Goal: Task Accomplishment & Management: Manage account settings

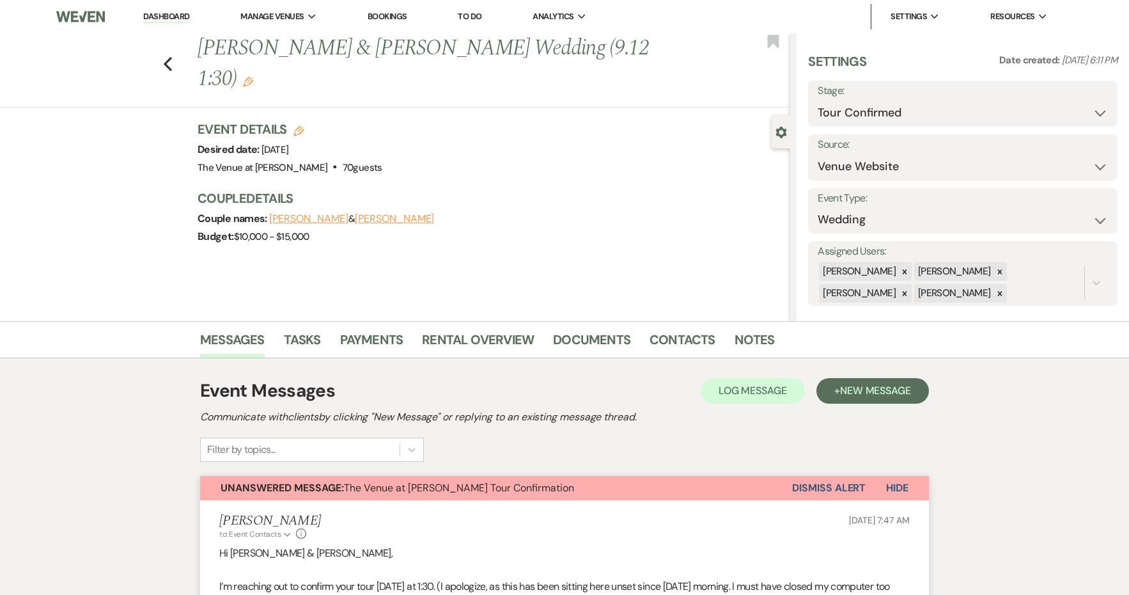
select select "4"
select select "5"
click at [822, 483] on button "Dismiss Alert" at bounding box center [829, 488] width 74 height 24
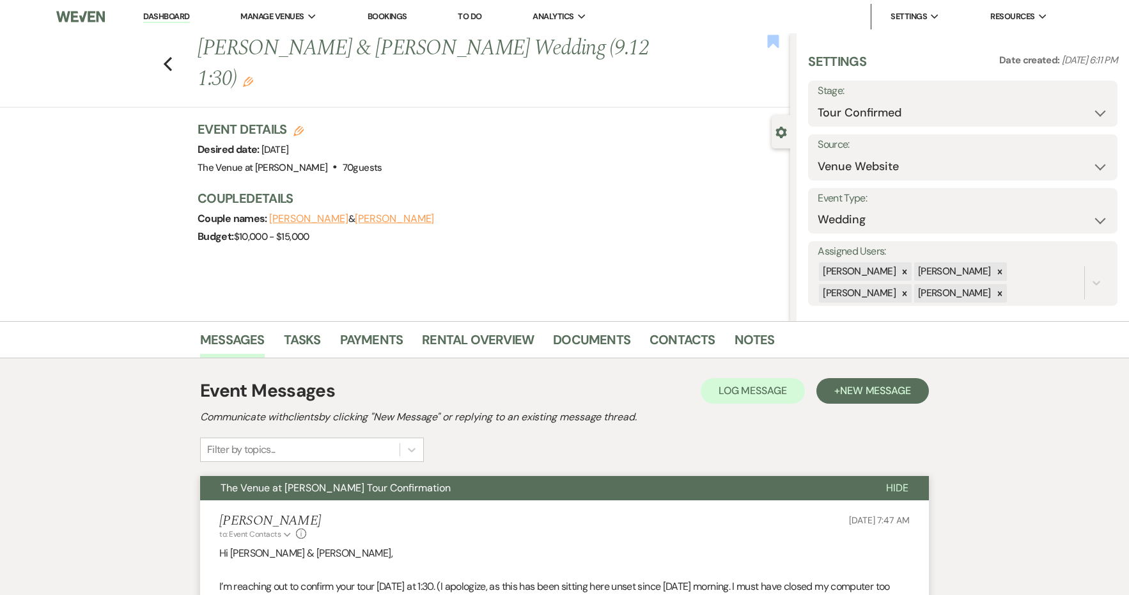
click at [776, 43] on use "button" at bounding box center [774, 41] width 12 height 13
click at [166, 59] on icon "Previous" at bounding box center [168, 63] width 10 height 15
select select "4"
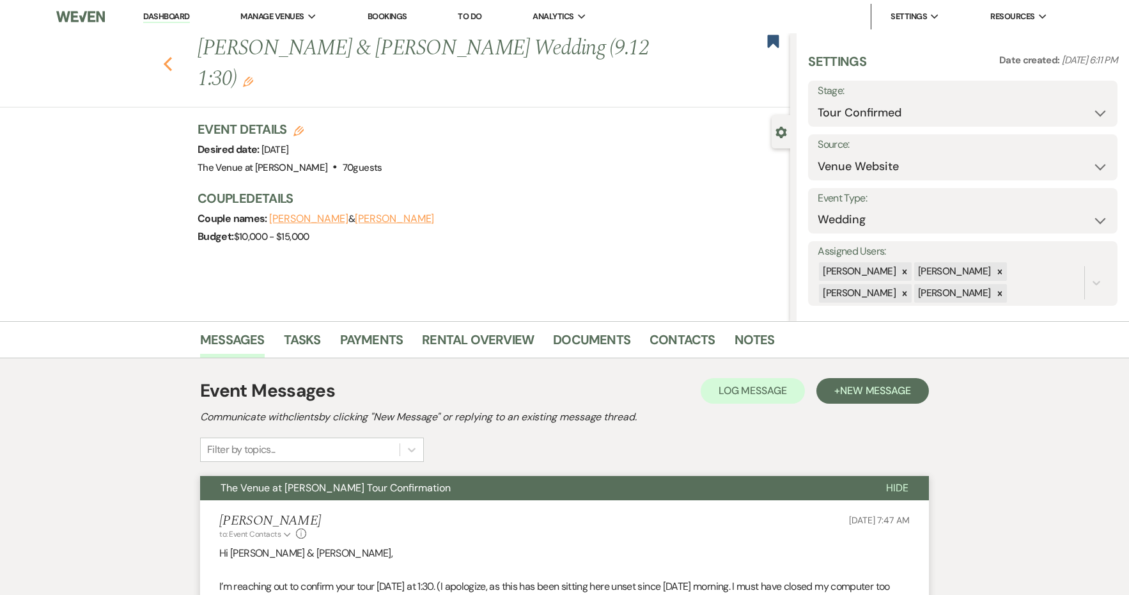
select select "4"
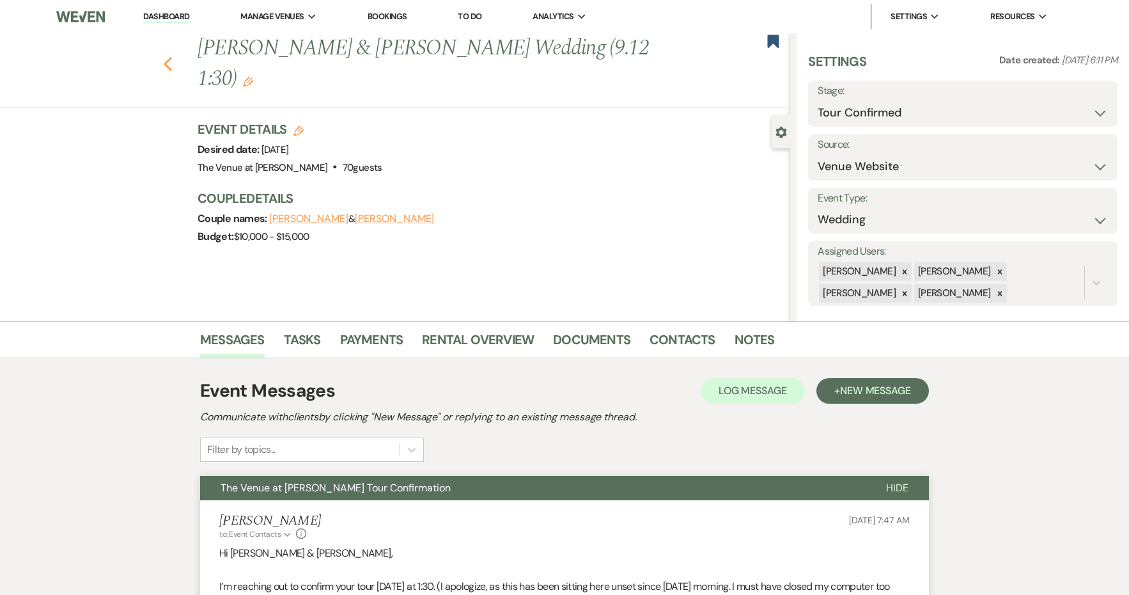
select select "4"
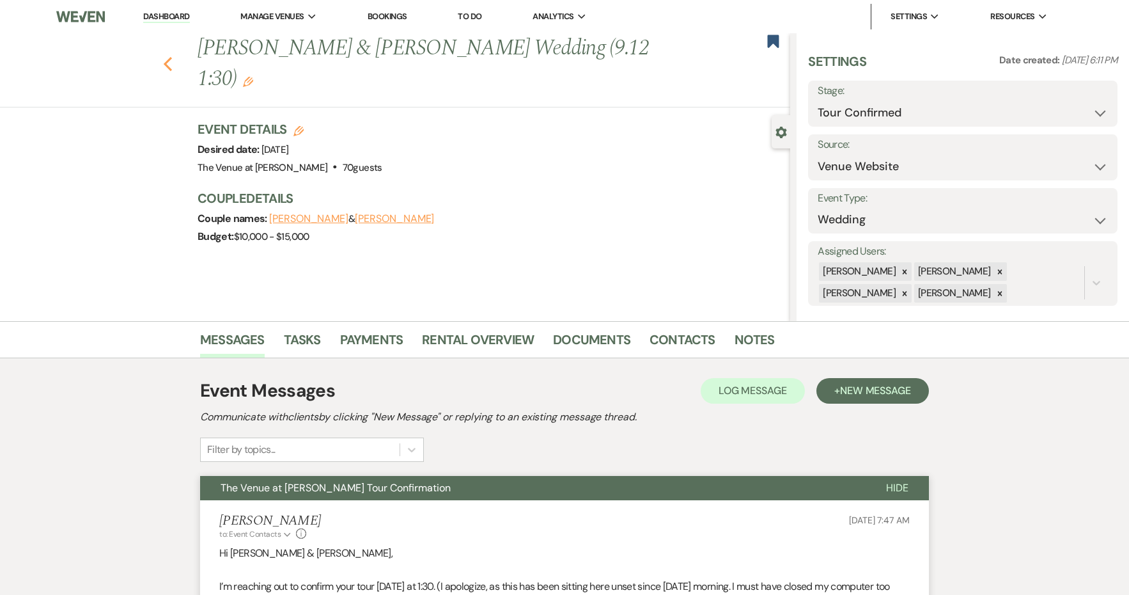
select select "4"
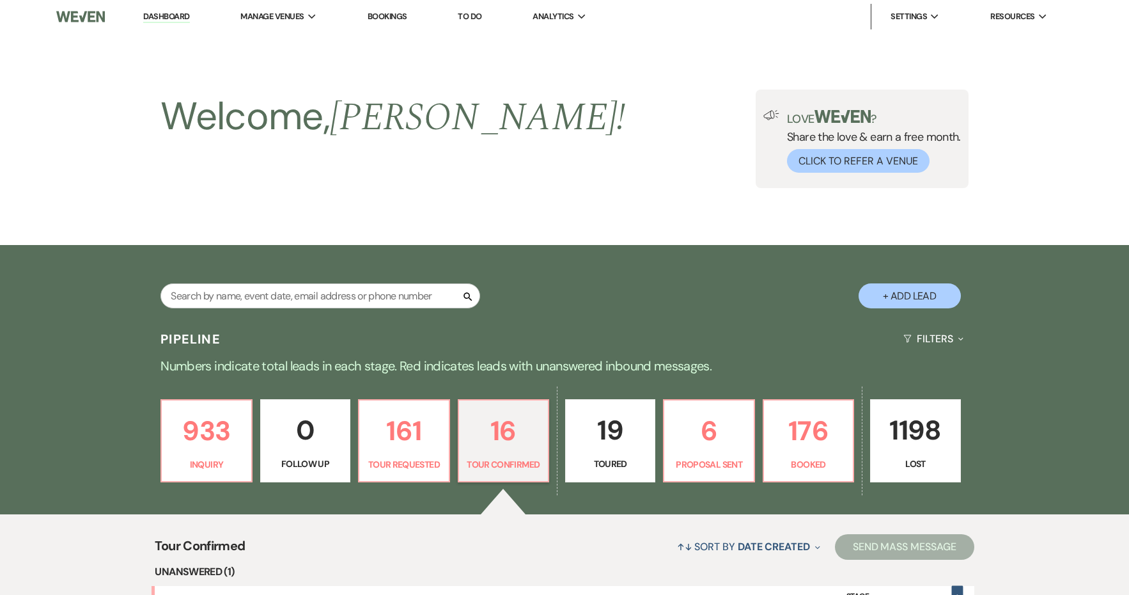
scroll to position [230, 0]
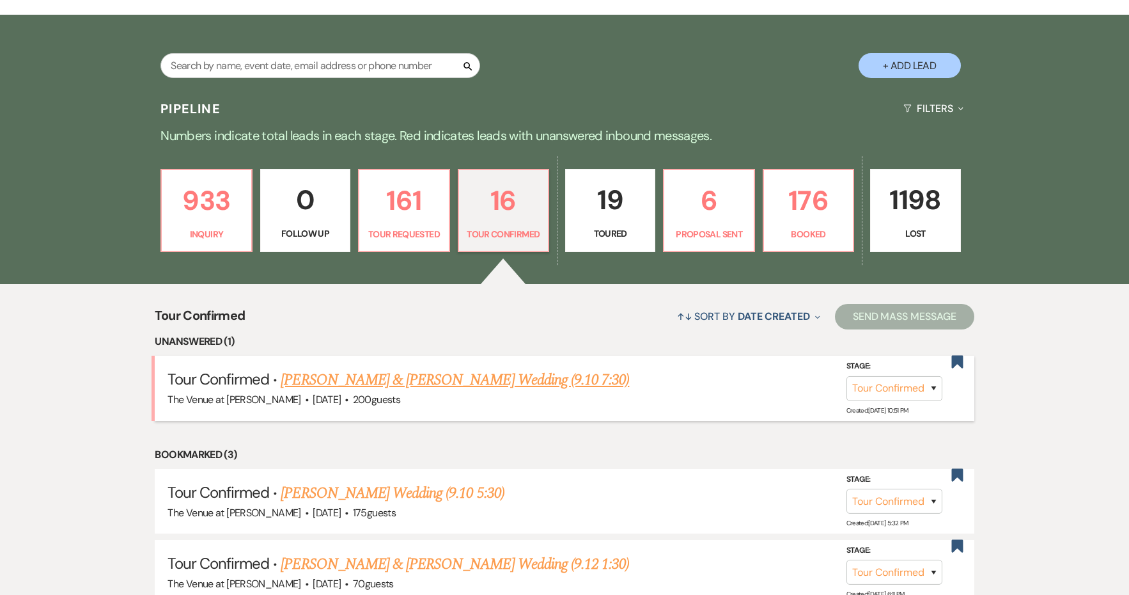
click at [497, 379] on link "[PERSON_NAME] & [PERSON_NAME] Wedding (9.10 7:30)" at bounding box center [455, 379] width 348 height 23
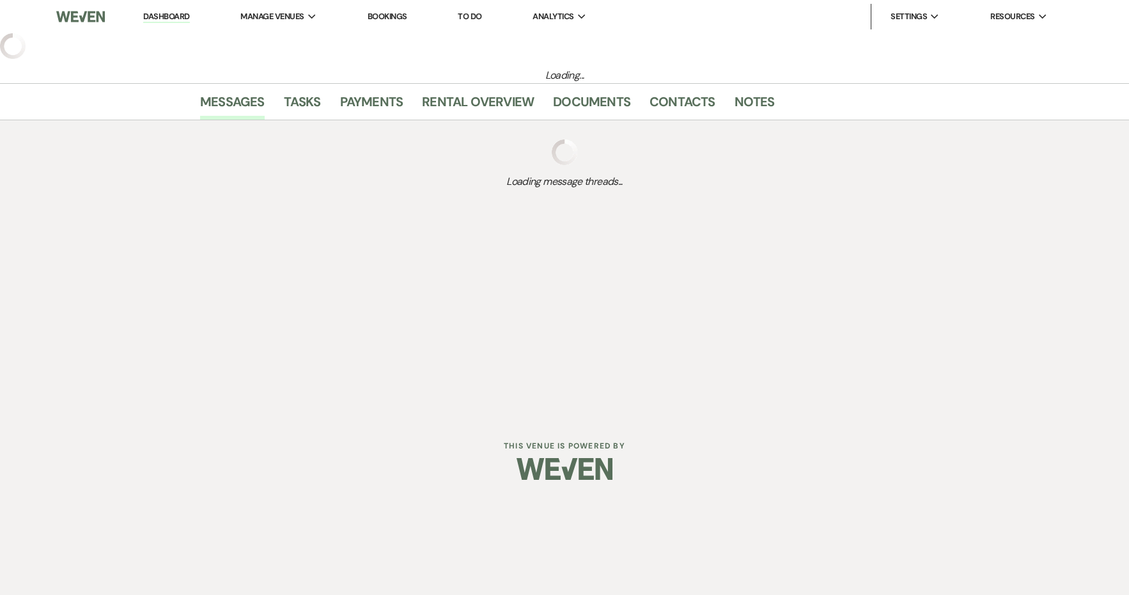
select select "4"
select select "5"
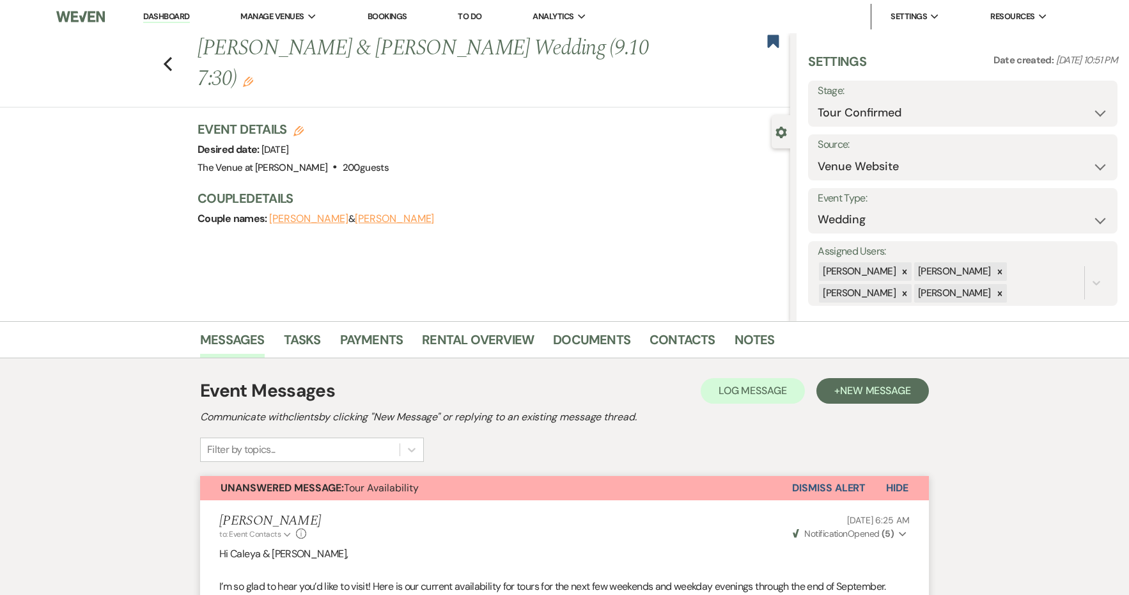
click at [847, 489] on button "Dismiss Alert" at bounding box center [829, 488] width 74 height 24
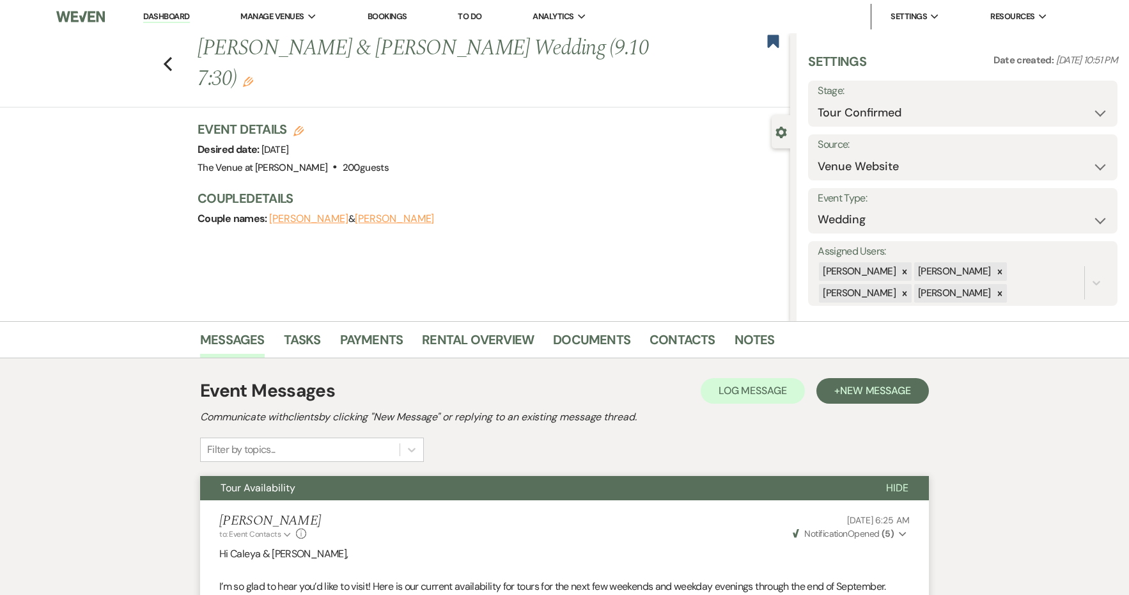
click at [756, 485] on button "Tour Availability" at bounding box center [533, 488] width 666 height 24
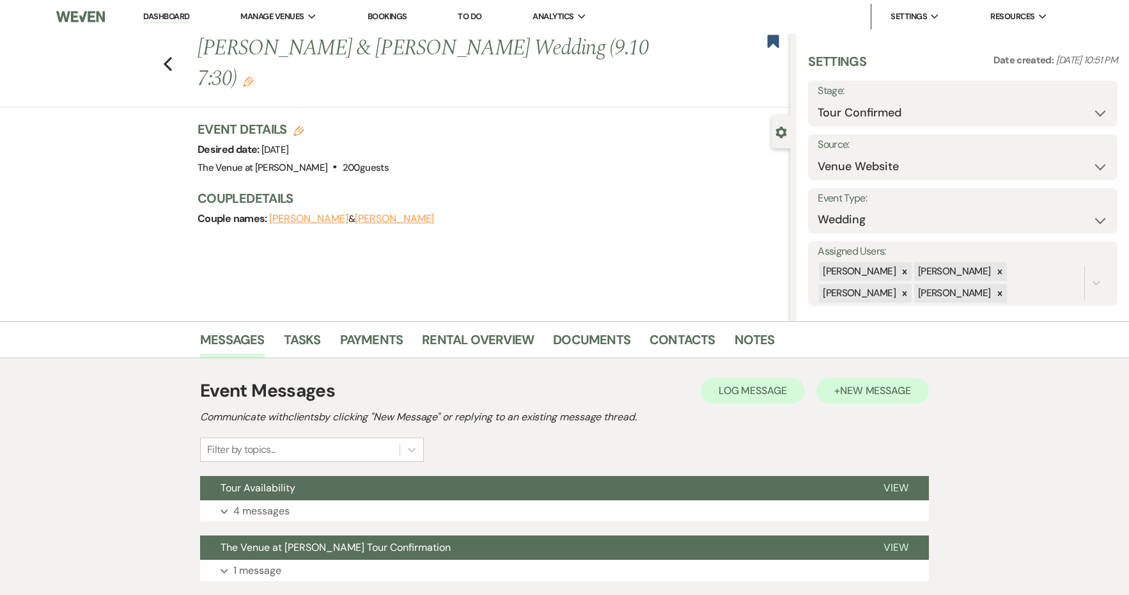
click at [898, 398] on button "+ New Message" at bounding box center [872, 391] width 113 height 26
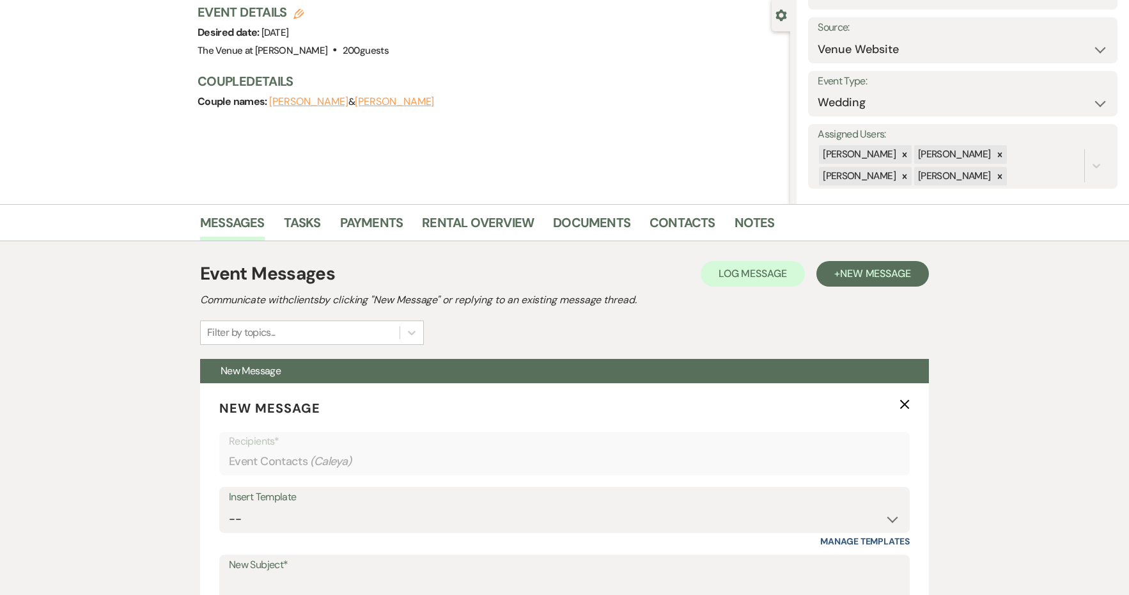
scroll to position [226, 0]
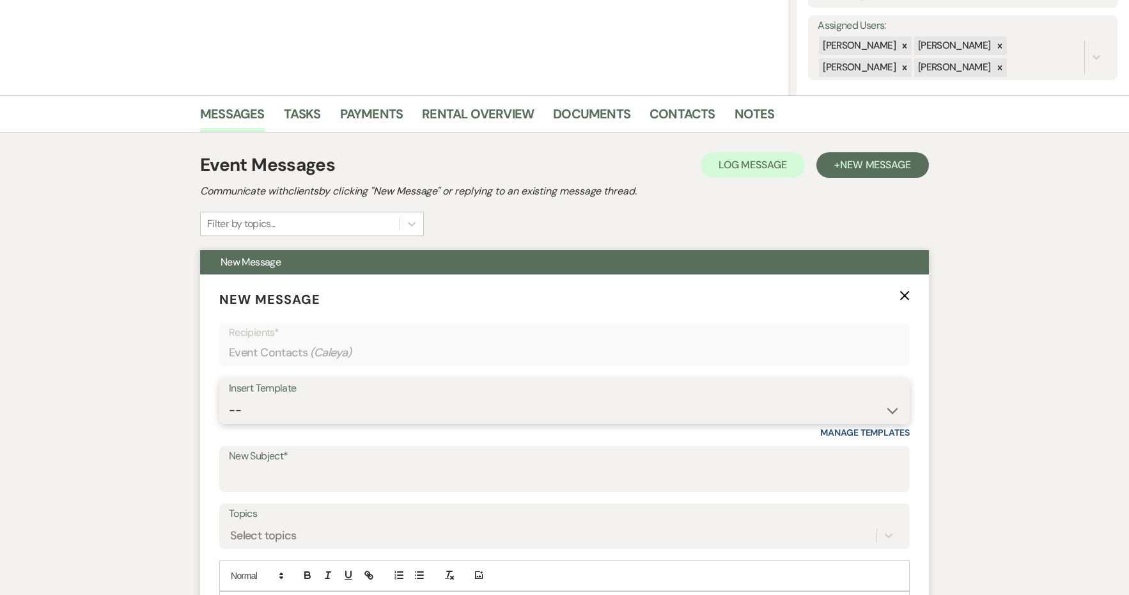
select select "4439"
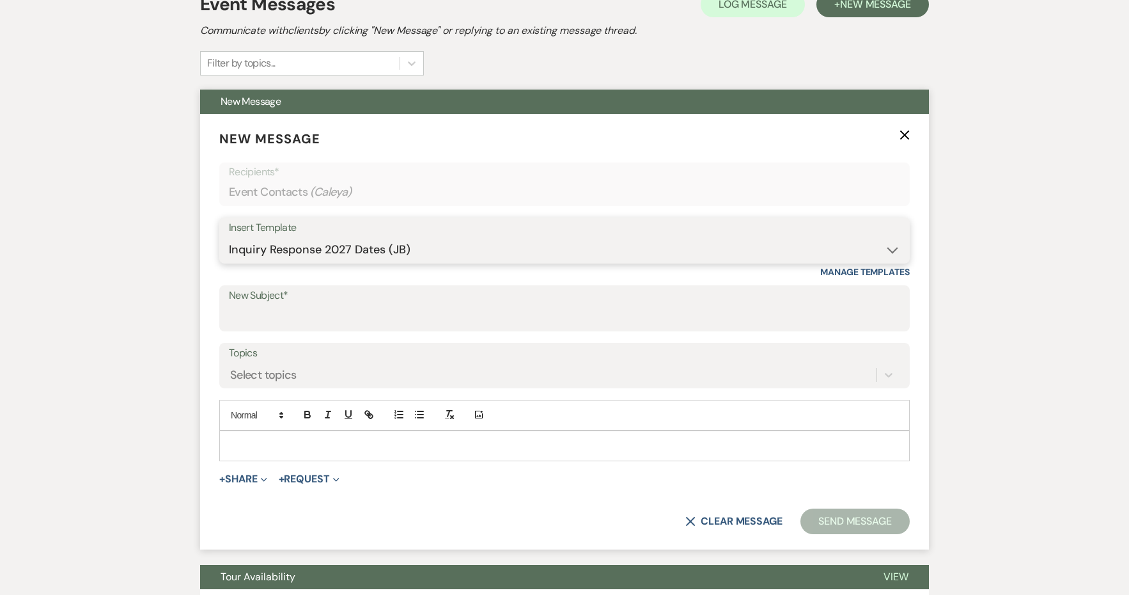
type input "Weddings at The Venue at [PERSON_NAME]"
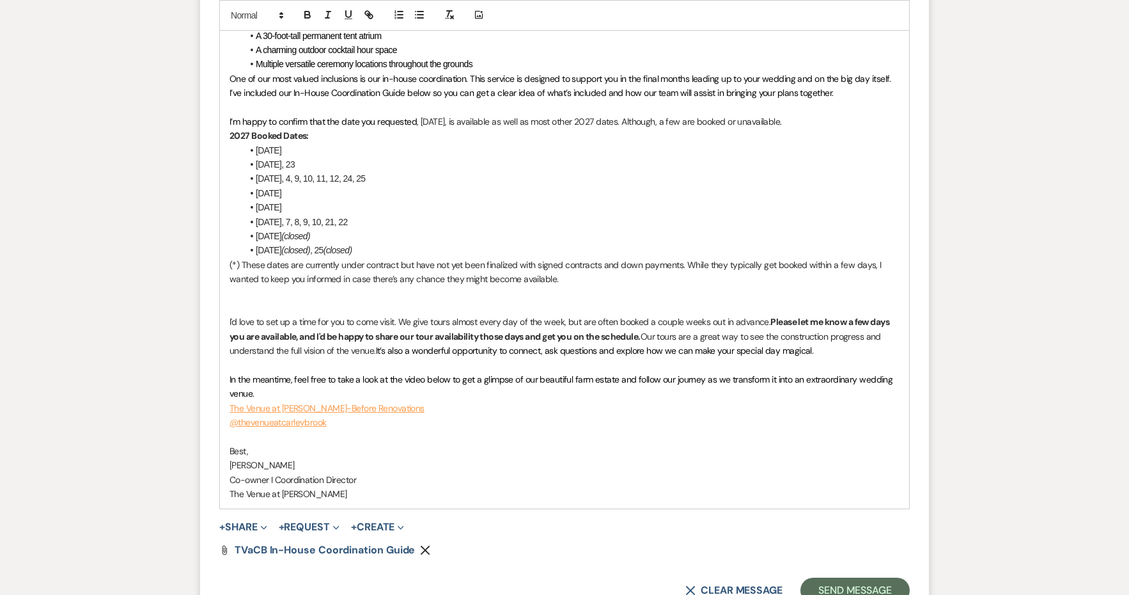
scroll to position [992, 0]
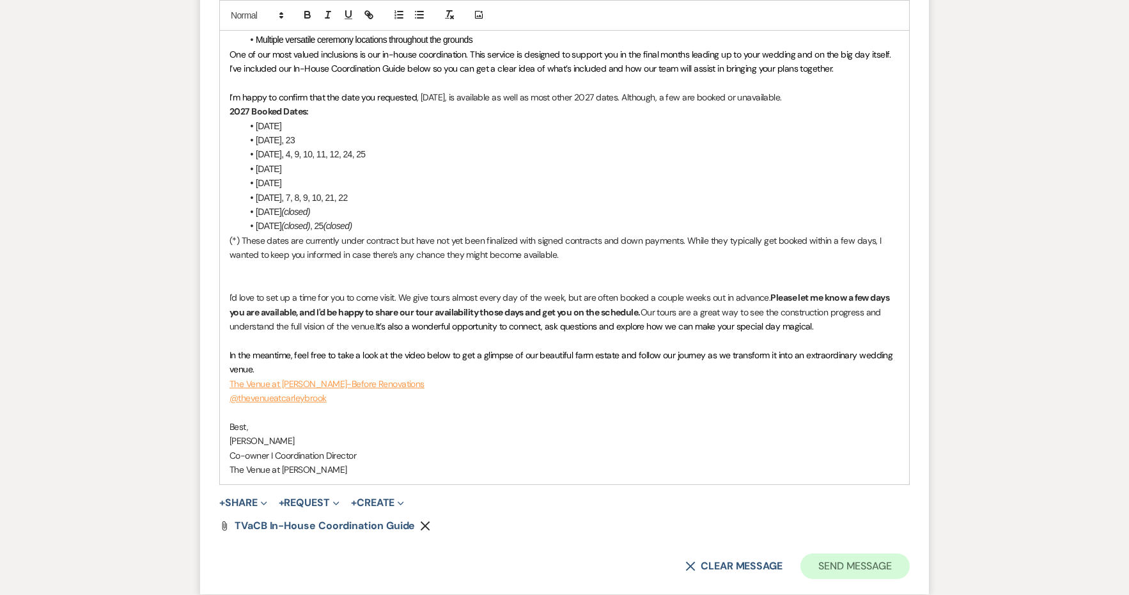
click at [827, 553] on button "Send Message" at bounding box center [855, 566] width 109 height 26
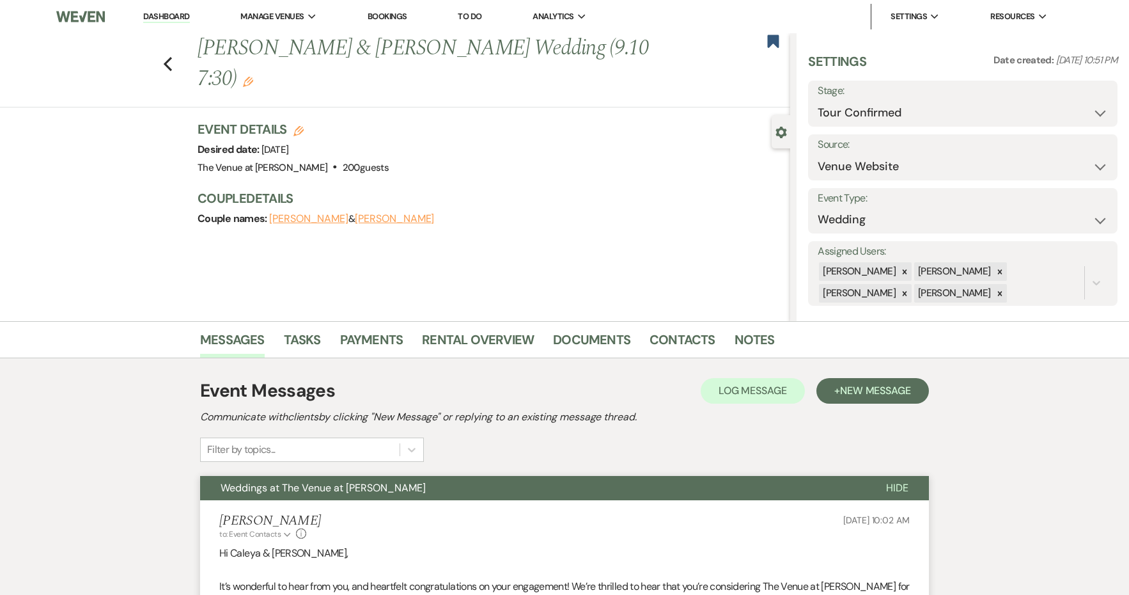
scroll to position [0, 0]
click at [895, 486] on span "Hide" at bounding box center [897, 487] width 22 height 13
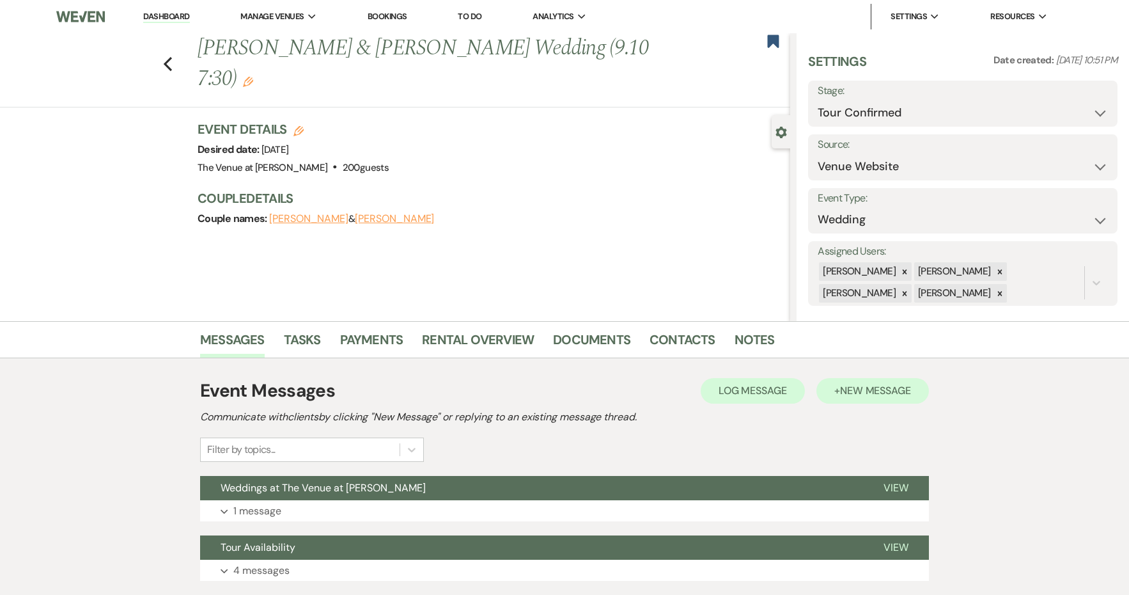
click at [877, 387] on span "New Message" at bounding box center [875, 390] width 71 height 13
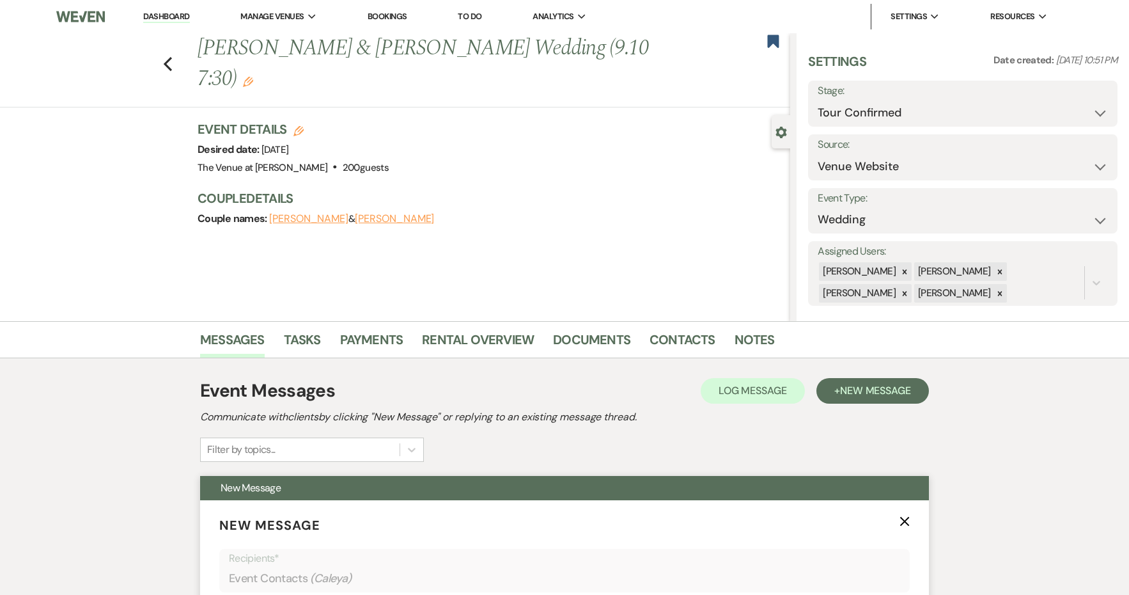
scroll to position [351, 0]
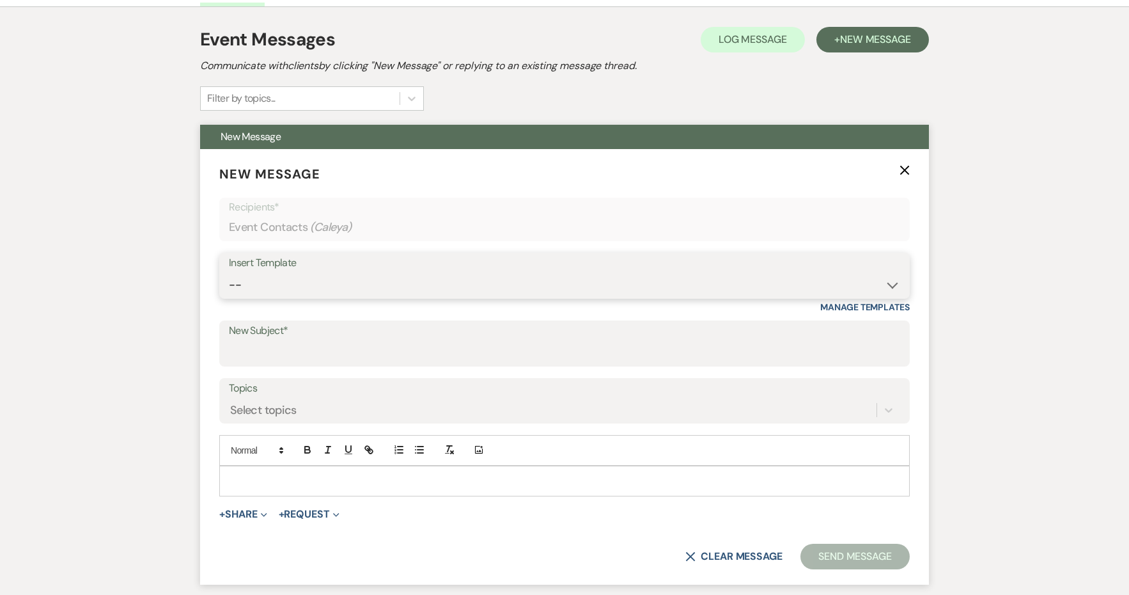
select select "4327"
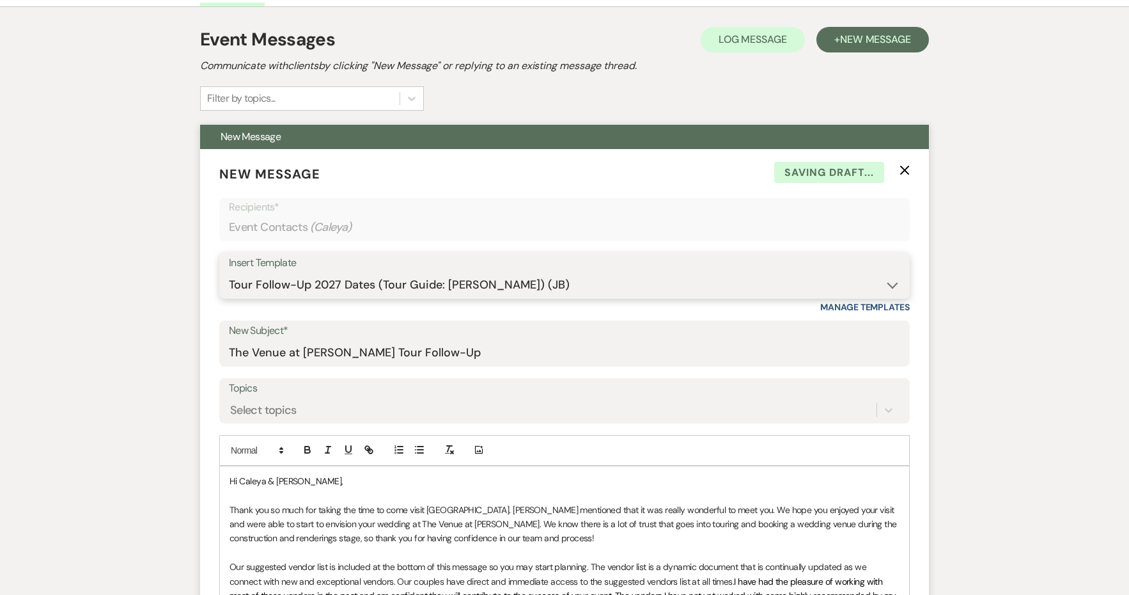
type input "The Venue at [PERSON_NAME] Tour Follow-Up"
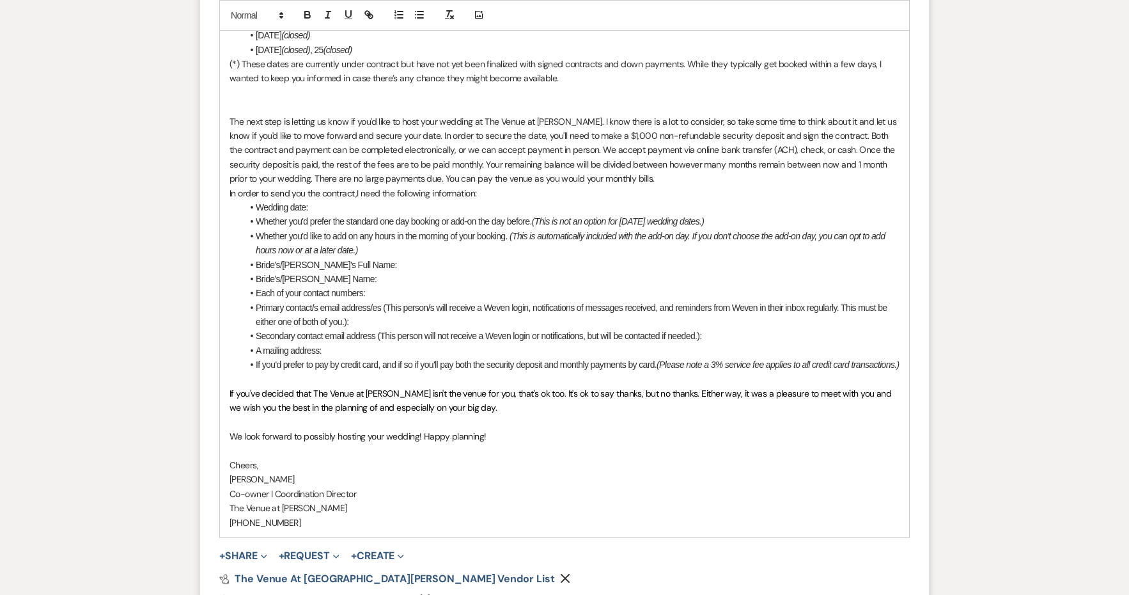
scroll to position [1223, 0]
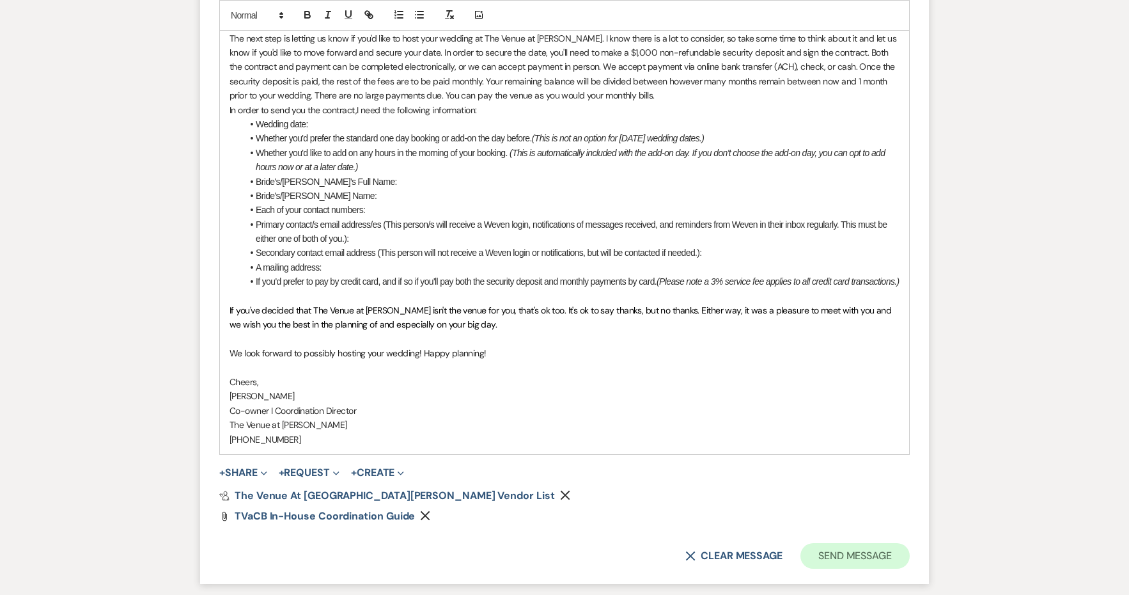
click at [827, 552] on button "Send Message" at bounding box center [855, 556] width 109 height 26
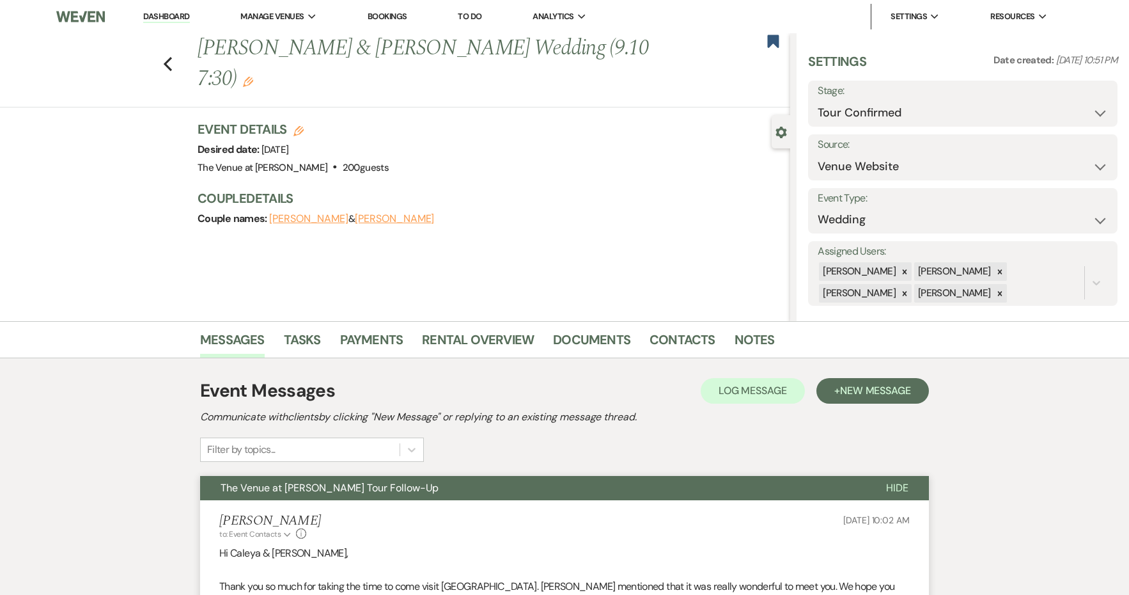
scroll to position [0, 0]
select select "5"
click at [1085, 106] on button "Save" at bounding box center [1085, 104] width 66 height 26
click at [805, 476] on button "The Venue at [PERSON_NAME] Tour Follow-Up" at bounding box center [533, 488] width 666 height 24
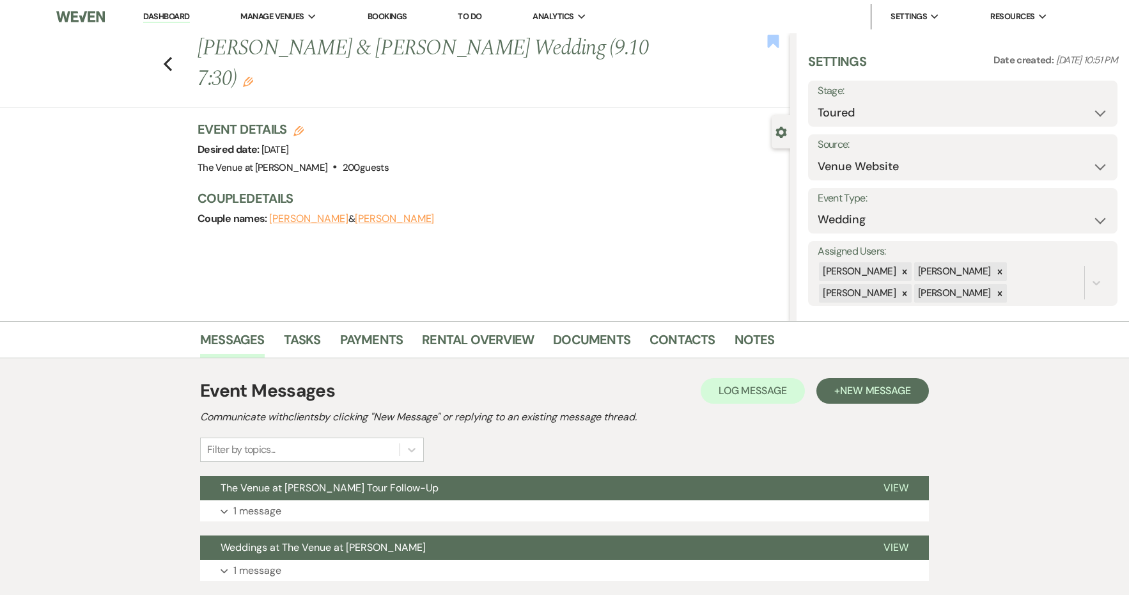
click at [774, 39] on use "button" at bounding box center [774, 41] width 12 height 13
click at [164, 56] on icon "Previous" at bounding box center [168, 63] width 10 height 15
select select "4"
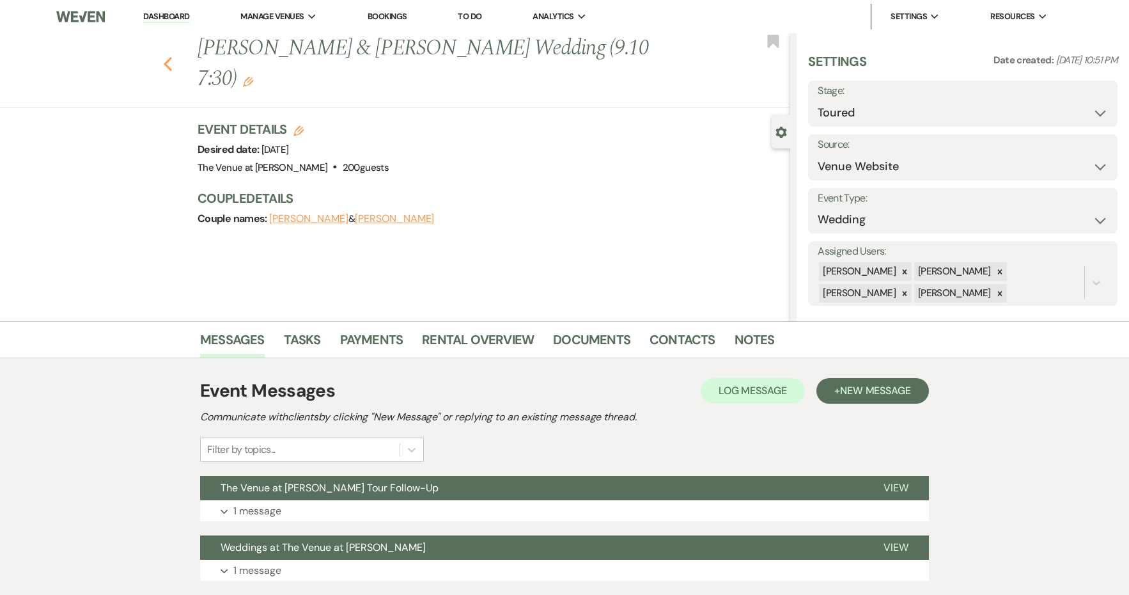
select select "4"
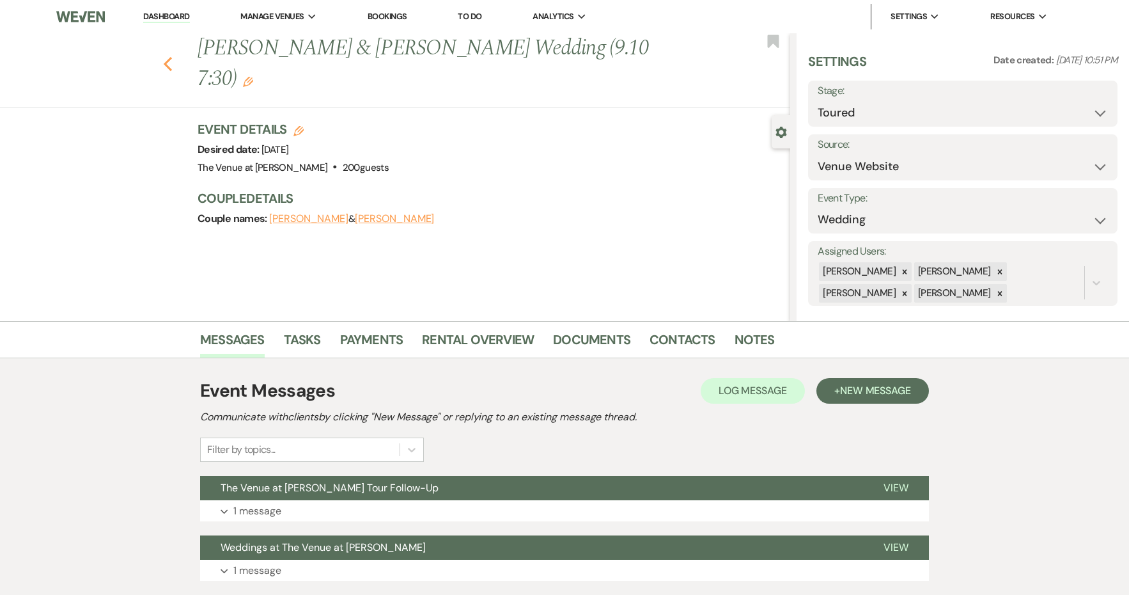
select select "4"
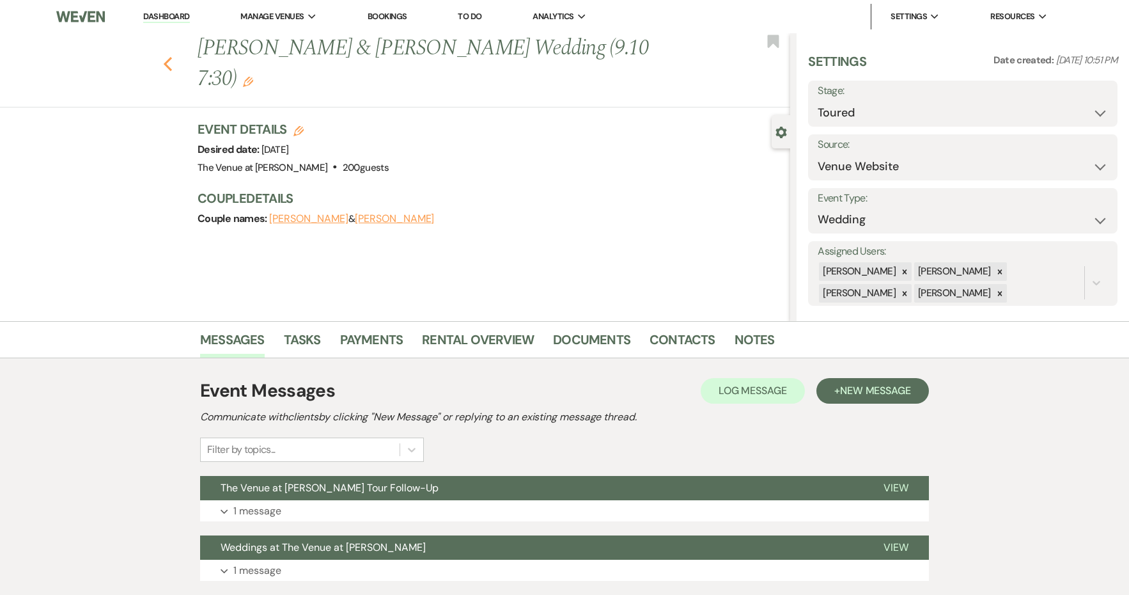
select select "4"
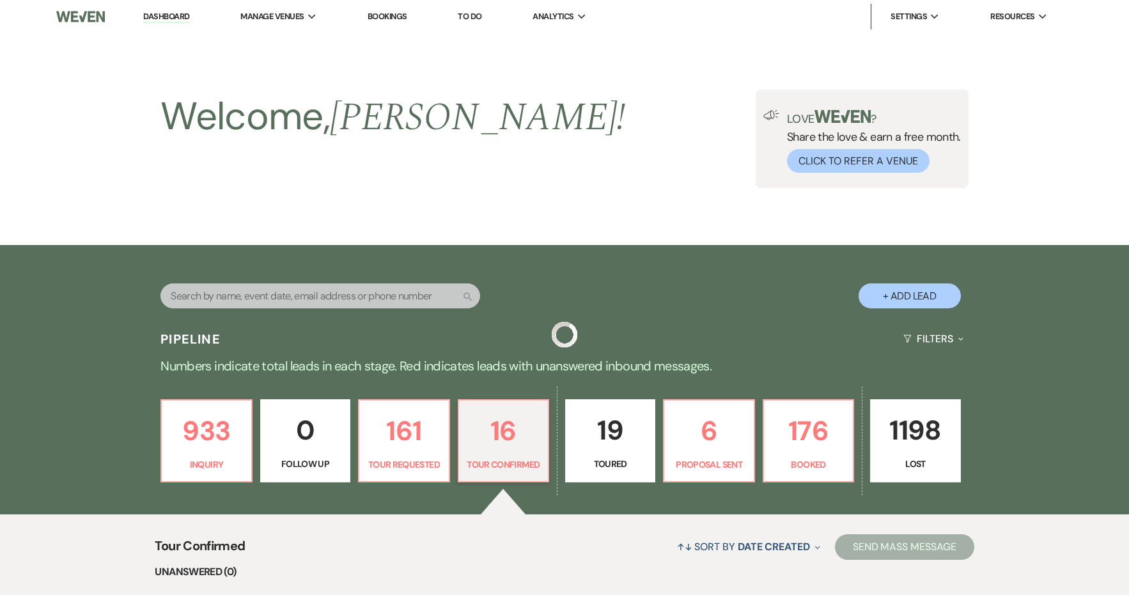
scroll to position [230, 0]
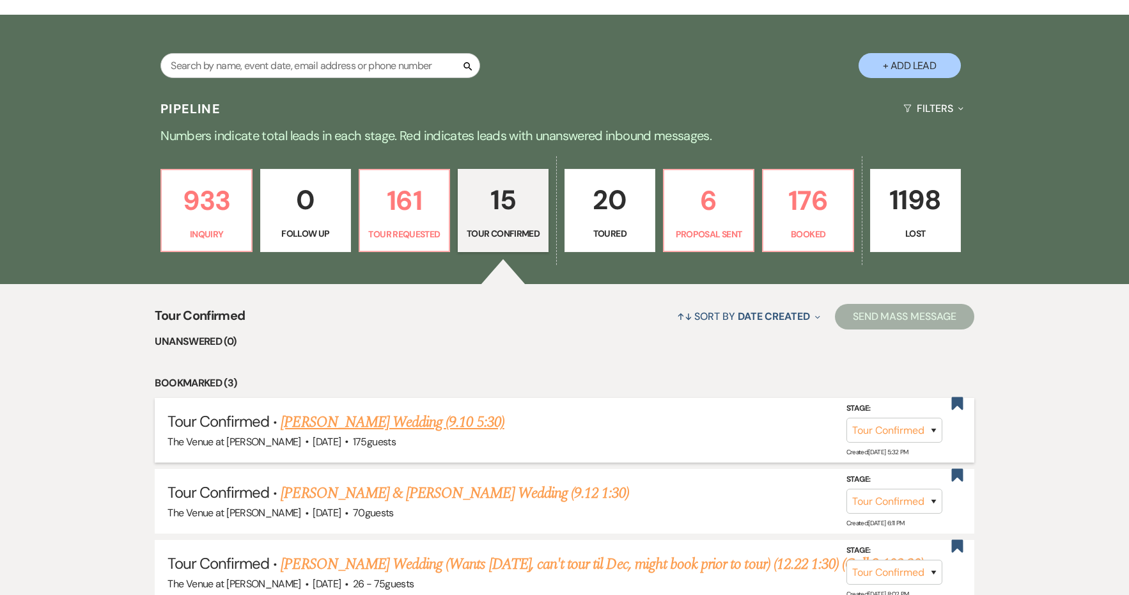
click at [445, 423] on link "[PERSON_NAME] Wedding (9.10 5:30)" at bounding box center [392, 421] width 223 height 23
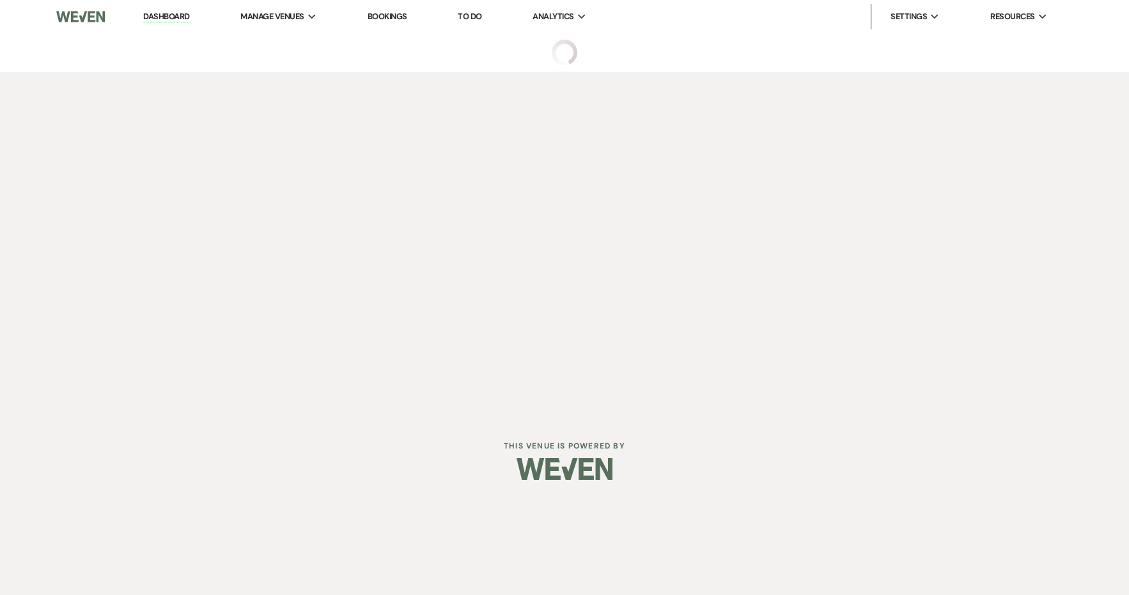
select select "4"
select select "3"
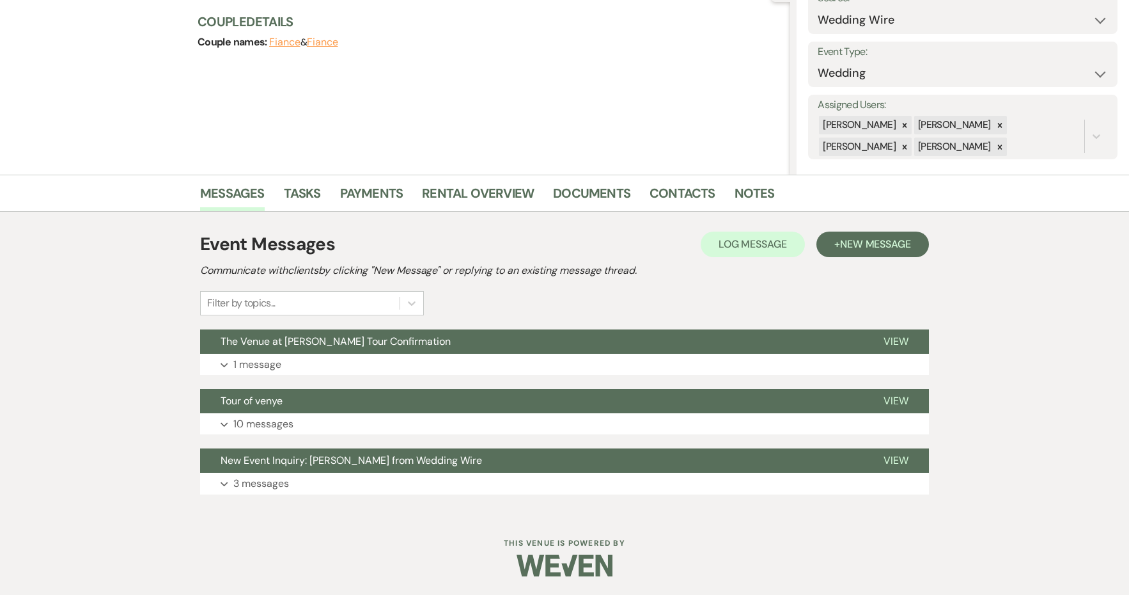
scroll to position [146, 0]
click at [854, 249] on span "New Message" at bounding box center [875, 244] width 71 height 13
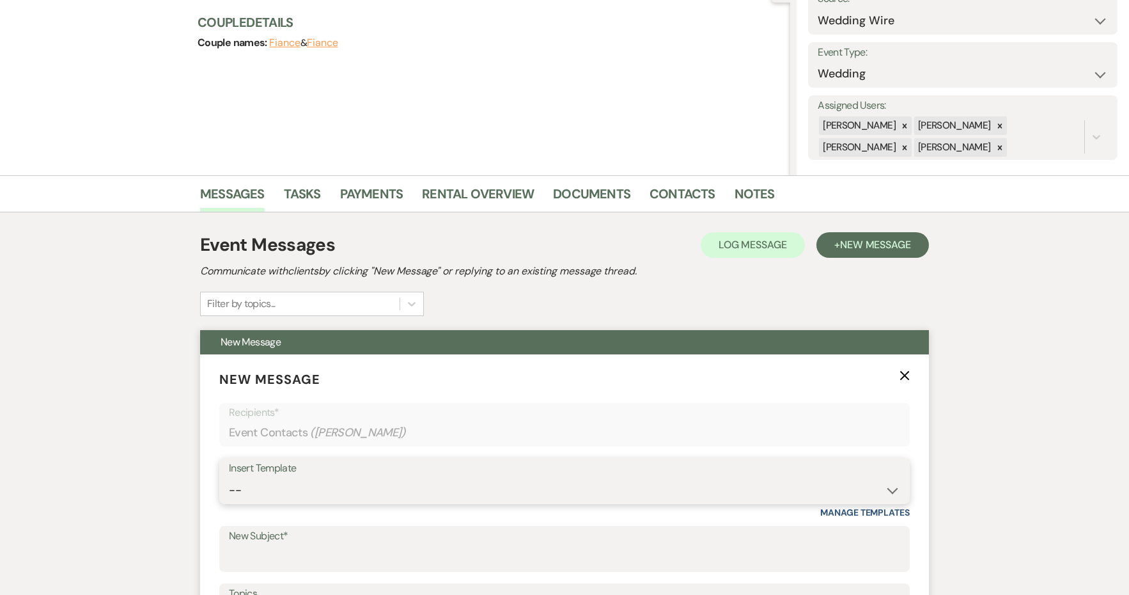
select select "4327"
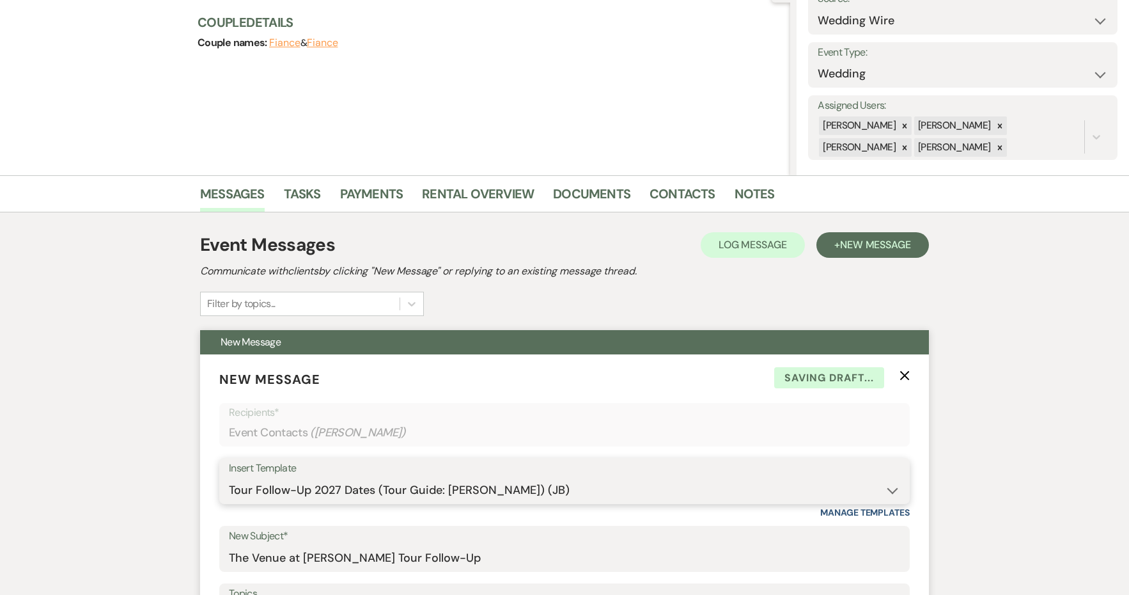
type input "The Venue at [PERSON_NAME] Tour Follow-Up"
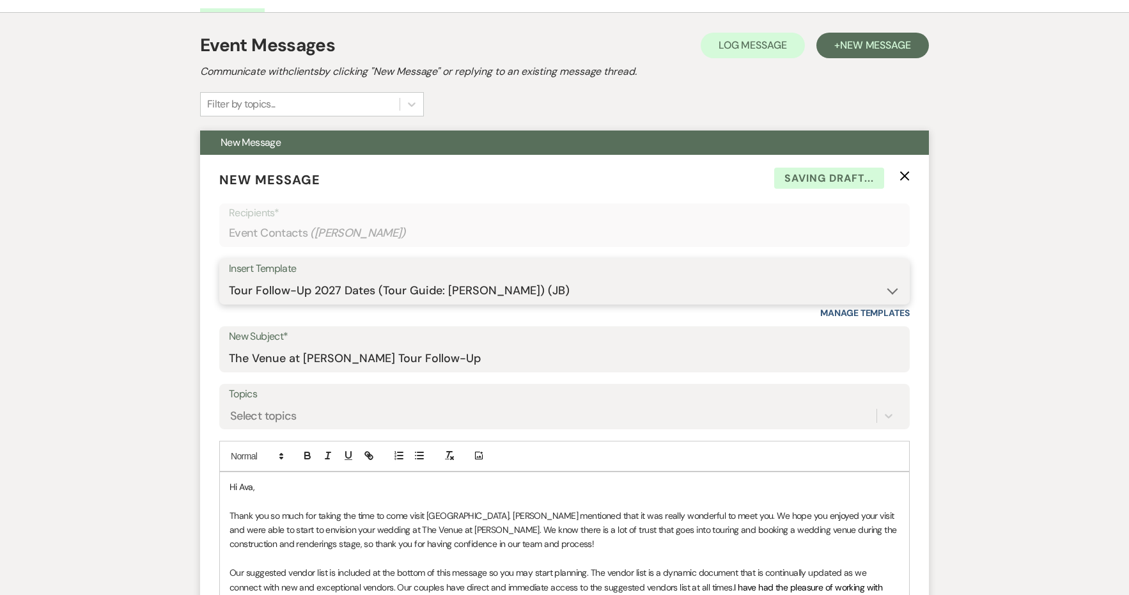
scroll to position [760, 0]
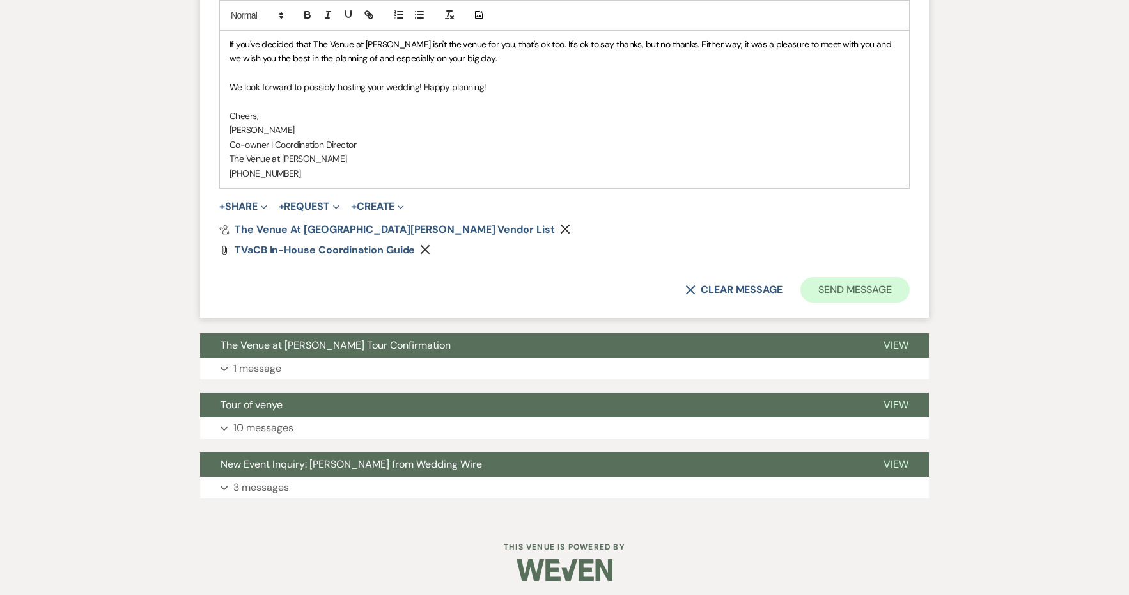
click at [839, 293] on button "Send Message" at bounding box center [855, 290] width 109 height 26
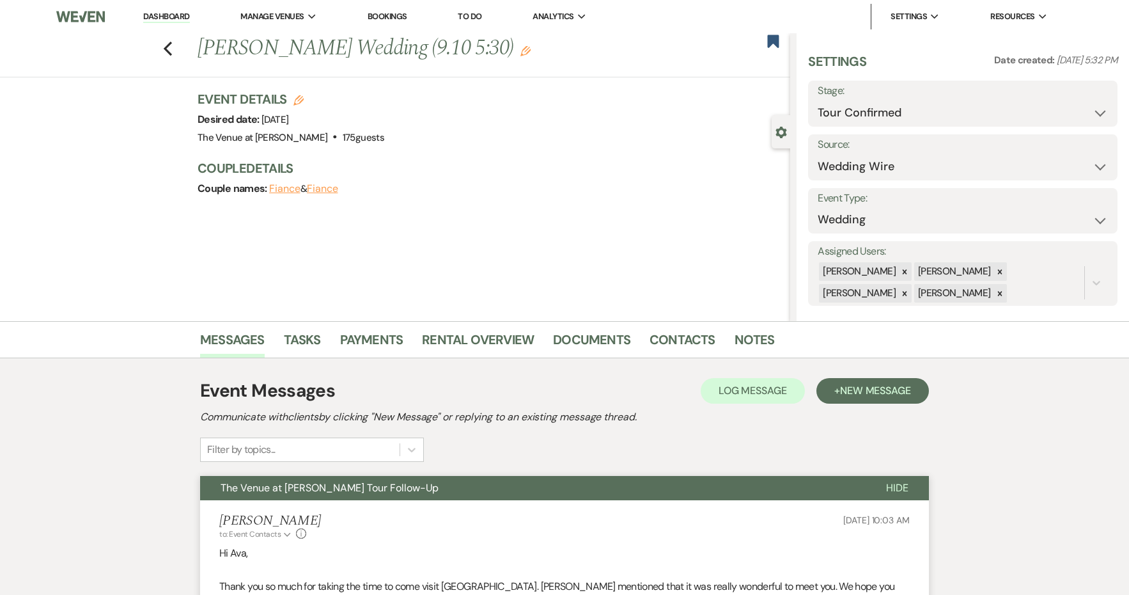
scroll to position [0, 0]
select select "5"
click at [1088, 113] on button "Save" at bounding box center [1085, 104] width 66 height 26
click at [772, 43] on use "button" at bounding box center [774, 41] width 12 height 13
click at [164, 49] on use "button" at bounding box center [168, 49] width 8 height 14
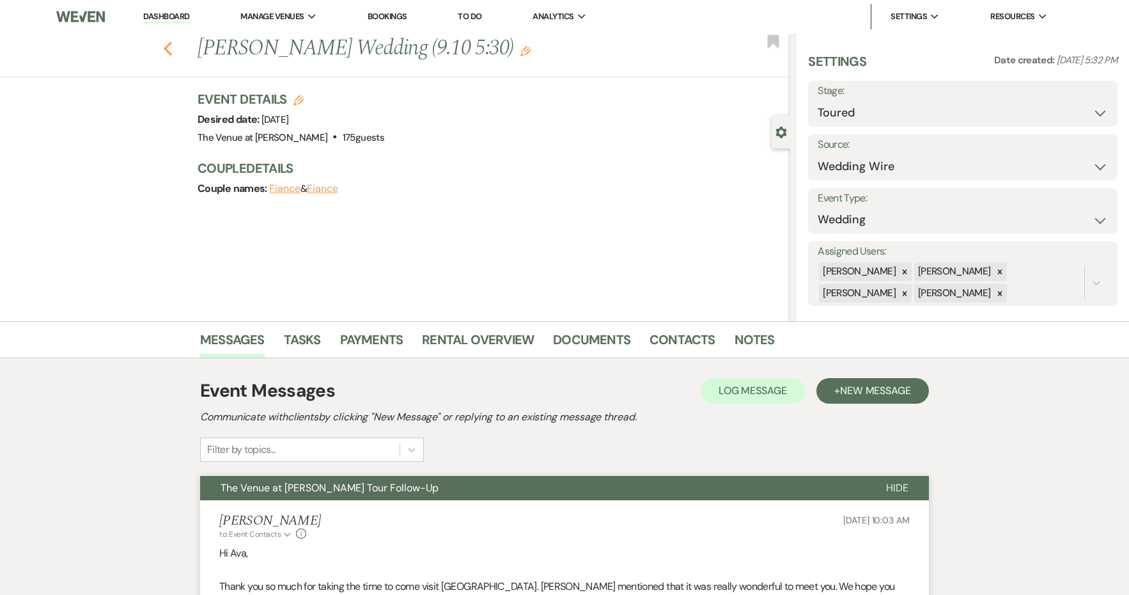
select select "4"
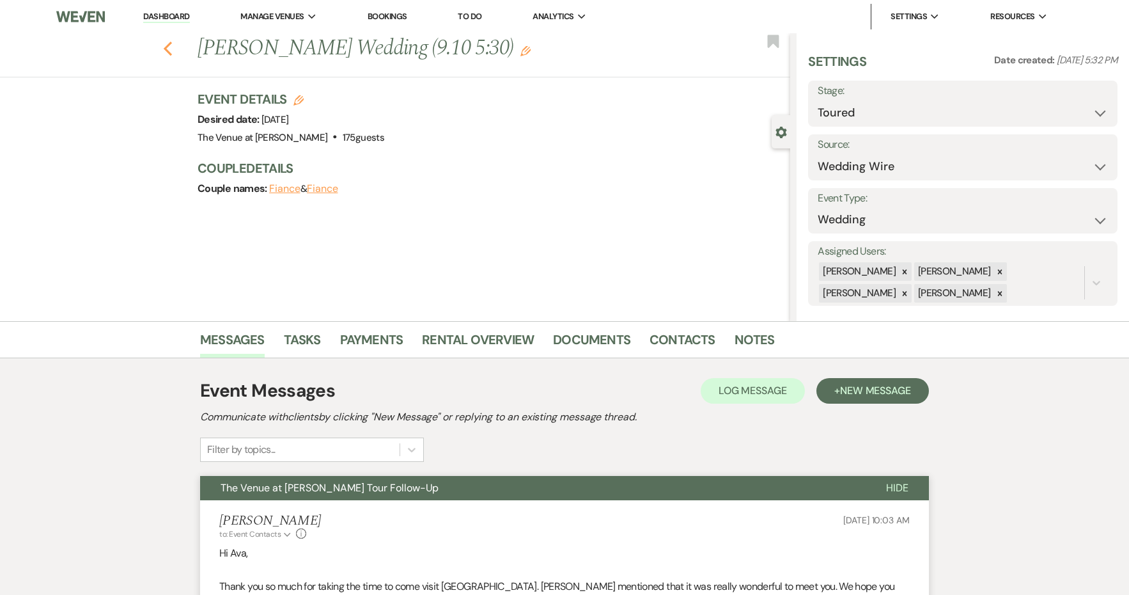
select select "4"
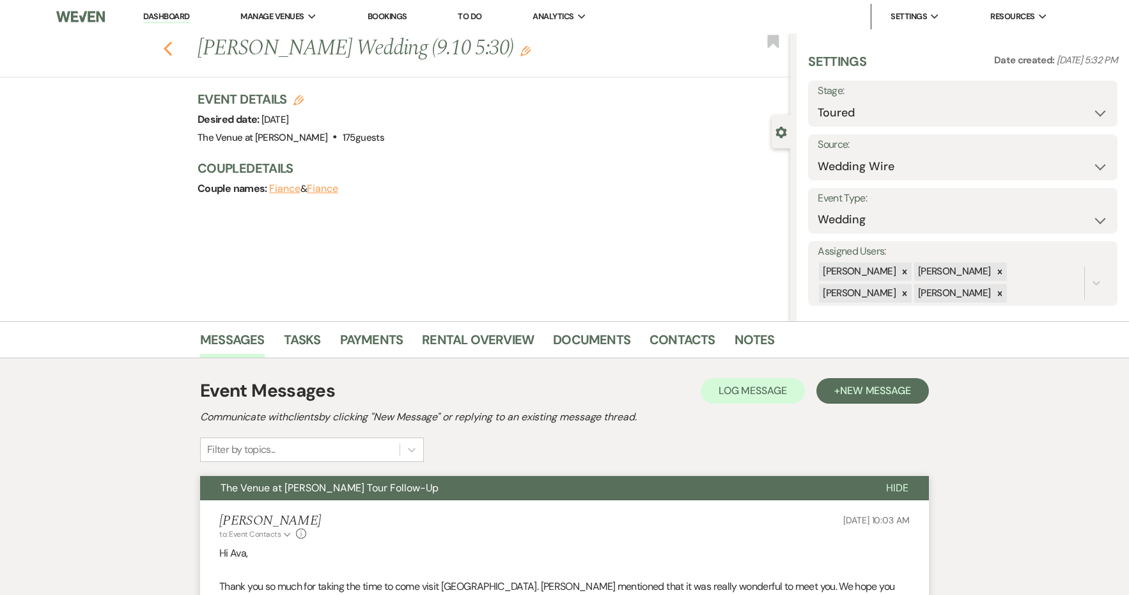
select select "4"
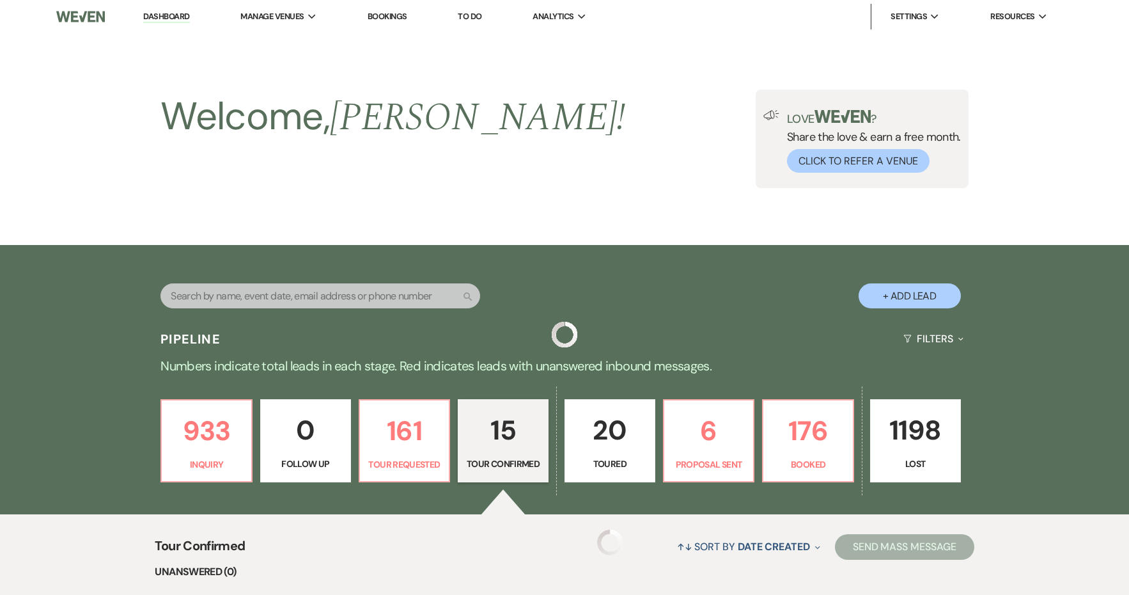
scroll to position [230, 0]
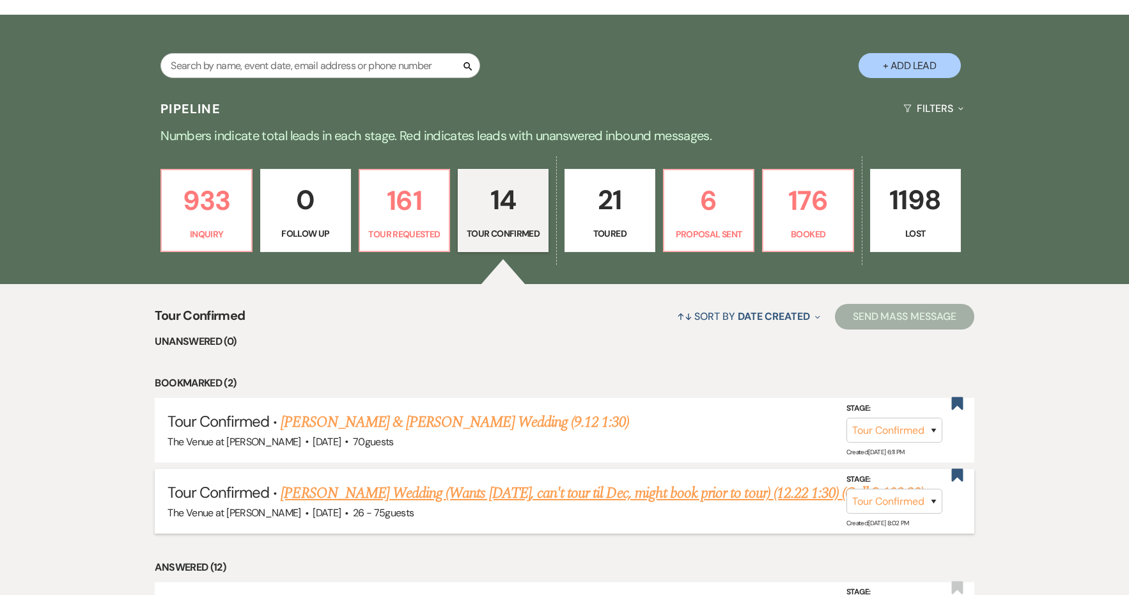
click at [817, 489] on link "[PERSON_NAME] Wedding (Wants [DATE], can't tour til Dec, might book prior to to…" at bounding box center [602, 492] width 643 height 23
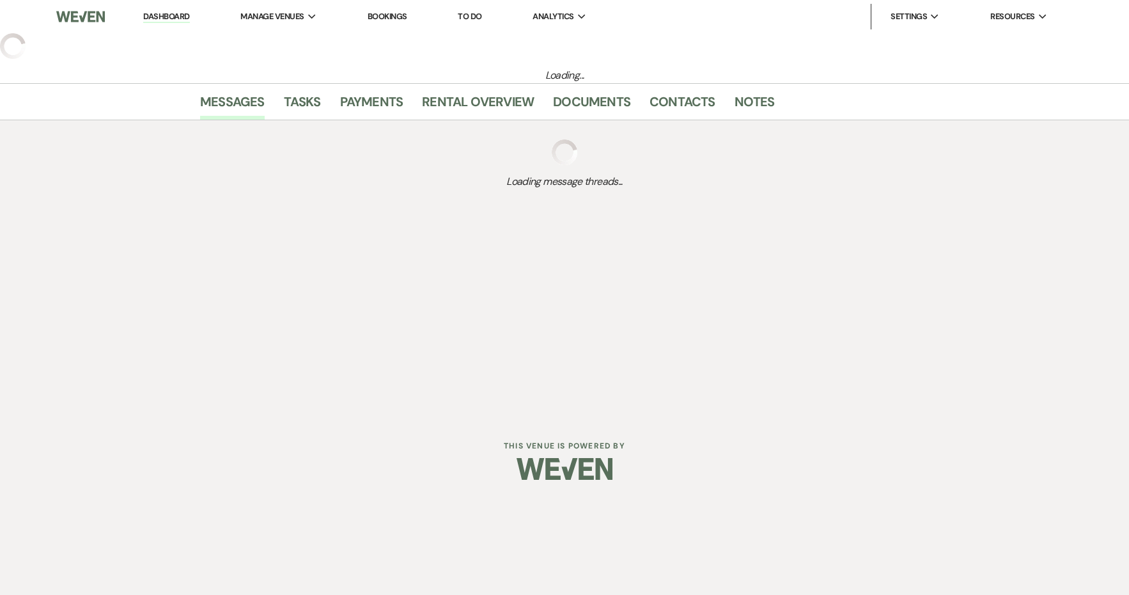
select select "4"
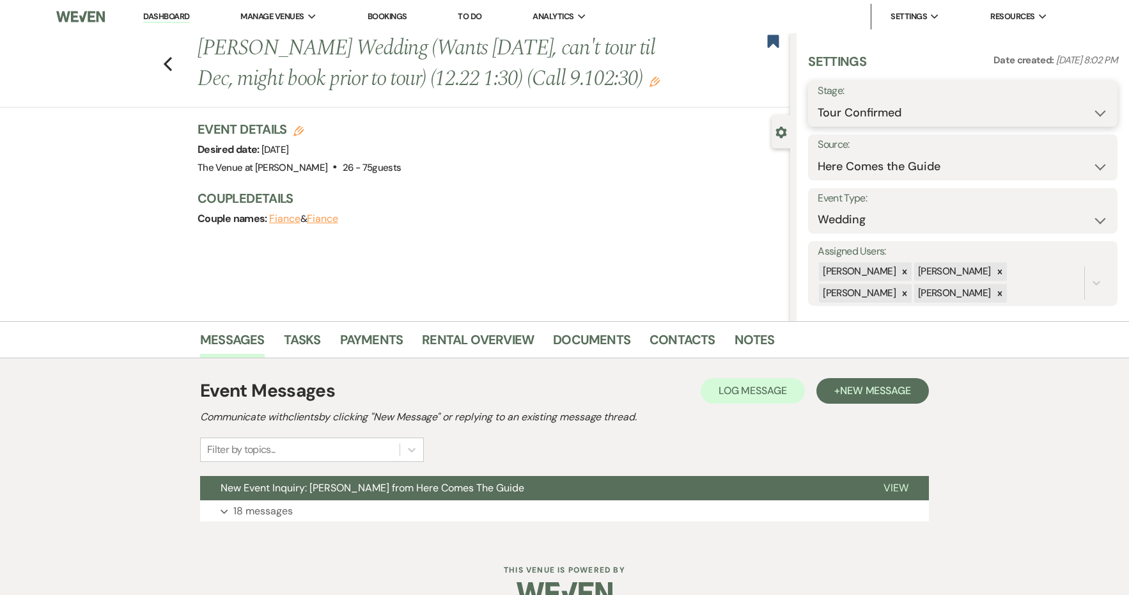
select select "8"
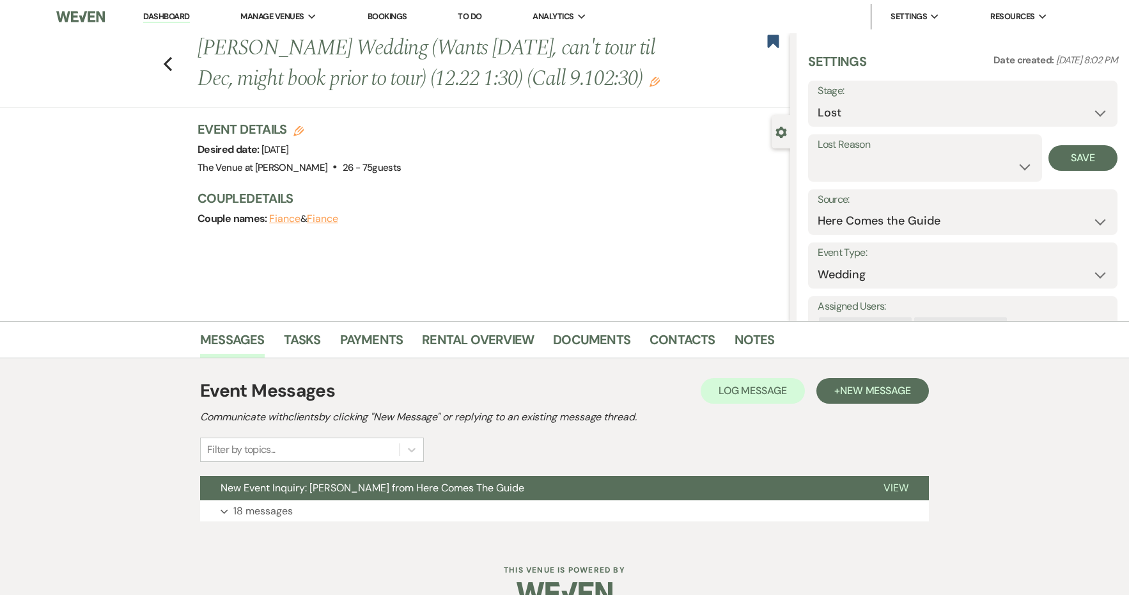
click at [831, 152] on label "Lost Reason" at bounding box center [925, 145] width 215 height 19
select select "7"
click at [1091, 157] on button "Save" at bounding box center [1083, 158] width 69 height 26
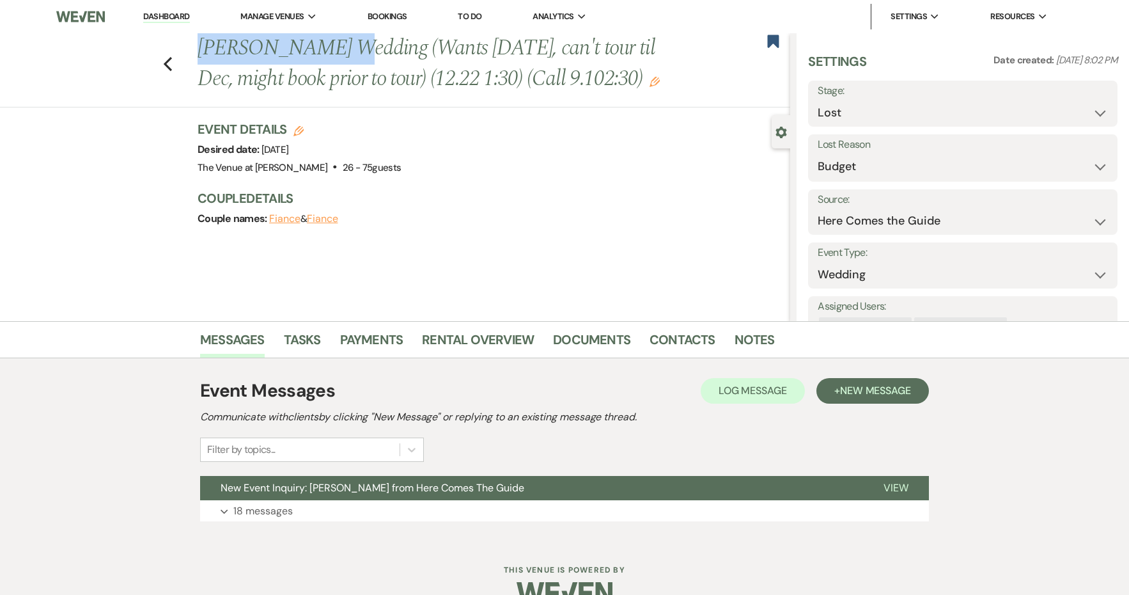
drag, startPoint x: 335, startPoint y: 55, endPoint x: 189, endPoint y: 49, distance: 145.9
click at [189, 49] on div "Previous [PERSON_NAME] Wedding (Wants [DATE], can't tour til Dec, might book pr…" at bounding box center [392, 70] width 797 height 74
copy h1 "[PERSON_NAME]"
click at [781, 38] on div "Previous [PERSON_NAME] Wedding (Wants [DATE], can't tour til Dec, might book pr…" at bounding box center [490, 63] width 599 height 61
click at [774, 42] on use "button" at bounding box center [774, 41] width 12 height 13
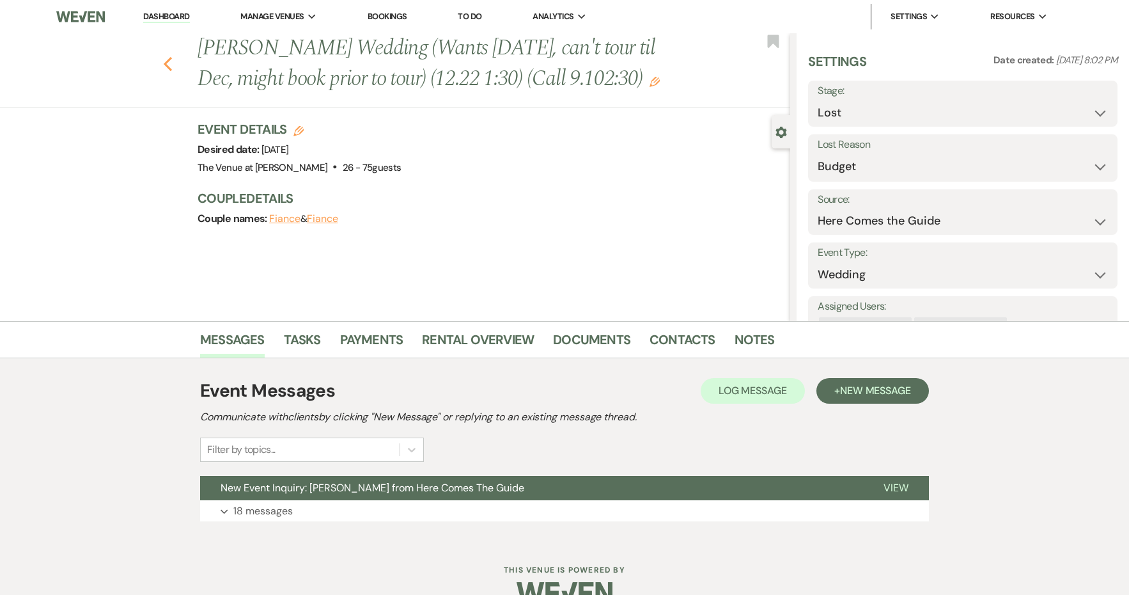
click at [168, 71] on use "button" at bounding box center [168, 64] width 8 height 14
select select "4"
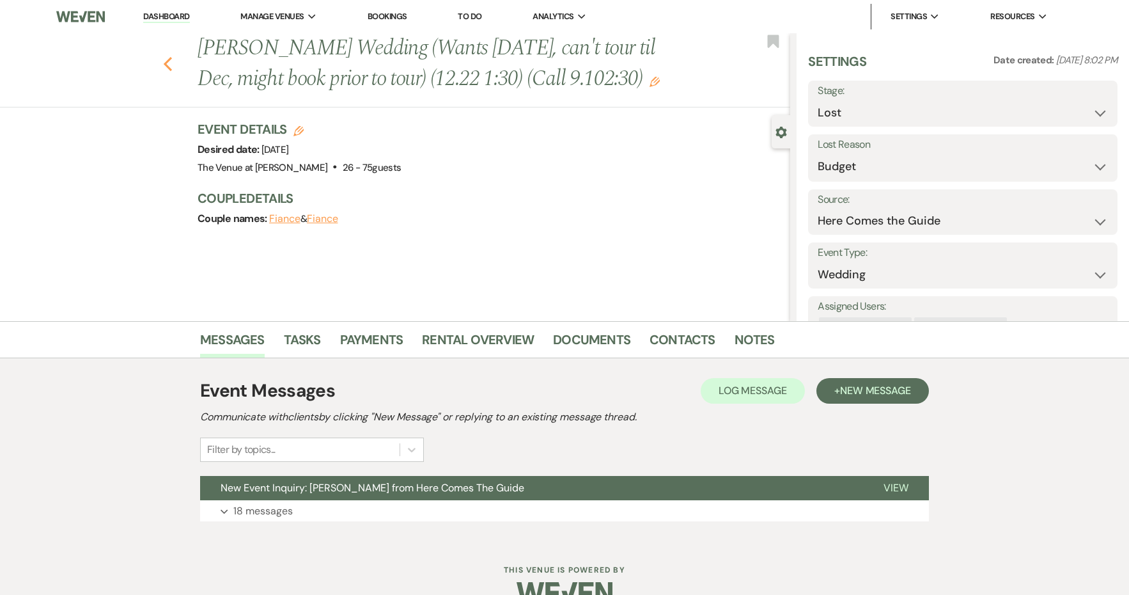
select select "4"
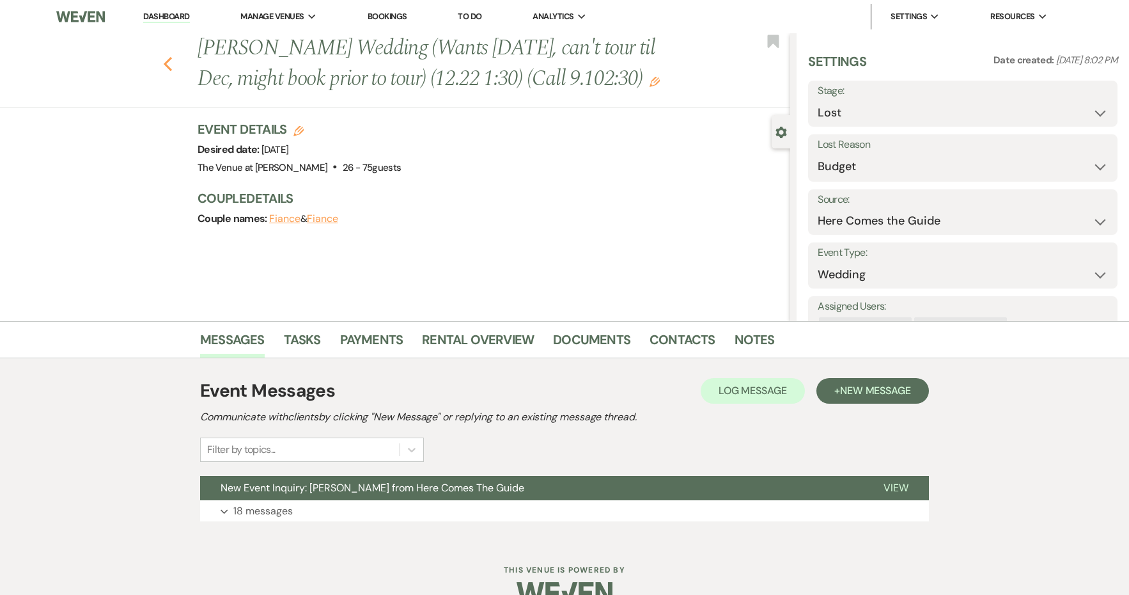
select select "4"
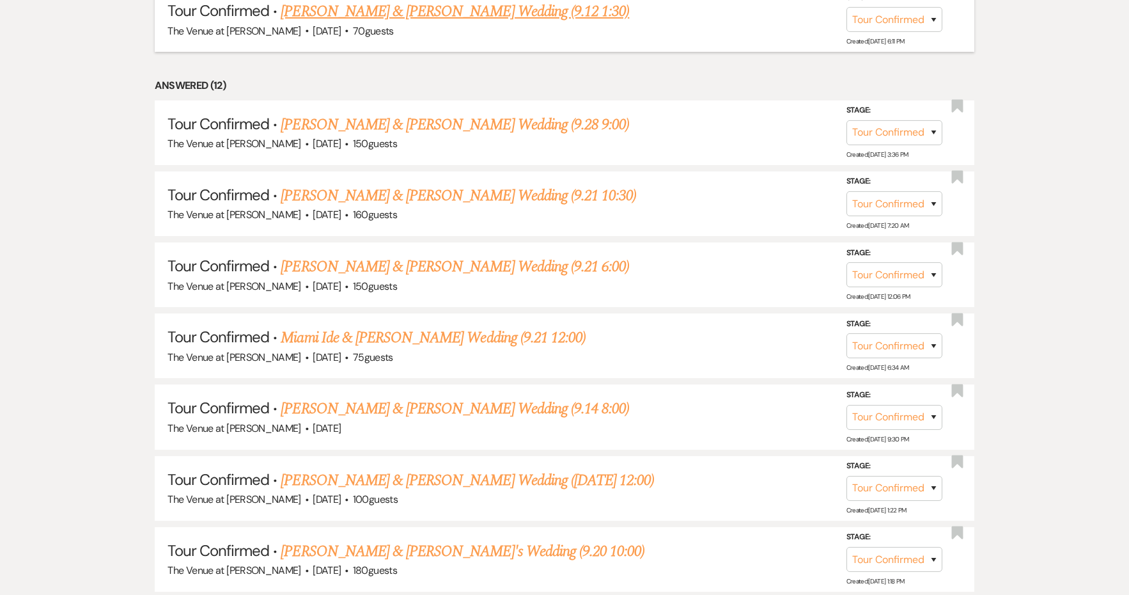
scroll to position [644, 0]
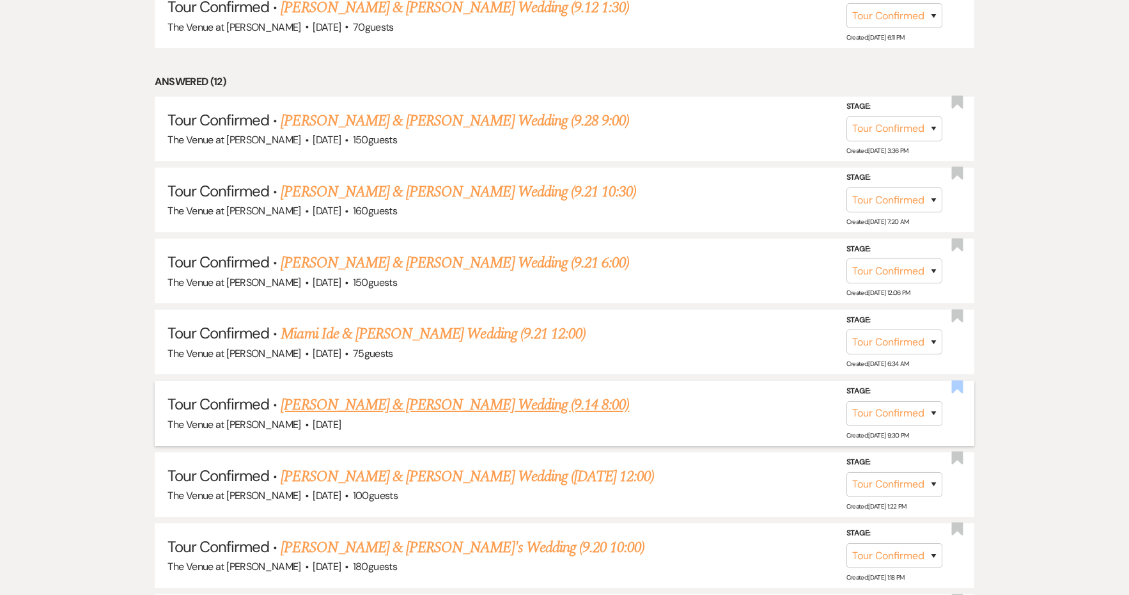
click at [955, 380] on use "button" at bounding box center [957, 386] width 12 height 13
select select "4"
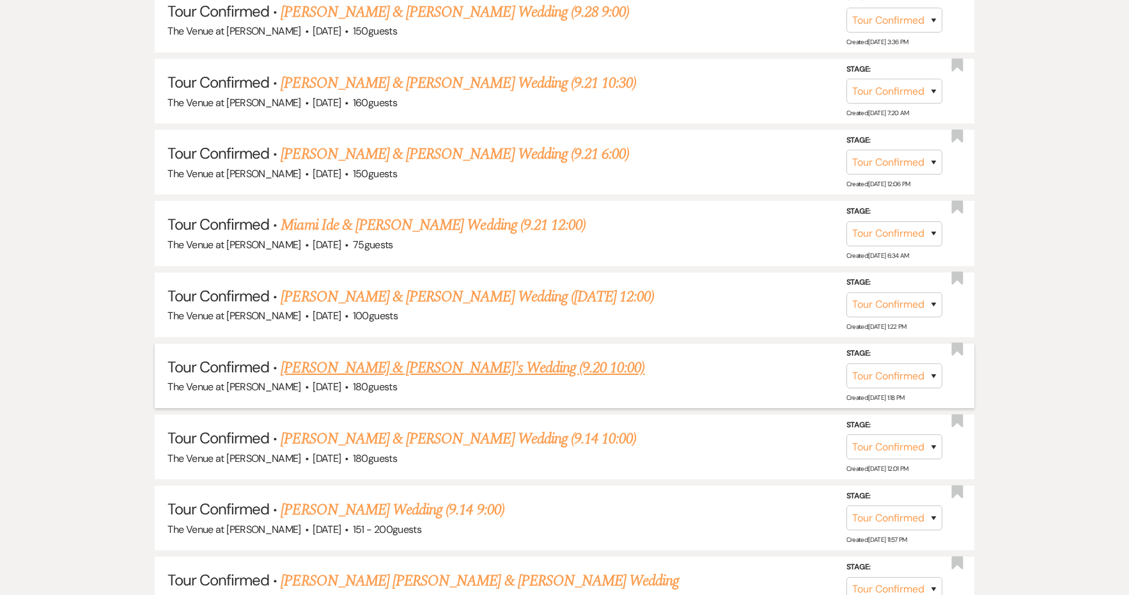
scroll to position [834, 0]
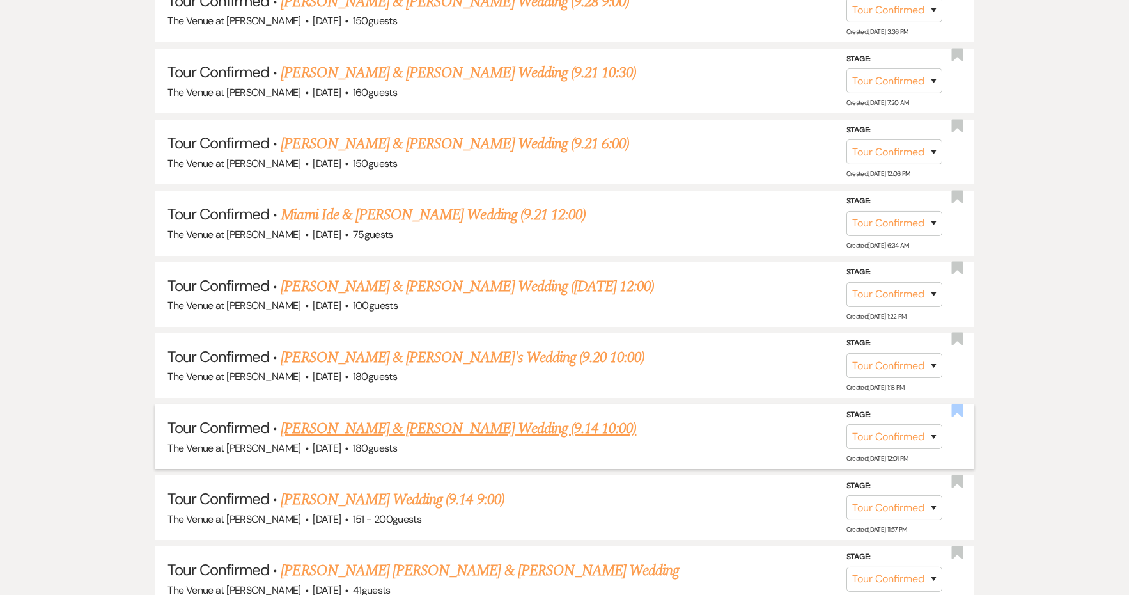
click at [956, 403] on use "button" at bounding box center [957, 409] width 12 height 13
select select "4"
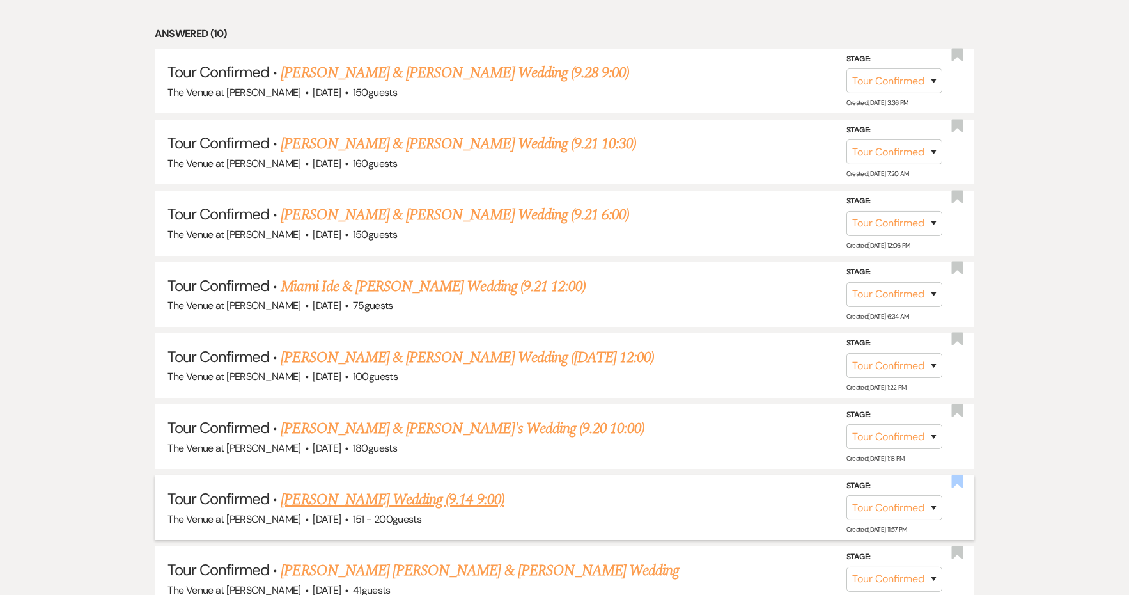
click at [953, 474] on use "button" at bounding box center [957, 480] width 12 height 13
select select "4"
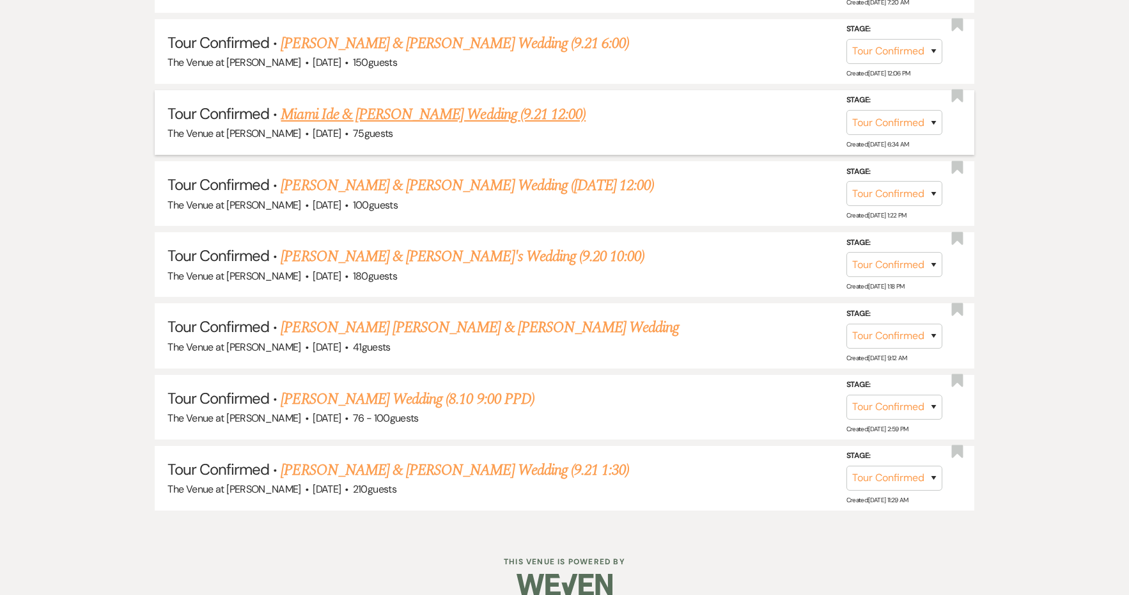
scroll to position [1077, 0]
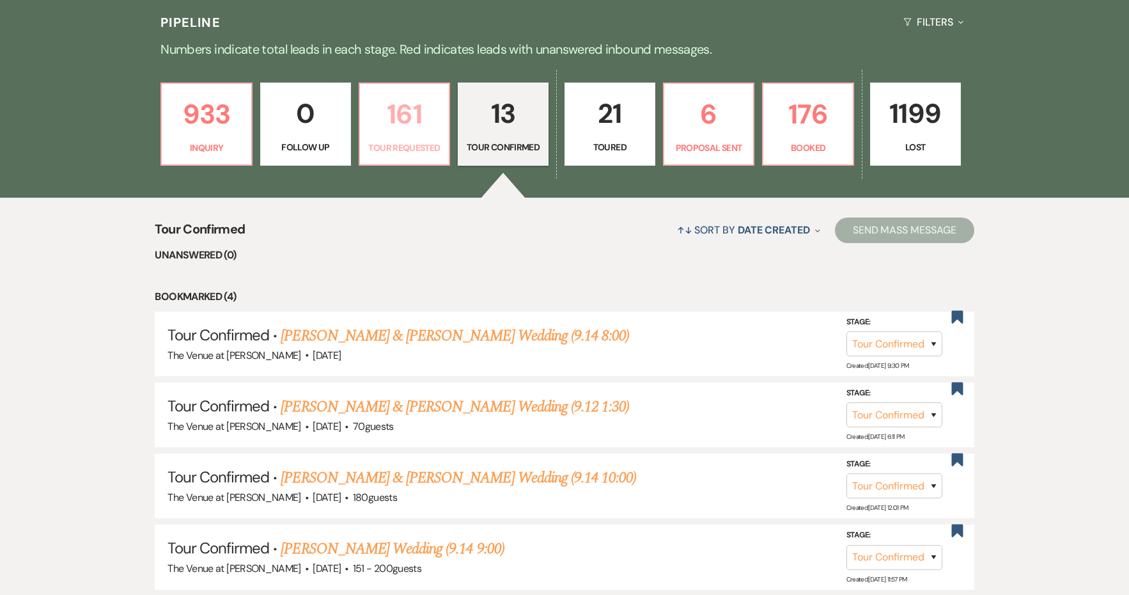
click at [403, 142] on p "Tour Requested" at bounding box center [405, 148] width 74 height 14
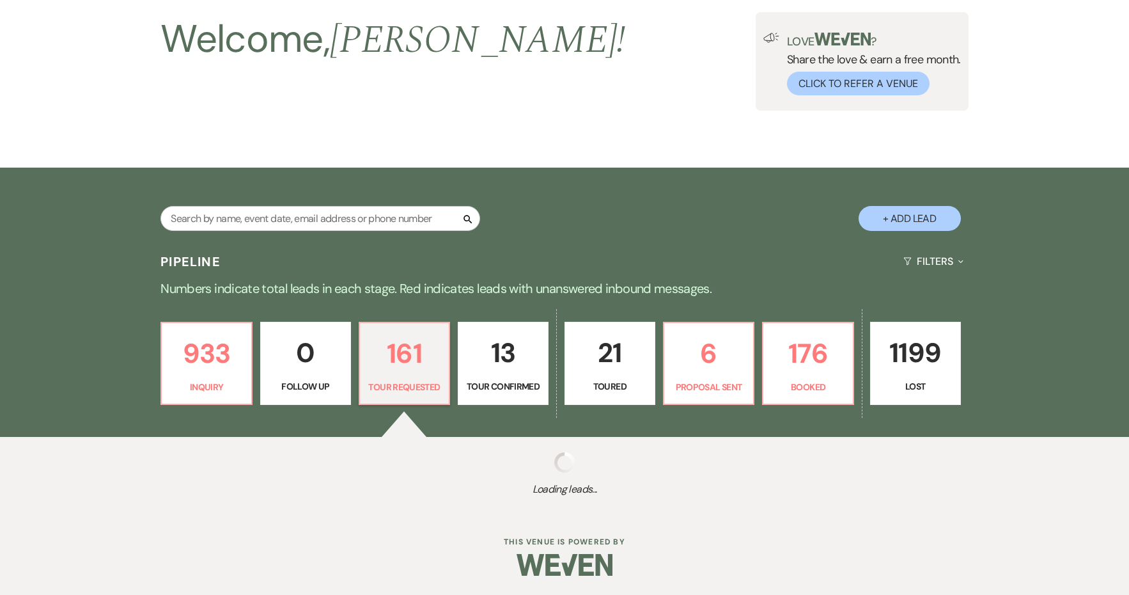
scroll to position [76, 0]
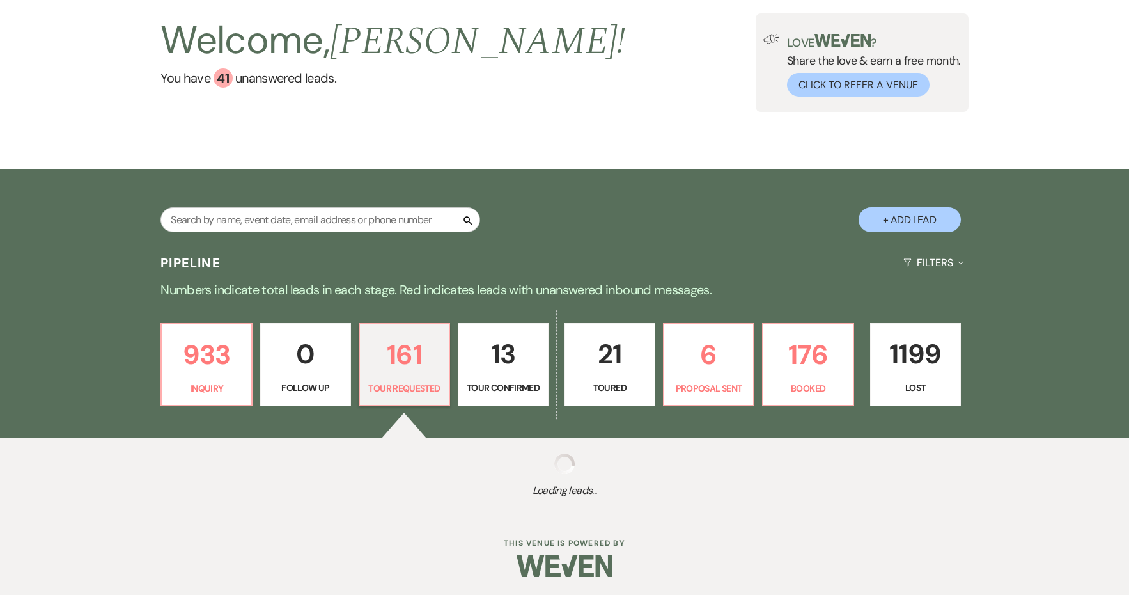
select select "2"
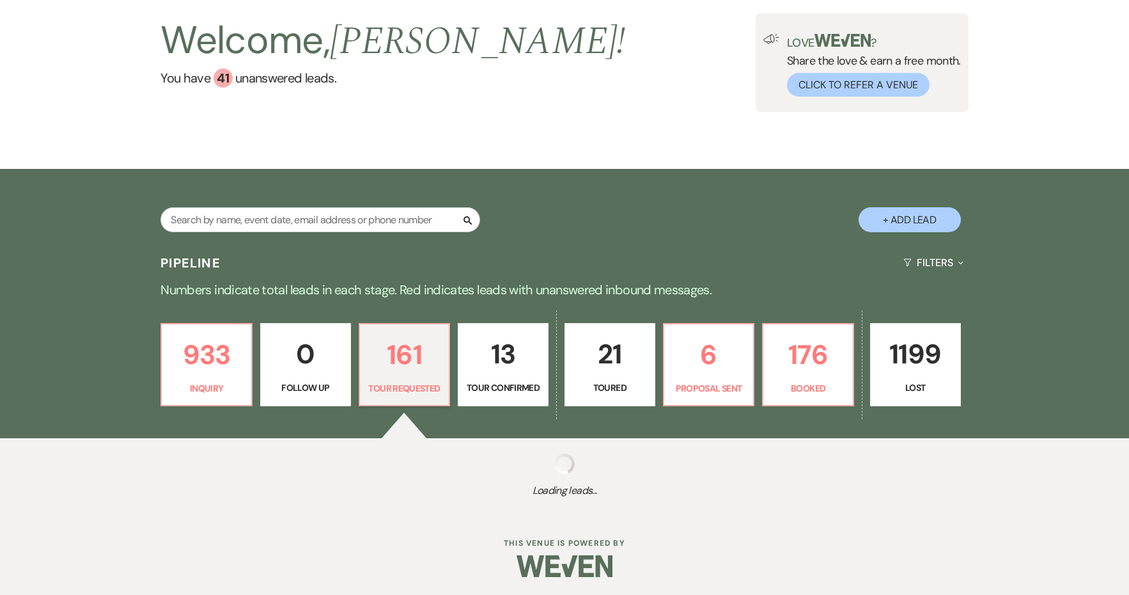
select select "2"
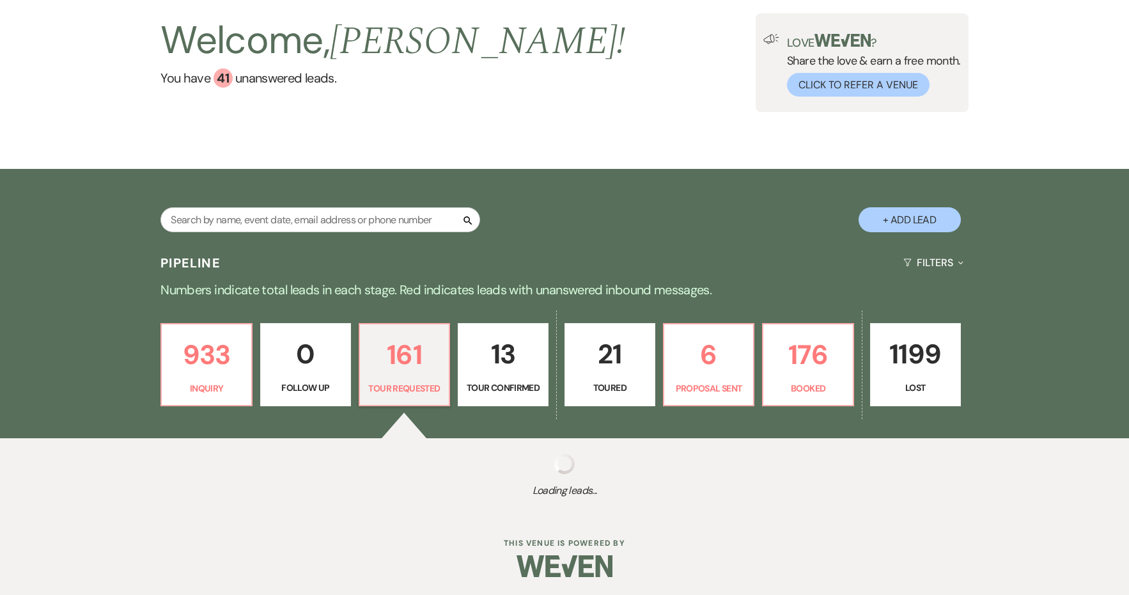
select select "2"
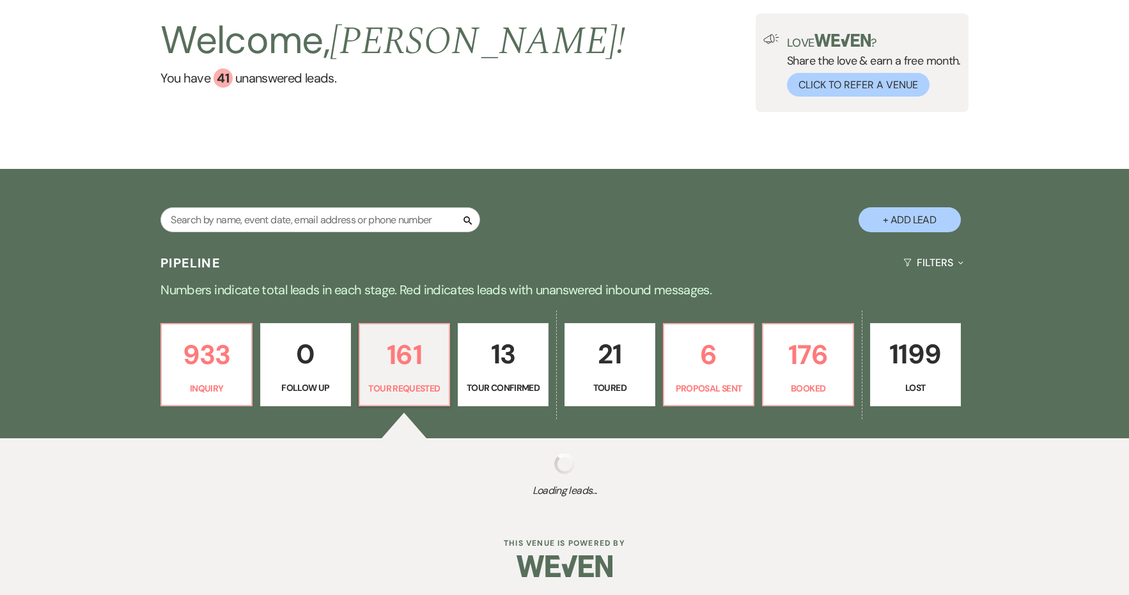
select select "2"
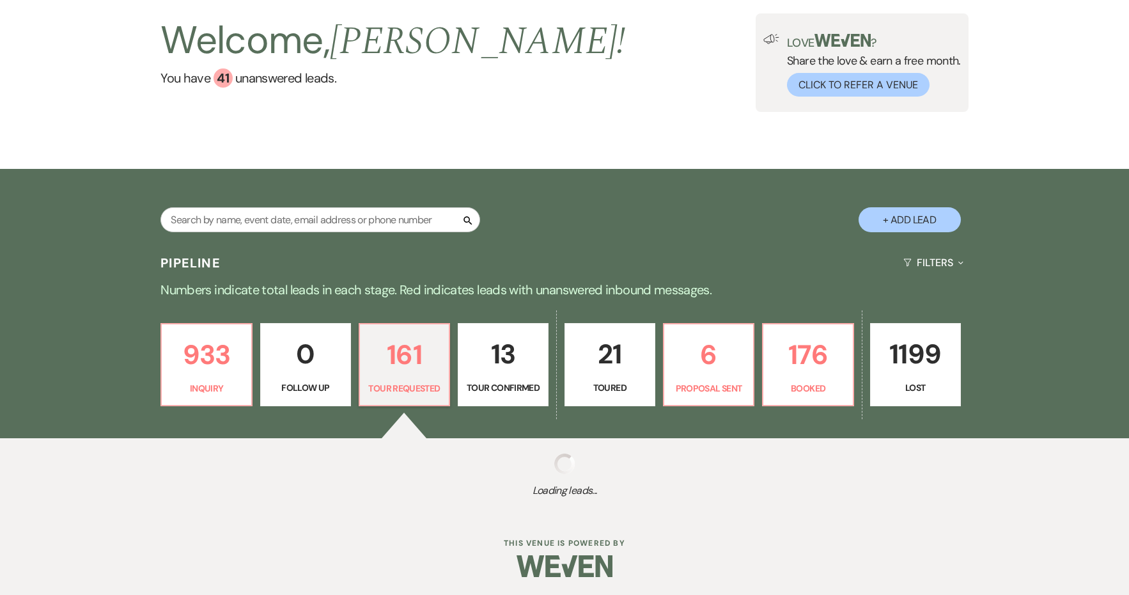
select select "2"
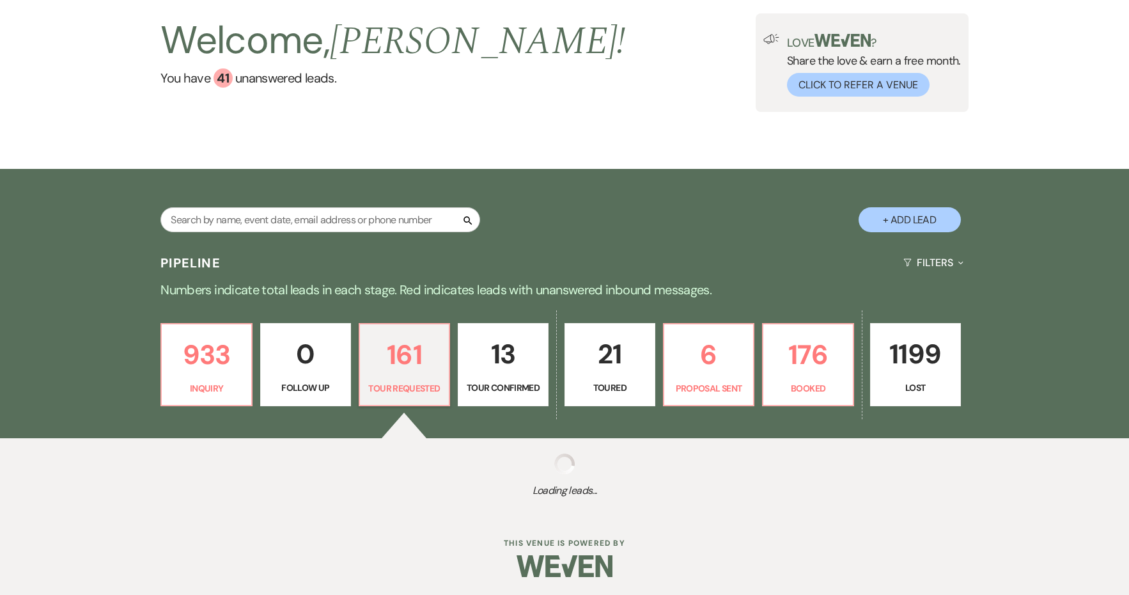
select select "2"
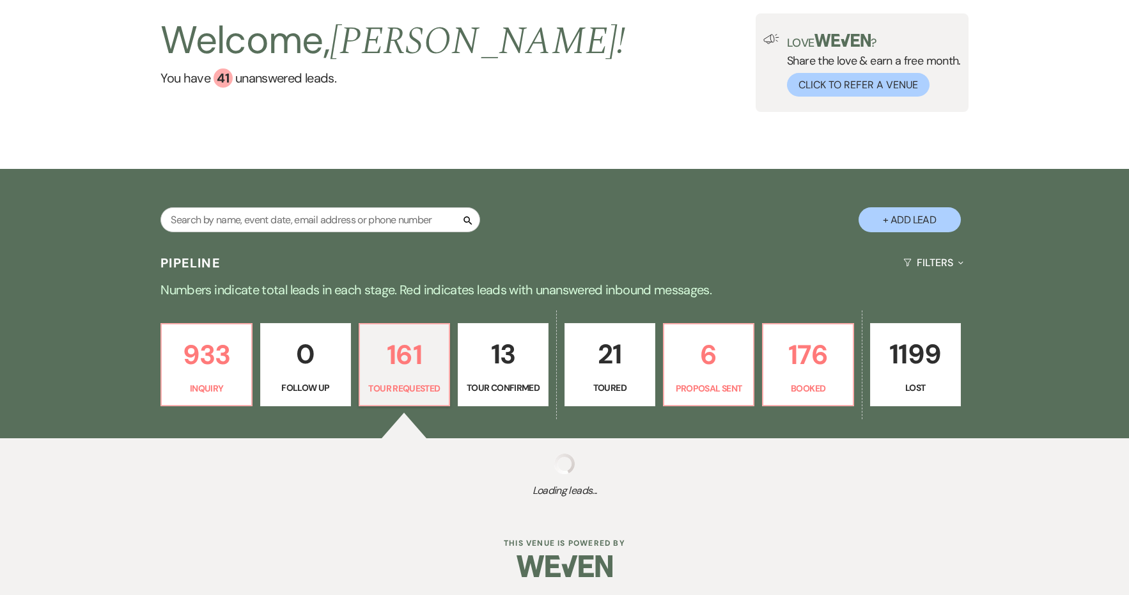
select select "2"
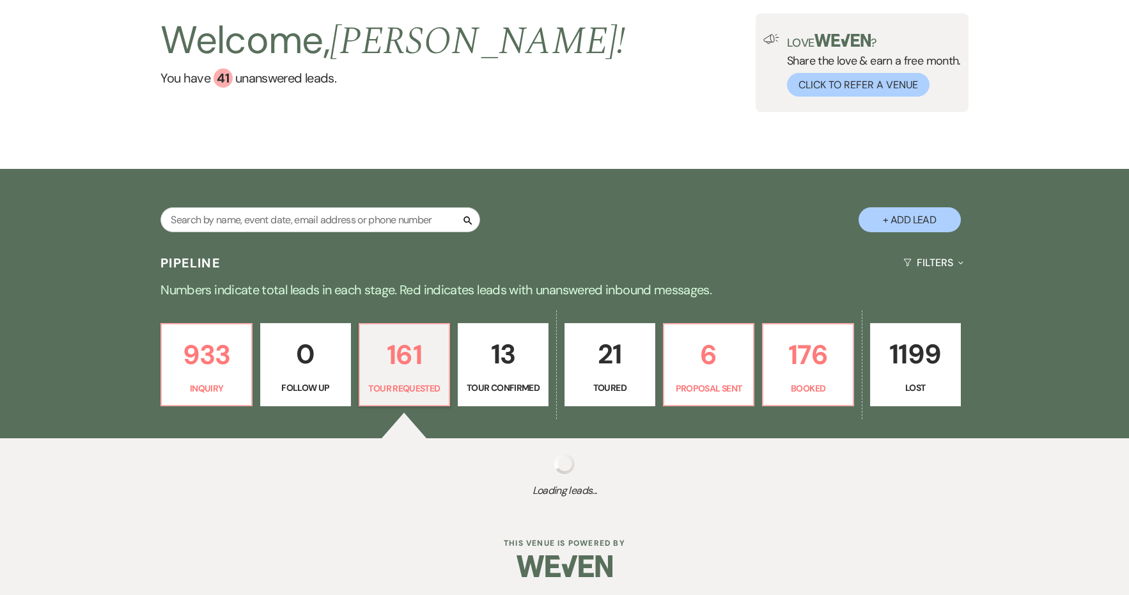
select select "2"
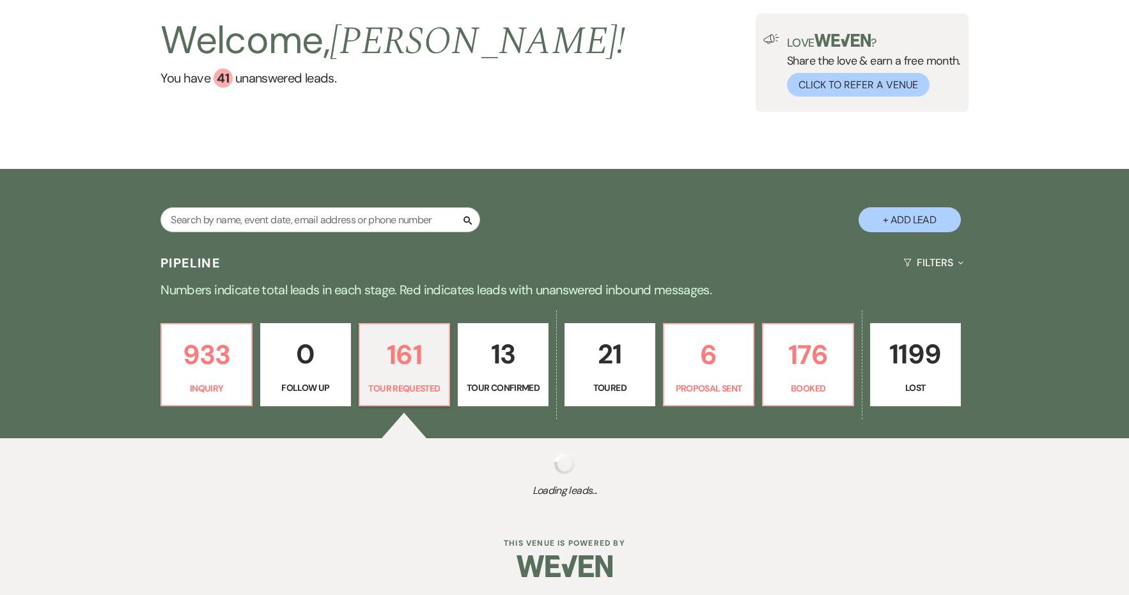
select select "2"
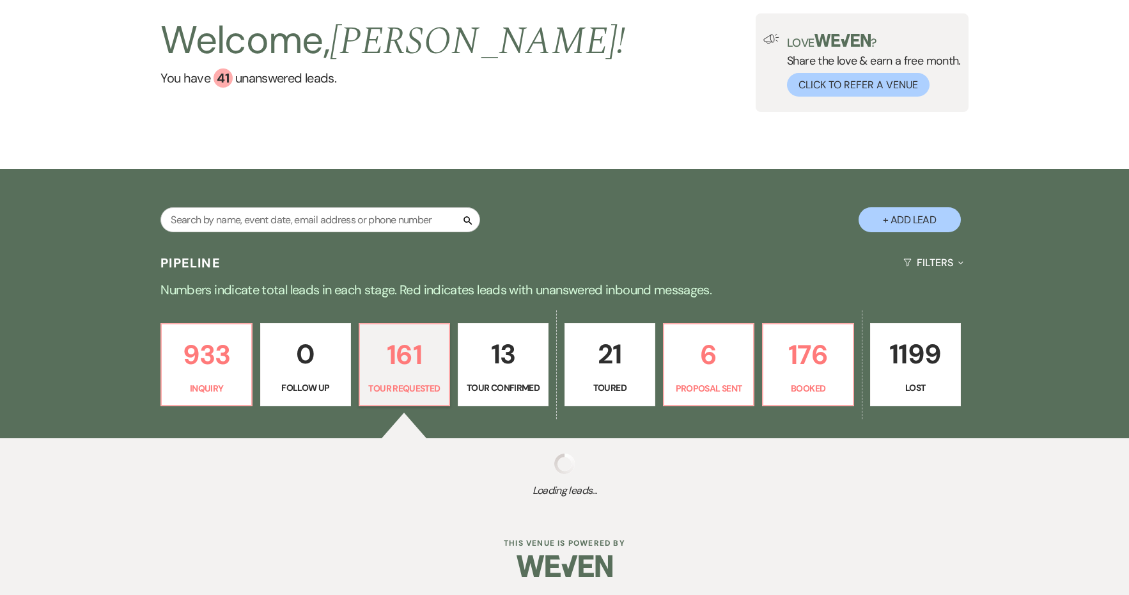
select select "2"
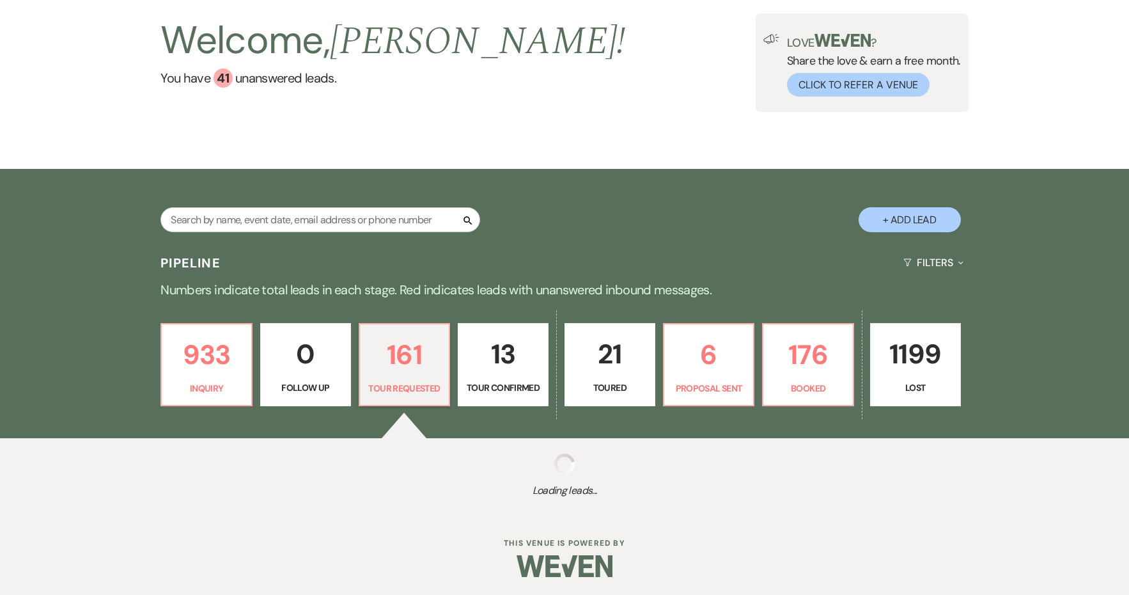
select select "2"
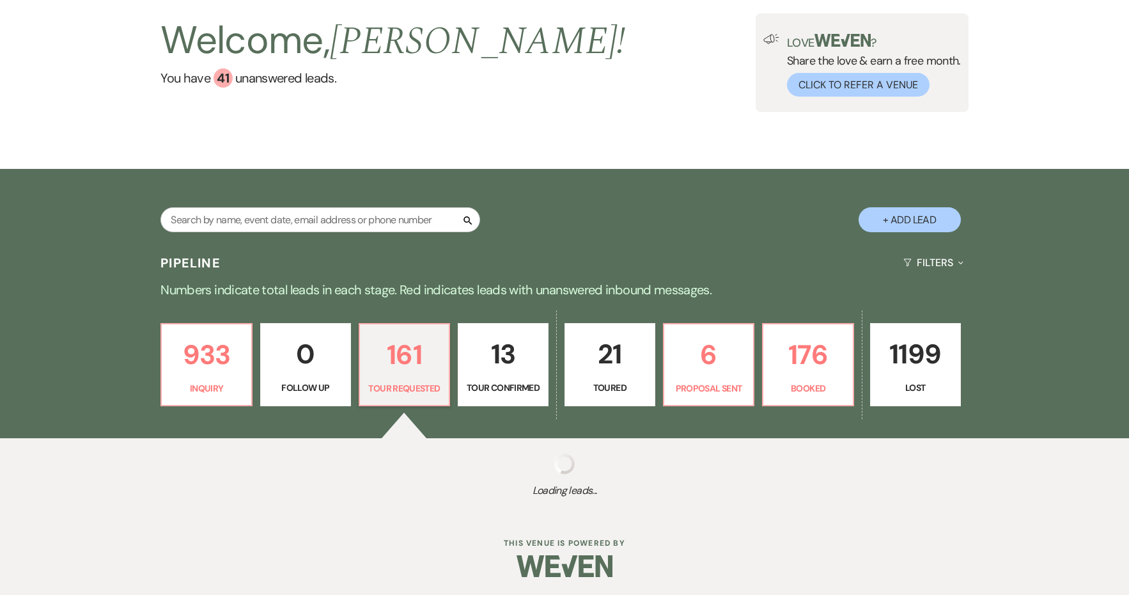
select select "2"
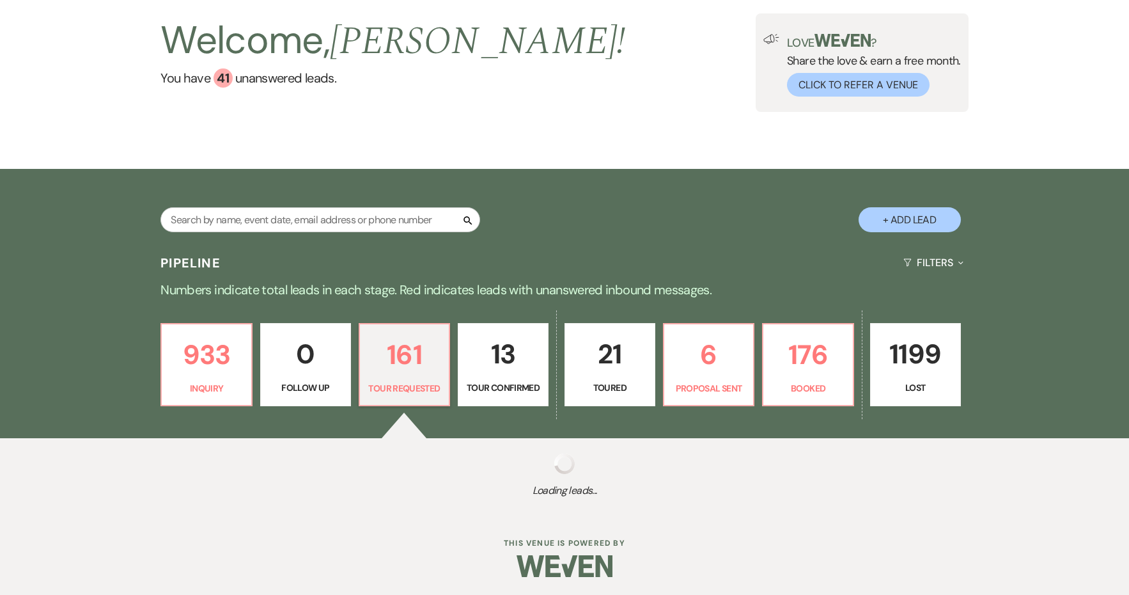
select select "2"
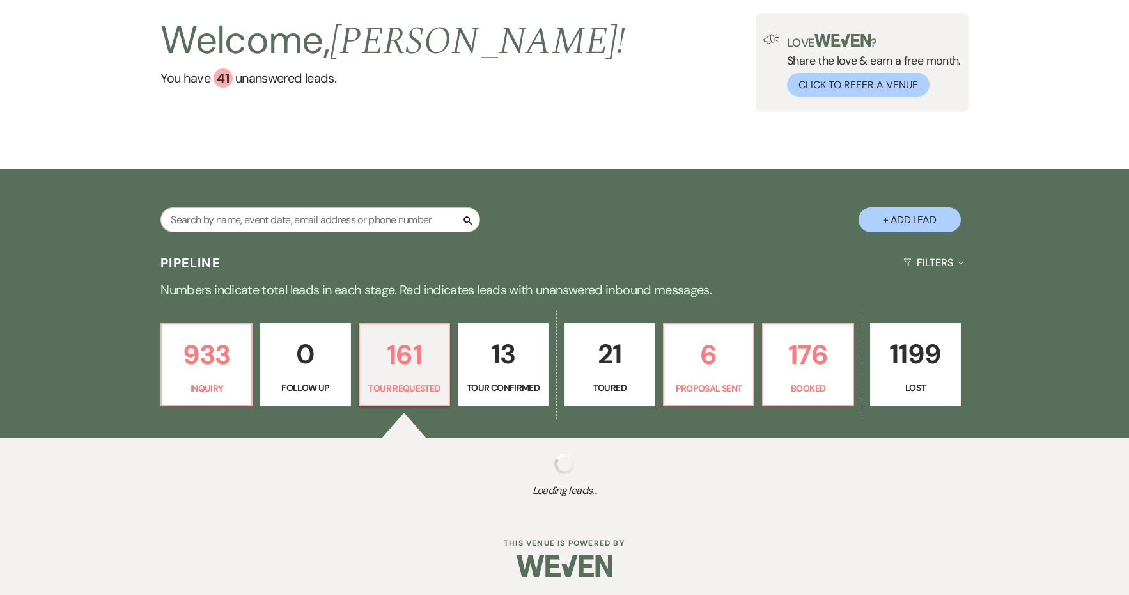
select select "2"
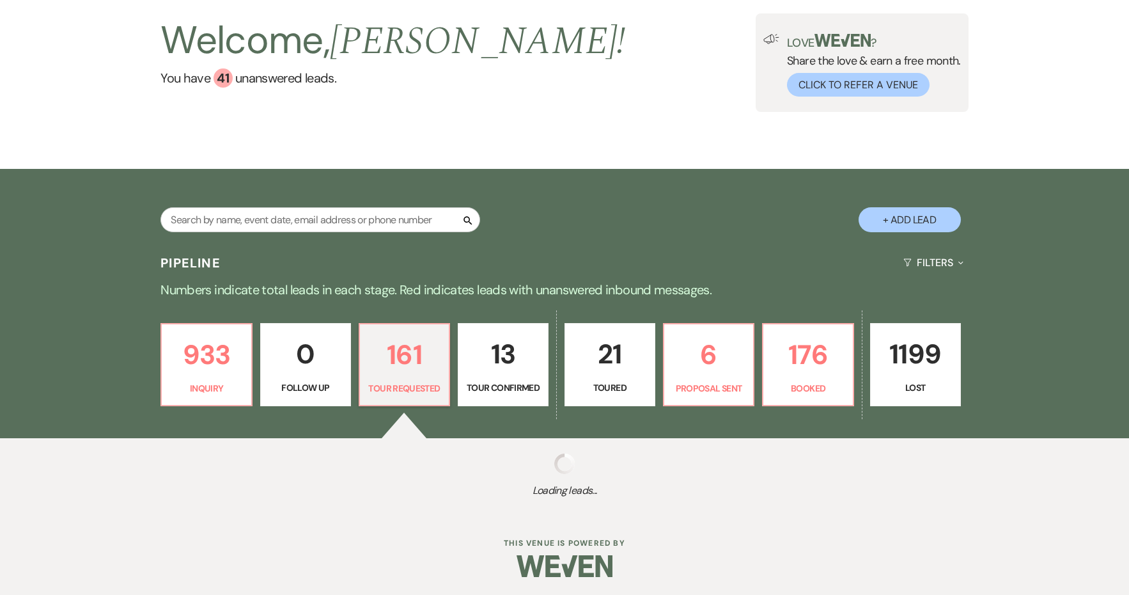
select select "2"
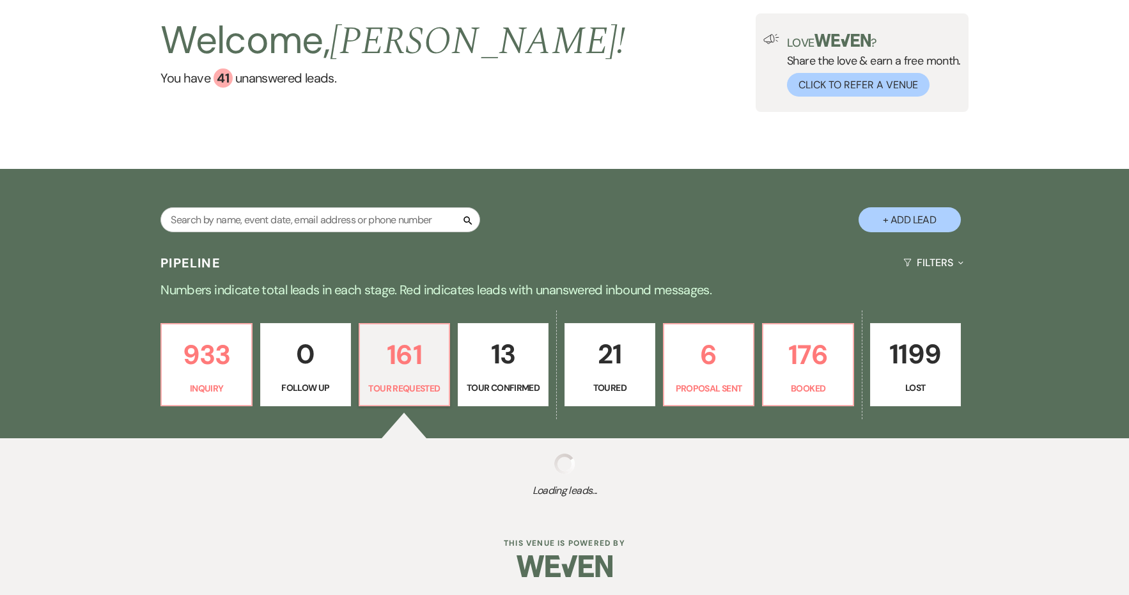
select select "2"
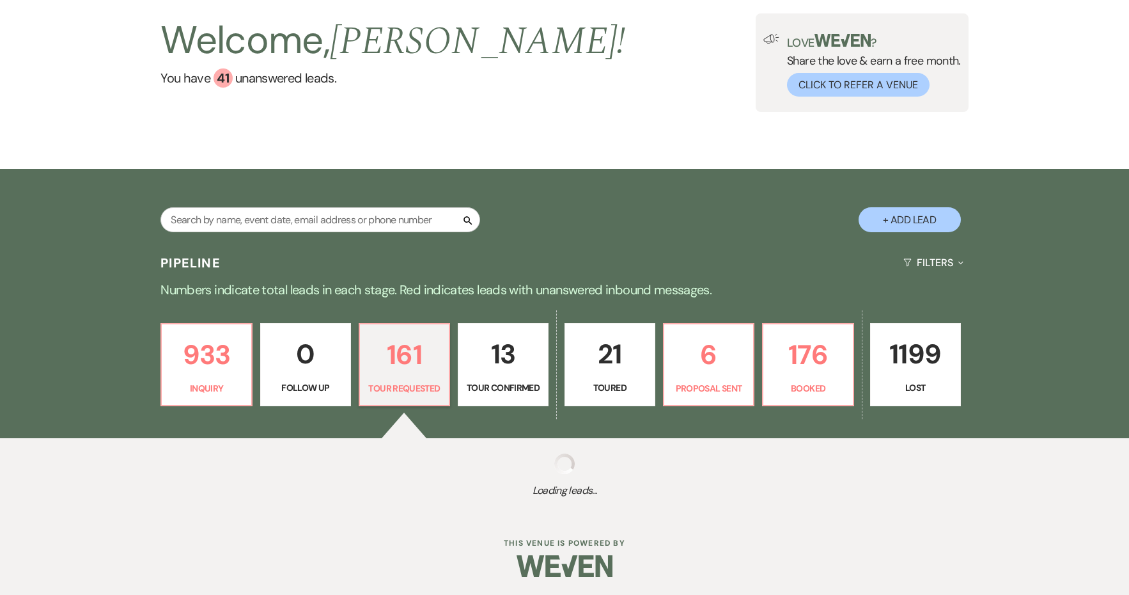
select select "2"
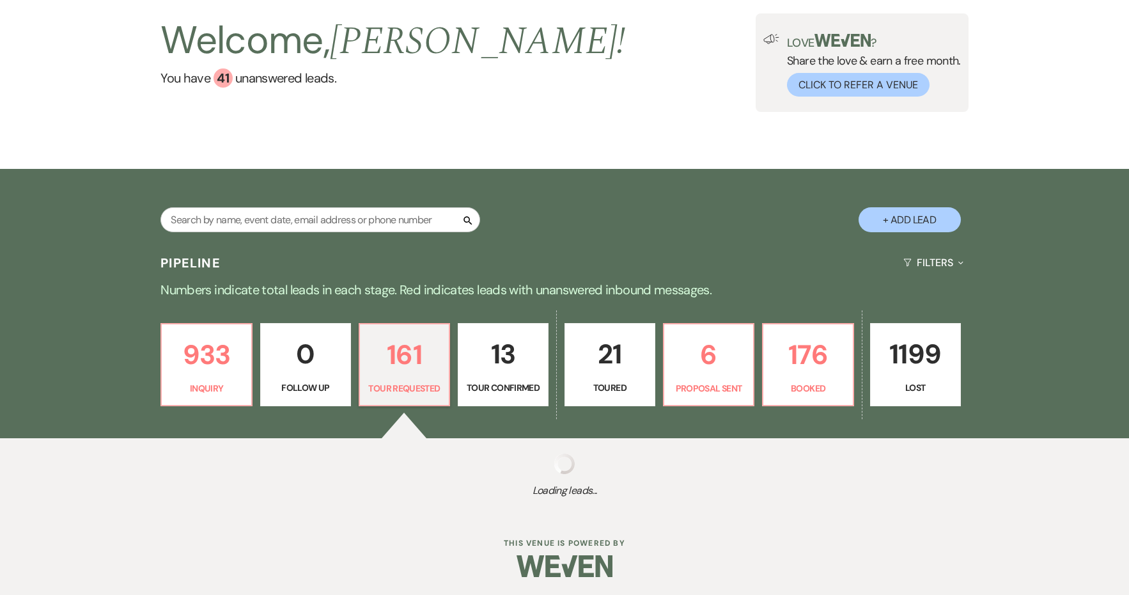
select select "2"
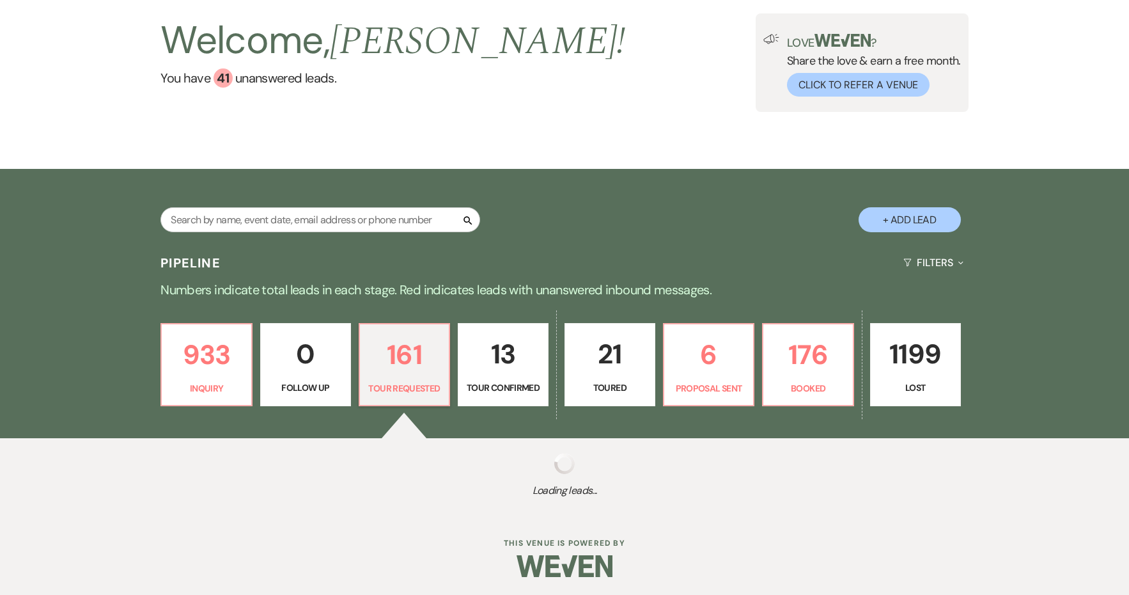
select select "2"
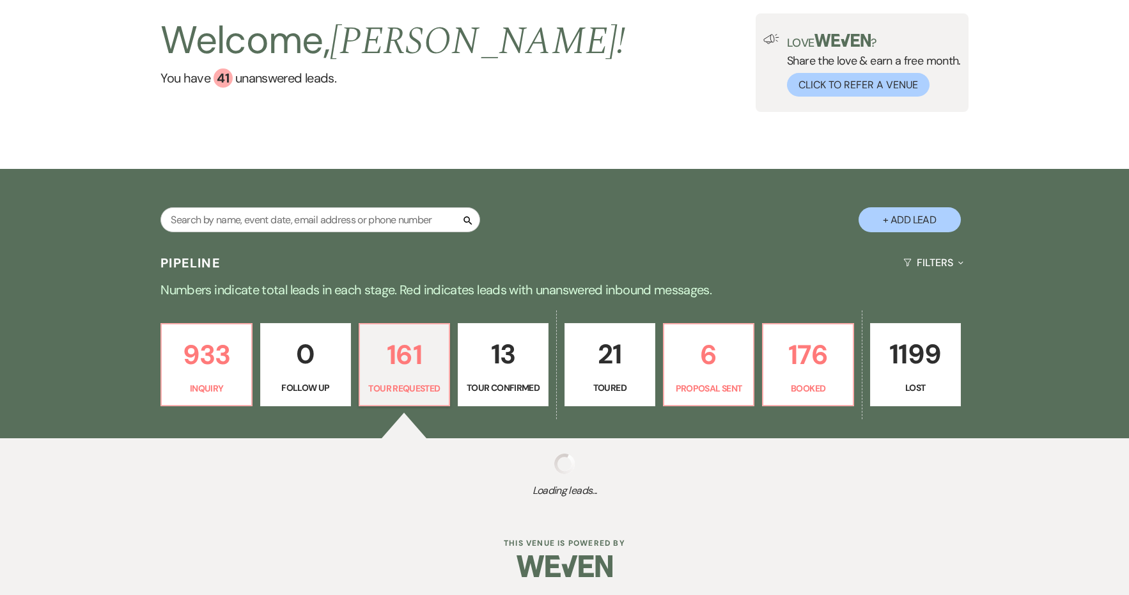
select select "2"
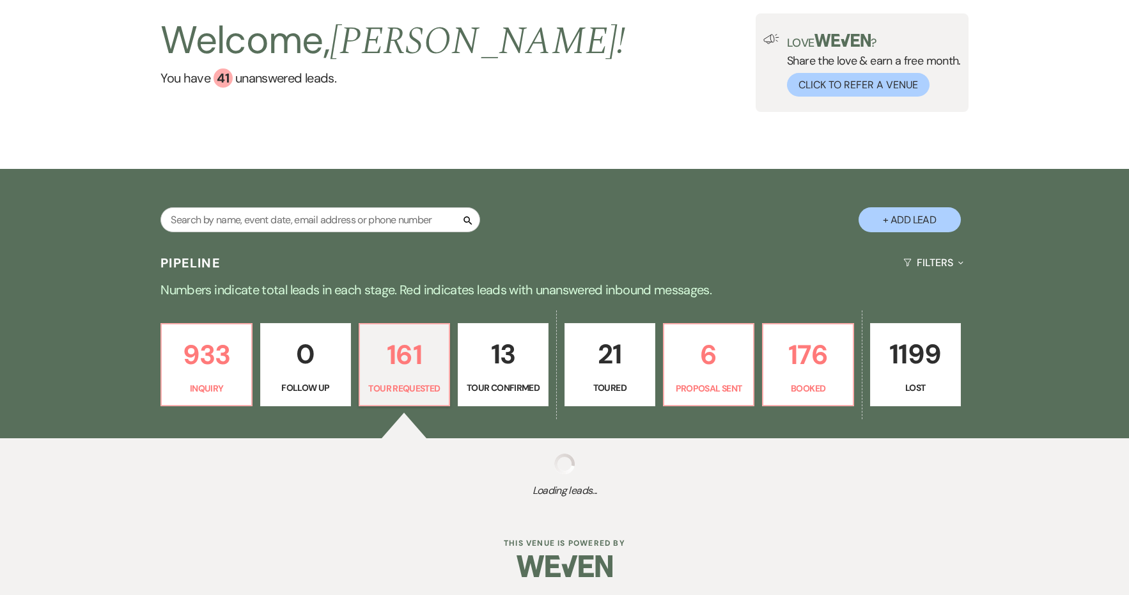
select select "2"
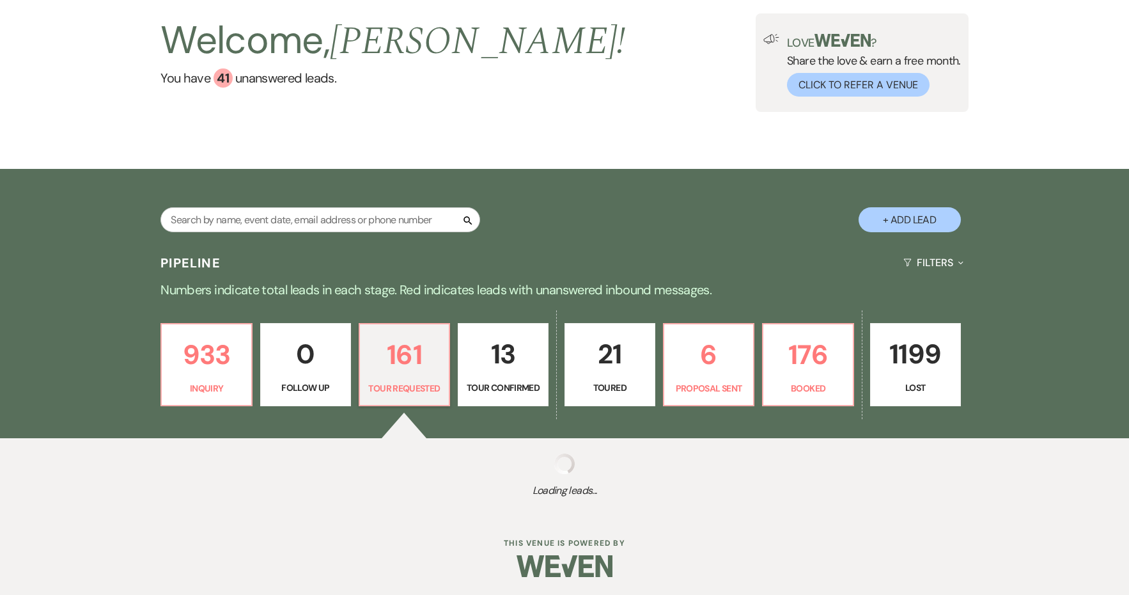
select select "2"
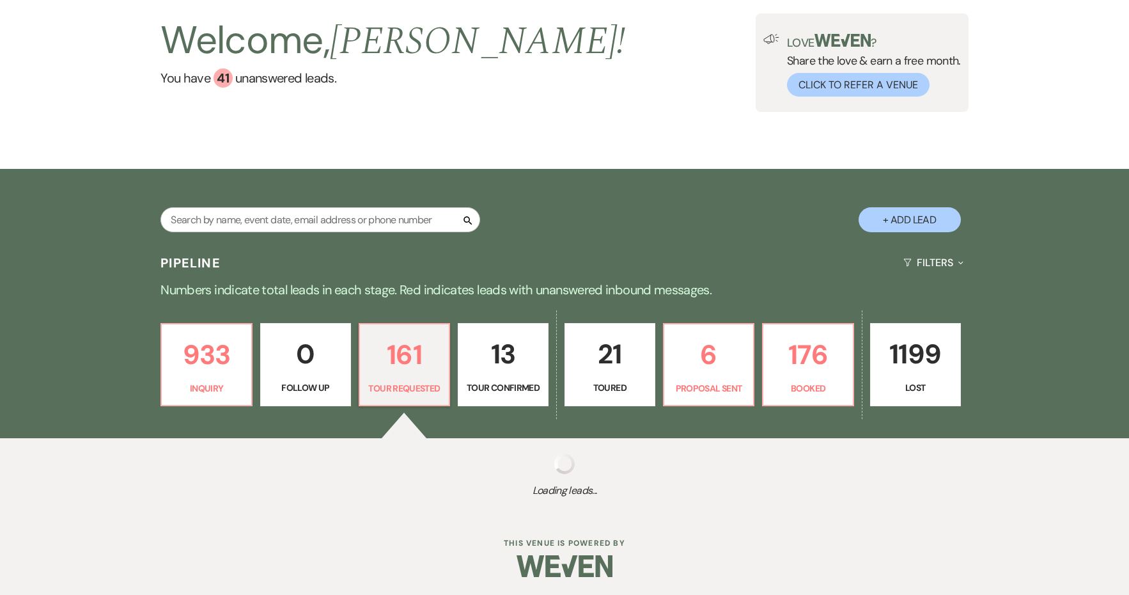
select select "2"
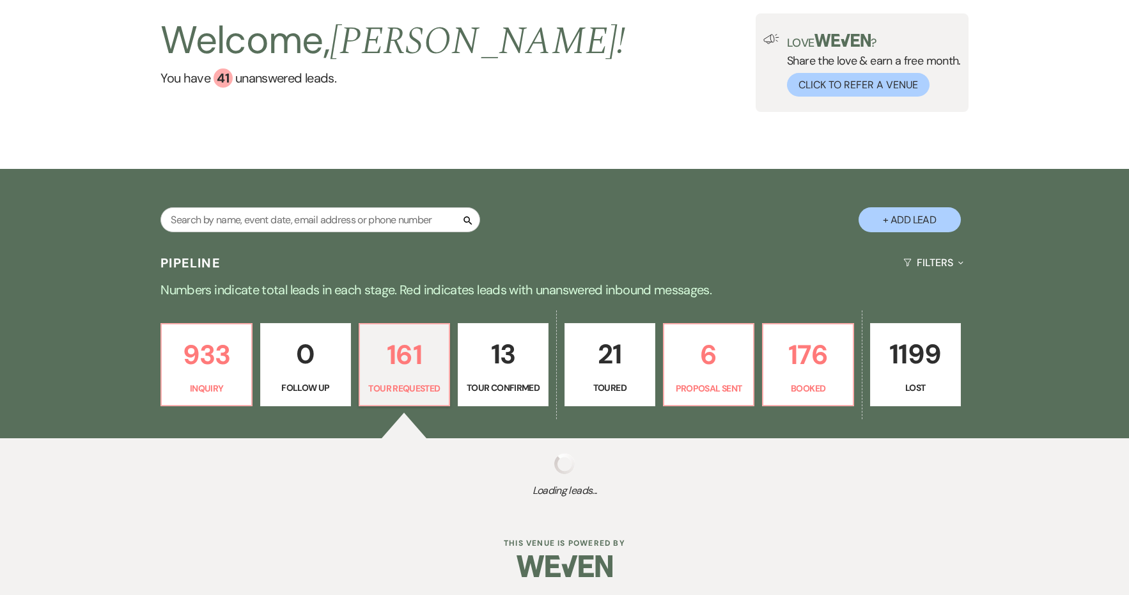
select select "2"
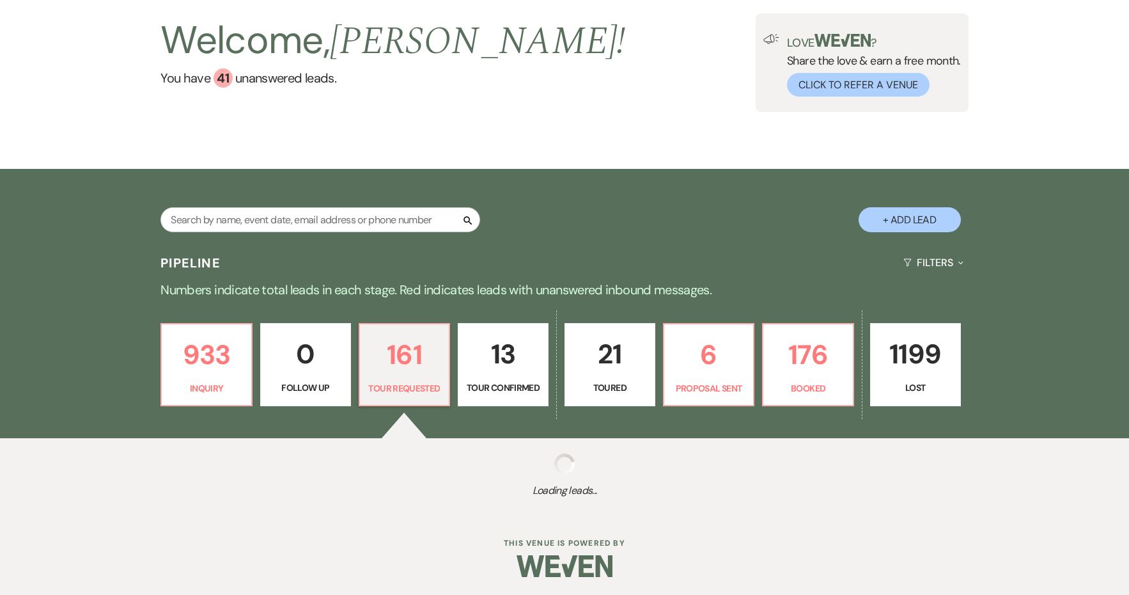
select select "2"
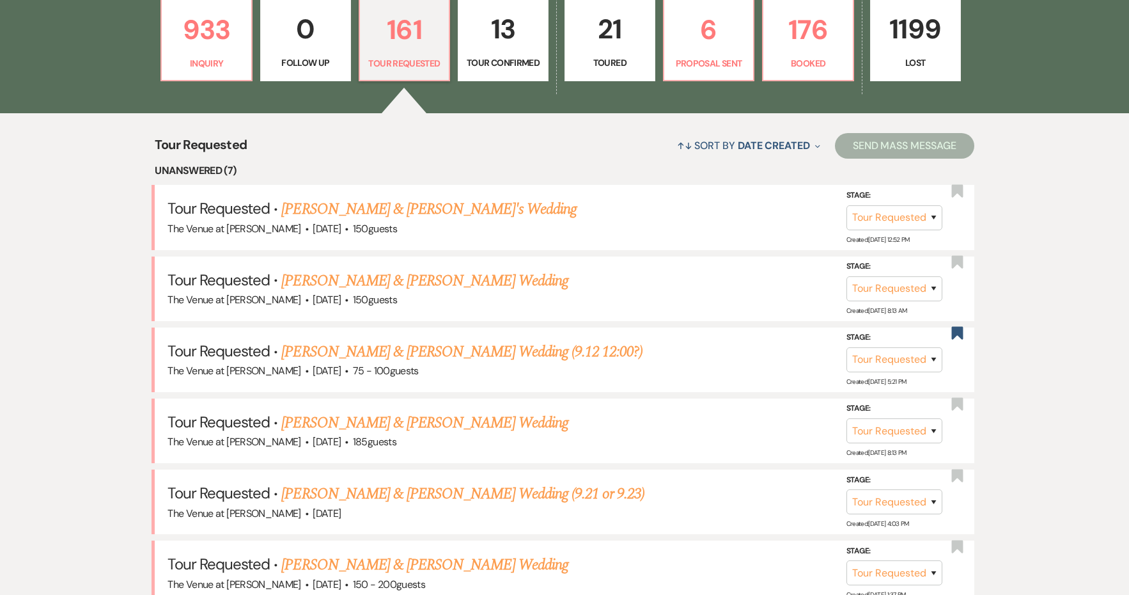
scroll to position [583, 0]
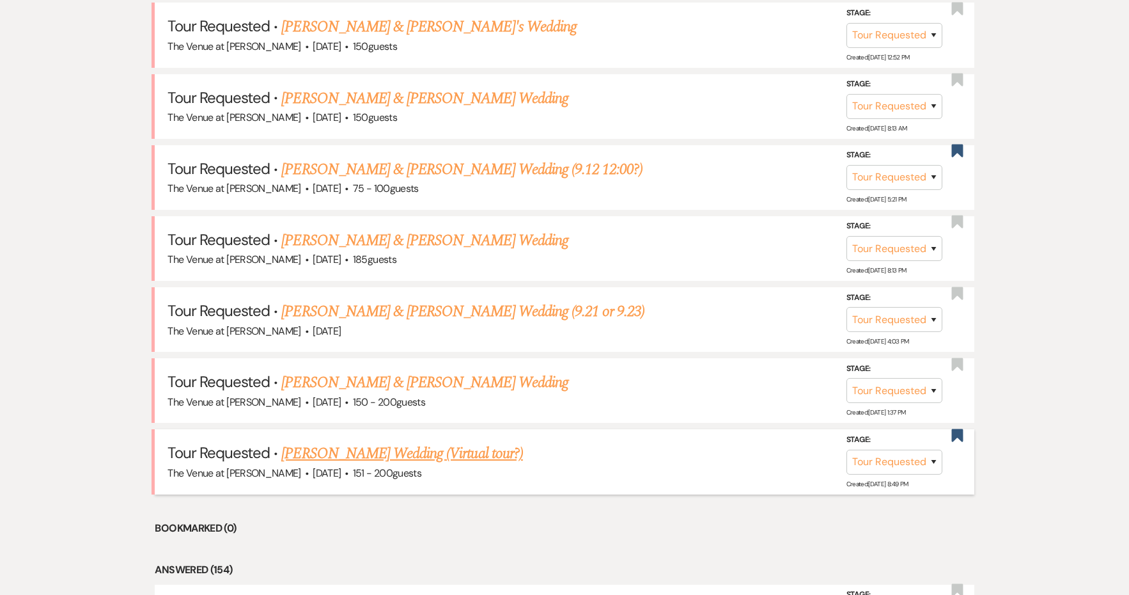
click at [433, 448] on link "[PERSON_NAME] Wedding (Virtual tour?)" at bounding box center [401, 453] width 241 height 23
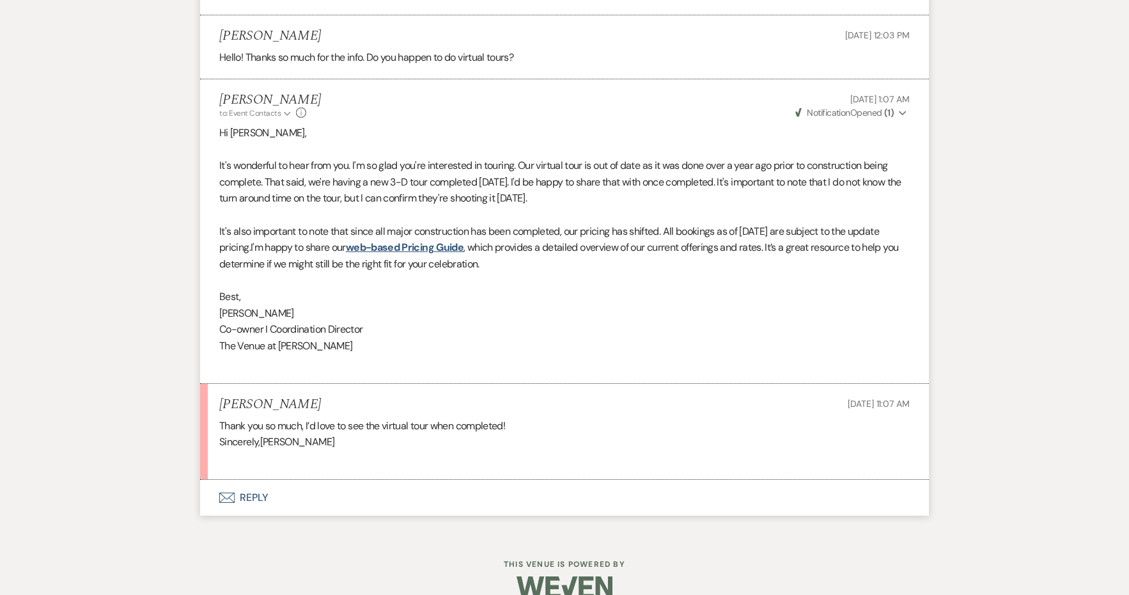
scroll to position [1868, 0]
click at [259, 483] on button "Envelope Reply" at bounding box center [564, 498] width 729 height 36
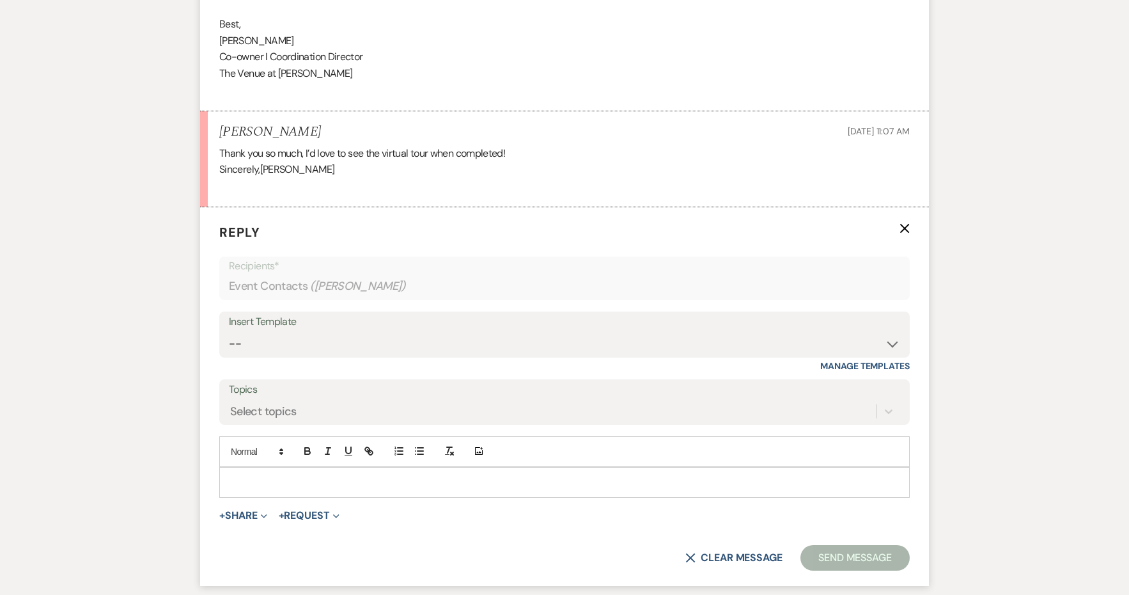
scroll to position [2219, 0]
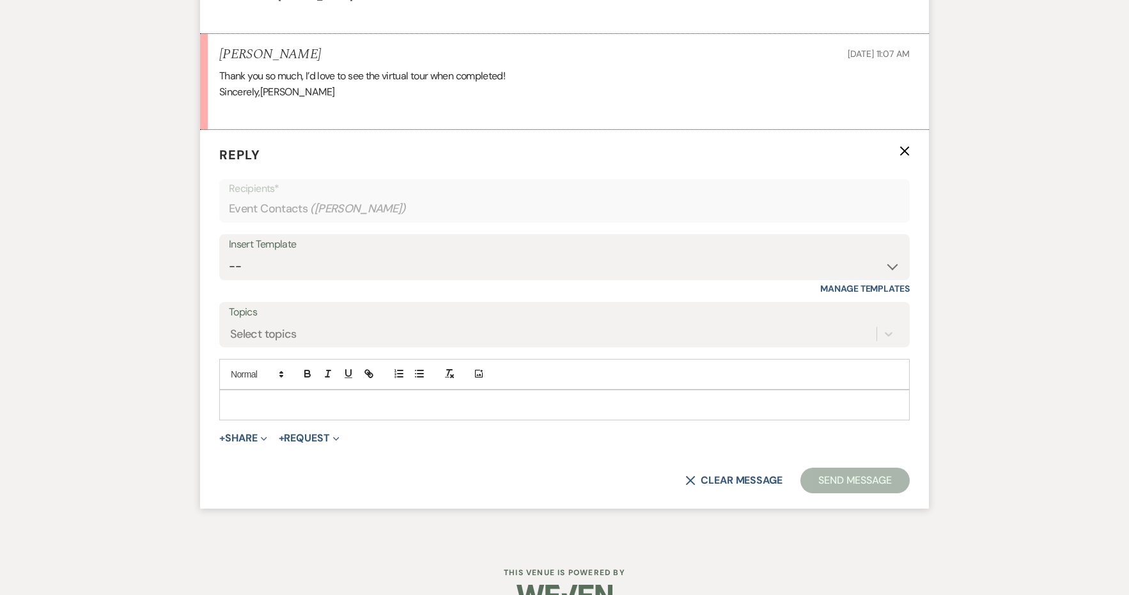
click at [256, 398] on p at bounding box center [565, 405] width 670 height 14
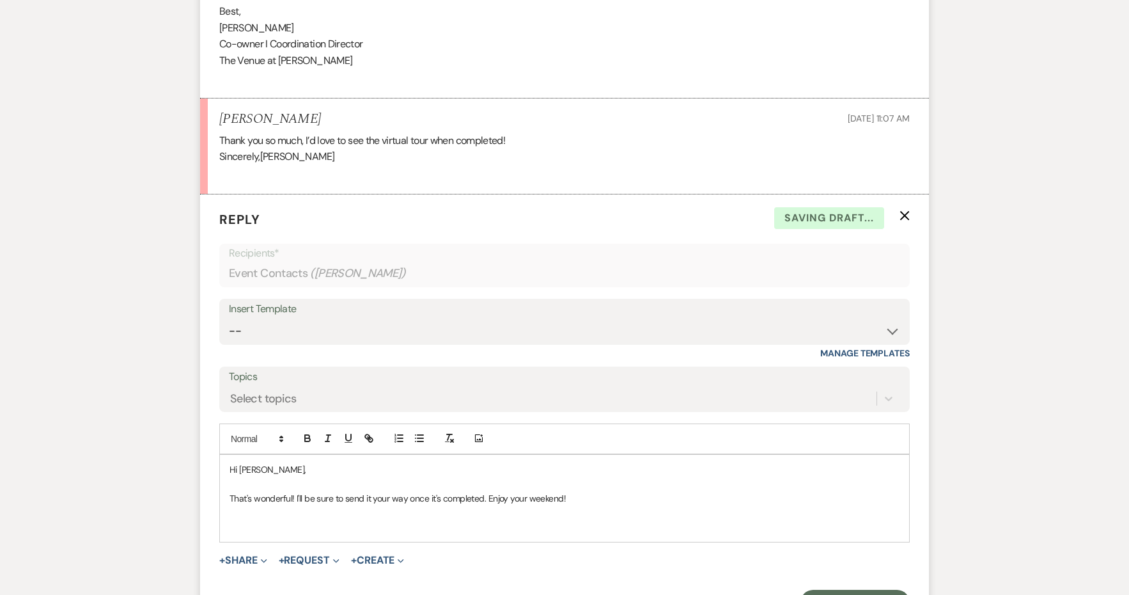
scroll to position [2011, 0]
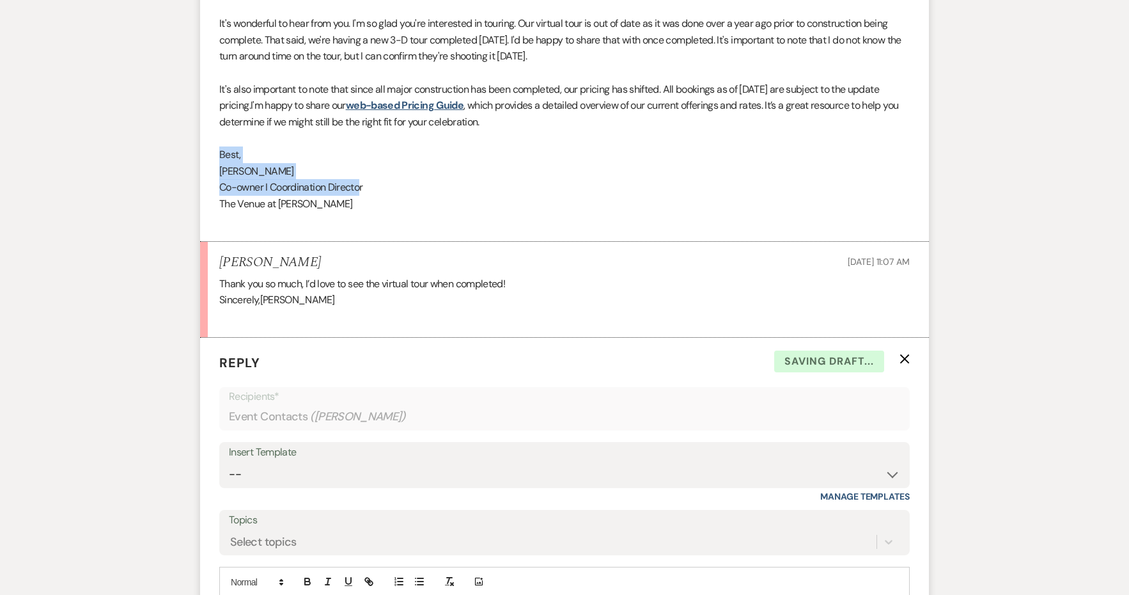
drag, startPoint x: 361, startPoint y: 174, endPoint x: 200, endPoint y: 141, distance: 163.8
click at [200, 141] on li "[PERSON_NAME] to: Event Contacts Expand Info [DATE] 1:07 AM Weven Check Notific…" at bounding box center [564, 89] width 729 height 304
copy div "Best, [PERSON_NAME] I Coordination Director The Venue at [PERSON_NAME]﻿"
drag, startPoint x: 368, startPoint y: 201, endPoint x: 173, endPoint y: 133, distance: 206.5
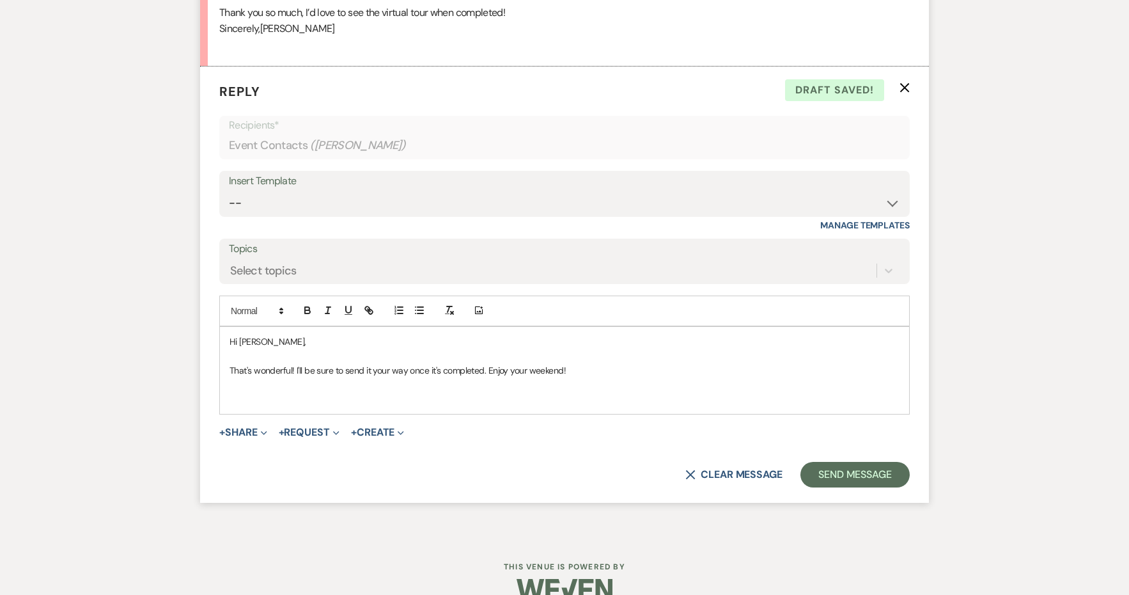
scroll to position [2281, 0]
click at [313, 392] on p at bounding box center [565, 399] width 670 height 14
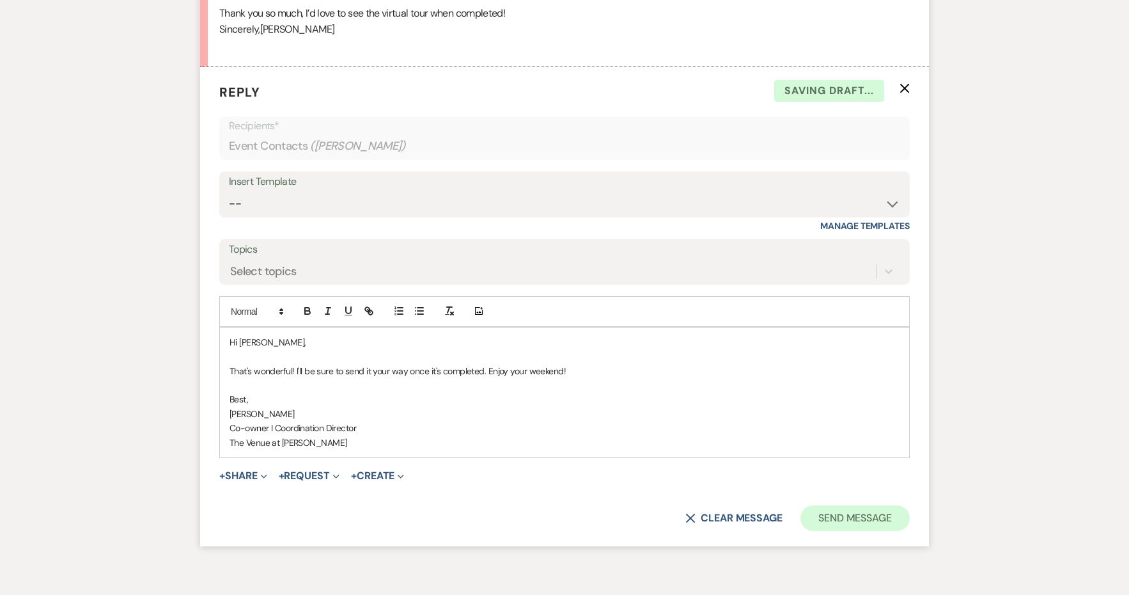
click at [871, 505] on button "Send Message" at bounding box center [855, 518] width 109 height 26
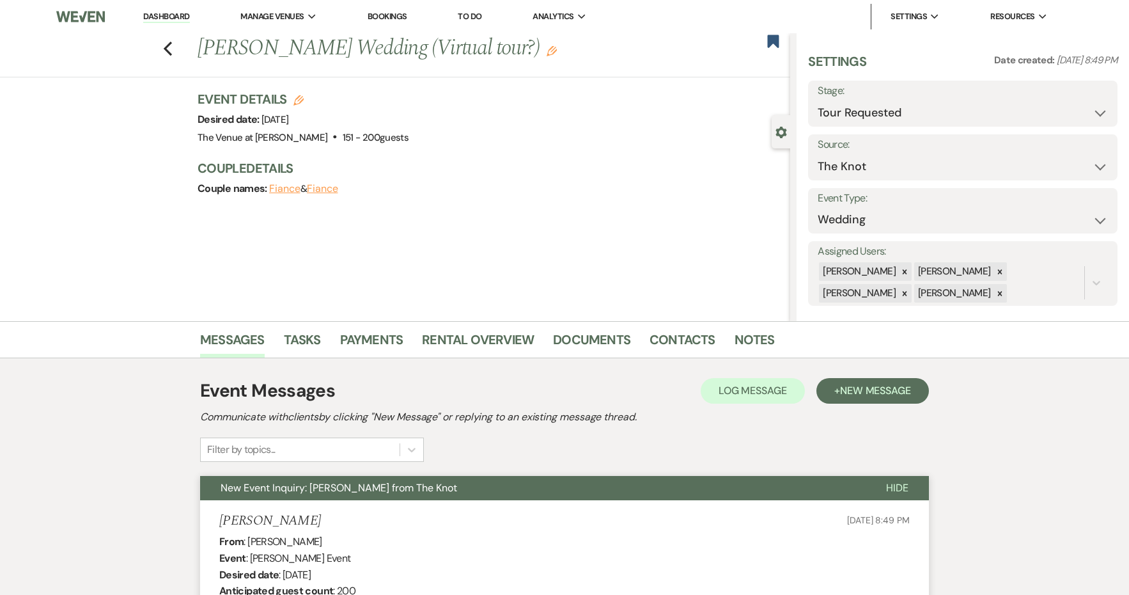
scroll to position [0, 0]
click at [547, 52] on icon "Edit" at bounding box center [552, 51] width 10 height 10
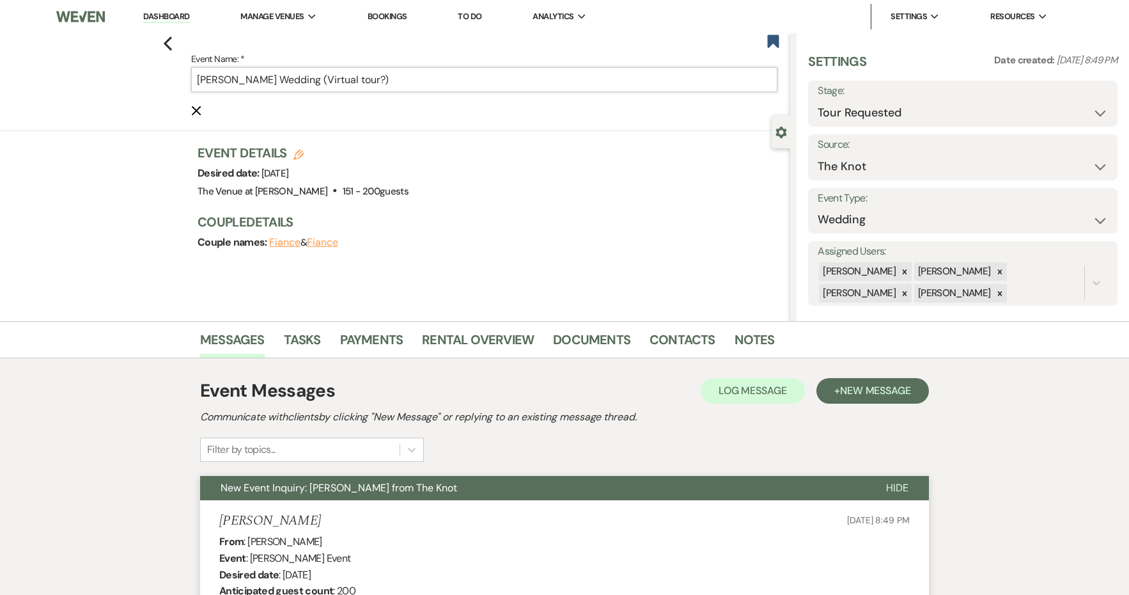
click at [370, 79] on input "[PERSON_NAME] Wedding (Virtual tour?)" at bounding box center [484, 79] width 586 height 25
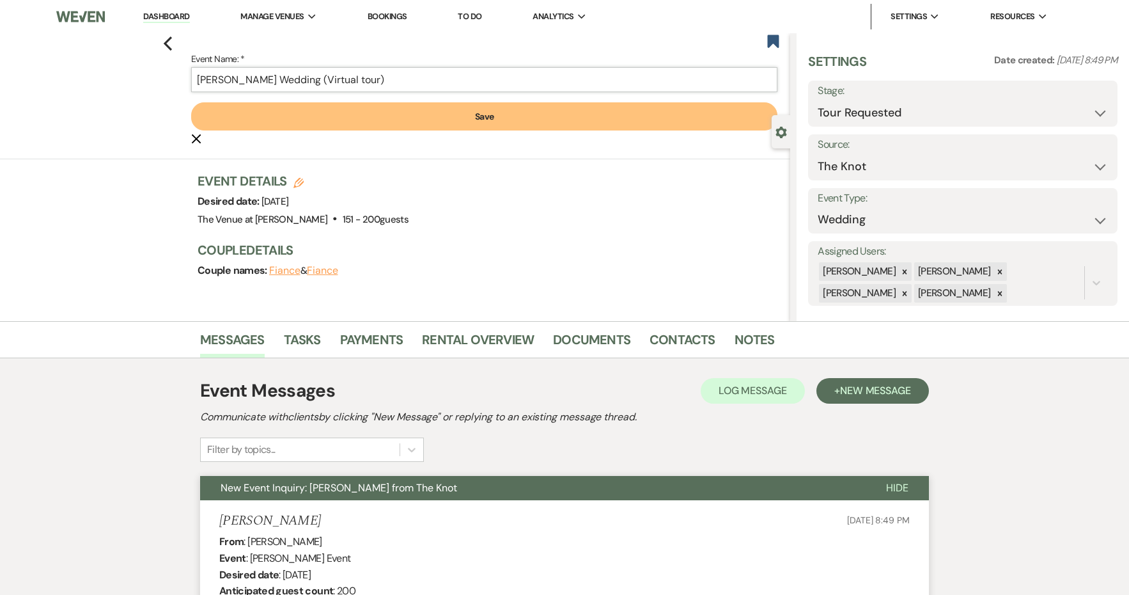
click at [313, 78] on input "[PERSON_NAME] Wedding (Virtual tour)" at bounding box center [484, 79] width 586 height 25
click at [389, 81] on input "[PERSON_NAME] Wedding (Send updated Virtual tour)" at bounding box center [484, 79] width 586 height 25
click at [421, 125] on button "Save" at bounding box center [484, 116] width 586 height 28
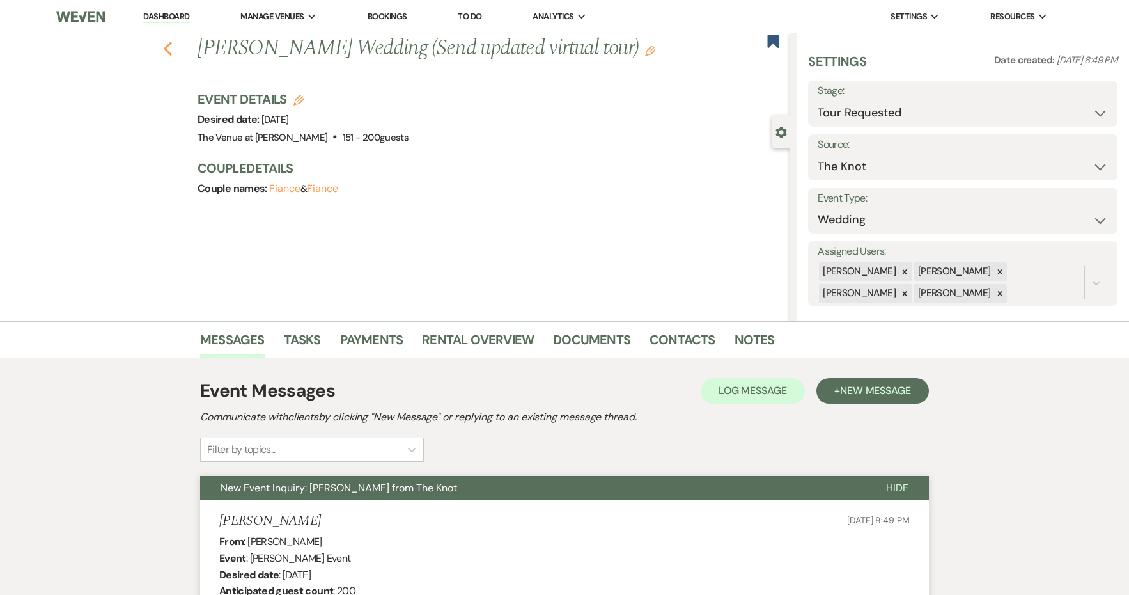
click at [168, 52] on use "button" at bounding box center [168, 49] width 8 height 14
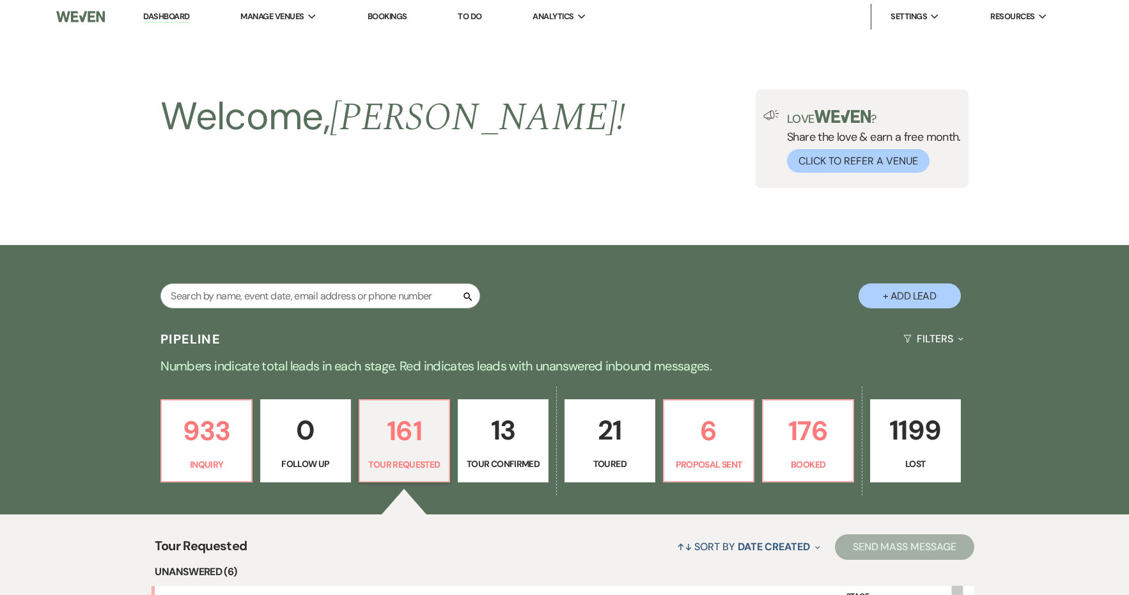
scroll to position [583, 0]
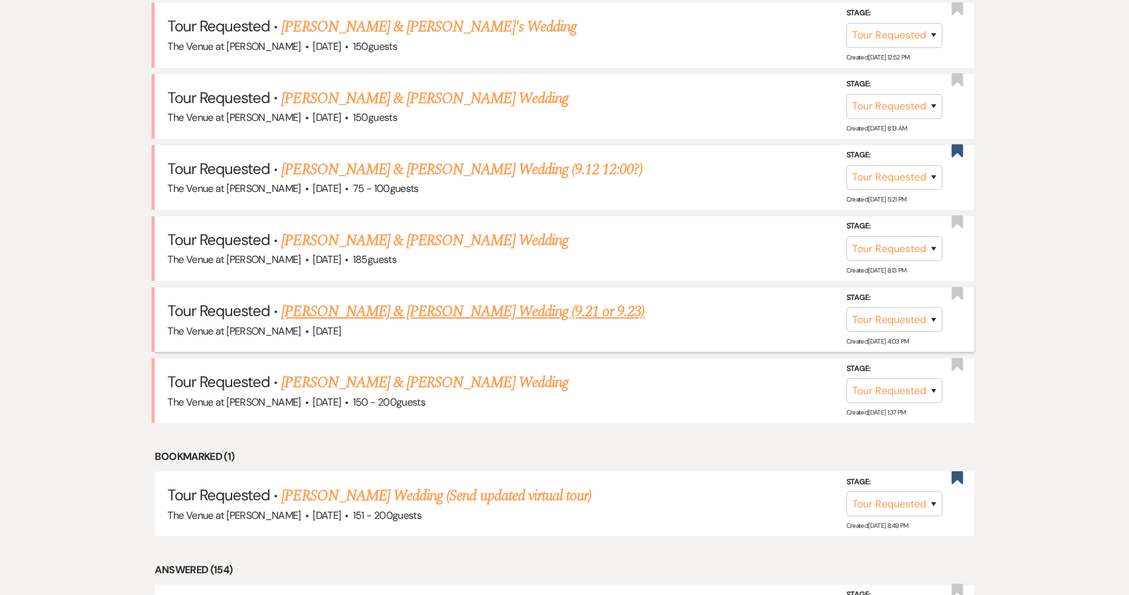
click at [403, 306] on link "[PERSON_NAME] & [PERSON_NAME] Wedding (9.21 or 9.23)" at bounding box center [462, 311] width 363 height 23
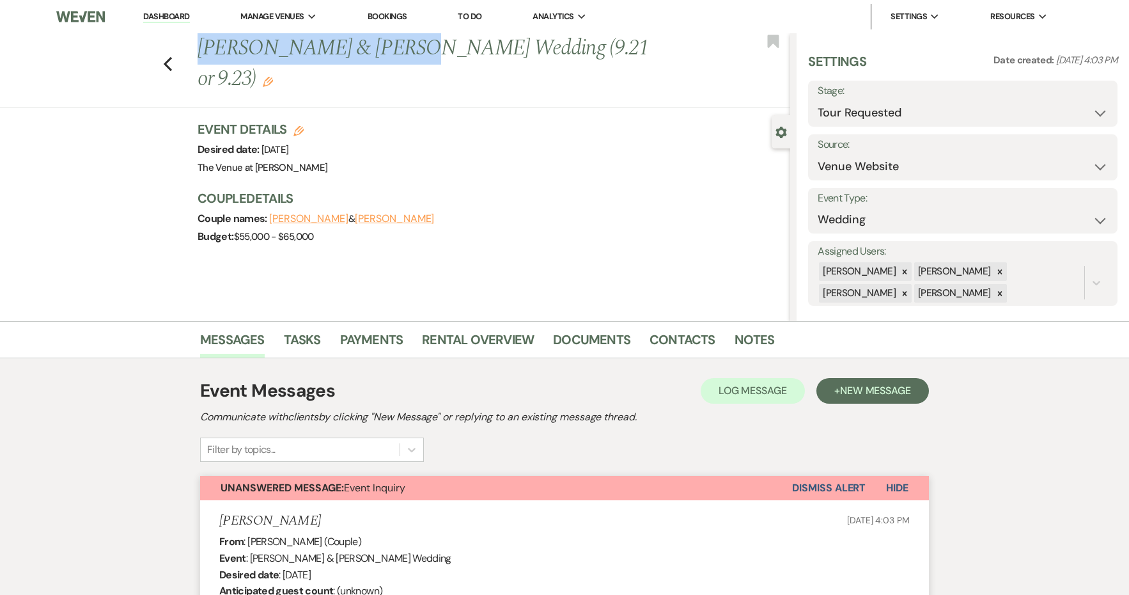
drag, startPoint x: 393, startPoint y: 52, endPoint x: 184, endPoint y: 41, distance: 209.4
click at [184, 41] on div "Previous [PERSON_NAME] & [PERSON_NAME] Wedding (9.21 or 9.23) Edit Bookmark" at bounding box center [392, 70] width 797 height 74
copy h1 "[PERSON_NAME] & [PERSON_NAME]'"
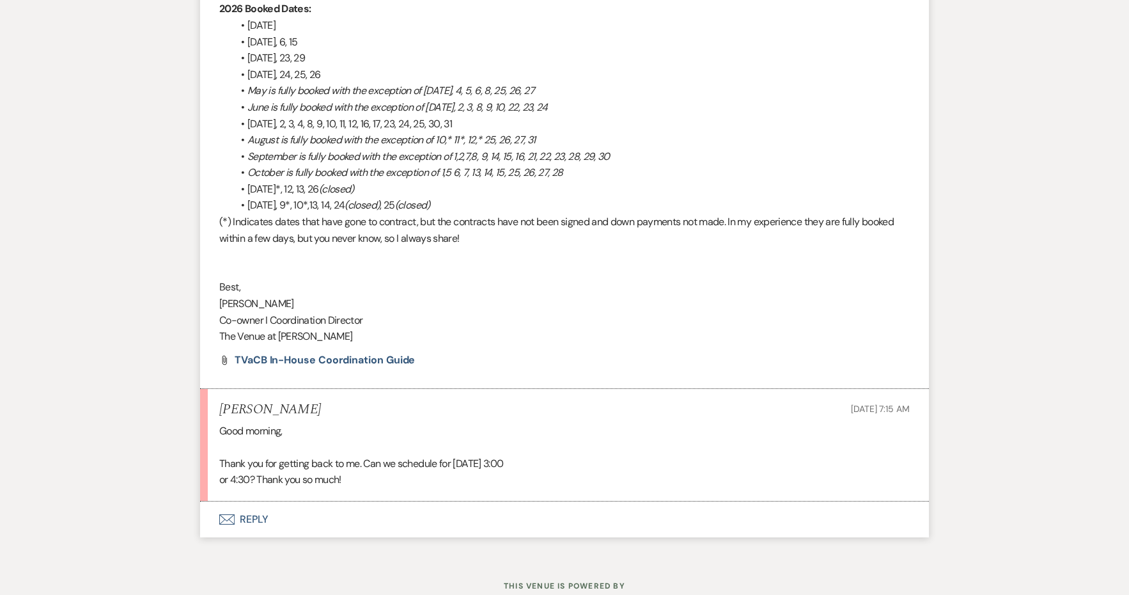
click at [250, 501] on button "Envelope Reply" at bounding box center [564, 519] width 729 height 36
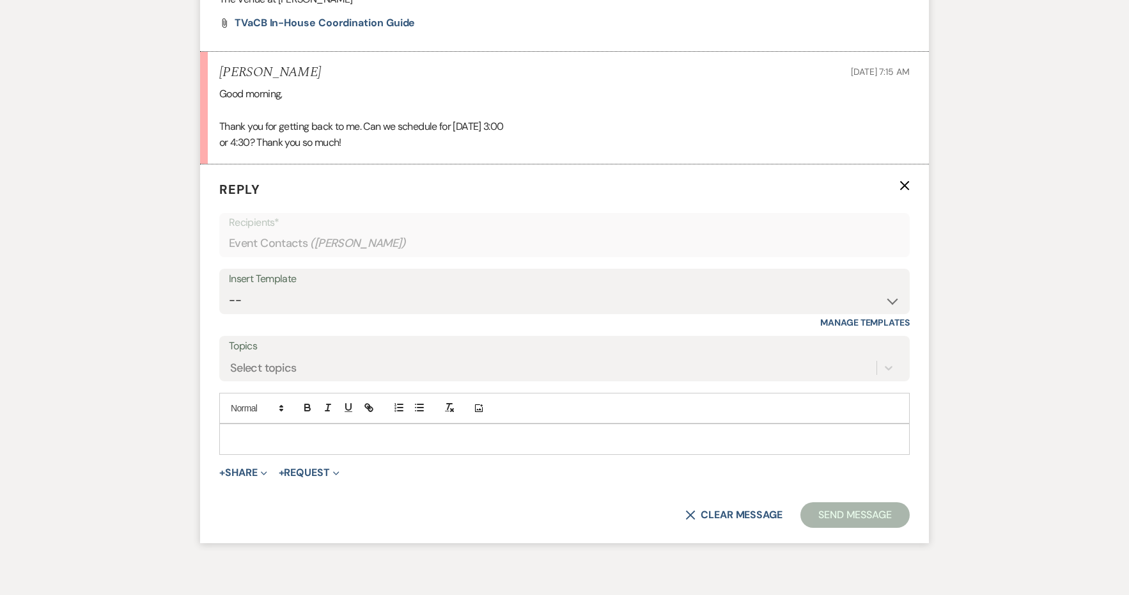
scroll to position [2469, 0]
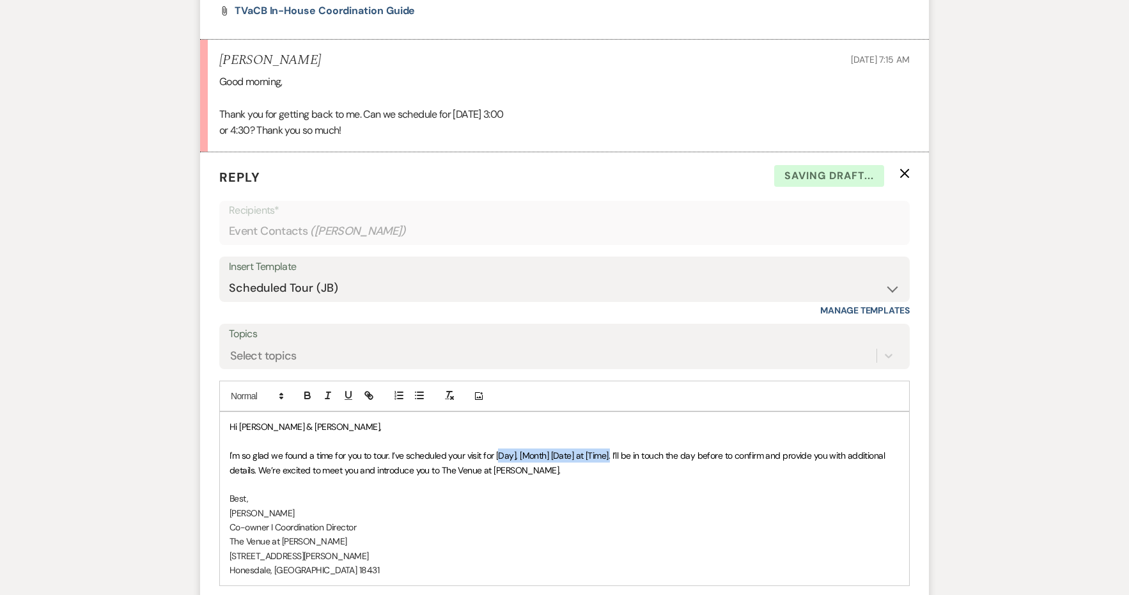
drag, startPoint x: 611, startPoint y: 408, endPoint x: 498, endPoint y: 410, distance: 112.6
click at [498, 449] on span "I'm so glad we found a time for you to tour. I’ve scheduled your visit for [Day…" at bounding box center [559, 462] width 658 height 26
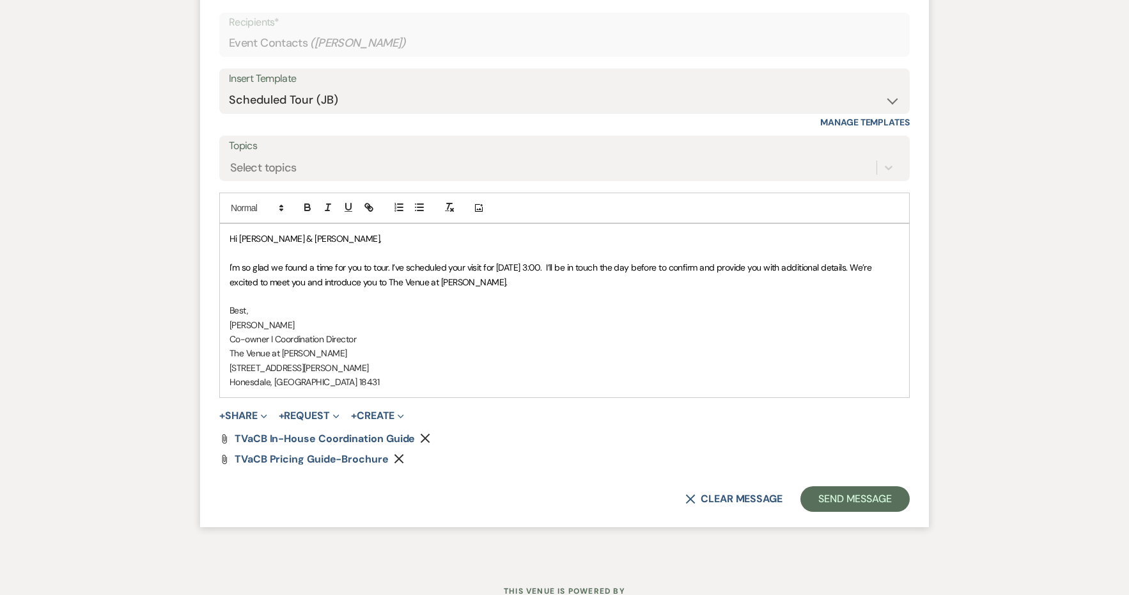
click at [869, 435] on form "Reply X Saving draft... Recipients* Event Contacts ( [PERSON_NAME] ) Insert Tem…" at bounding box center [564, 245] width 729 height 563
click at [869, 486] on button "Send Message" at bounding box center [855, 499] width 109 height 26
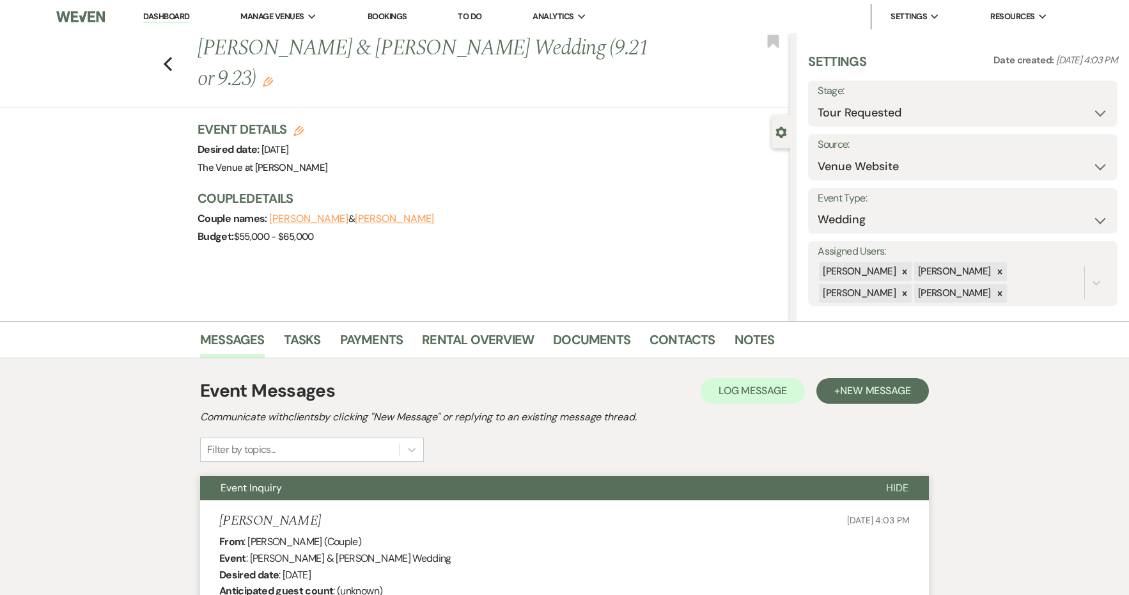
scroll to position [0, 0]
click at [273, 77] on icon "Edit" at bounding box center [268, 82] width 10 height 10
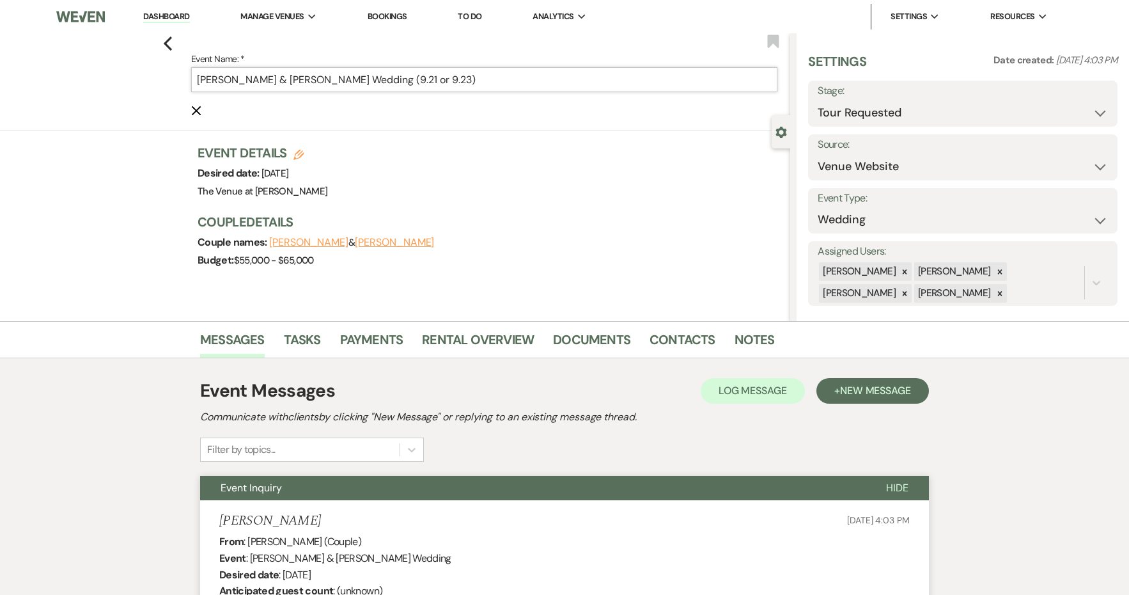
drag, startPoint x: 412, startPoint y: 81, endPoint x: 380, endPoint y: 81, distance: 32.0
click at [380, 81] on input "[PERSON_NAME] & [PERSON_NAME] Wedding (9.21 or 9.23)" at bounding box center [484, 79] width 586 height 25
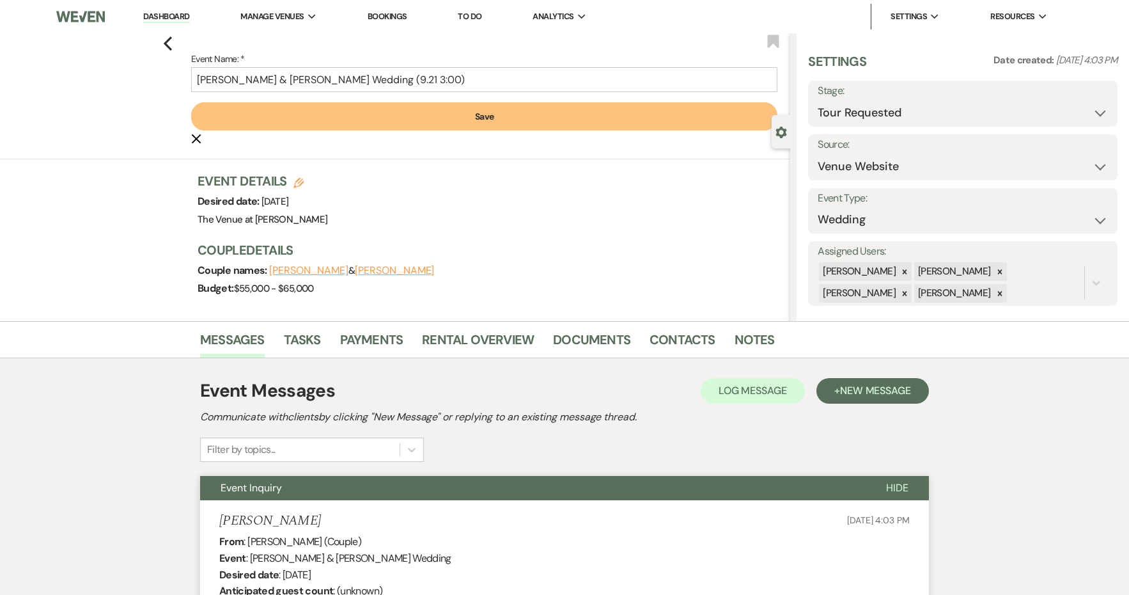
click at [423, 115] on button "Save" at bounding box center [484, 116] width 586 height 28
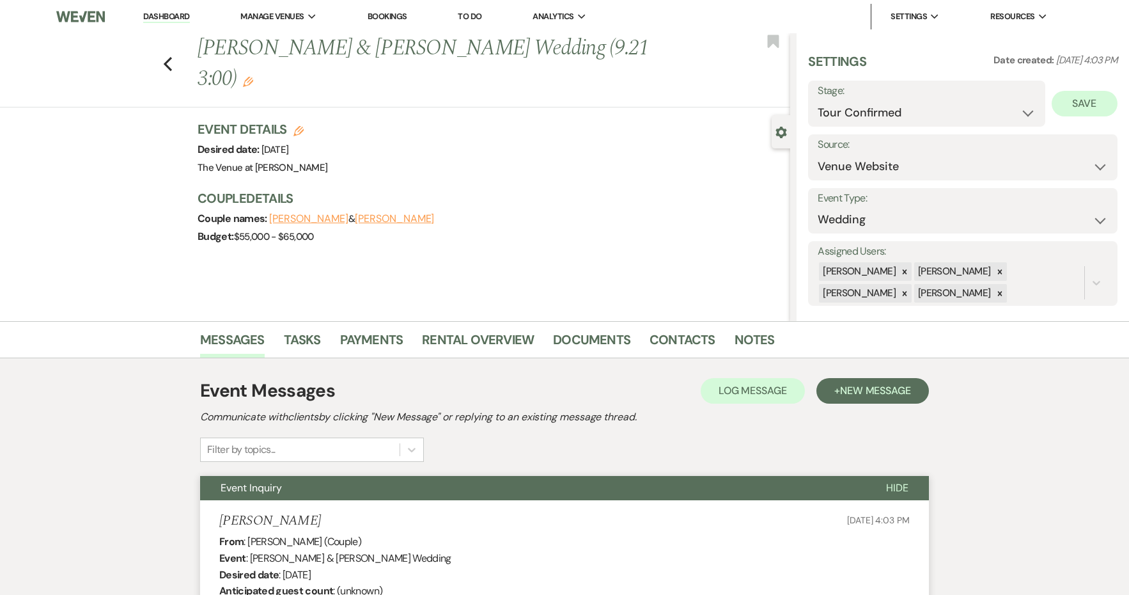
click at [1084, 111] on button "Save" at bounding box center [1085, 104] width 66 height 26
click at [169, 56] on icon "Previous" at bounding box center [168, 63] width 10 height 15
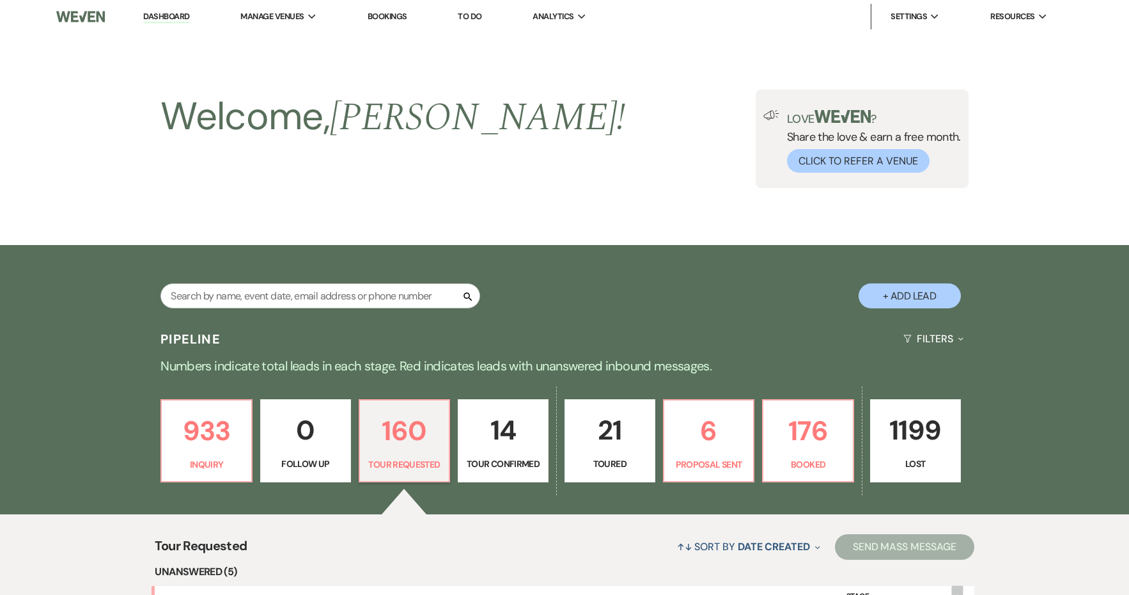
scroll to position [583, 0]
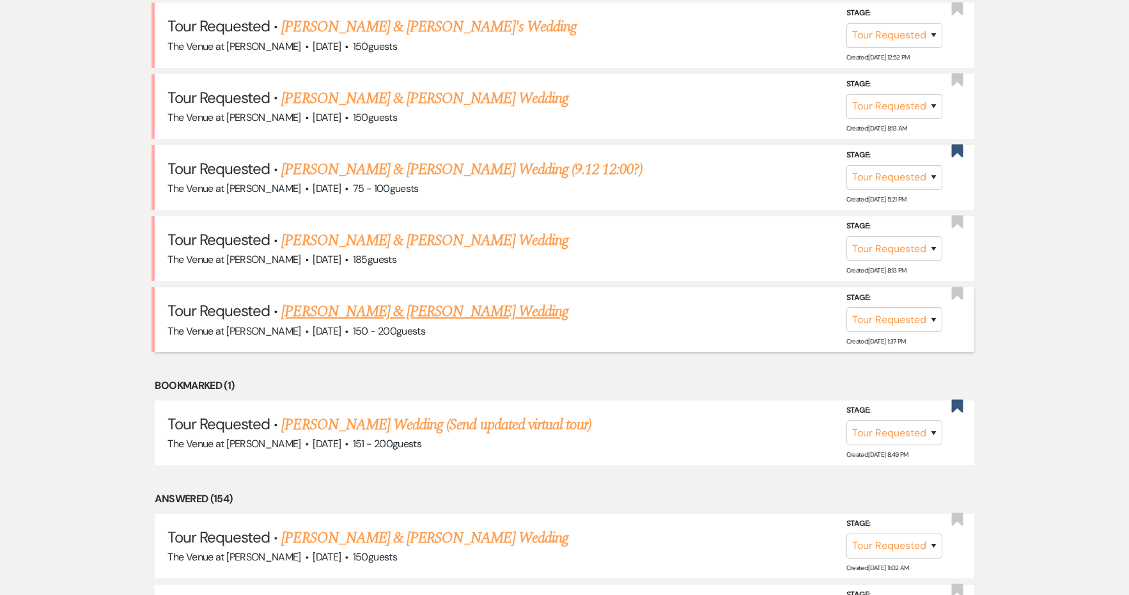
click at [363, 303] on link "[PERSON_NAME] & [PERSON_NAME] Wedding" at bounding box center [424, 311] width 286 height 23
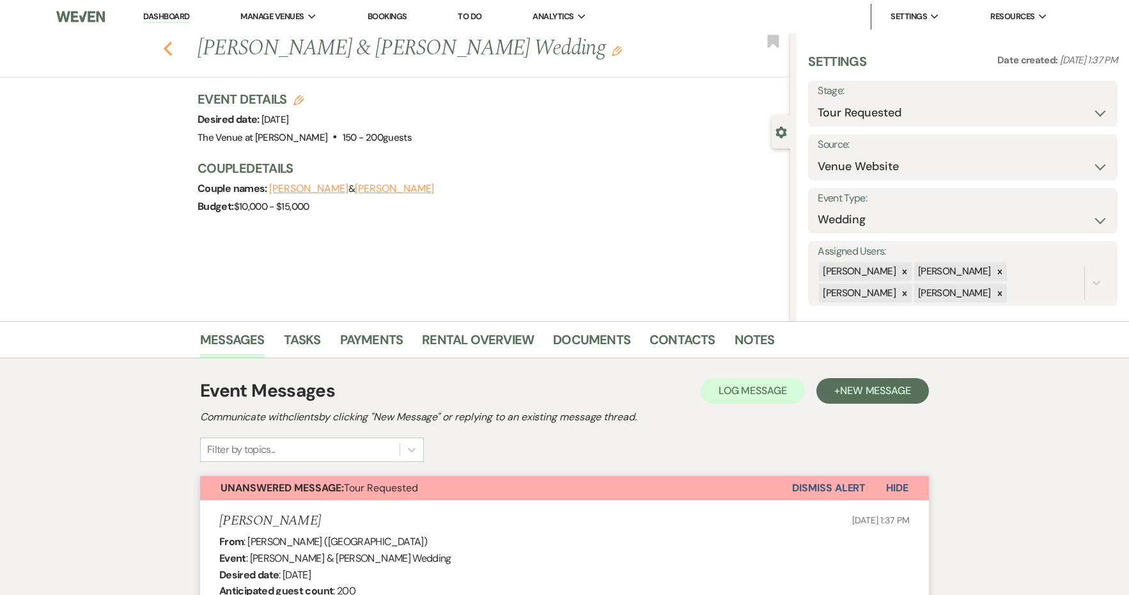
click at [169, 44] on use "button" at bounding box center [168, 49] width 8 height 14
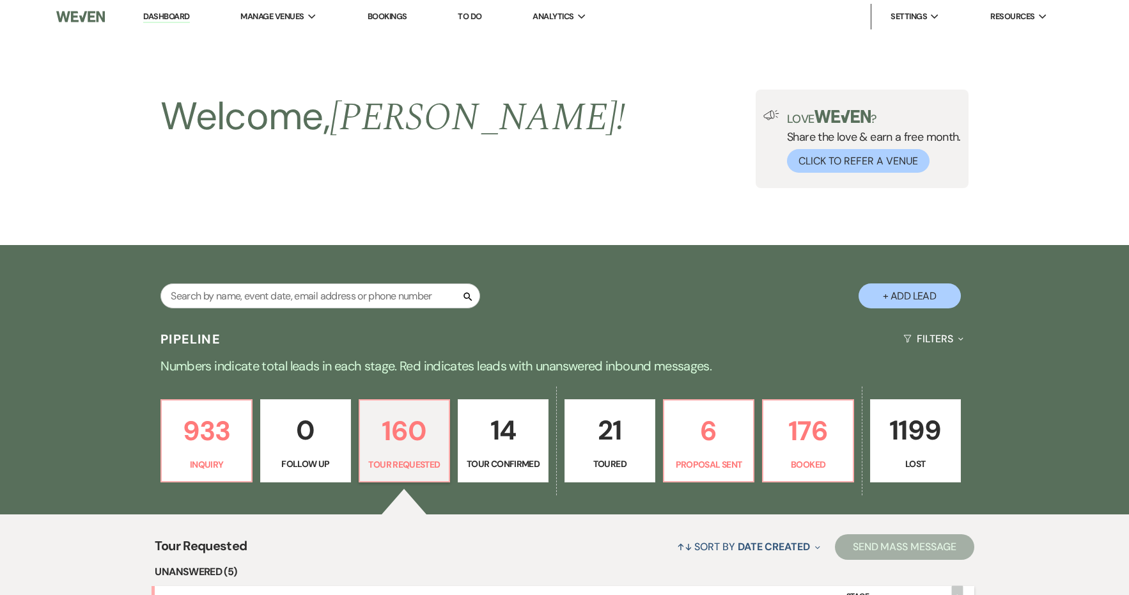
scroll to position [583, 0]
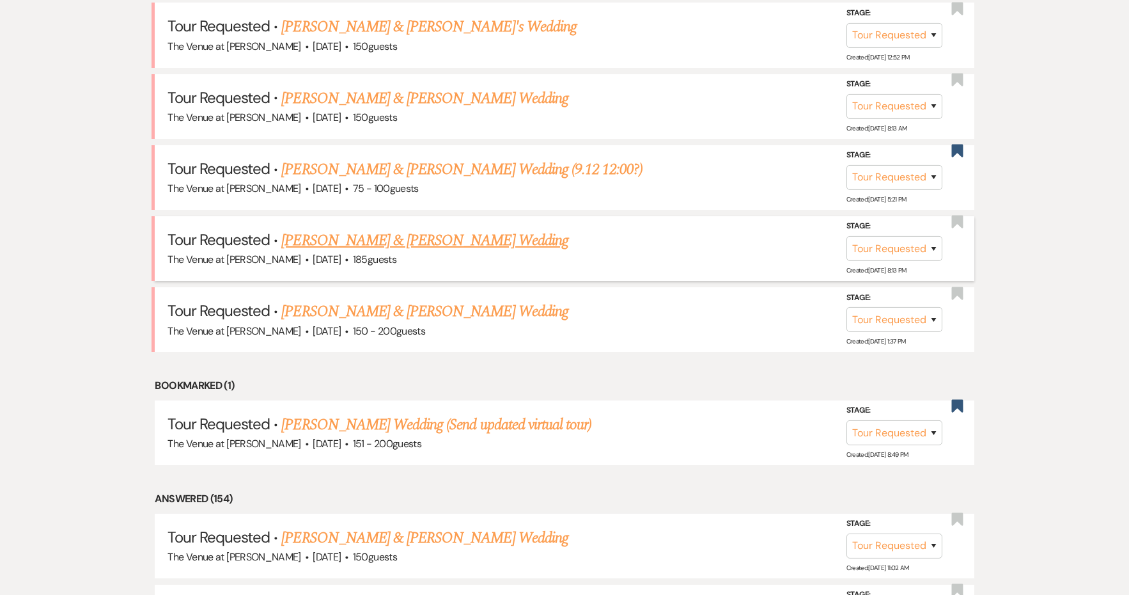
click at [386, 232] on link "[PERSON_NAME] & [PERSON_NAME] Wedding" at bounding box center [424, 240] width 286 height 23
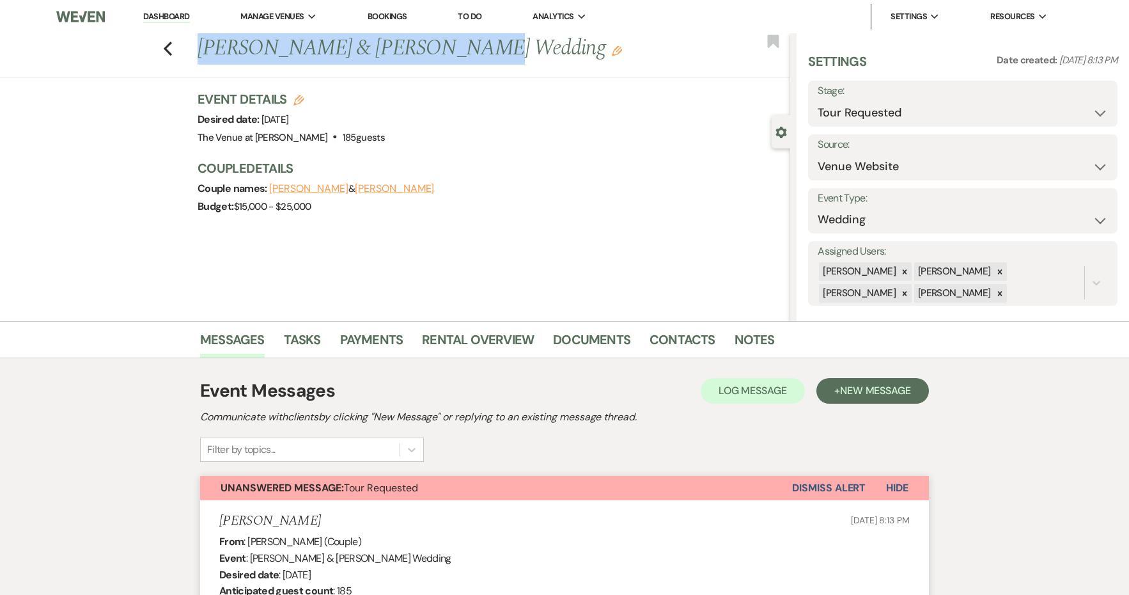
drag, startPoint x: 408, startPoint y: 48, endPoint x: 201, endPoint y: 45, distance: 207.2
click at [201, 45] on h1 "[PERSON_NAME] & [PERSON_NAME] Wedding Edit" at bounding box center [432, 48] width 469 height 31
copy h1 "[PERSON_NAME] & [PERSON_NAME]"
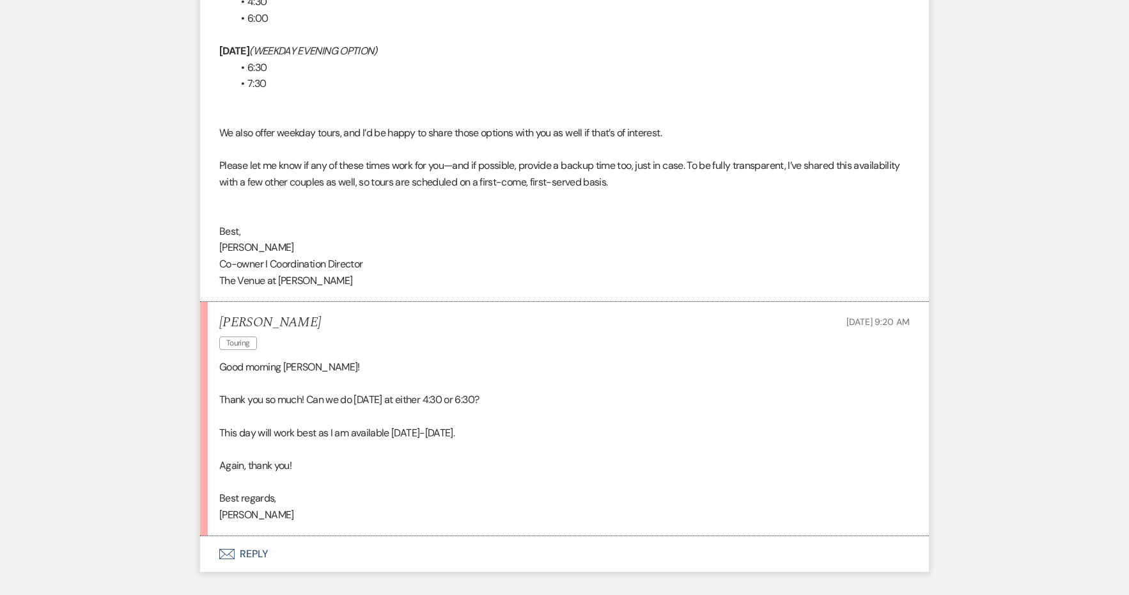
click at [247, 536] on button "Envelope Reply" at bounding box center [564, 554] width 729 height 36
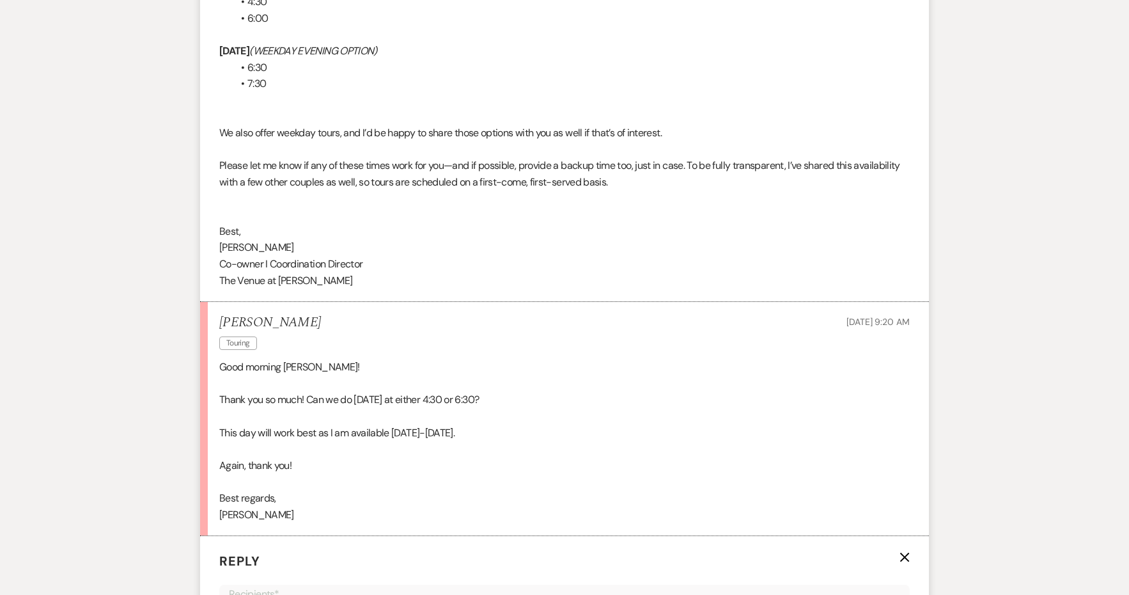
scroll to position [3233, 0]
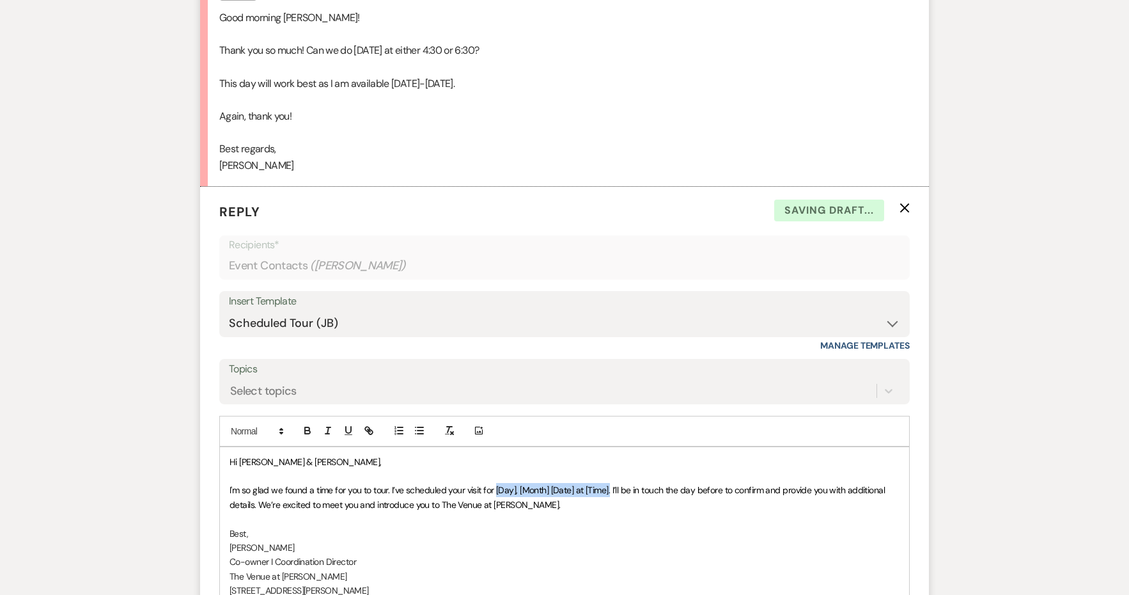
drag, startPoint x: 611, startPoint y: 409, endPoint x: 496, endPoint y: 408, distance: 114.5
click at [496, 484] on span "I'm so glad we found a time for you to tour. I’ve scheduled your visit for [Day…" at bounding box center [559, 497] width 658 height 26
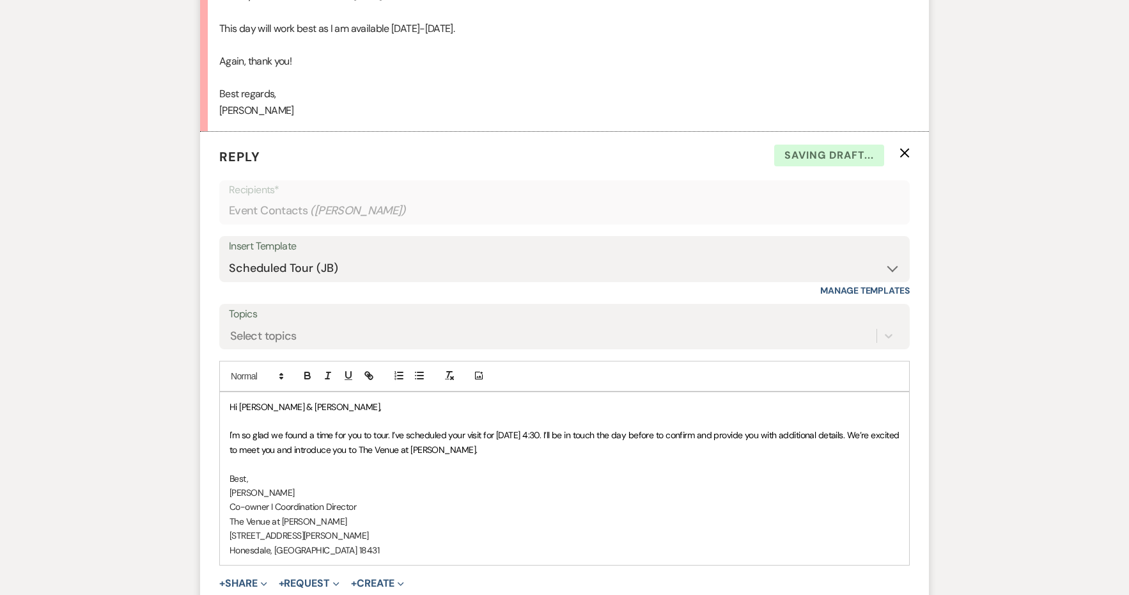
scroll to position [3336, 0]
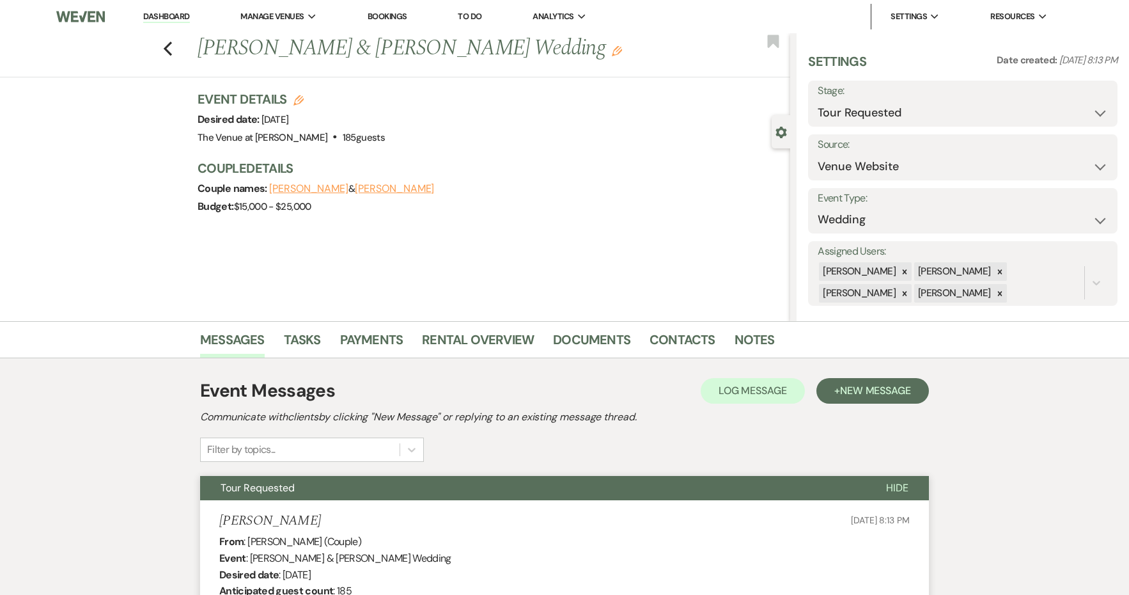
scroll to position [0, 0]
click at [612, 52] on icon "Edit" at bounding box center [617, 51] width 10 height 10
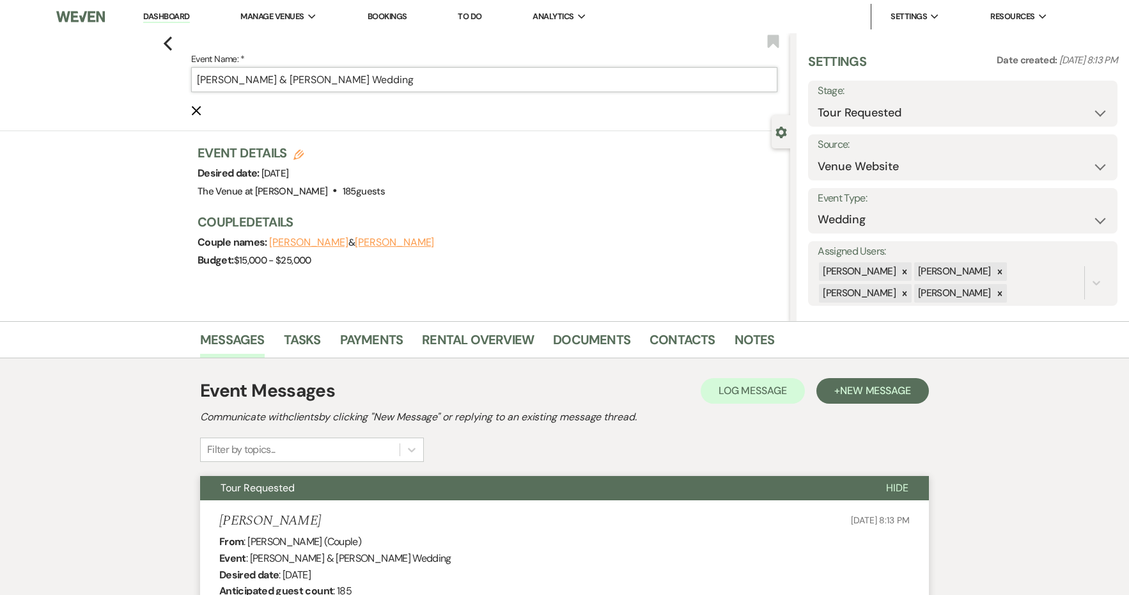
click at [545, 79] on input "[PERSON_NAME] & [PERSON_NAME] Wedding" at bounding box center [484, 79] width 586 height 25
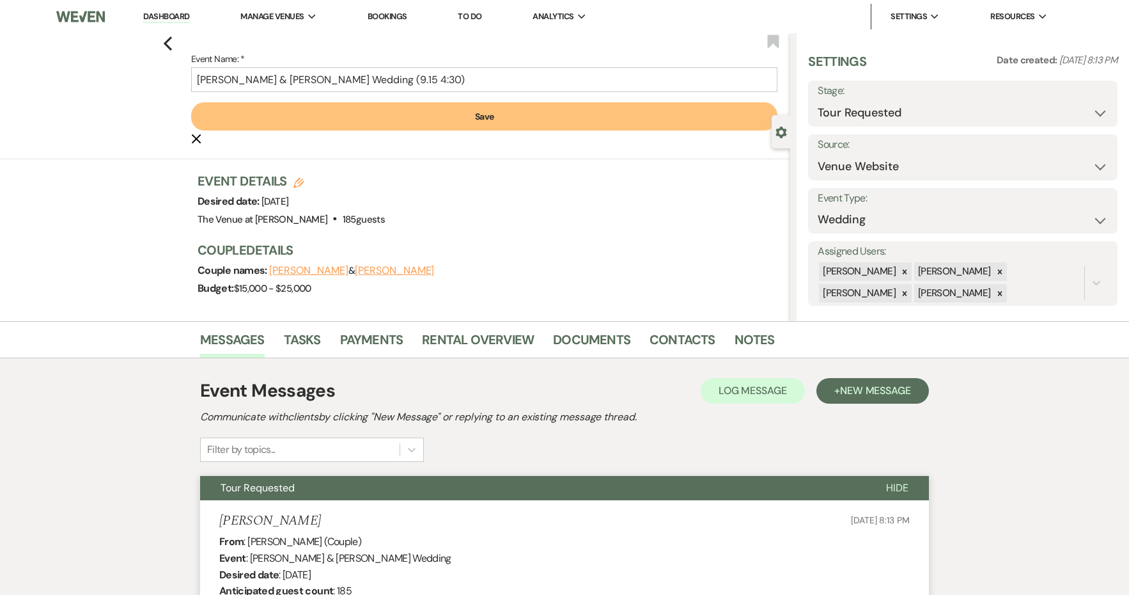
click at [611, 117] on button "Save" at bounding box center [484, 116] width 586 height 28
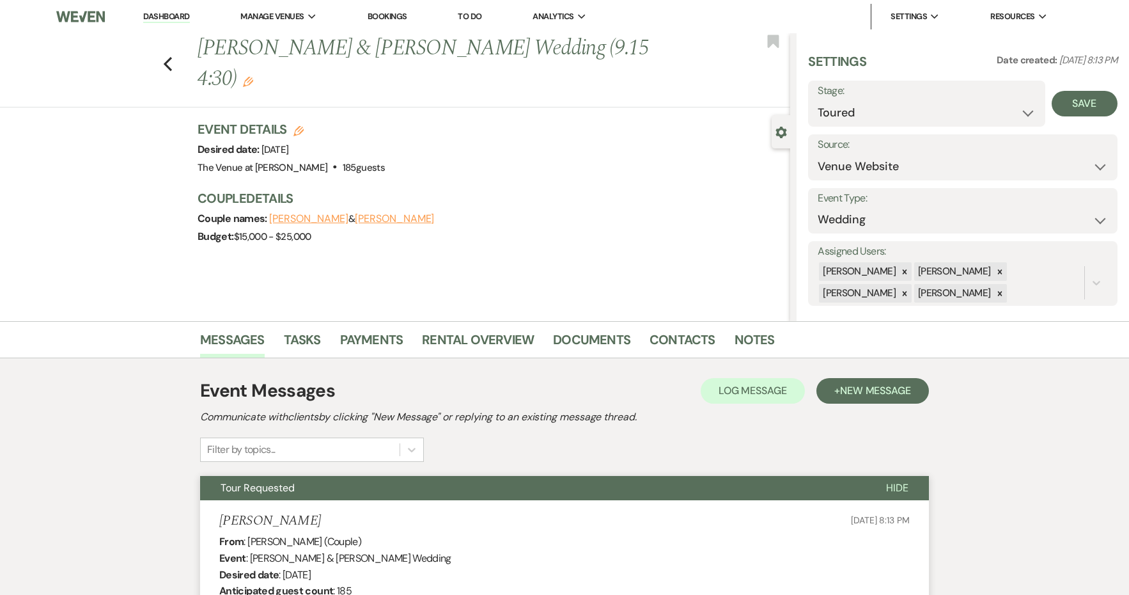
click at [858, 136] on label "Source:" at bounding box center [963, 145] width 290 height 19
click at [1082, 111] on button "Save" at bounding box center [1085, 104] width 66 height 26
click at [165, 56] on icon "Previous" at bounding box center [168, 63] width 10 height 15
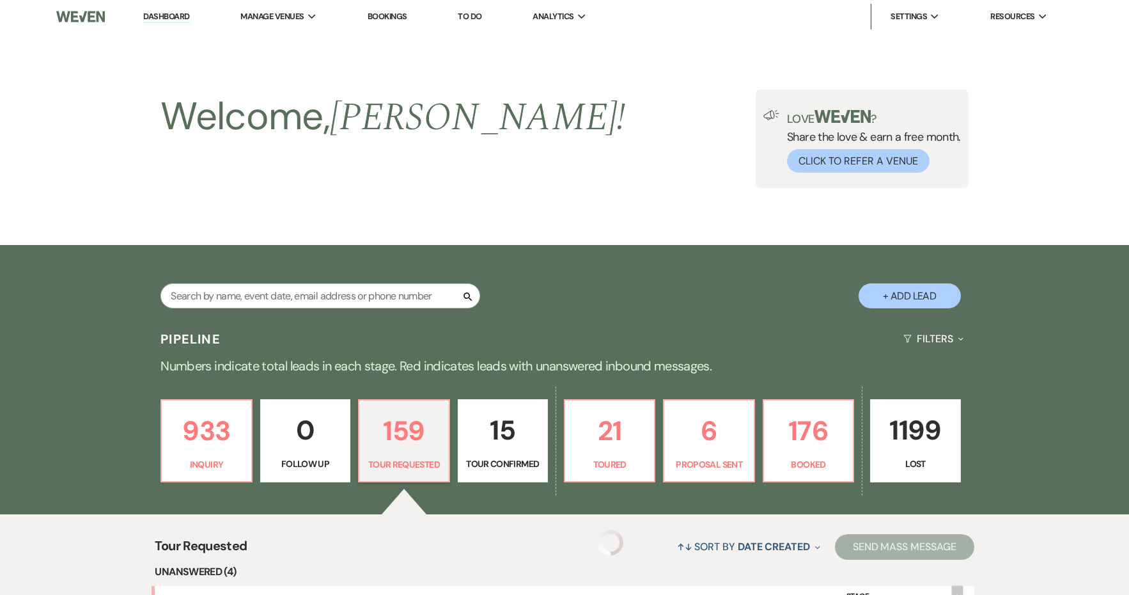
scroll to position [583, 0]
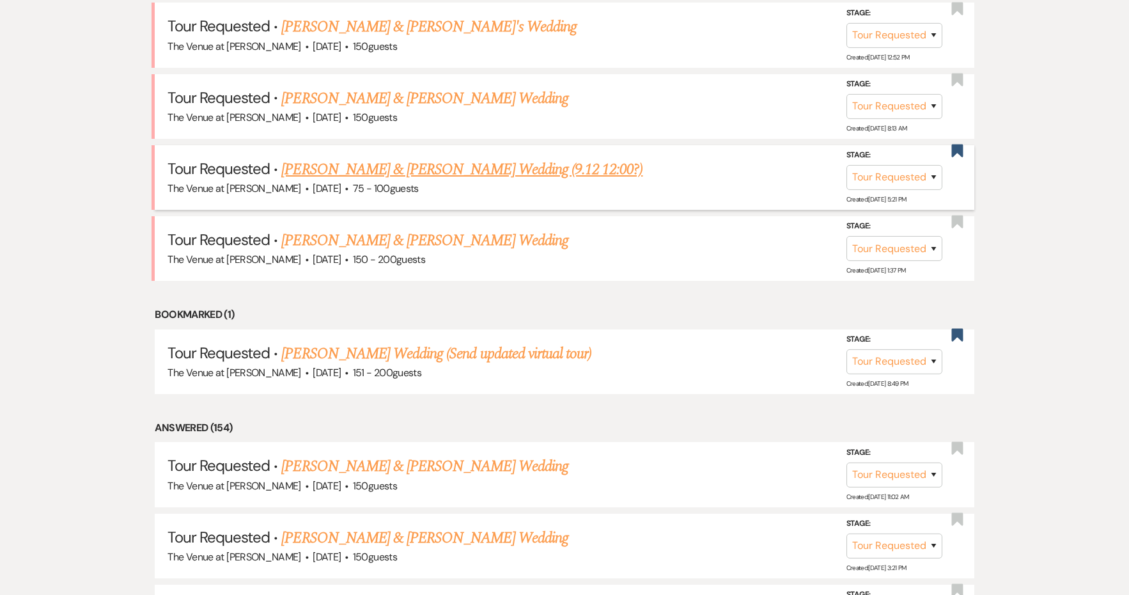
click at [299, 166] on link "[PERSON_NAME] & [PERSON_NAME] Wedding (9.12 12:00?)" at bounding box center [461, 169] width 361 height 23
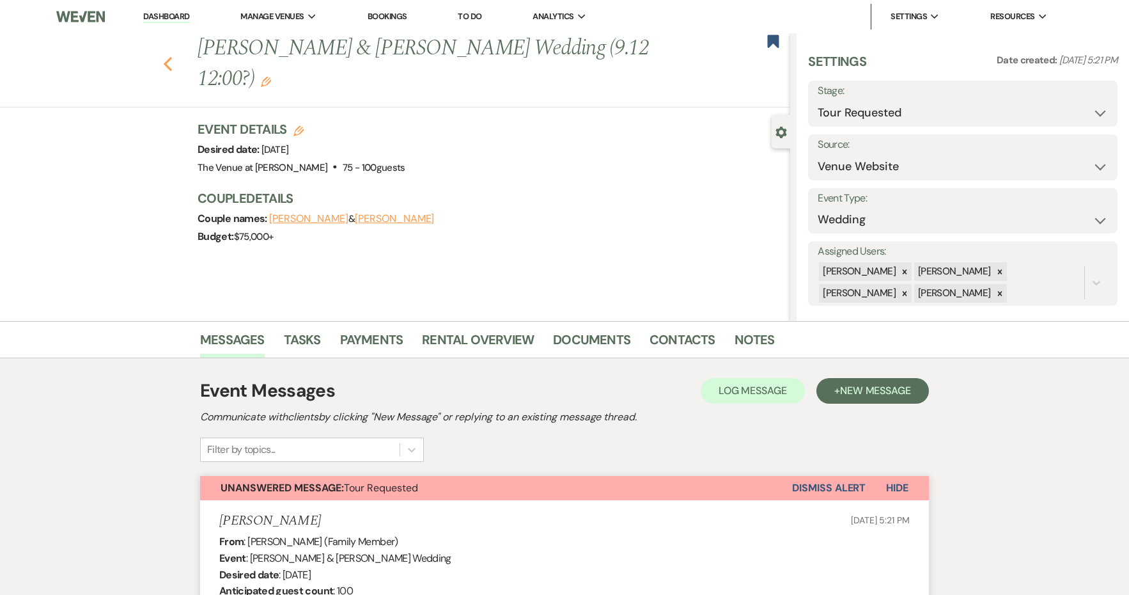
click at [168, 57] on use "button" at bounding box center [168, 64] width 8 height 14
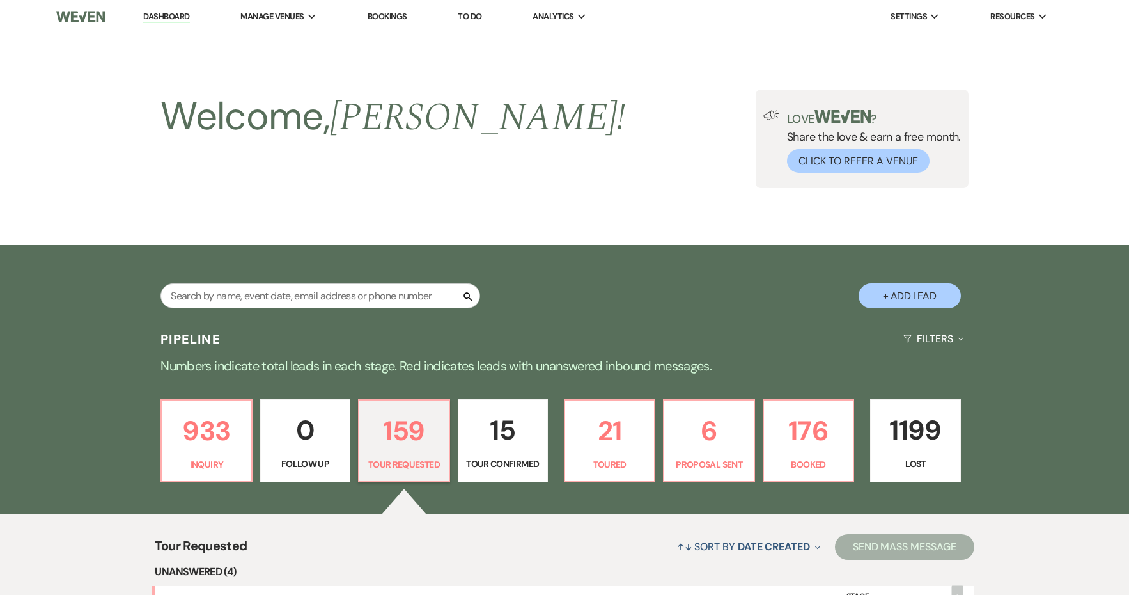
scroll to position [583, 0]
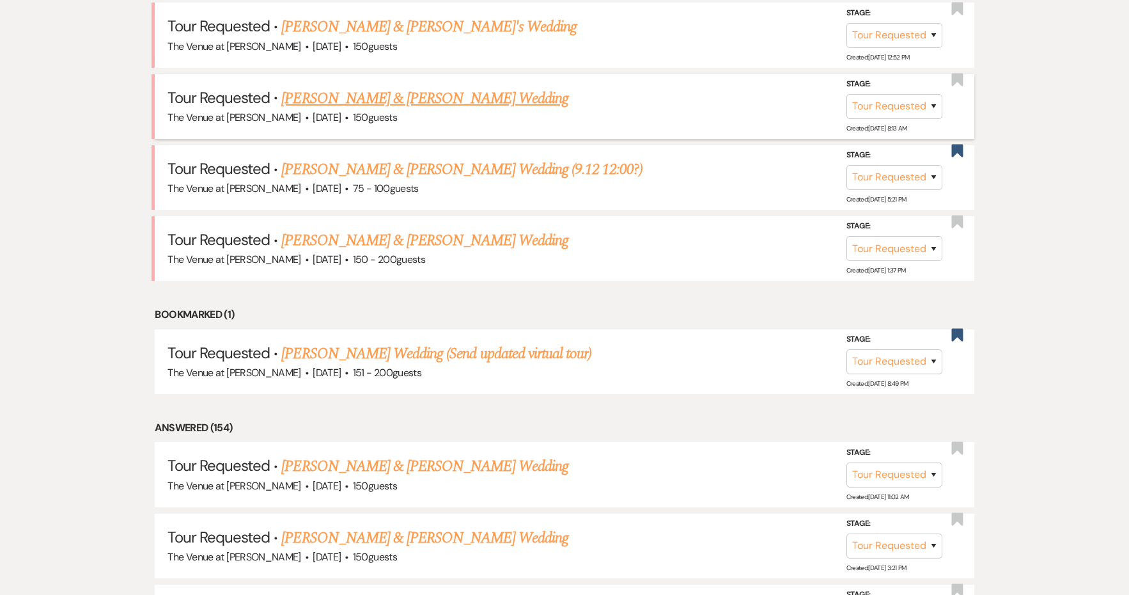
click at [344, 91] on link "[PERSON_NAME] & [PERSON_NAME] Wedding" at bounding box center [424, 98] width 286 height 23
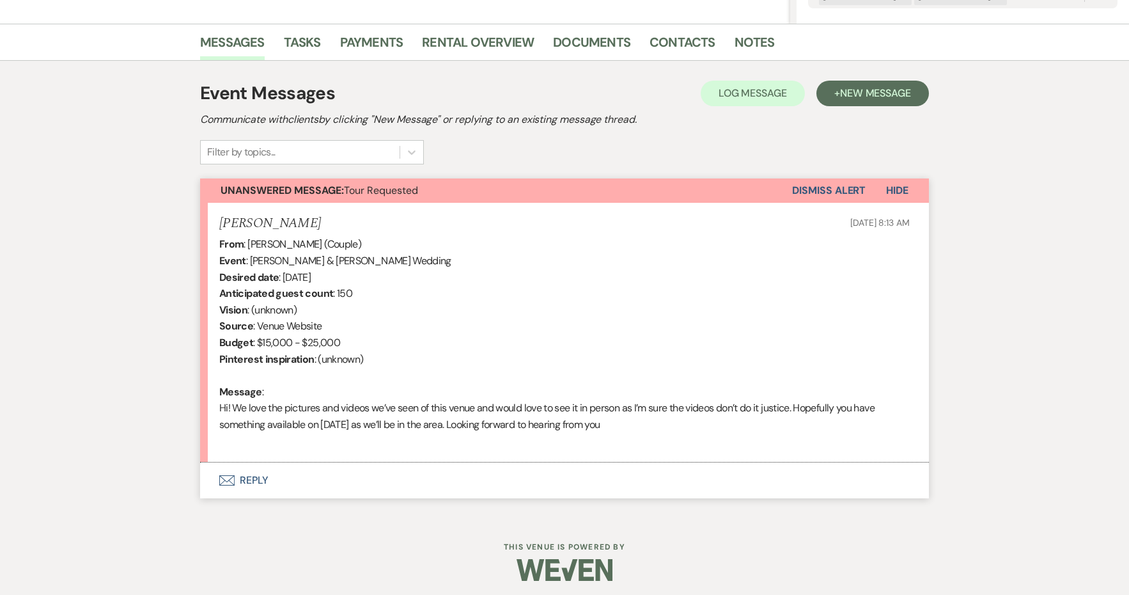
scroll to position [297, 0]
click at [247, 476] on button "Envelope Reply" at bounding box center [564, 481] width 729 height 36
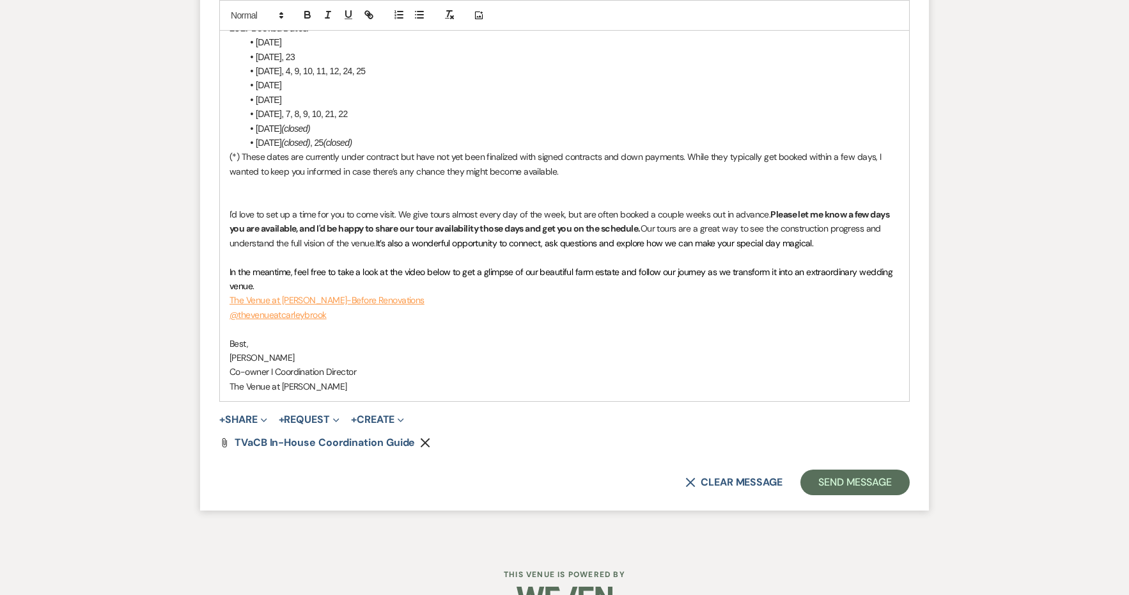
scroll to position [1277, 0]
click at [838, 470] on button "Send Message" at bounding box center [855, 483] width 109 height 26
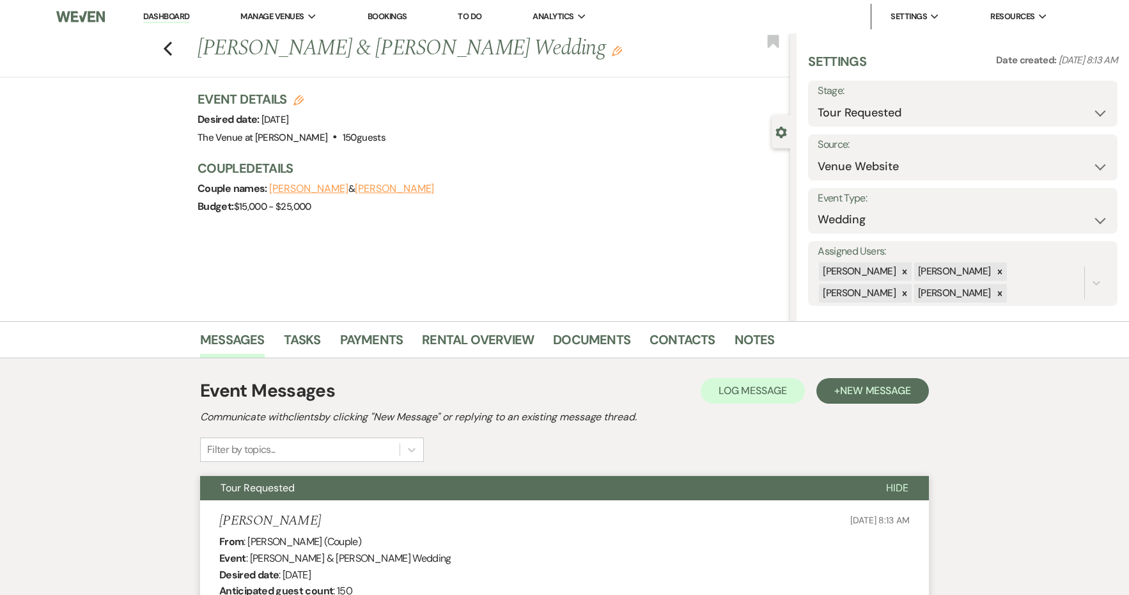
scroll to position [0, 0]
click at [166, 47] on use "button" at bounding box center [168, 49] width 8 height 14
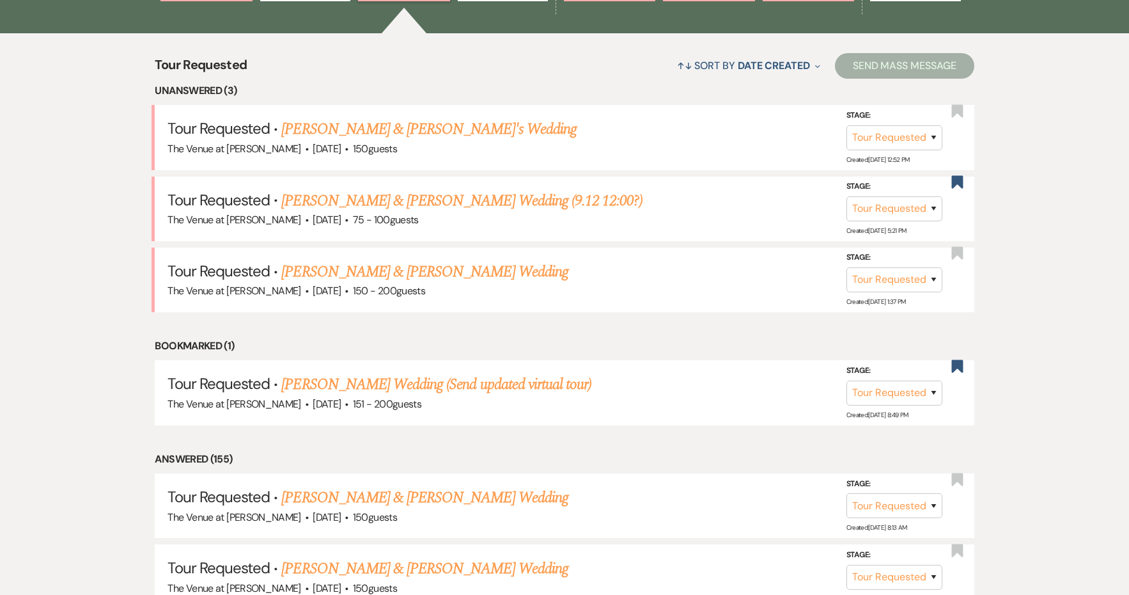
scroll to position [456, 0]
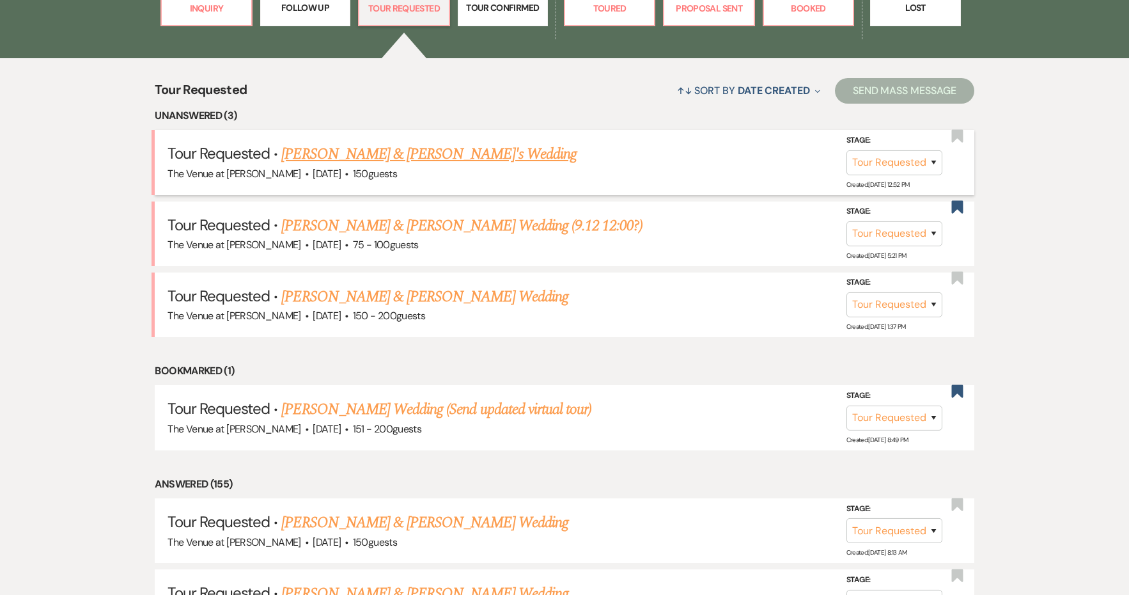
click at [321, 148] on link "[PERSON_NAME] & [PERSON_NAME]'s Wedding" at bounding box center [428, 154] width 295 height 23
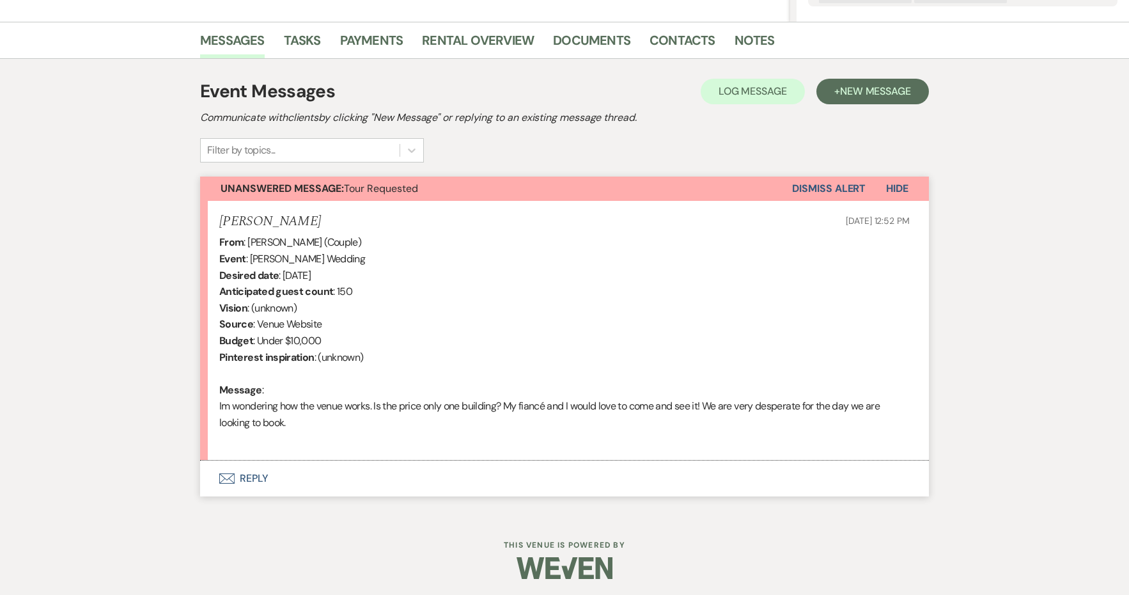
scroll to position [297, 0]
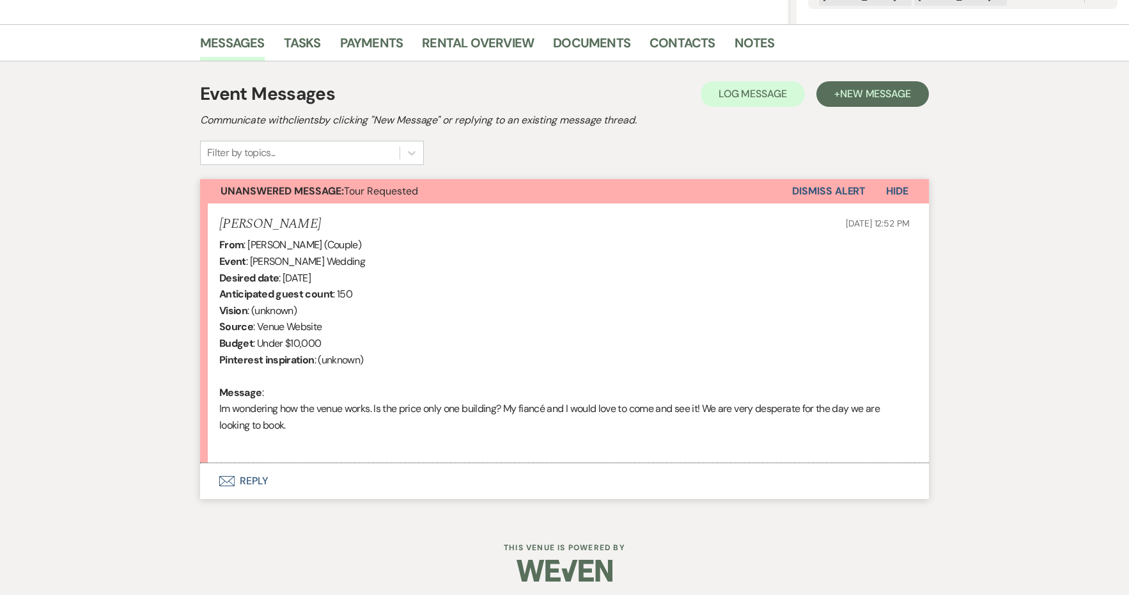
click at [246, 481] on button "Envelope Reply" at bounding box center [564, 481] width 729 height 36
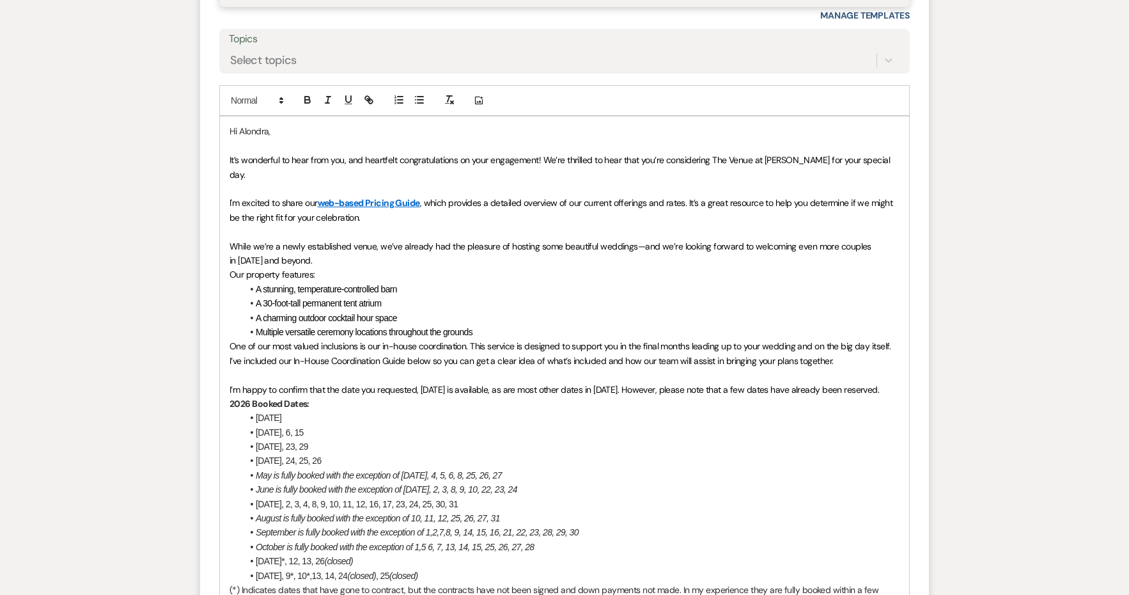
scroll to position [932, 0]
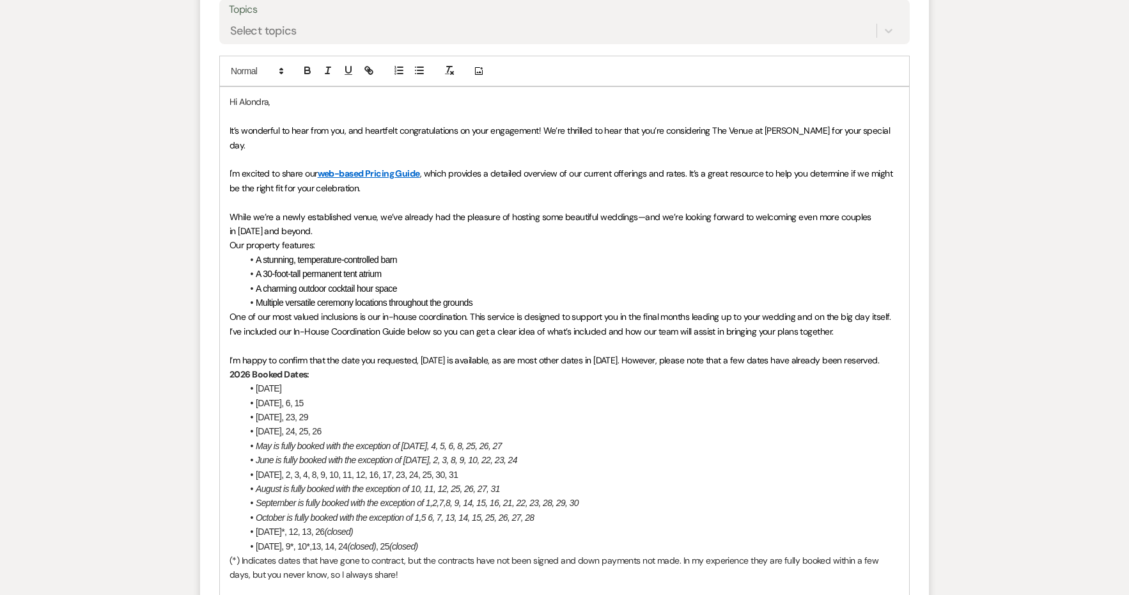
click at [866, 309] on p "One of our most valued inclusions is our in-house coordination. This service is…" at bounding box center [565, 323] width 670 height 29
click at [589, 167] on p "I'm excited to share our web-based Pricing Guide , which provides a detailed ov…" at bounding box center [565, 180] width 670 height 29
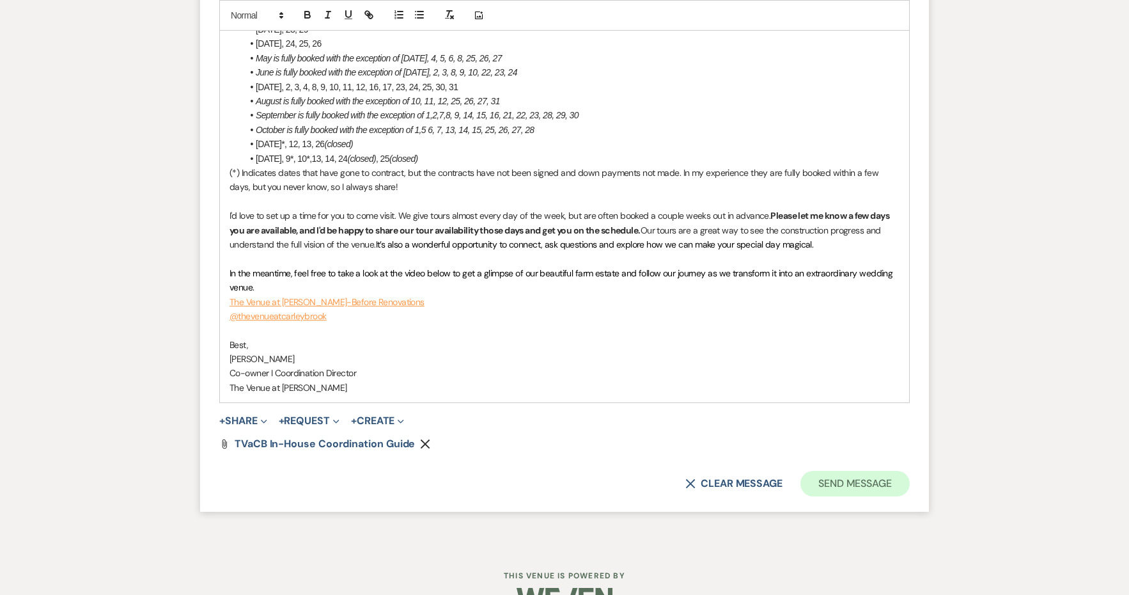
click at [882, 471] on button "Send Message" at bounding box center [855, 484] width 109 height 26
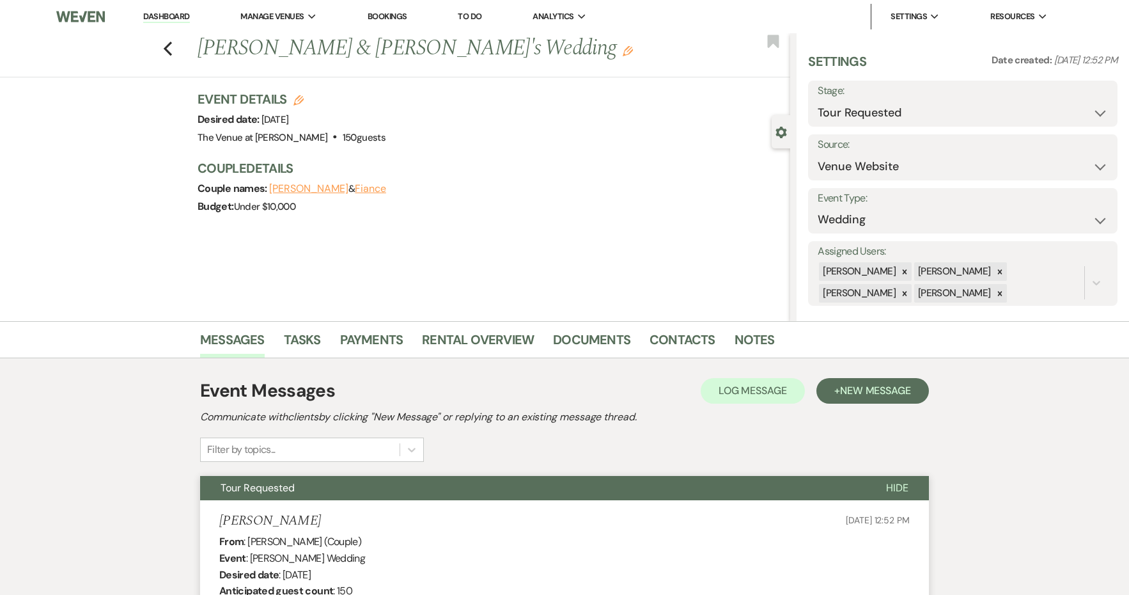
scroll to position [0, 0]
click at [165, 50] on use "button" at bounding box center [168, 49] width 8 height 14
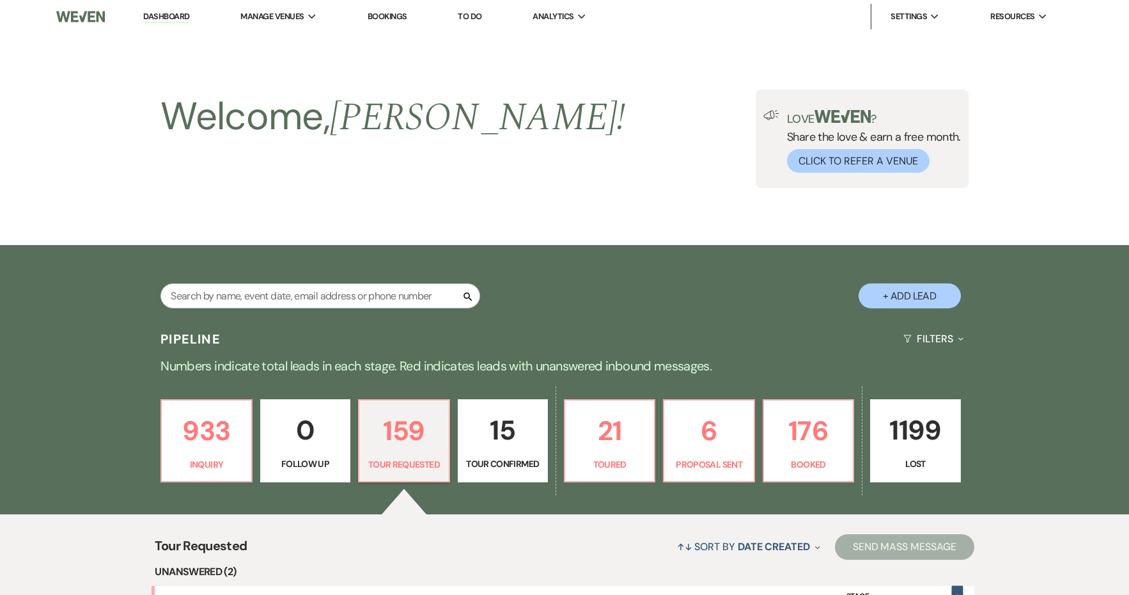
scroll to position [301, 0]
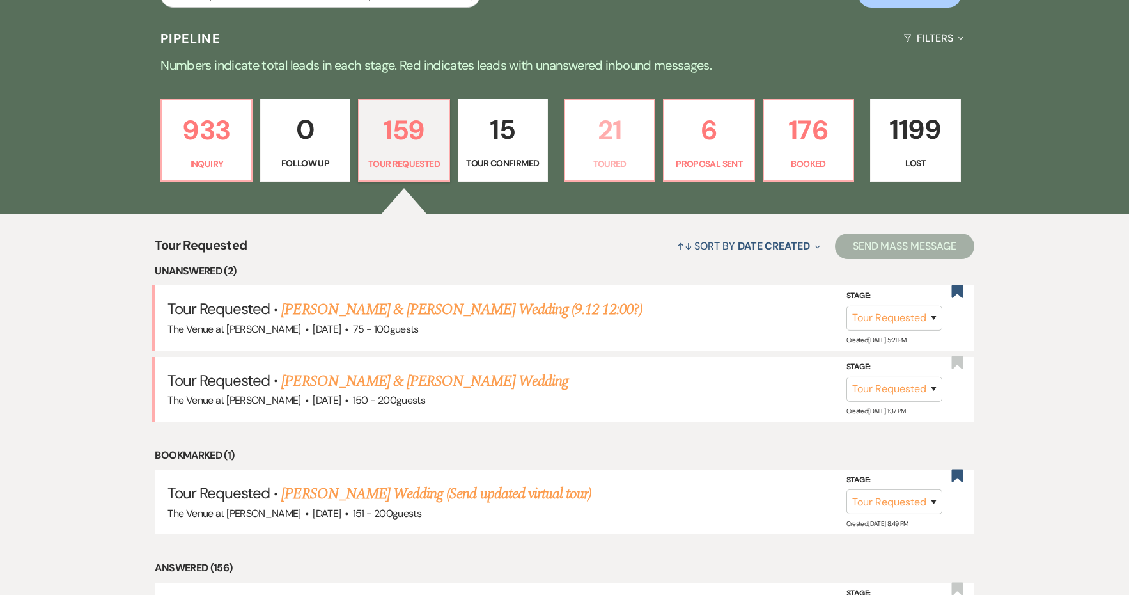
click at [602, 156] on link "21 Toured" at bounding box center [609, 139] width 91 height 83
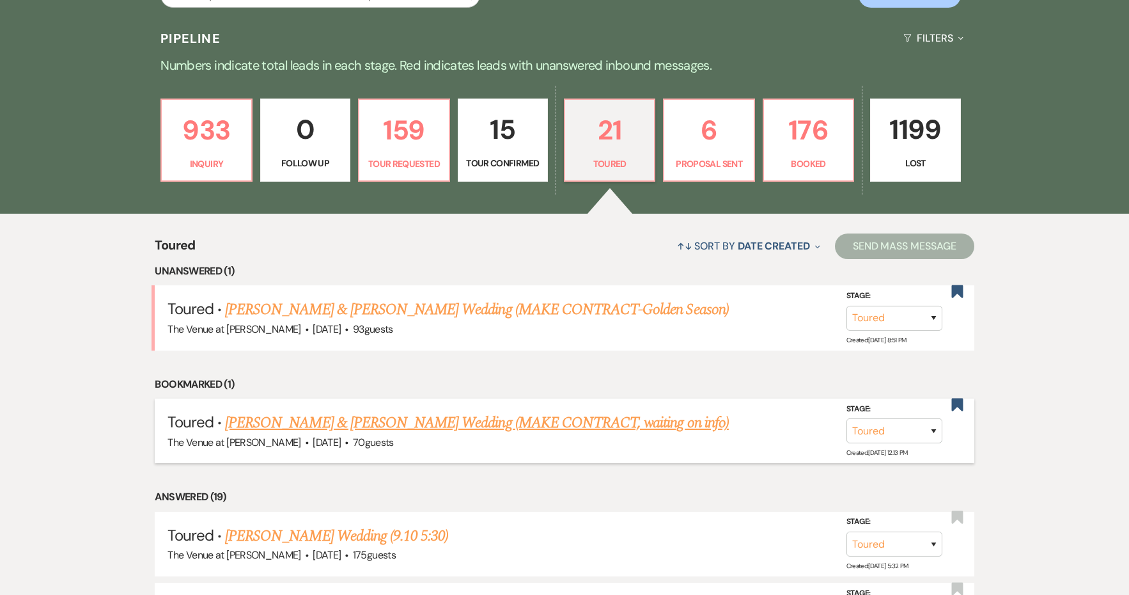
click at [484, 416] on link "[PERSON_NAME] & [PERSON_NAME] Wedding (MAKE CONTRACT, waiting on info)" at bounding box center [477, 422] width 504 height 23
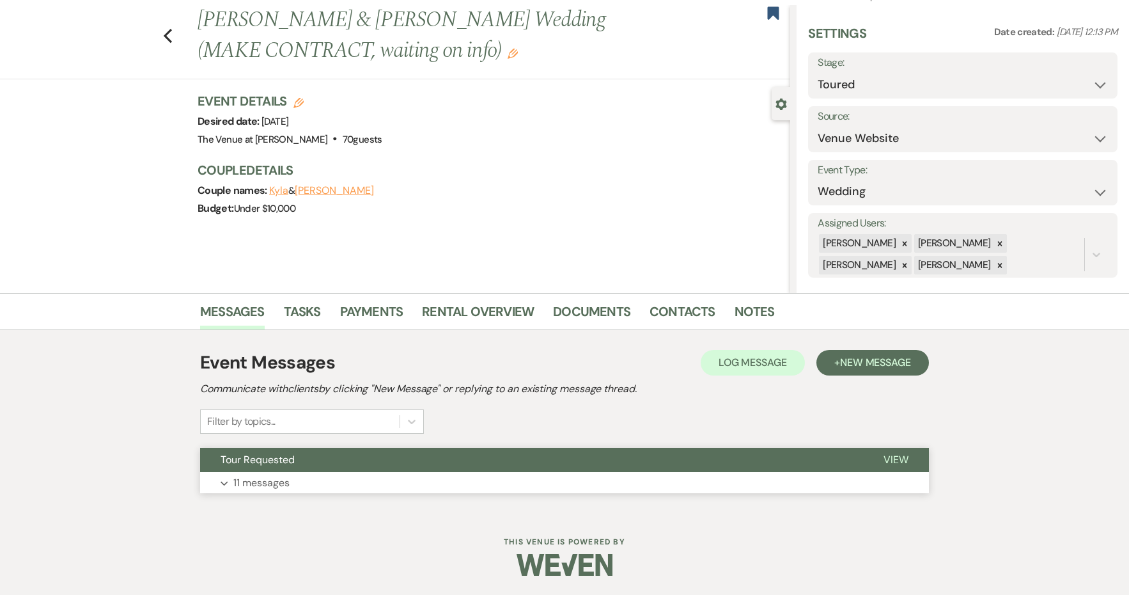
scroll to position [27, 0]
click at [464, 469] on button "Tour Requested" at bounding box center [531, 460] width 663 height 24
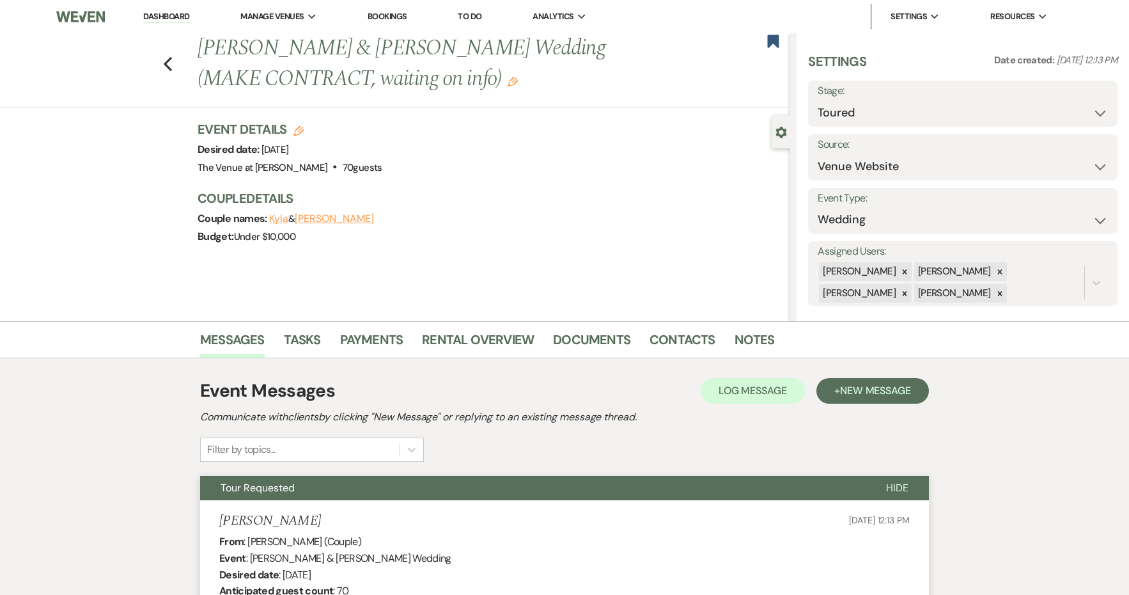
scroll to position [0, 0]
click at [164, 70] on icon "Previous" at bounding box center [168, 63] width 10 height 15
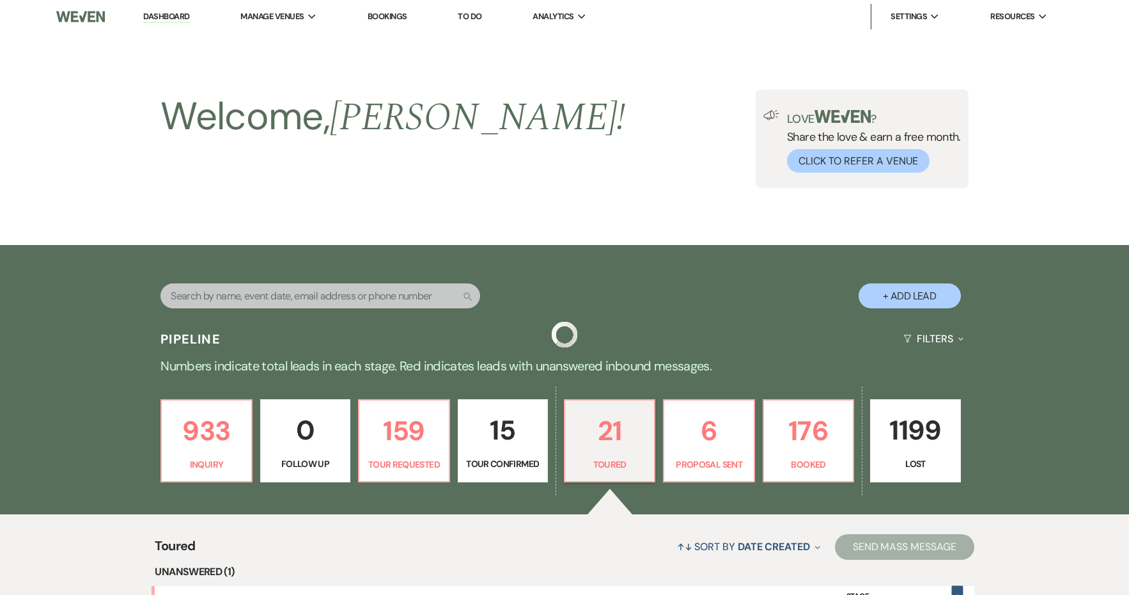
scroll to position [301, 0]
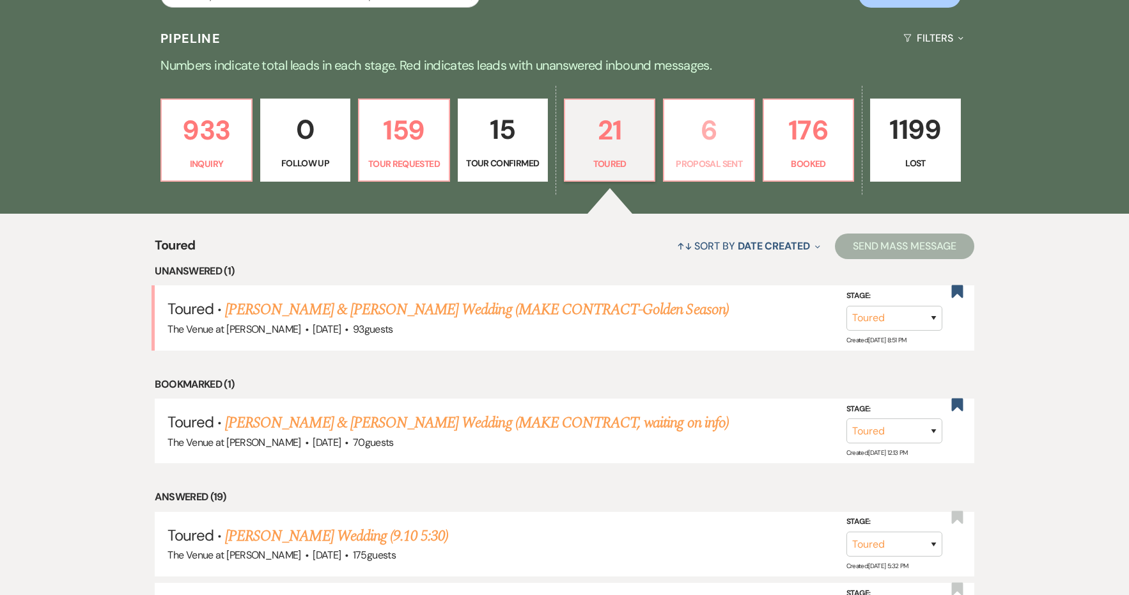
click at [697, 159] on p "Proposal Sent" at bounding box center [709, 164] width 74 height 14
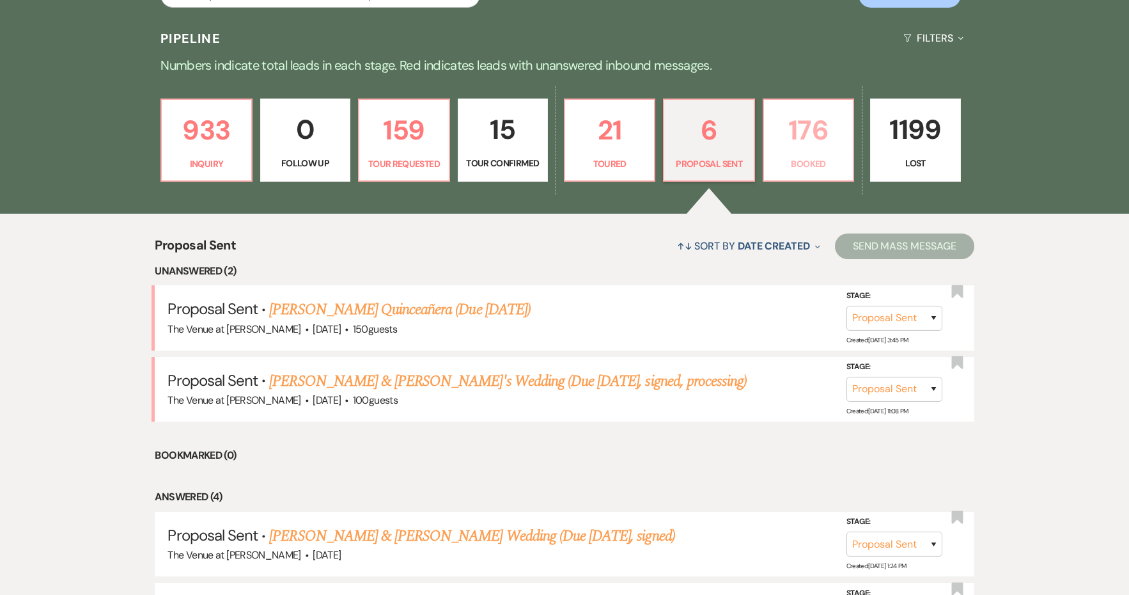
click at [781, 171] on p "Booked" at bounding box center [809, 164] width 74 height 14
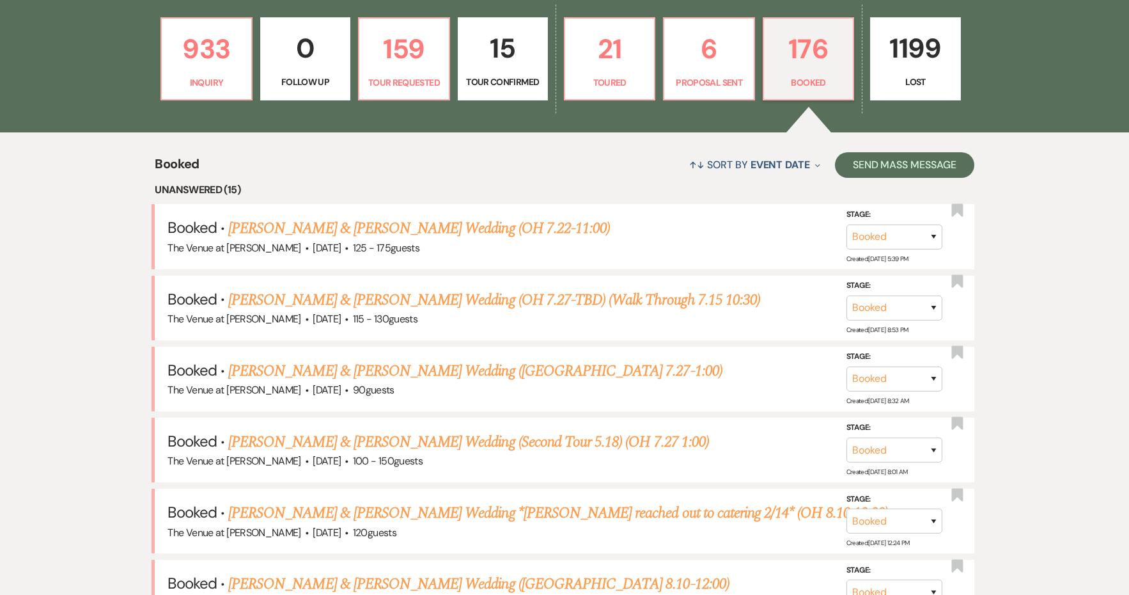
scroll to position [383, 0]
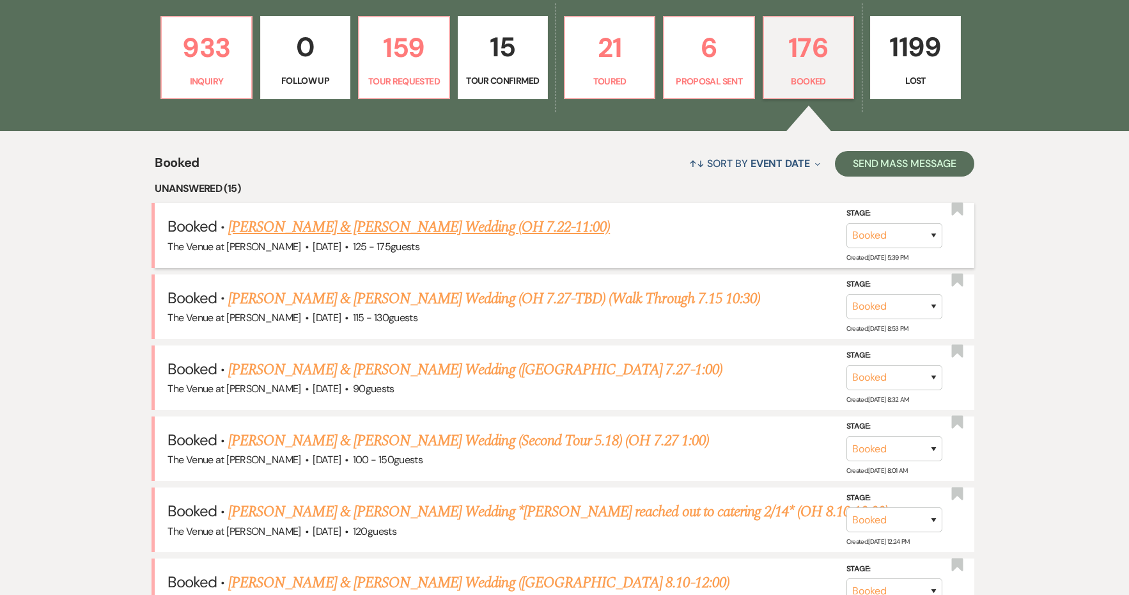
click at [463, 226] on link "[PERSON_NAME] & [PERSON_NAME] Wedding (OH 7.22-11:00)" at bounding box center [419, 226] width 382 height 23
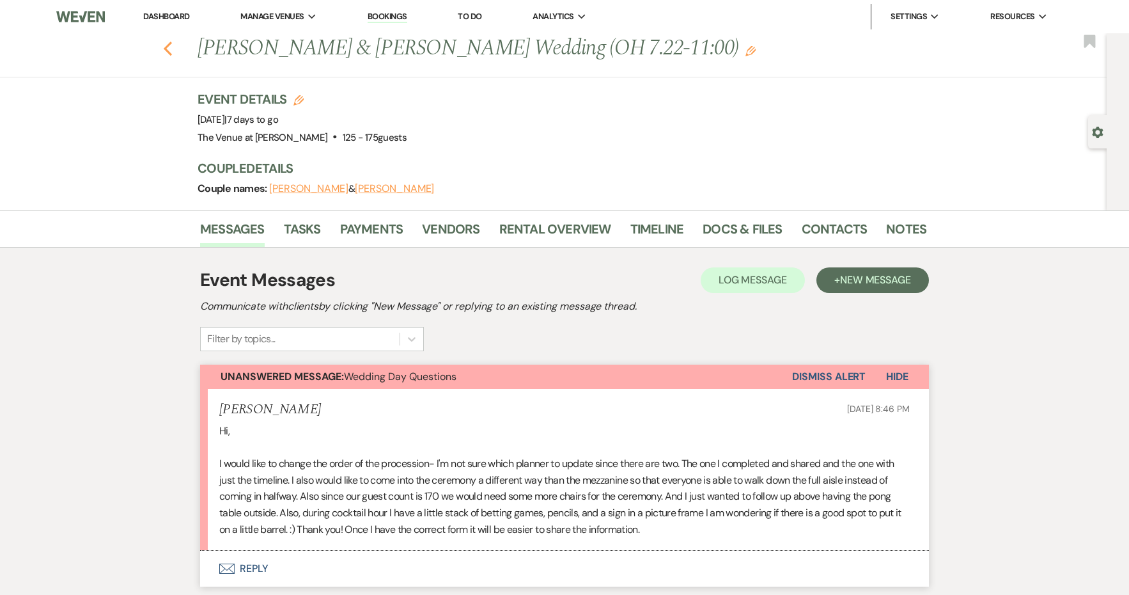
click at [169, 52] on use "button" at bounding box center [168, 49] width 8 height 14
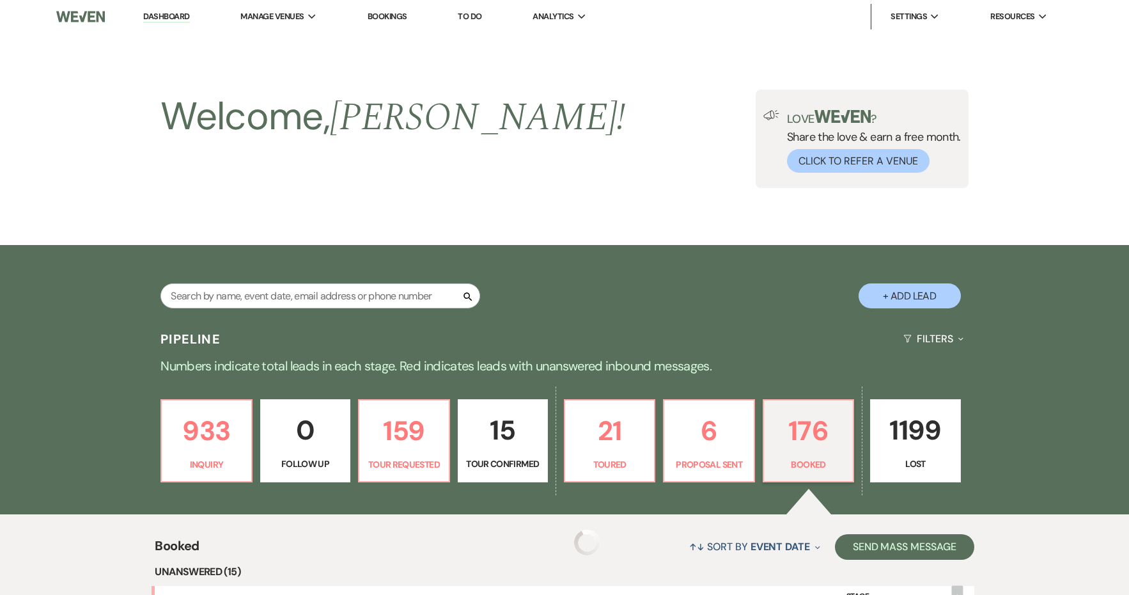
scroll to position [383, 0]
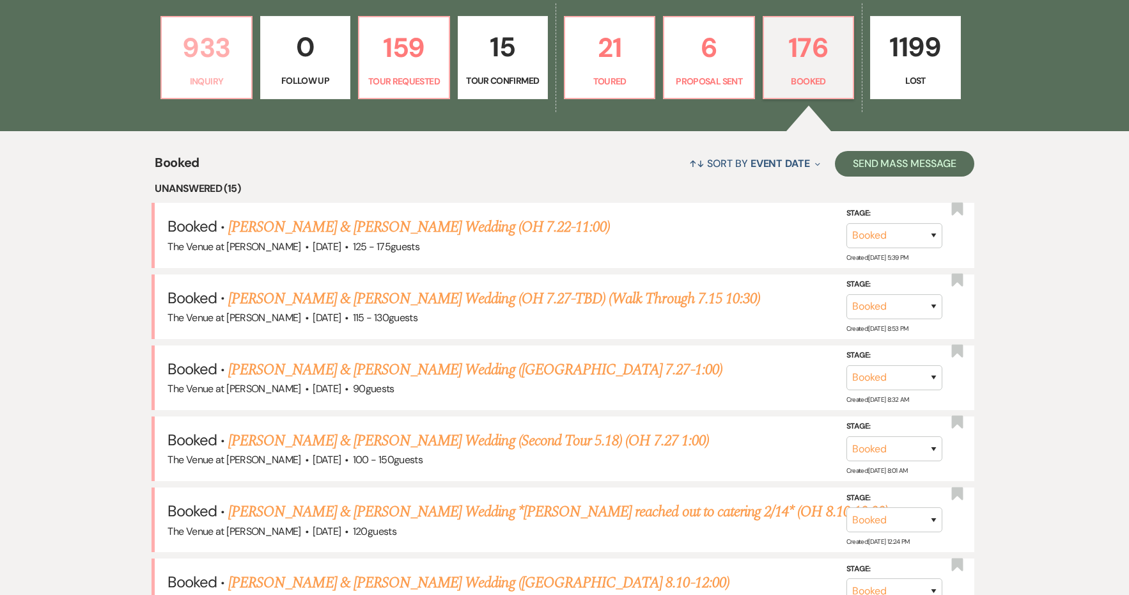
click at [227, 79] on p "Inquiry" at bounding box center [206, 81] width 74 height 14
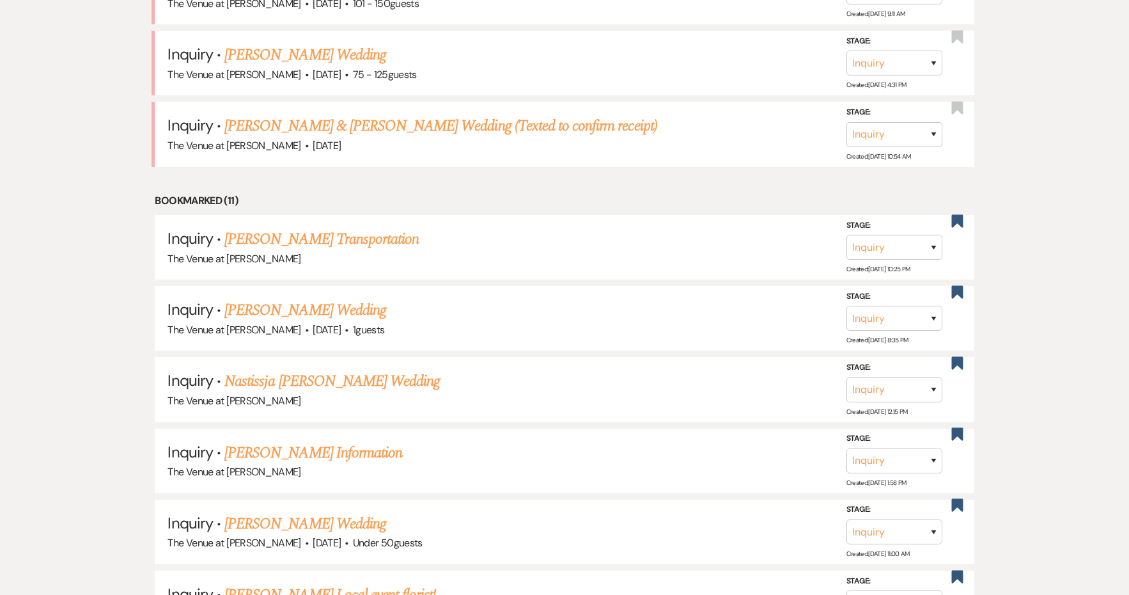
scroll to position [1490, 0]
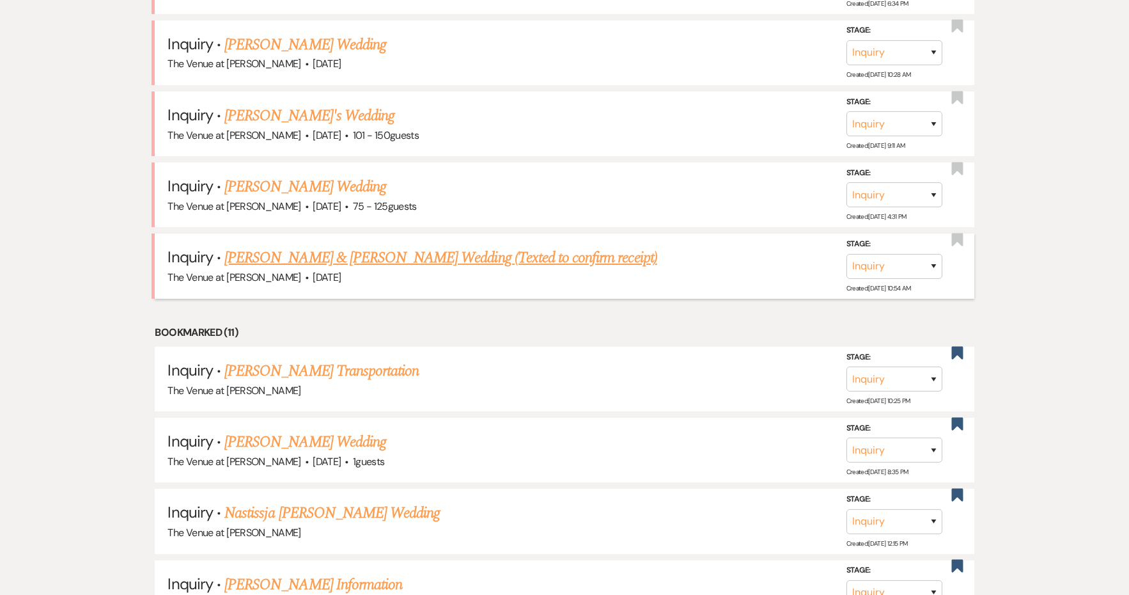
click at [375, 246] on link "[PERSON_NAME] & [PERSON_NAME] Wedding (Texted to confirm receipt)" at bounding box center [440, 257] width 433 height 23
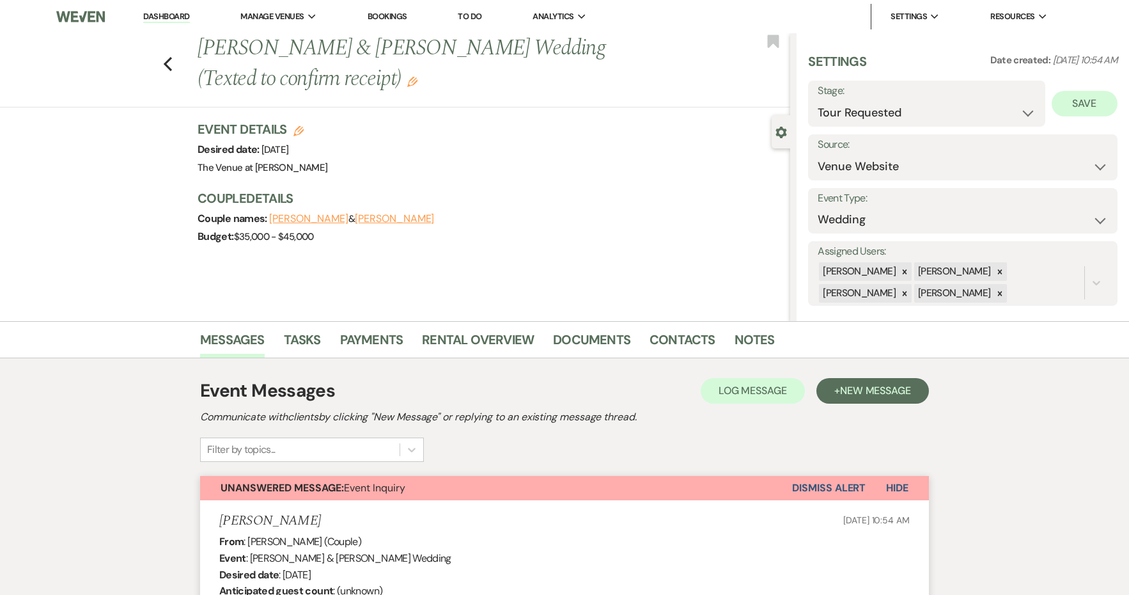
click at [1107, 102] on button "Save" at bounding box center [1085, 104] width 66 height 26
click at [168, 63] on icon "Previous" at bounding box center [168, 63] width 10 height 15
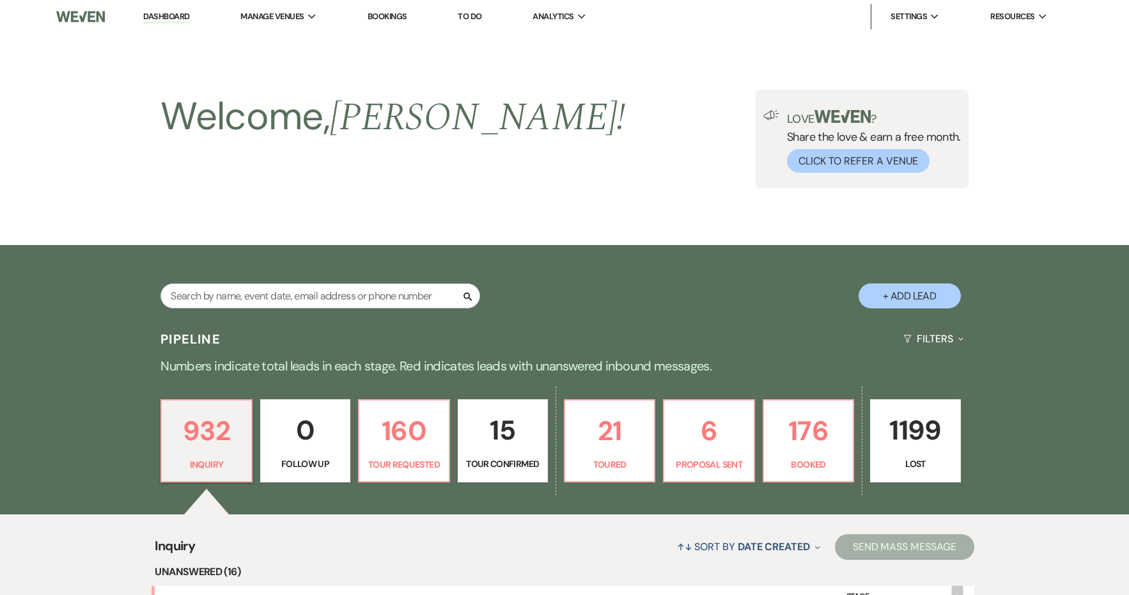
scroll to position [1490, 0]
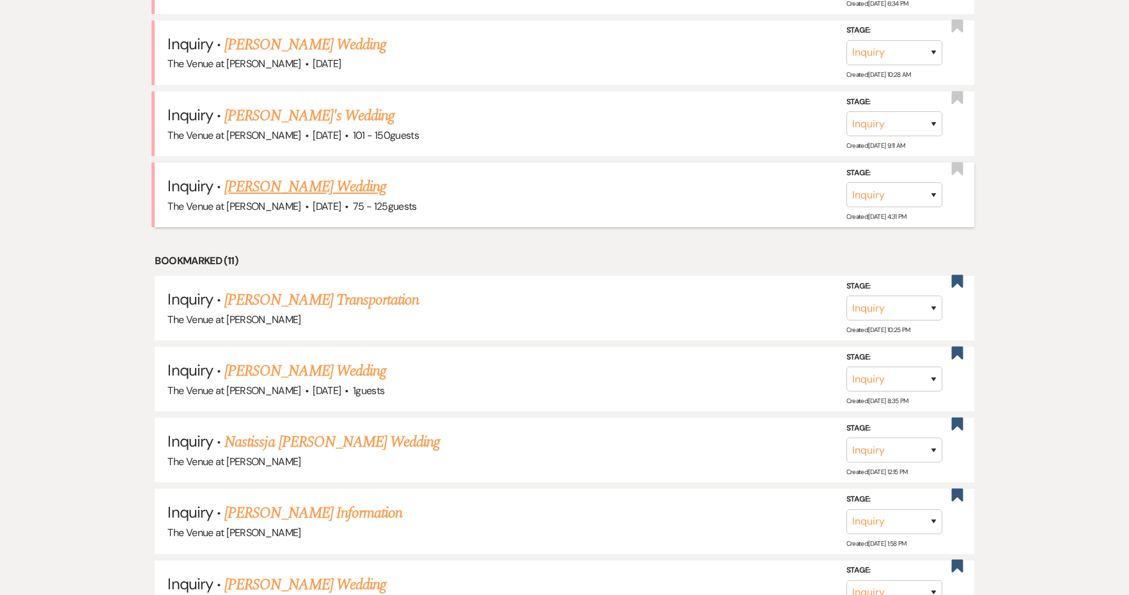
click at [339, 175] on link "[PERSON_NAME] Wedding" at bounding box center [305, 186] width 162 height 23
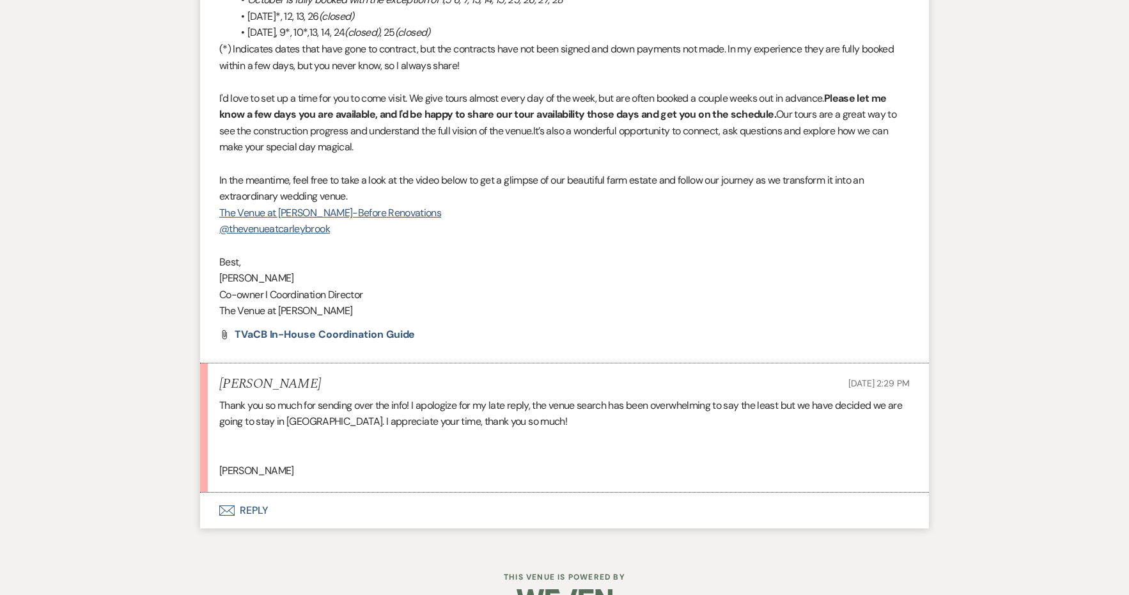
scroll to position [1631, 0]
click at [254, 493] on button "Envelope Reply" at bounding box center [564, 511] width 729 height 36
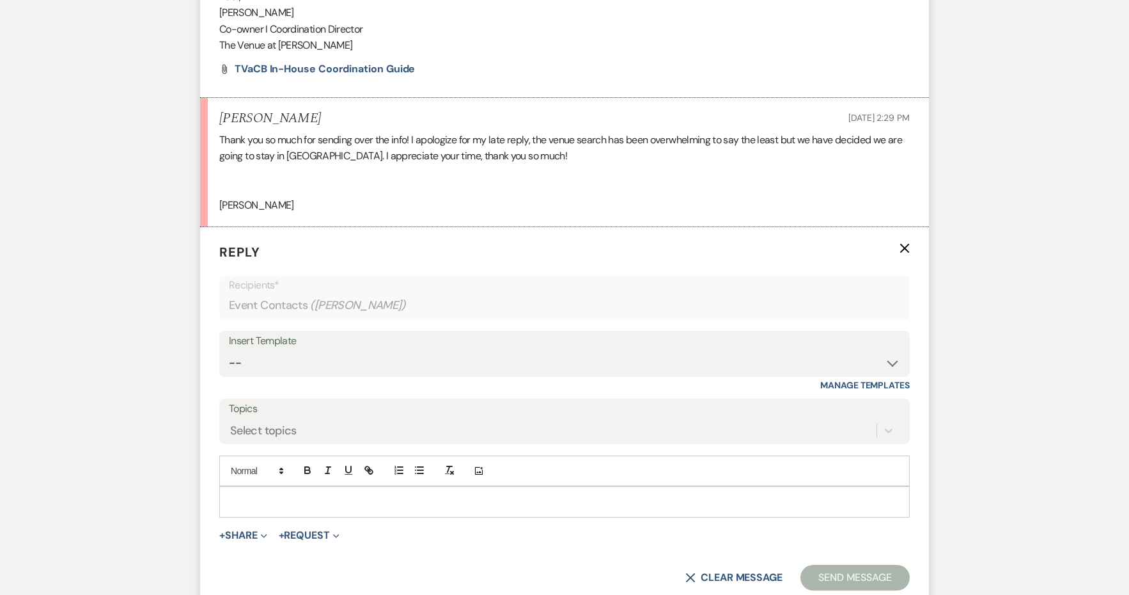
scroll to position [1981, 0]
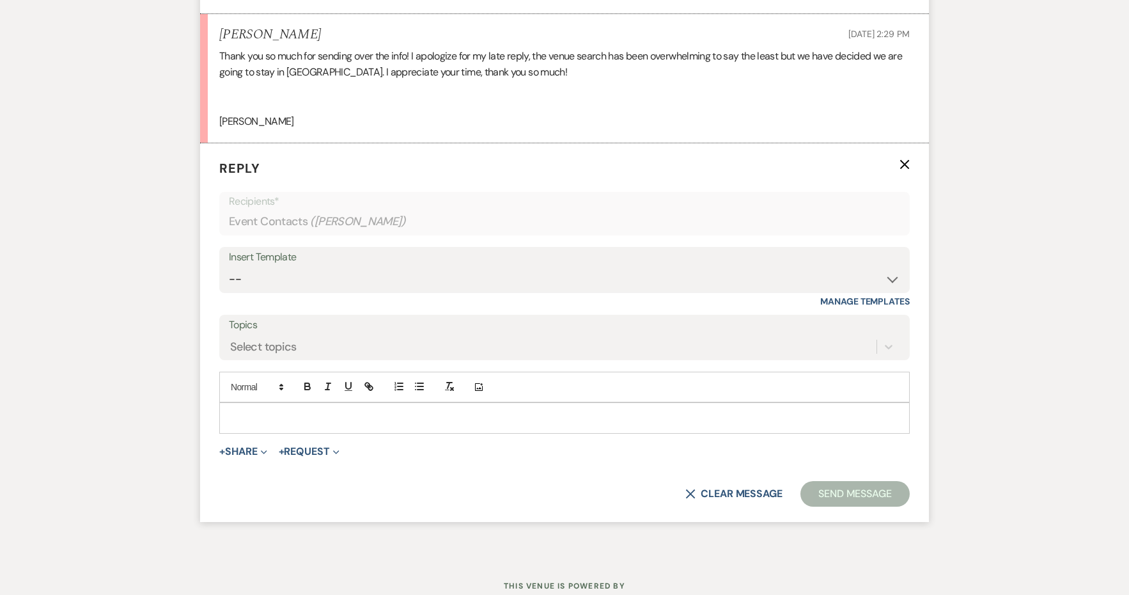
click at [258, 403] on div at bounding box center [564, 417] width 689 height 29
click at [252, 410] on p at bounding box center [565, 417] width 670 height 14
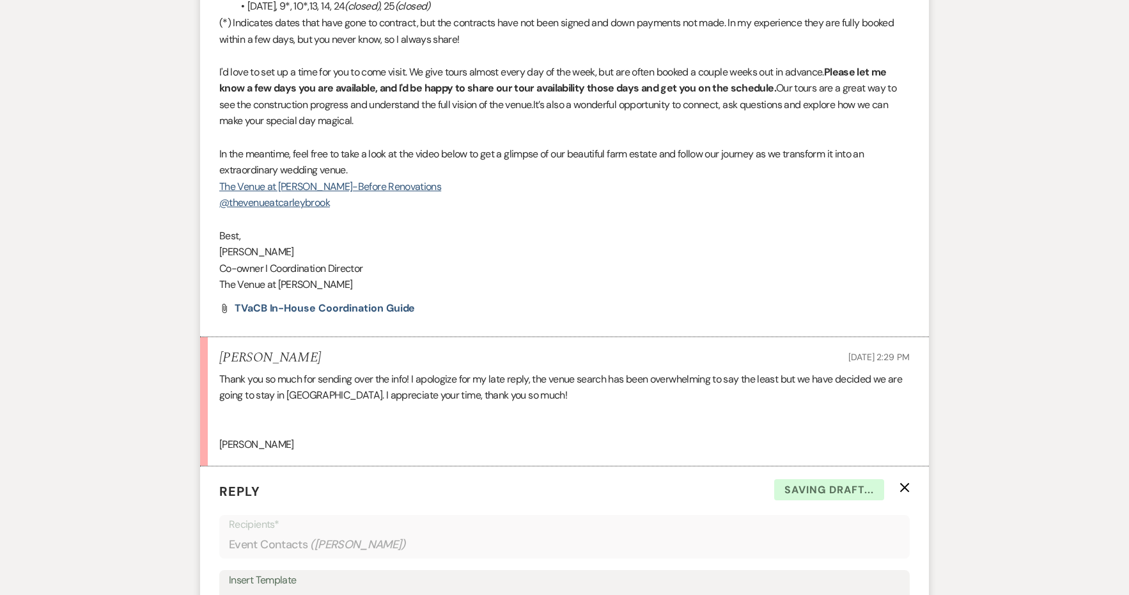
scroll to position [1633, 0]
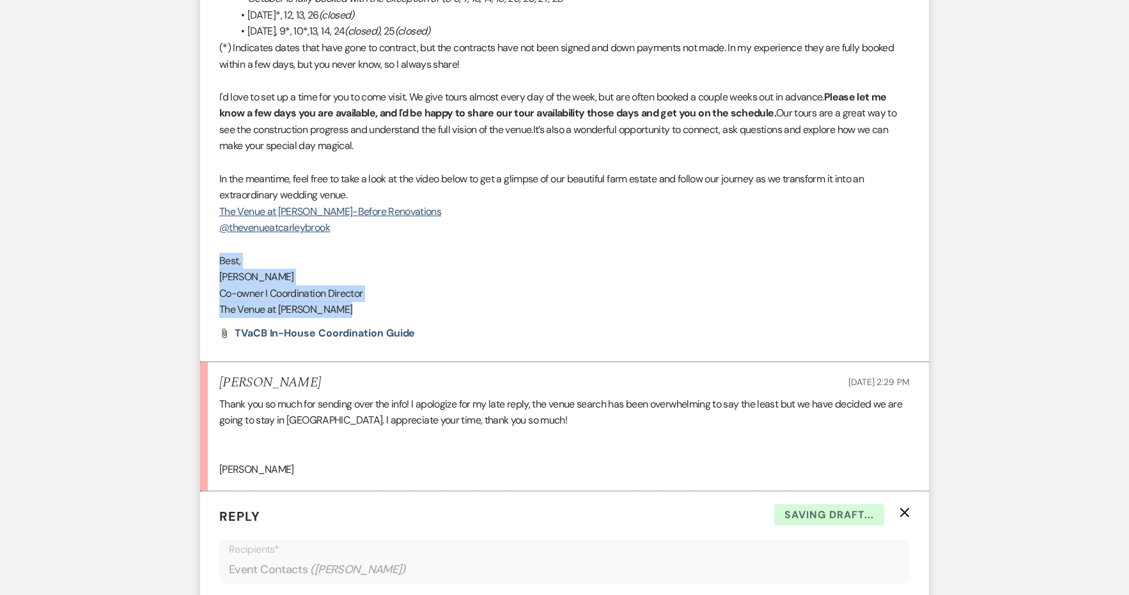
drag, startPoint x: 366, startPoint y: 283, endPoint x: 166, endPoint y: 228, distance: 207.5
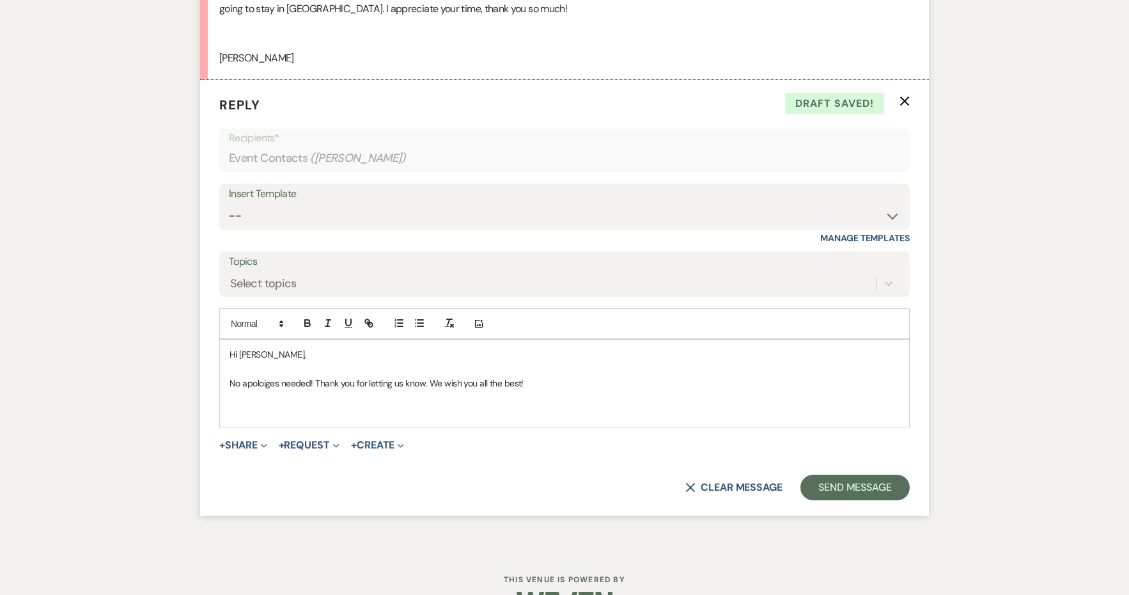
scroll to position [2043, 0]
click at [320, 405] on p at bounding box center [565, 412] width 670 height 14
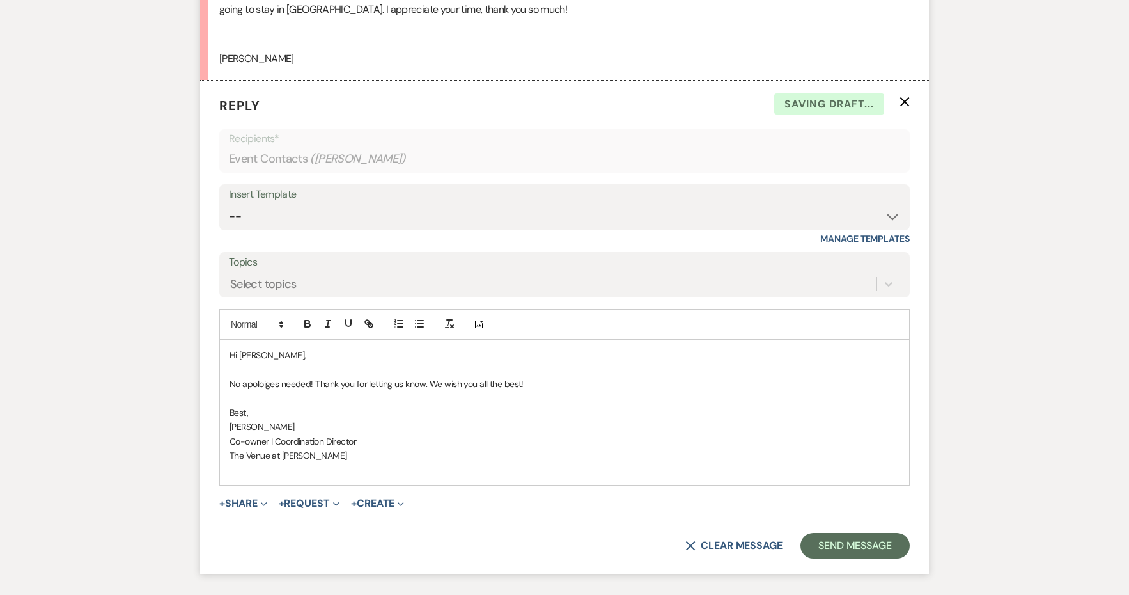
click at [238, 407] on span "Best," at bounding box center [239, 413] width 19 height 12
click at [238, 407] on span "W," at bounding box center [235, 413] width 10 height 12
click at [259, 377] on p "No apoloiges needed! Thank you for letting us know. We wish you all the best!" at bounding box center [565, 384] width 670 height 14
click at [847, 533] on button "Send Message" at bounding box center [855, 546] width 109 height 26
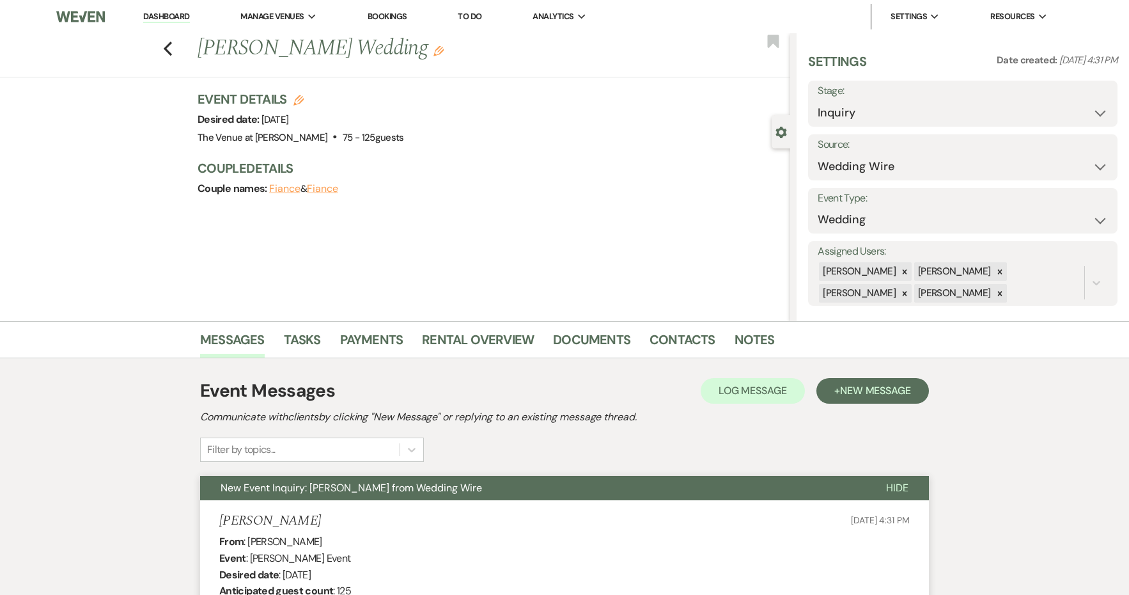
scroll to position [0, 0]
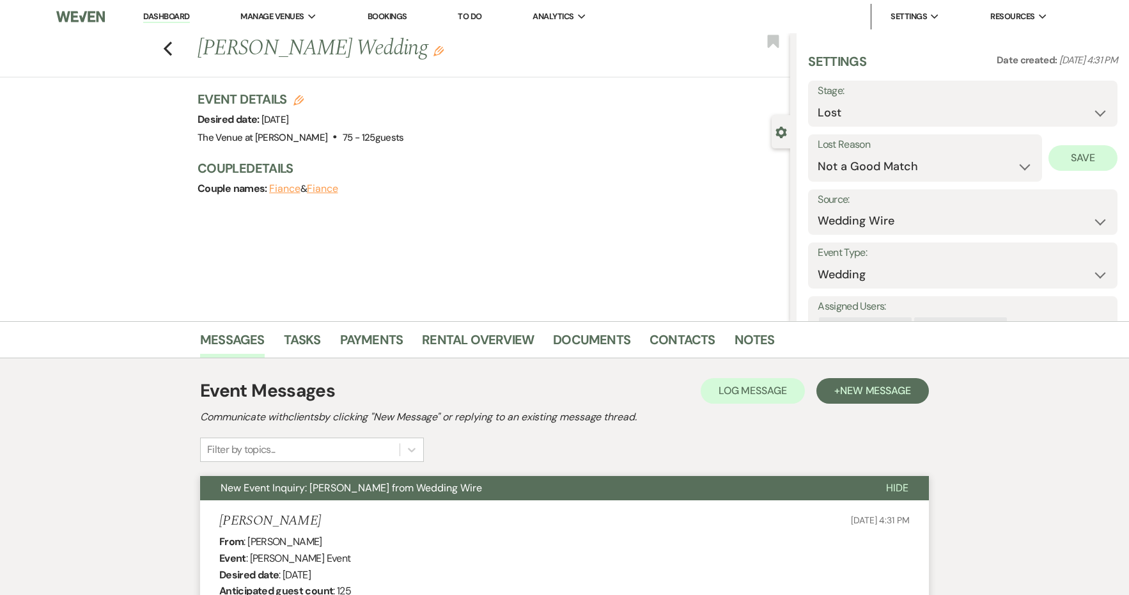
click at [1076, 158] on button "Save" at bounding box center [1083, 158] width 69 height 26
click at [168, 44] on icon "Previous" at bounding box center [168, 48] width 10 height 15
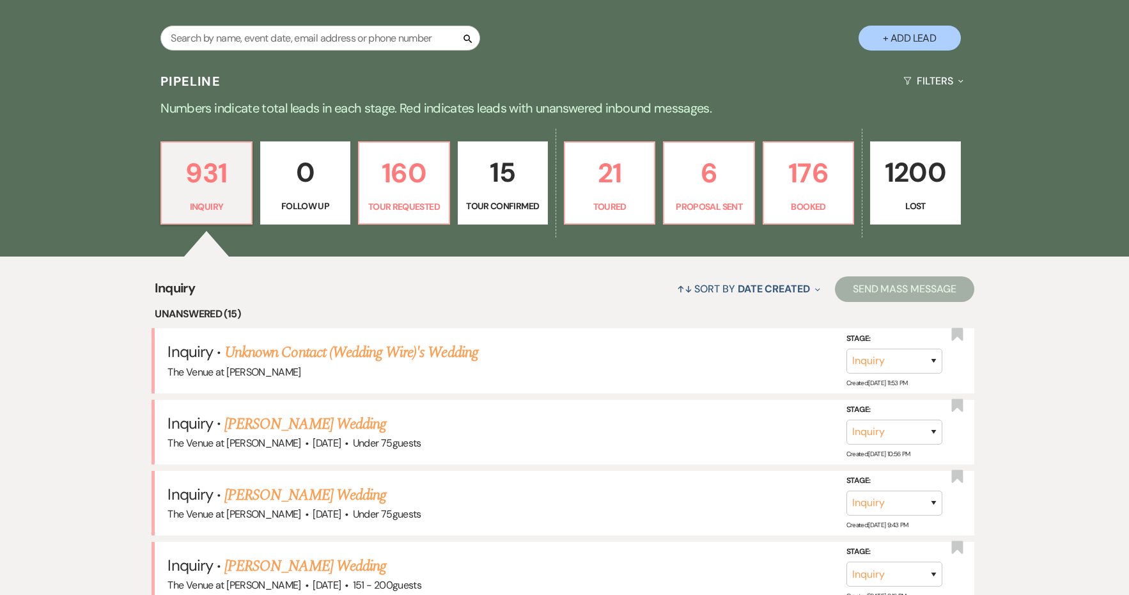
scroll to position [273, 0]
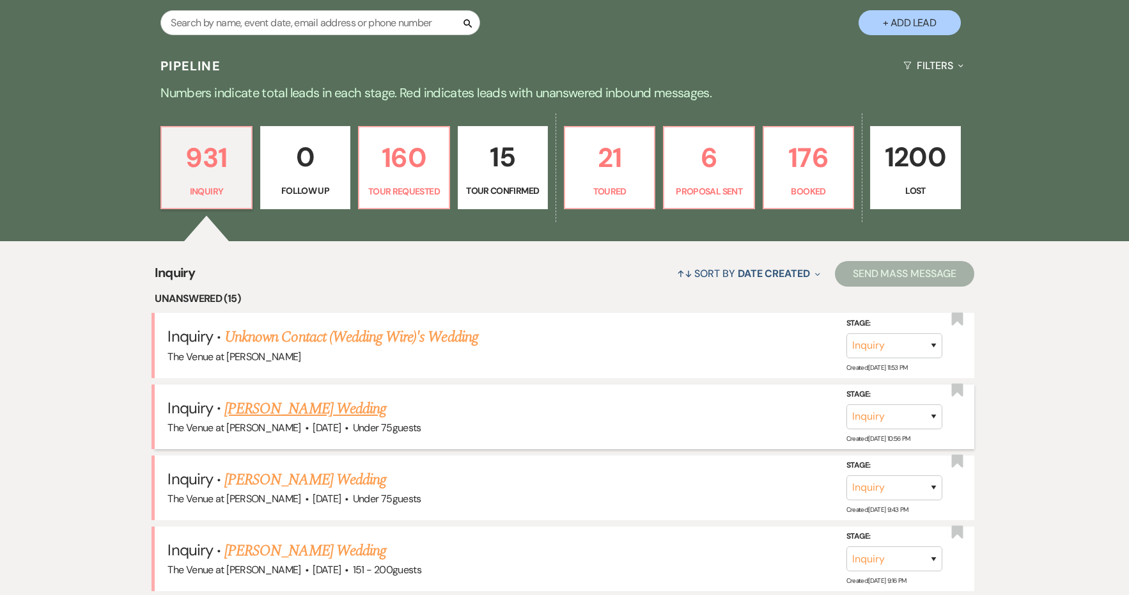
click at [306, 405] on link "[PERSON_NAME] Wedding" at bounding box center [305, 408] width 162 height 23
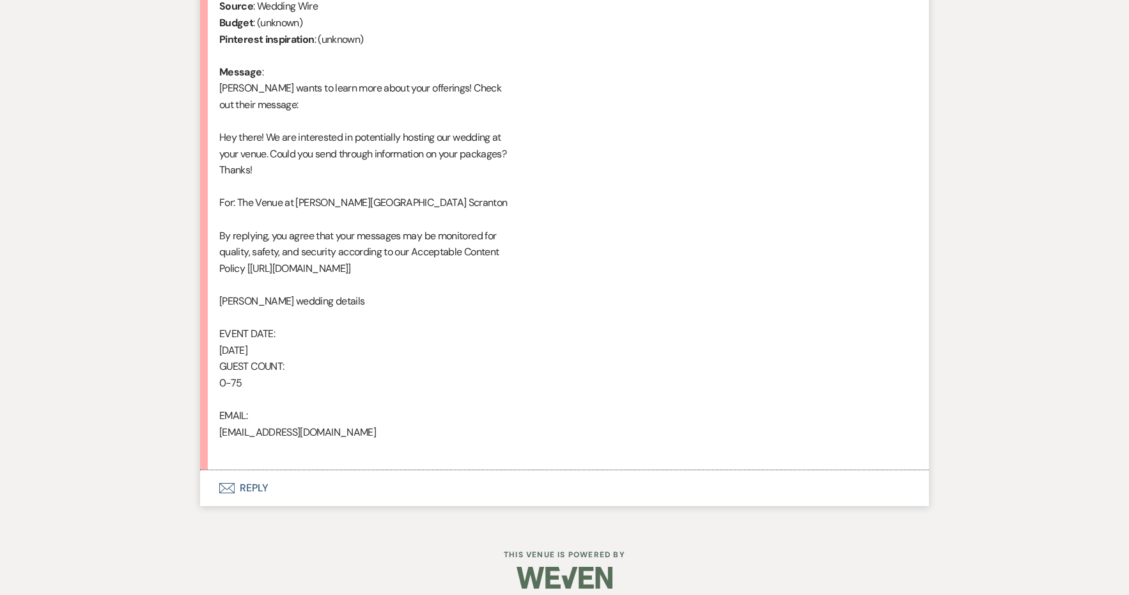
scroll to position [616, 0]
click at [267, 478] on button "Envelope Reply" at bounding box center [564, 489] width 729 height 36
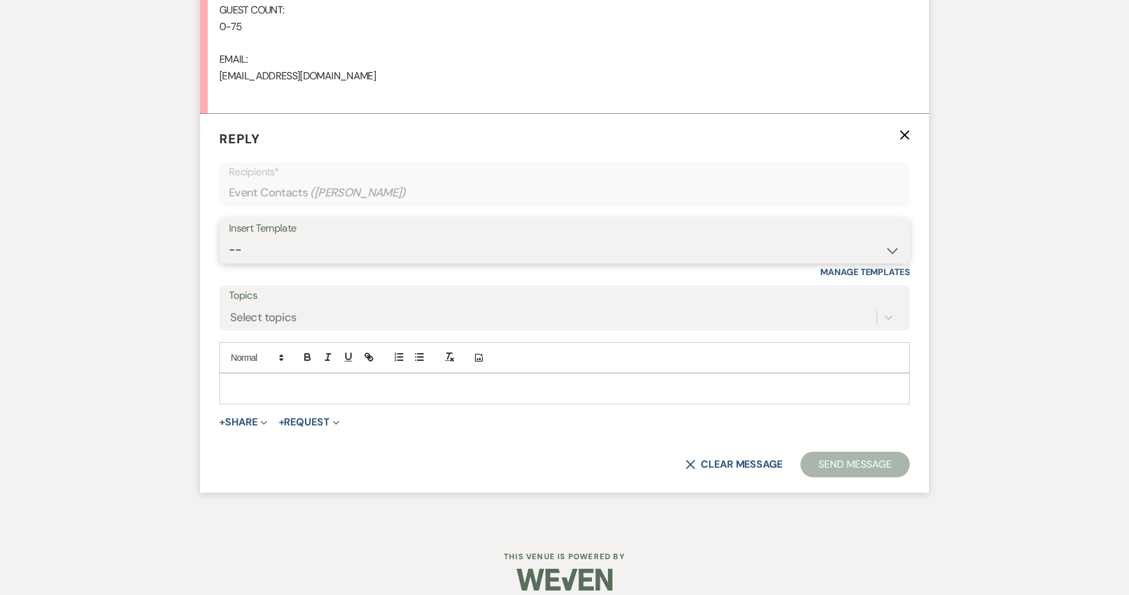
scroll to position [972, 0]
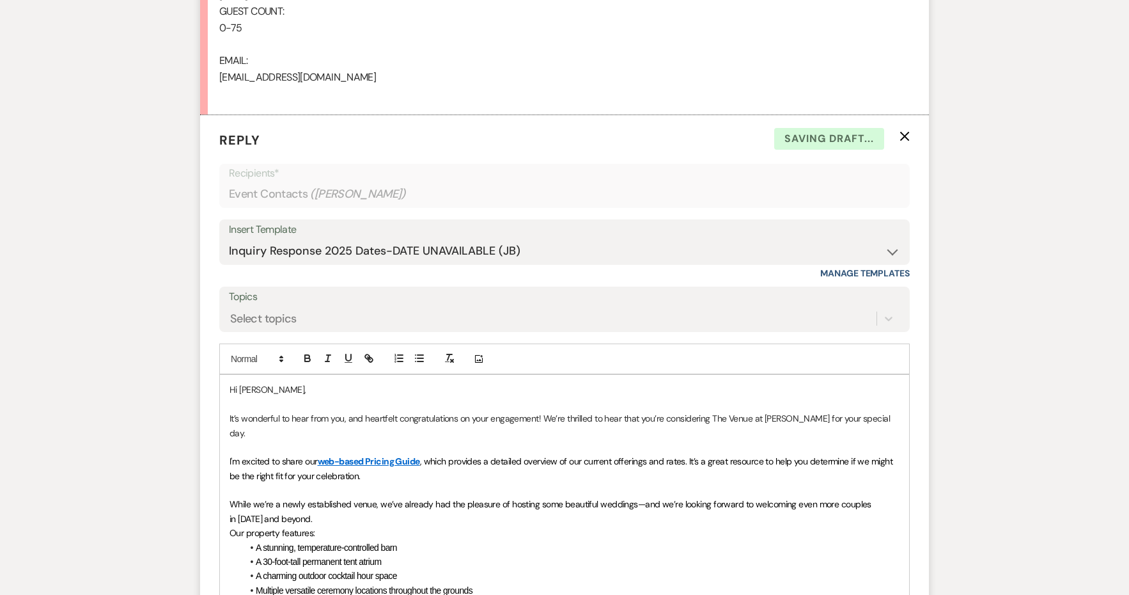
click at [361, 526] on p "Our property features:" at bounding box center [565, 533] width 670 height 14
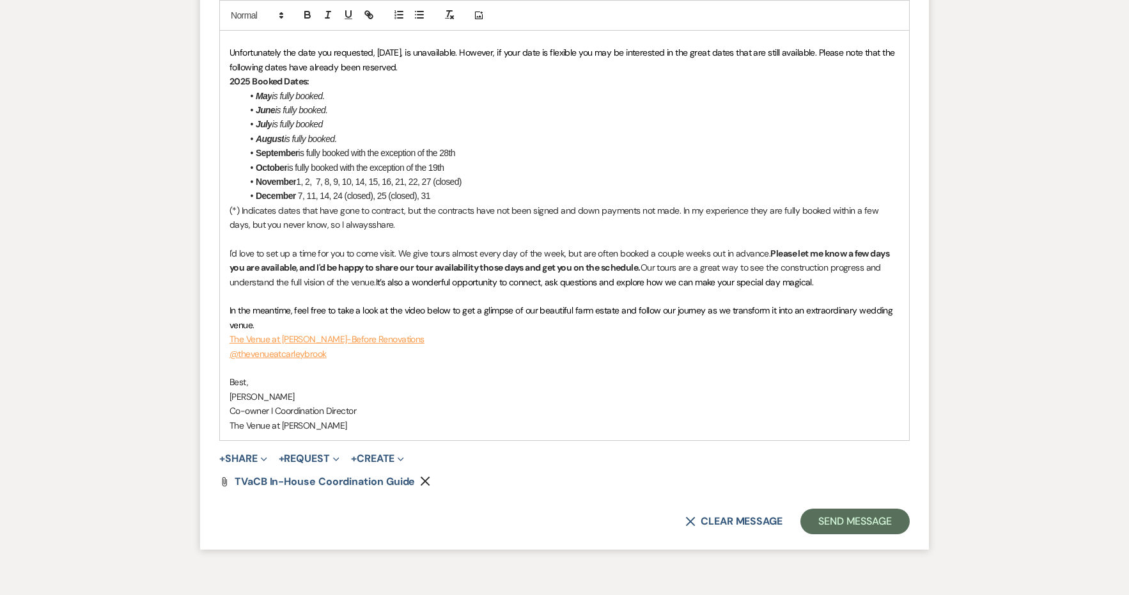
scroll to position [1572, 0]
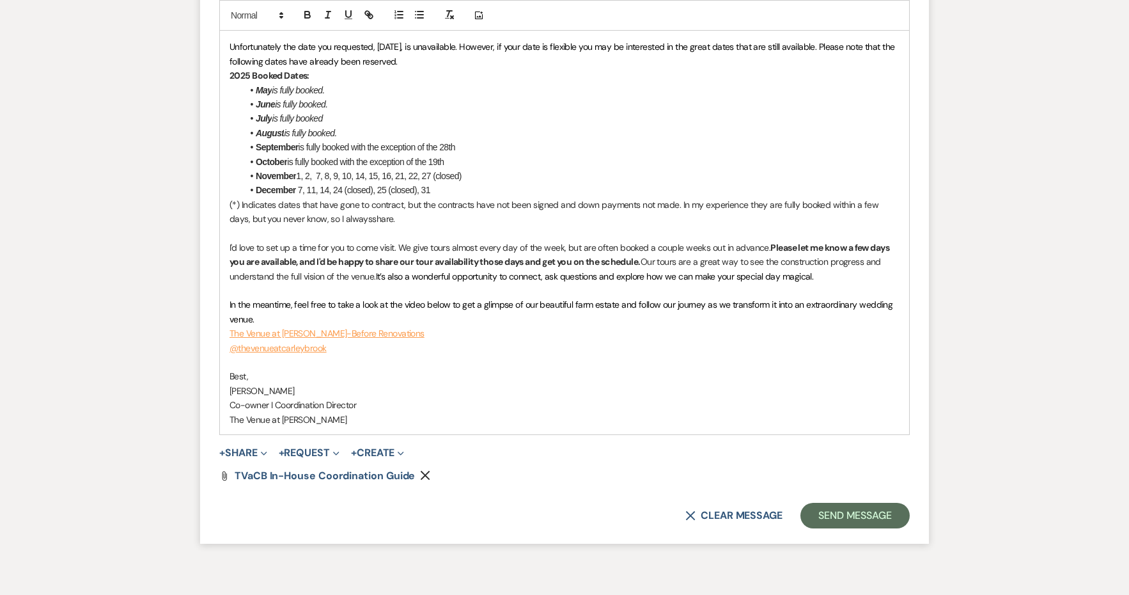
click at [444, 157] on span "is fully booked with the exception of the 19th" at bounding box center [365, 162] width 157 height 10
drag, startPoint x: 455, startPoint y: 129, endPoint x: 347, endPoint y: 123, distance: 107.6
click at [347, 155] on li "October is fully booked with the exception of the 19th" at bounding box center [570, 162] width 657 height 14
drag, startPoint x: 341, startPoint y: 95, endPoint x: 286, endPoint y: 95, distance: 54.3
click at [286, 126] on li "August is fully booked." at bounding box center [570, 133] width 657 height 14
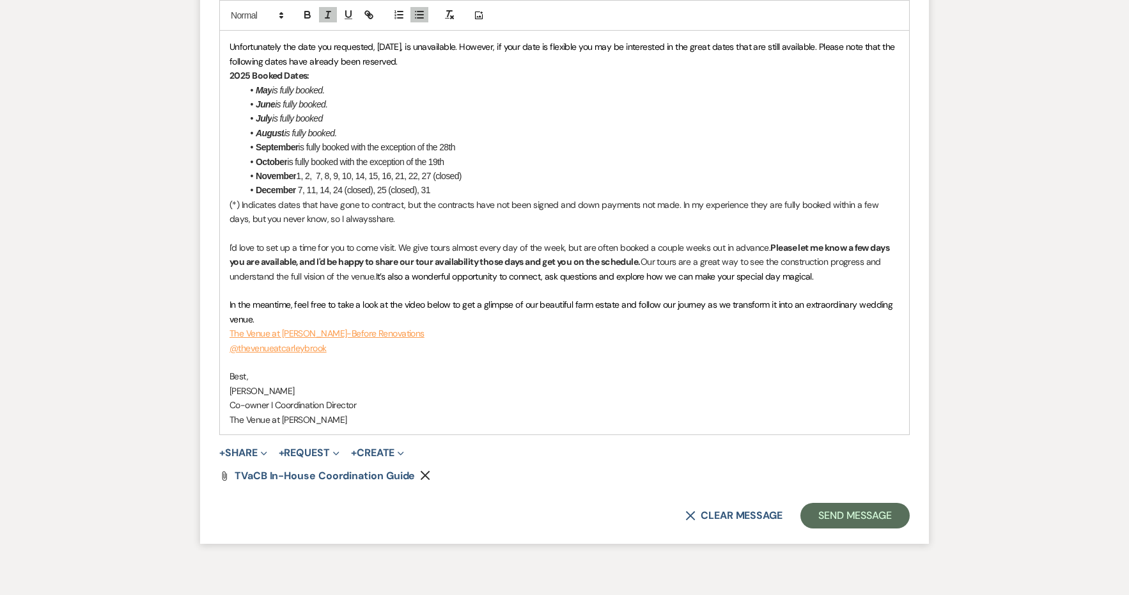
copy em "is fully booked."
drag, startPoint x: 462, startPoint y: 126, endPoint x: 289, endPoint y: 125, distance: 172.6
click at [289, 155] on li "October is fully booked with the exception of the 19th" at bounding box center [570, 162] width 657 height 14
click at [419, 157] on span "is fully booked with the exception of the 19th" at bounding box center [365, 162] width 157 height 10
click at [439, 157] on span "is fully booked with the exception of the 19th" at bounding box center [365, 162] width 157 height 10
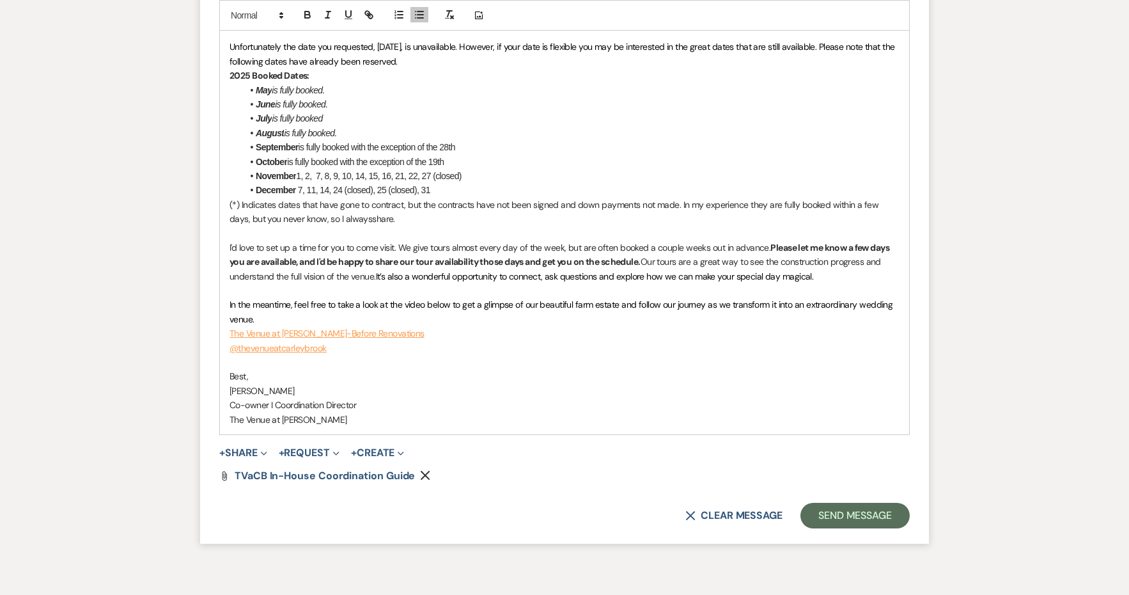
click at [439, 157] on span "is fully booked with the exception of the 19th" at bounding box center [365, 162] width 157 height 10
click at [570, 169] on li "[DATE], 2, 7, 8, 9, 10, 14, 15, 16, 21, 22, 27 (closed)" at bounding box center [570, 176] width 657 height 14
click at [804, 503] on button "Send Message" at bounding box center [855, 516] width 109 height 26
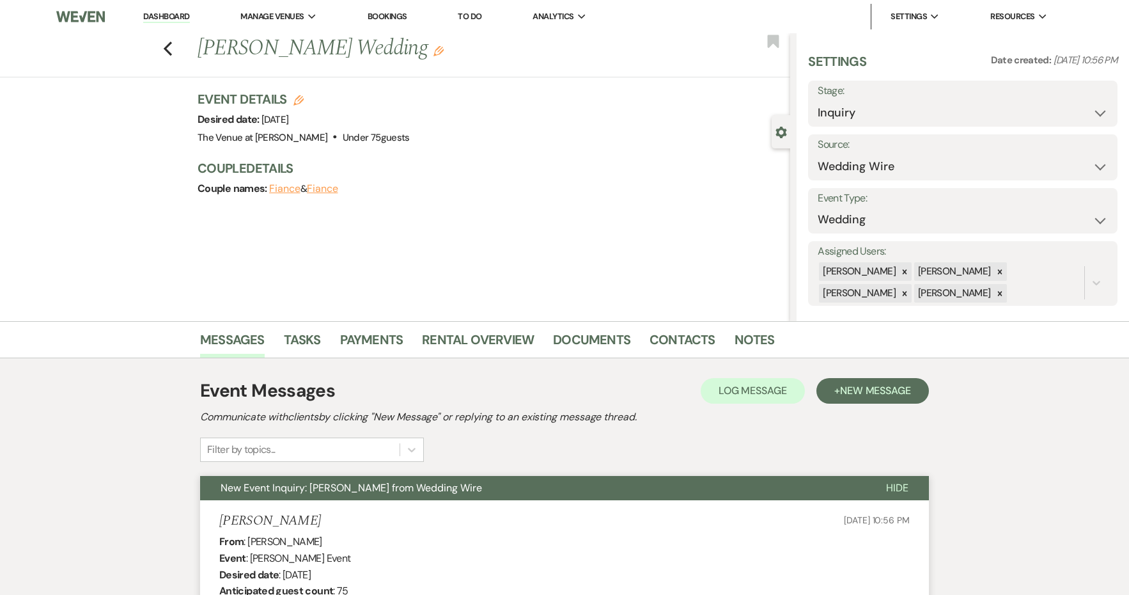
scroll to position [0, 0]
click at [168, 47] on icon "Previous" at bounding box center [168, 48] width 10 height 15
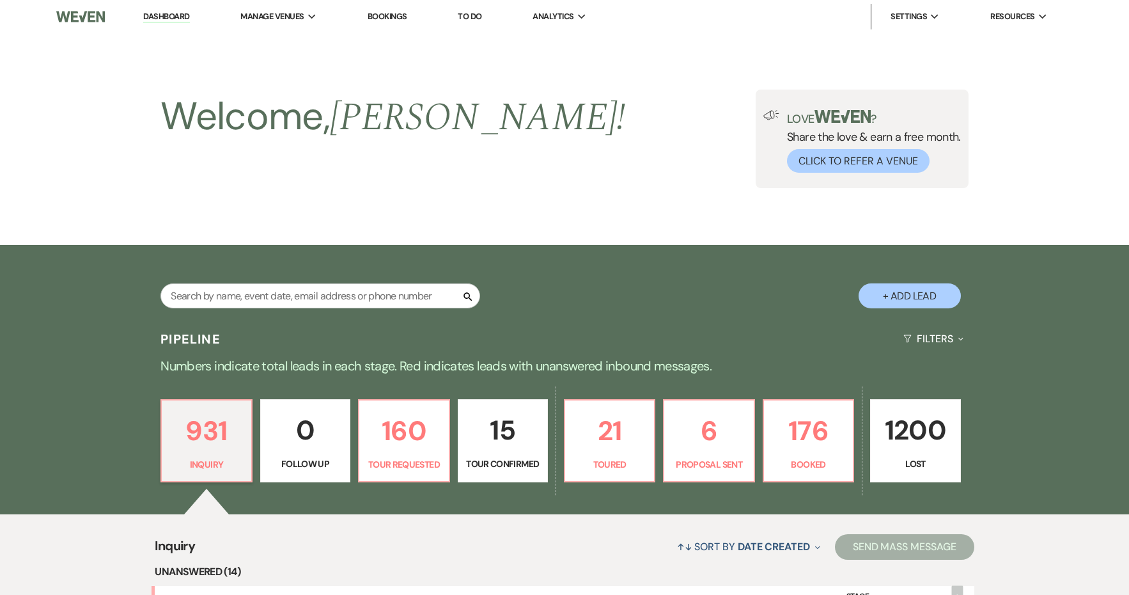
scroll to position [273, 0]
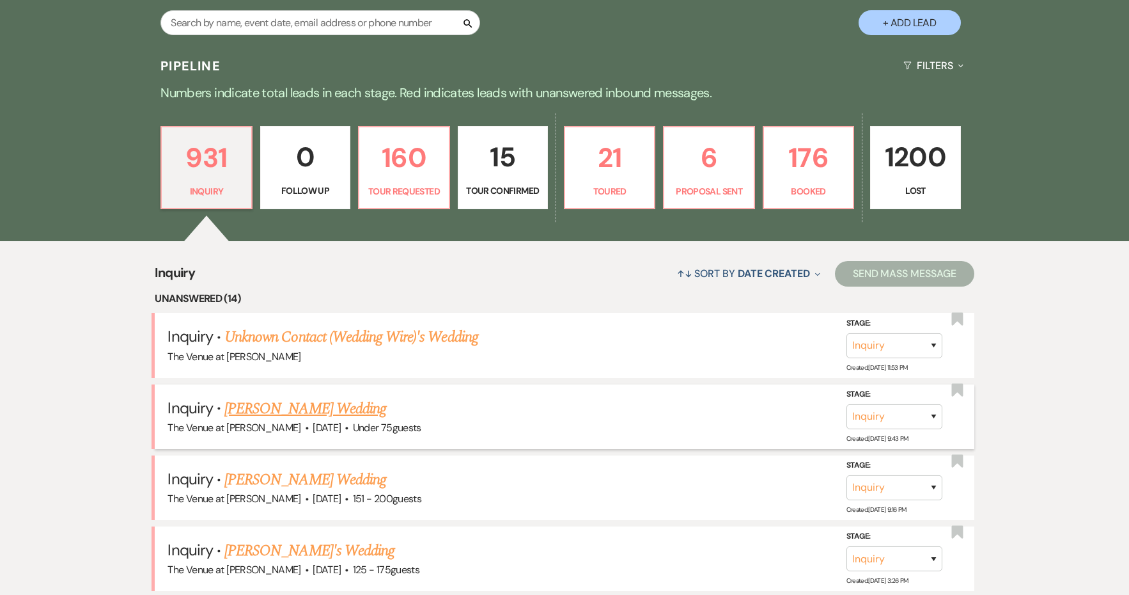
click at [290, 402] on link "[PERSON_NAME] Wedding" at bounding box center [305, 408] width 162 height 23
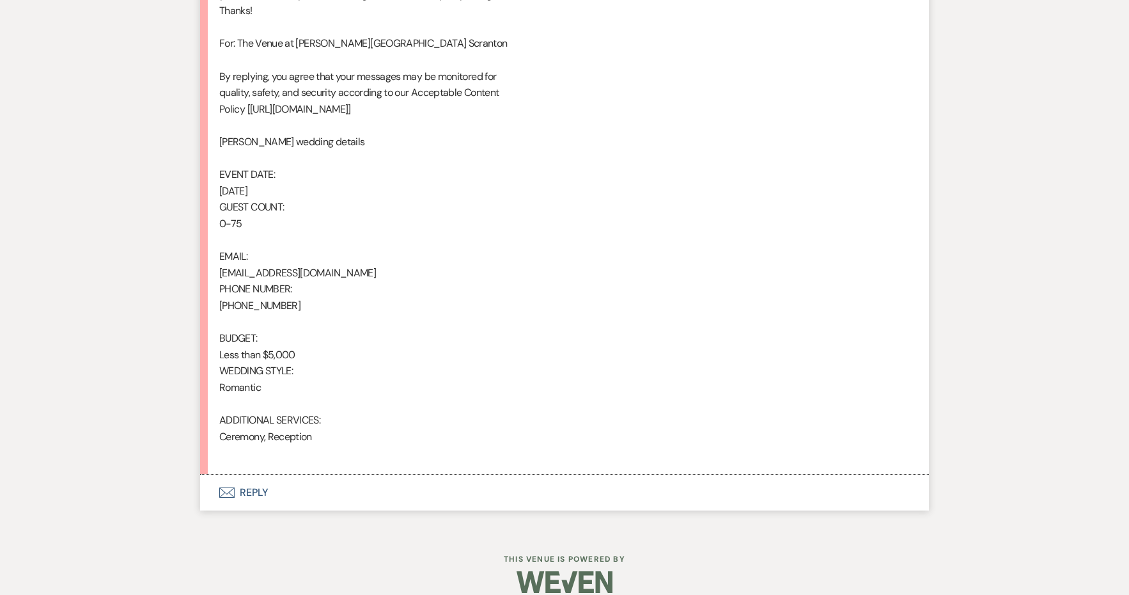
click at [251, 476] on button "Envelope Reply" at bounding box center [564, 492] width 729 height 36
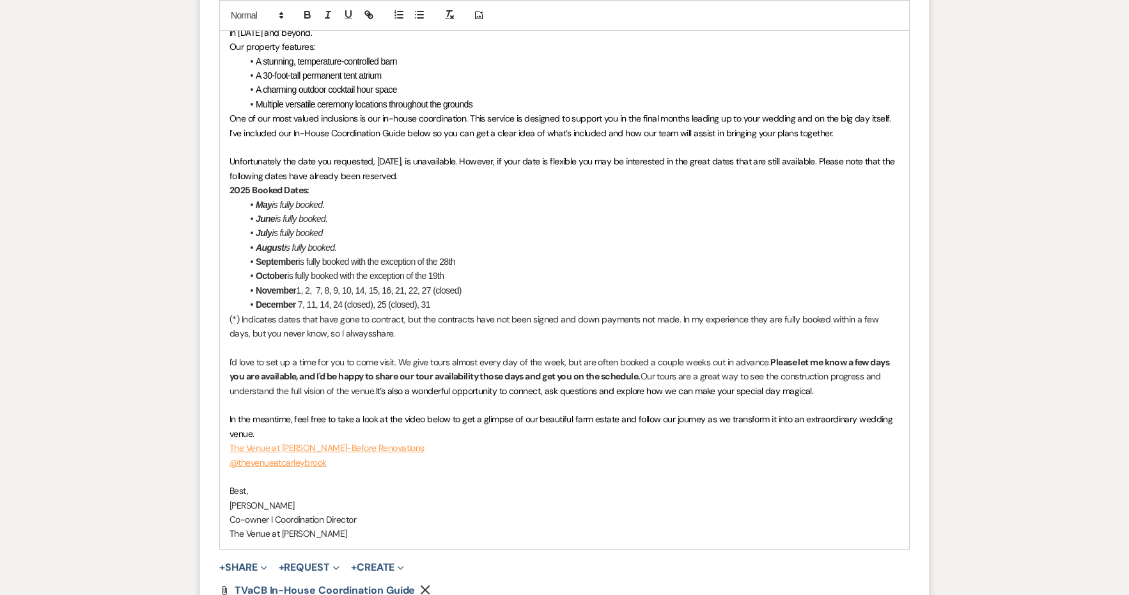
scroll to position [1746, 0]
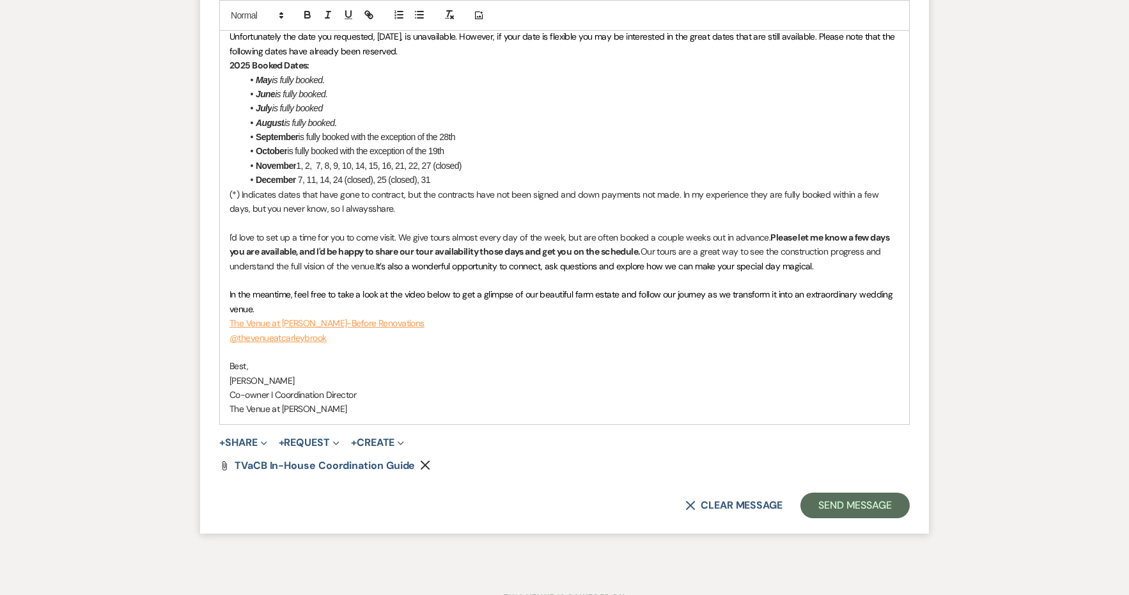
click at [439, 144] on li "October is fully booked with the exception of the 19th" at bounding box center [570, 151] width 657 height 14
drag, startPoint x: 453, startPoint y: 111, endPoint x: 378, endPoint y: 108, distance: 74.9
click at [378, 144] on li "October is fully booked with the exception of the 31st" at bounding box center [570, 151] width 657 height 14
drag, startPoint x: 348, startPoint y: 84, endPoint x: 287, endPoint y: 84, distance: 60.7
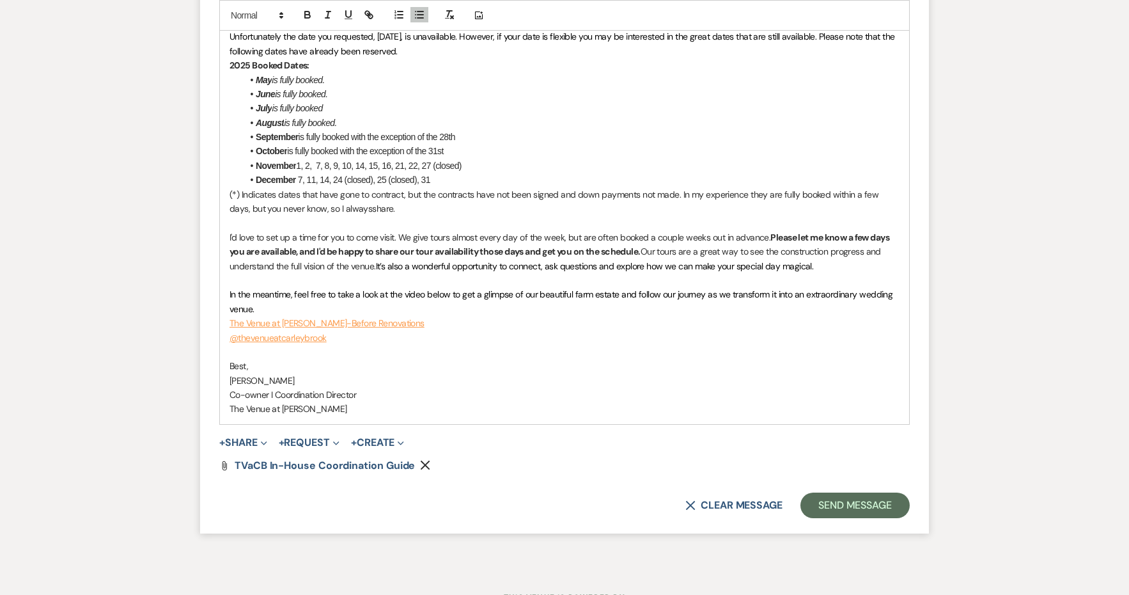
click at [287, 116] on li "August is fully booked." at bounding box center [570, 123] width 657 height 14
copy em "s fully booked."
drag, startPoint x: 451, startPoint y: 109, endPoint x: 289, endPoint y: 111, distance: 162.4
click at [289, 144] on li "October is fully booked with the exception of the 31st" at bounding box center [570, 151] width 657 height 14
click at [291, 146] on em "s fully booked." at bounding box center [314, 151] width 51 height 10
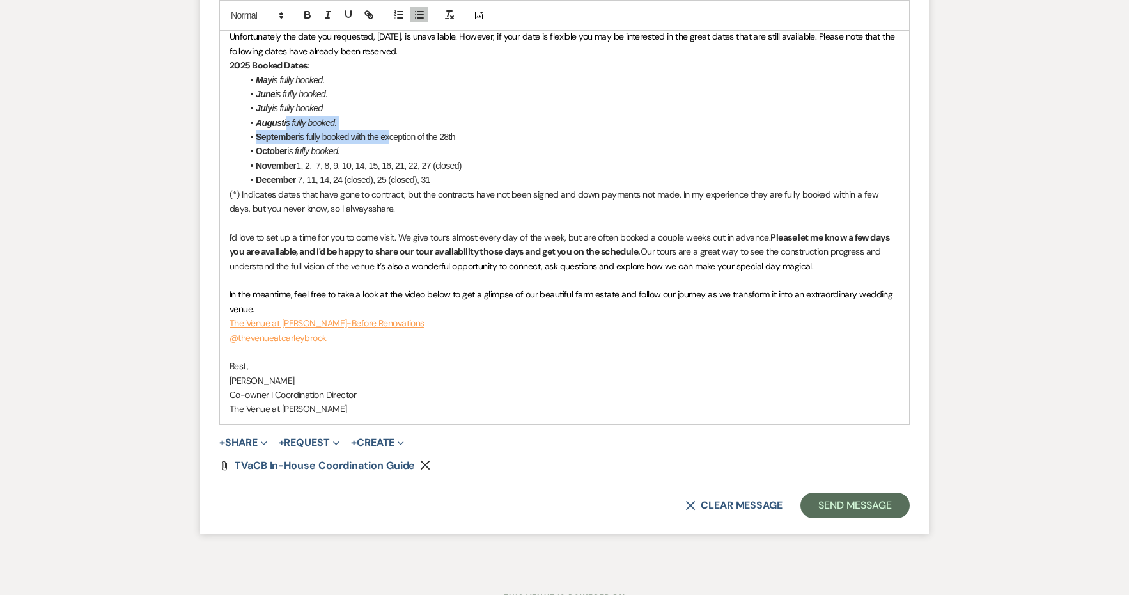
drag, startPoint x: 286, startPoint y: 86, endPoint x: 386, endPoint y: 92, distance: 99.9
click at [386, 92] on ul "May is fully booked. June is fully booked. July is fully booked August is fully…" at bounding box center [570, 130] width 657 height 114
click at [373, 101] on li "July is fully booked" at bounding box center [570, 108] width 657 height 14
drag, startPoint x: 286, startPoint y: 84, endPoint x: 345, endPoint y: 84, distance: 58.2
click at [345, 116] on li "August is fully booked." at bounding box center [570, 123] width 657 height 14
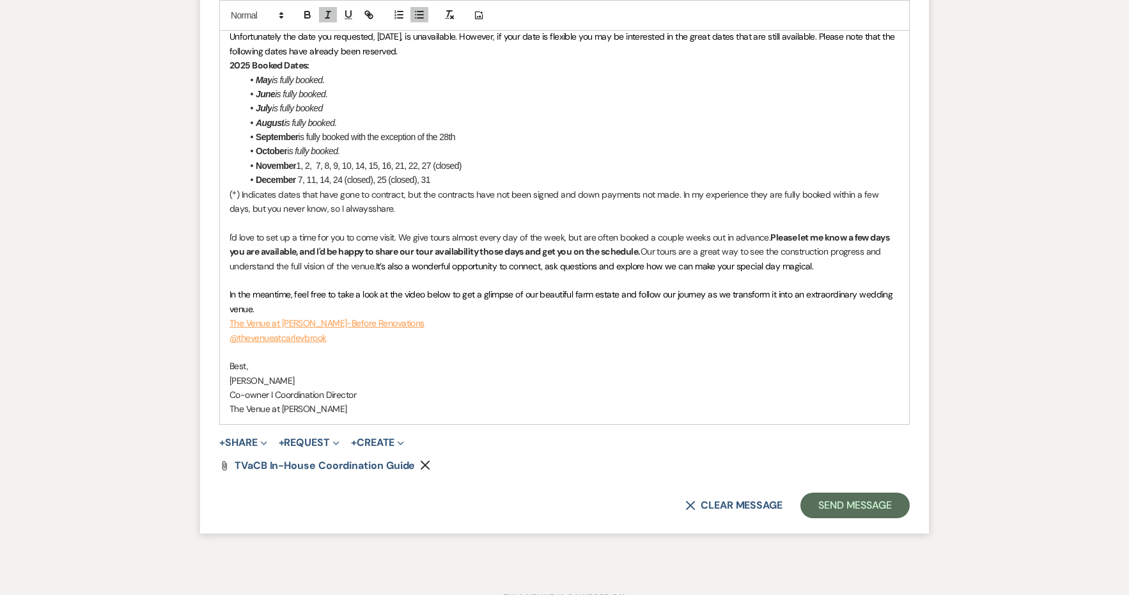
copy em "is fully booked."
drag, startPoint x: 288, startPoint y: 113, endPoint x: 382, endPoint y: 117, distance: 94.7
click at [382, 144] on li "October i s fully booked." at bounding box center [570, 151] width 657 height 14
click at [287, 146] on em "is fully booked." at bounding box center [313, 151] width 52 height 10
click at [821, 492] on button "Send Message" at bounding box center [855, 505] width 109 height 26
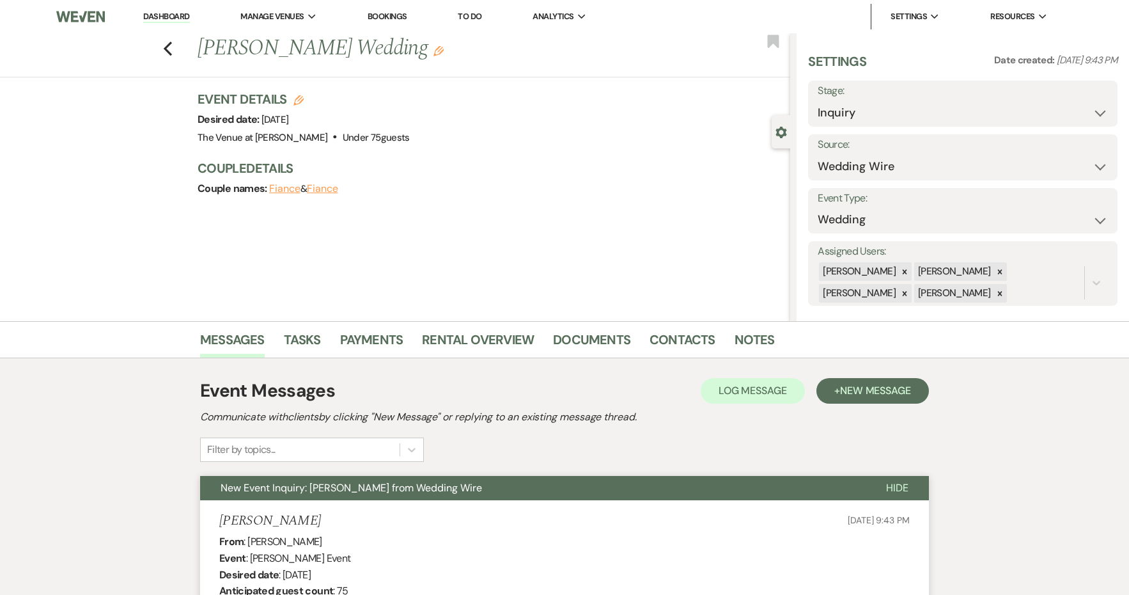
scroll to position [0, 0]
click at [164, 47] on icon "Previous" at bounding box center [168, 48] width 10 height 15
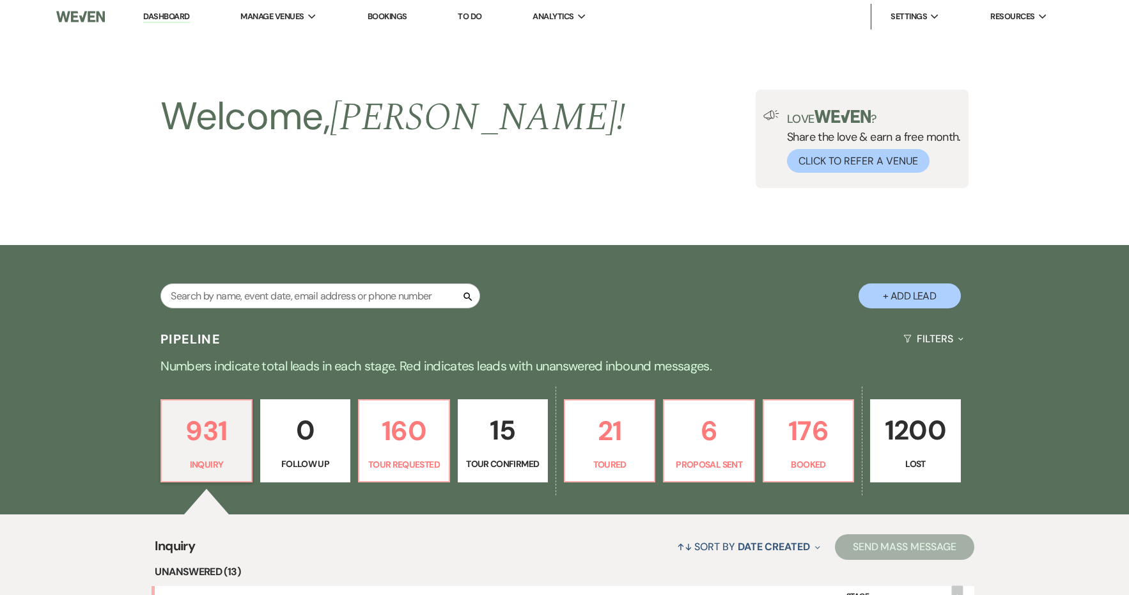
scroll to position [273, 0]
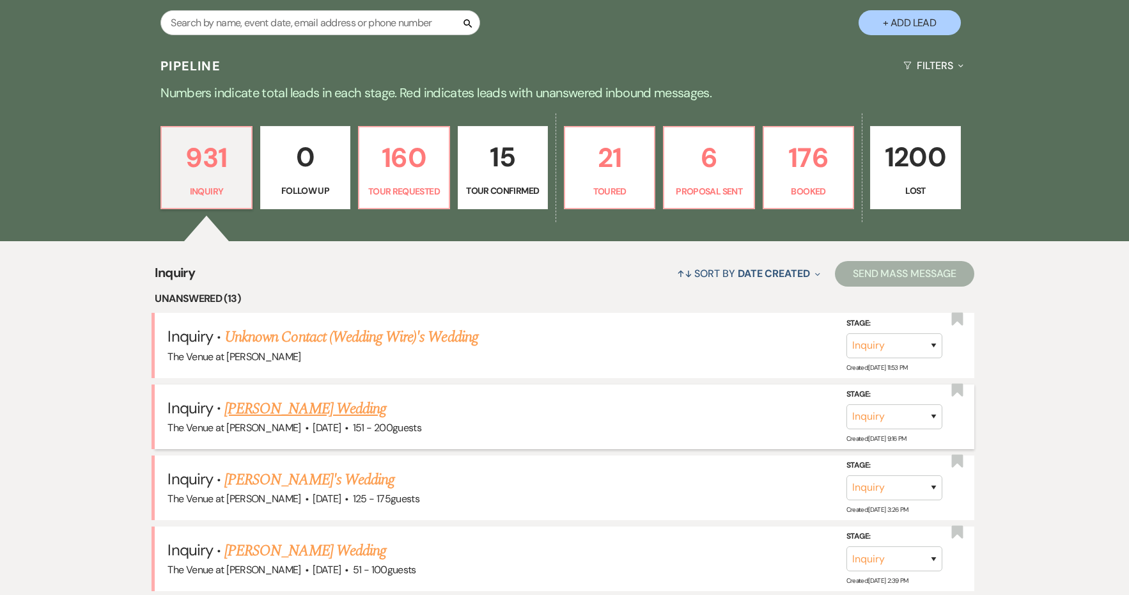
click at [250, 408] on link "[PERSON_NAME] Wedding" at bounding box center [305, 408] width 162 height 23
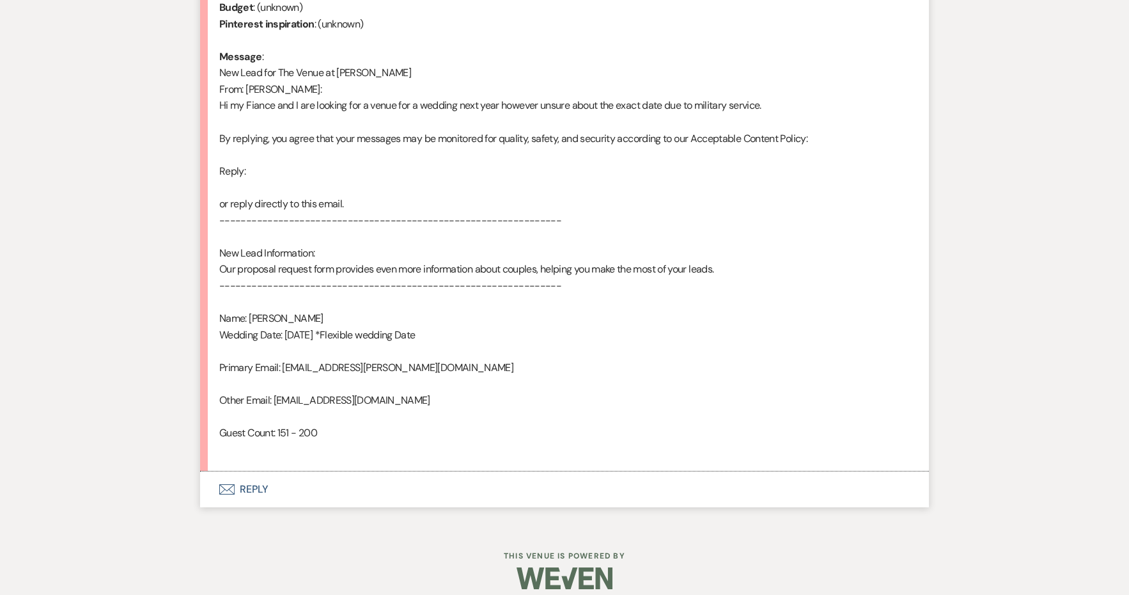
click at [246, 471] on button "Envelope Reply" at bounding box center [564, 489] width 729 height 36
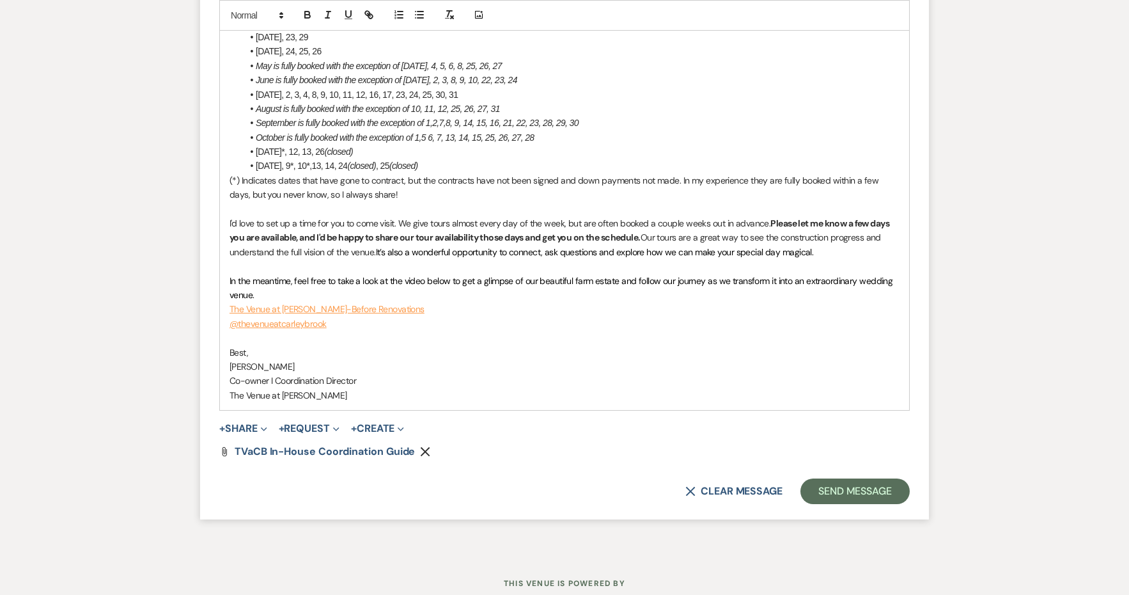
scroll to position [1669, 0]
click at [848, 479] on button "Send Message" at bounding box center [855, 492] width 109 height 26
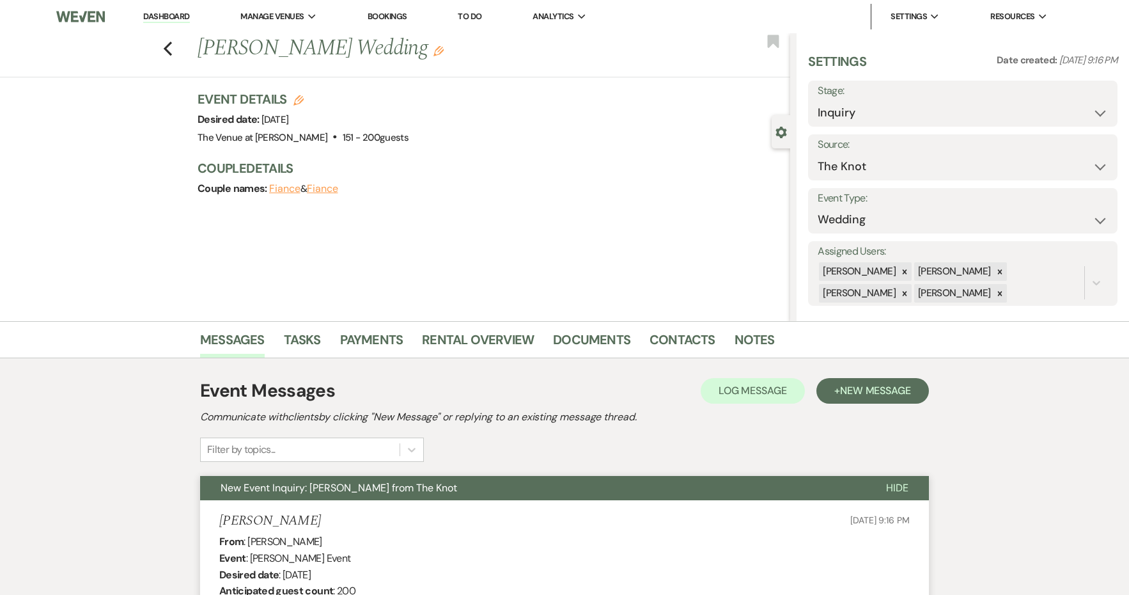
scroll to position [0, 0]
click at [171, 51] on icon "Previous" at bounding box center [168, 48] width 10 height 15
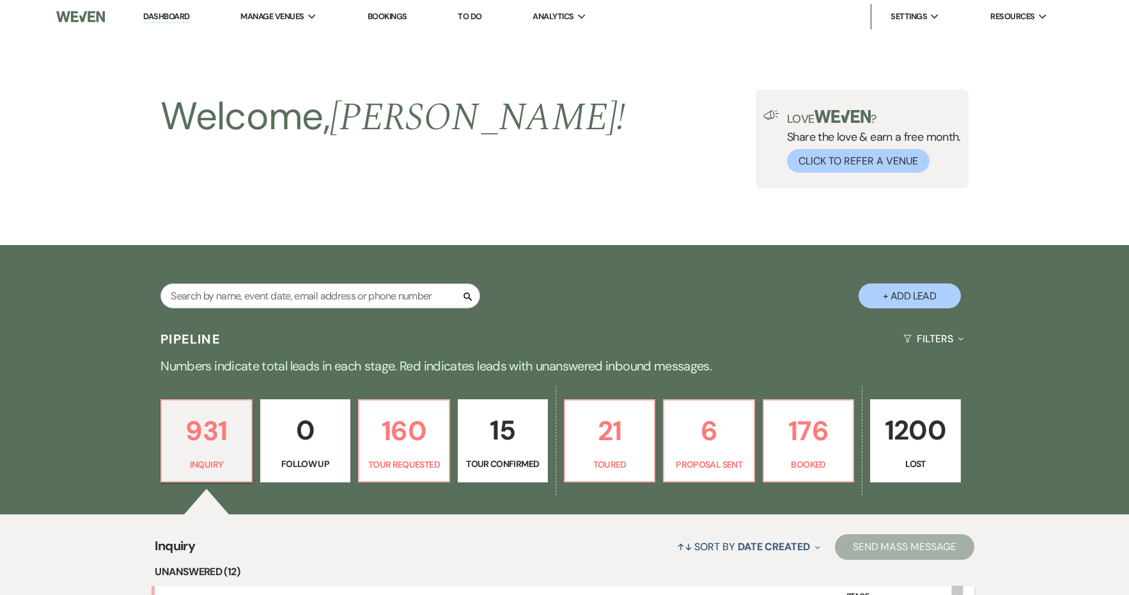
scroll to position [273, 0]
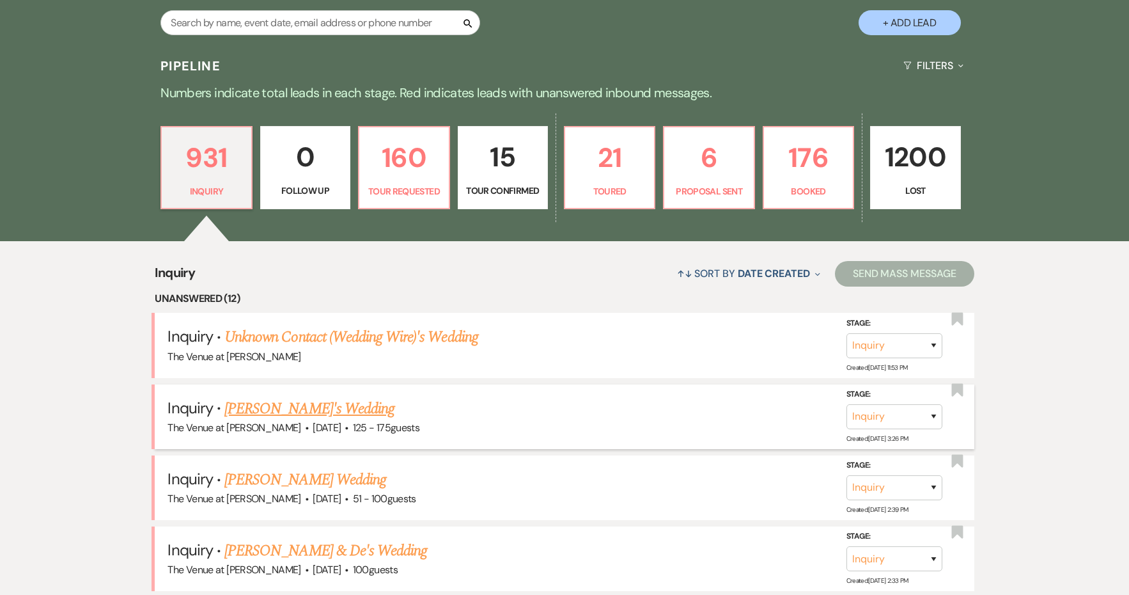
click at [295, 409] on link "[PERSON_NAME]'s Wedding" at bounding box center [309, 408] width 170 height 23
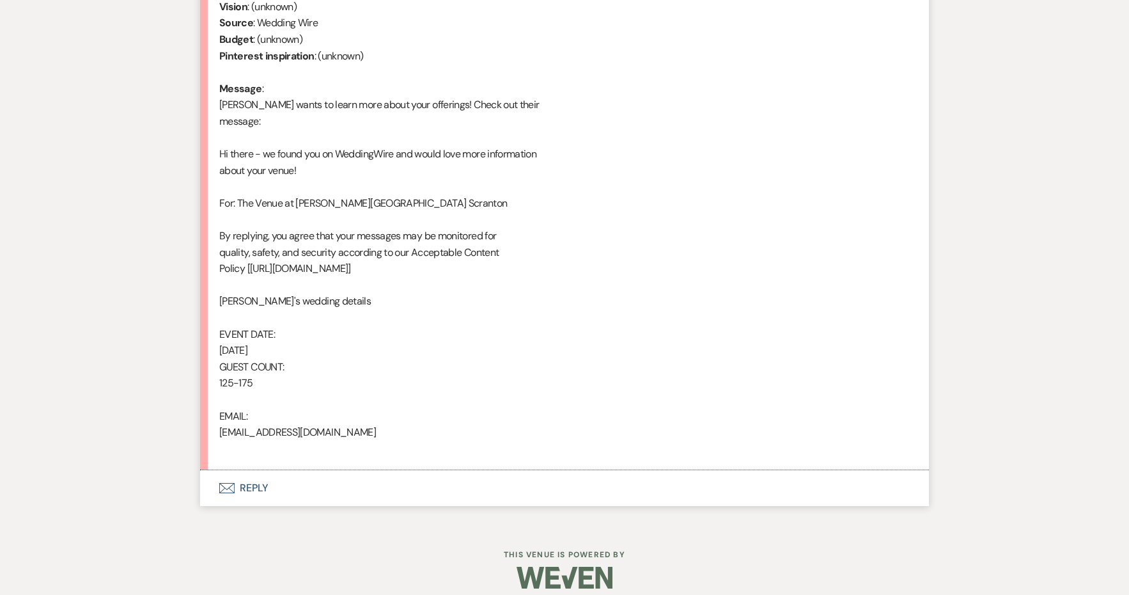
click at [259, 477] on button "Envelope Reply" at bounding box center [564, 488] width 729 height 36
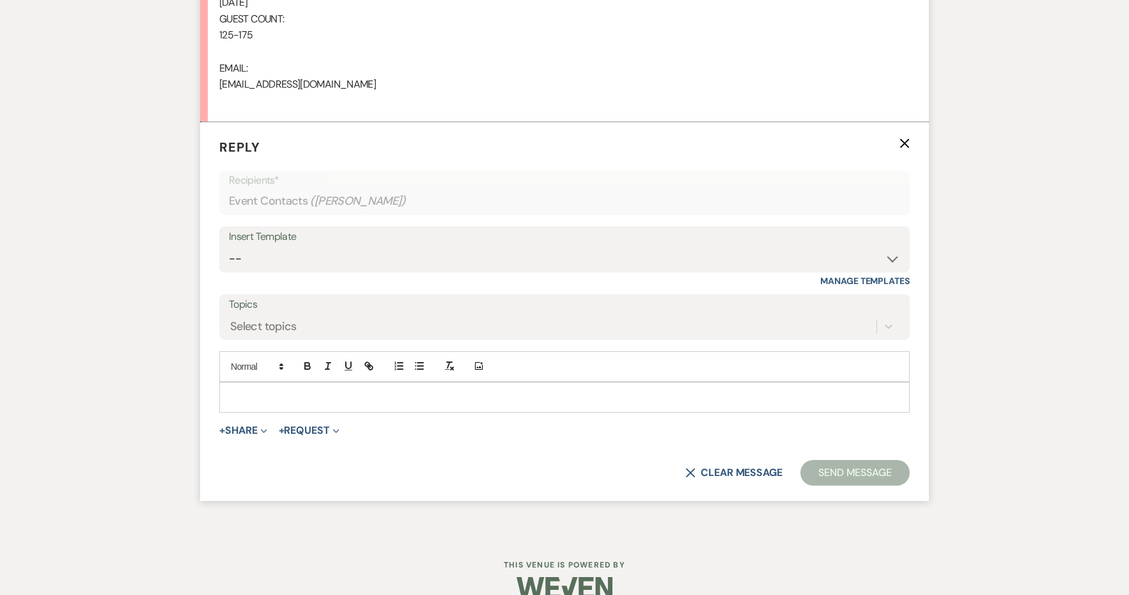
scroll to position [949, 0]
click at [282, 226] on div "Insert Template" at bounding box center [564, 235] width 671 height 19
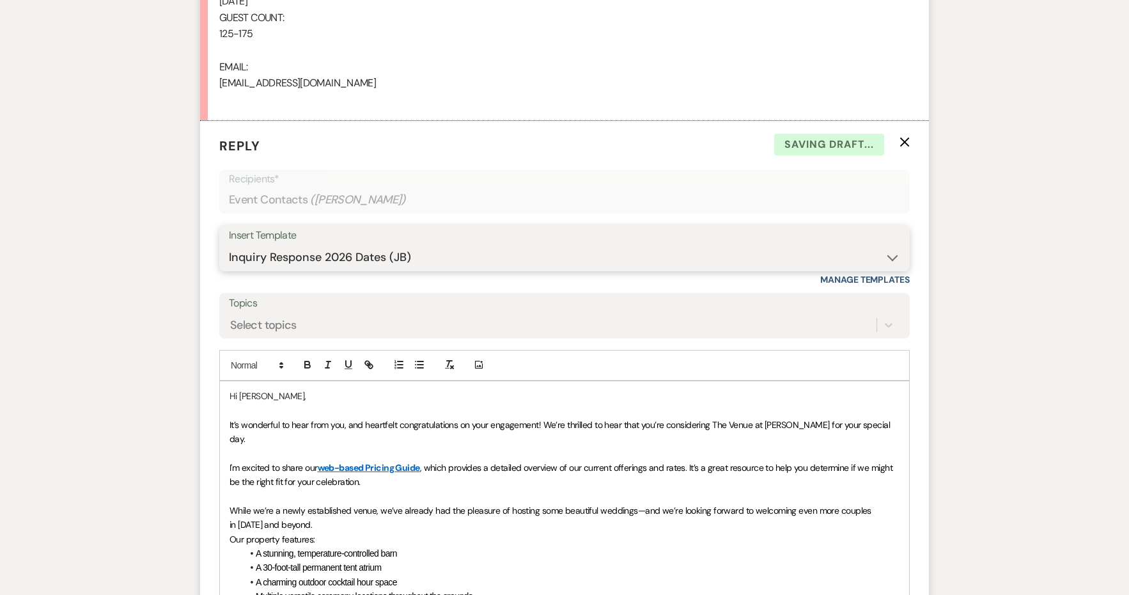
scroll to position [1387, 0]
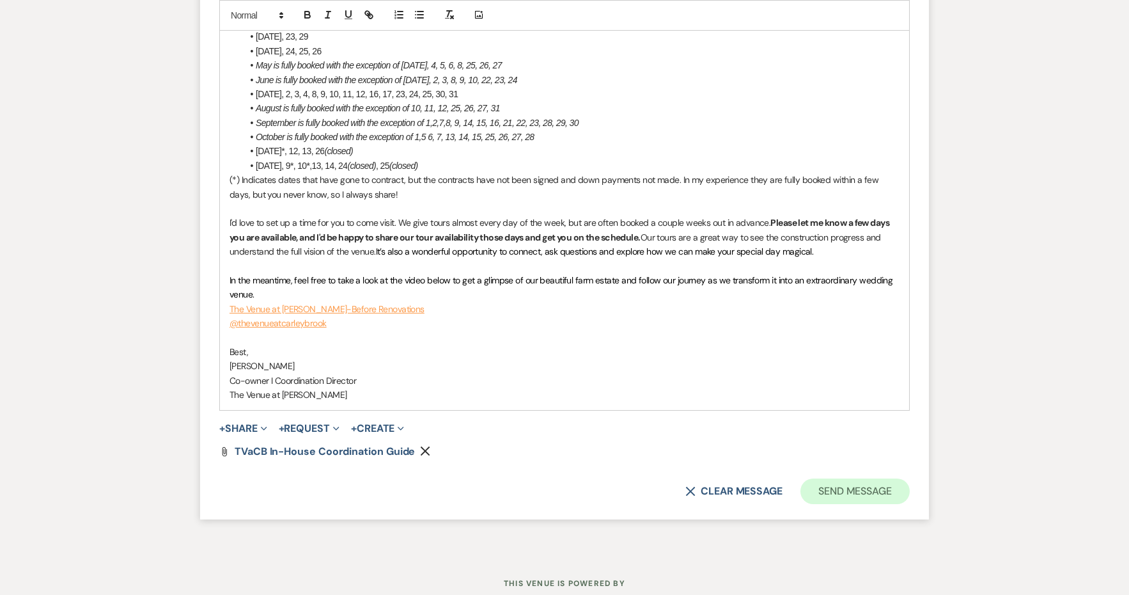
click at [863, 478] on button "Send Message" at bounding box center [855, 491] width 109 height 26
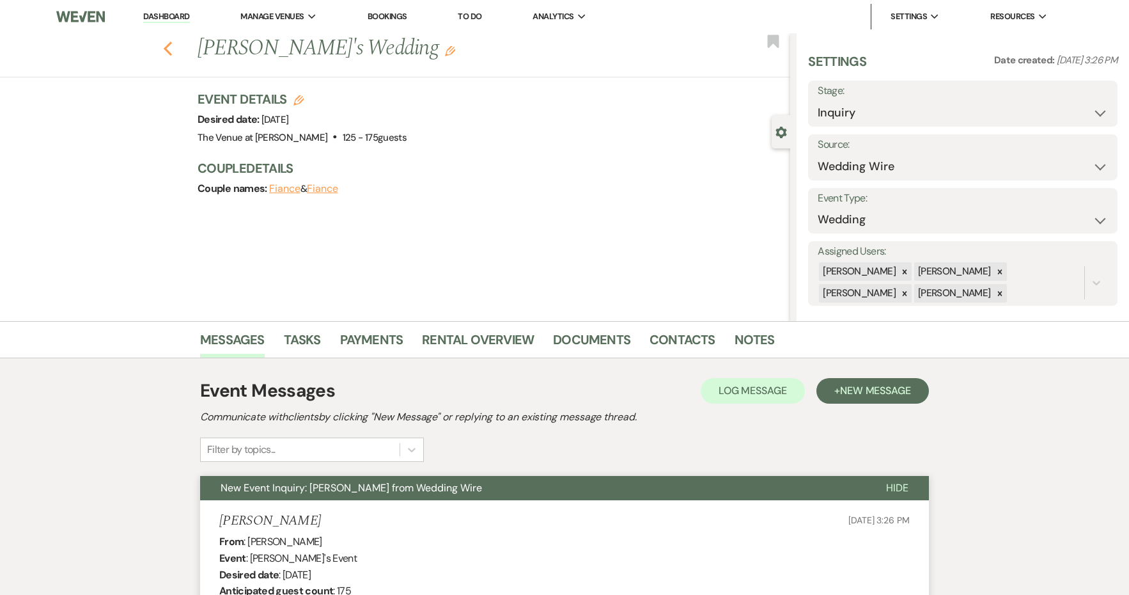
scroll to position [0, 0]
click at [170, 46] on icon "Previous" at bounding box center [168, 48] width 10 height 15
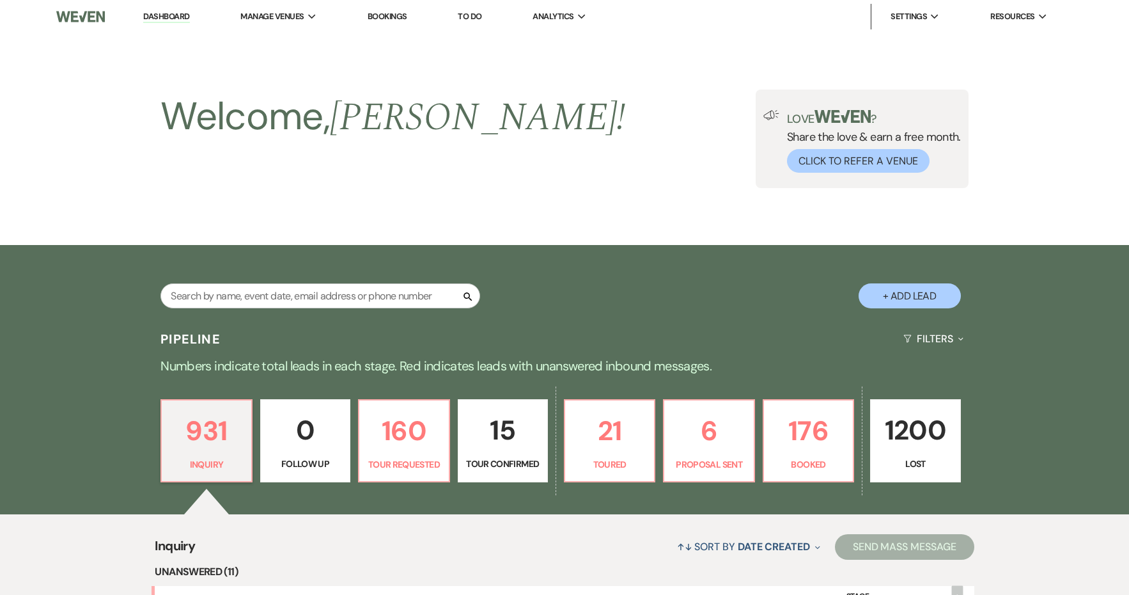
scroll to position [273, 0]
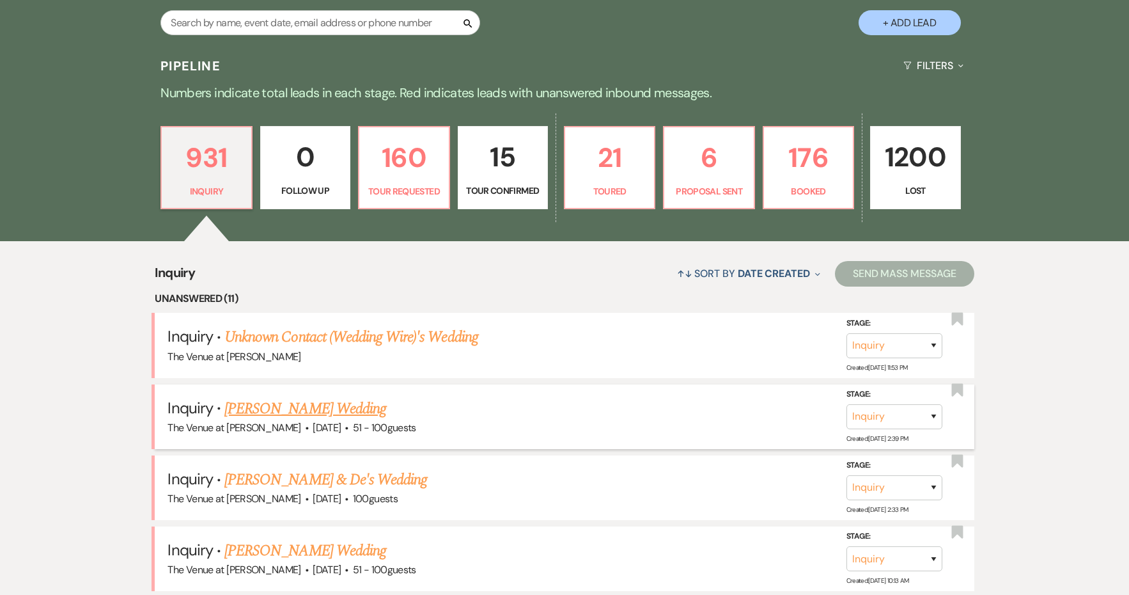
click at [350, 406] on link "[PERSON_NAME] Wedding" at bounding box center [305, 408] width 162 height 23
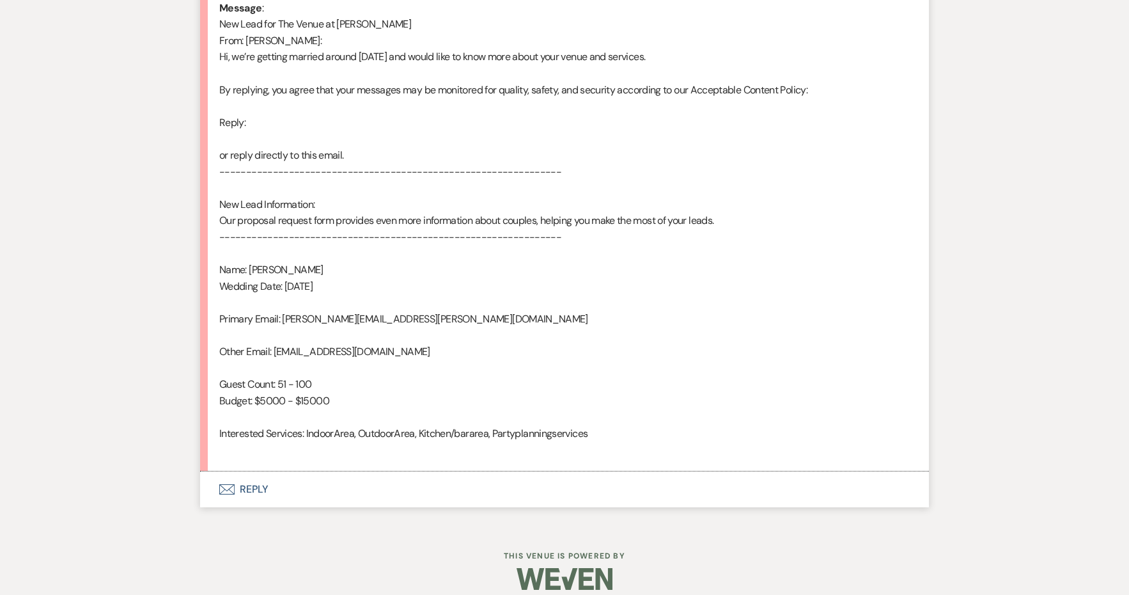
scroll to position [680, 0]
click at [243, 476] on button "Envelope Reply" at bounding box center [564, 490] width 729 height 36
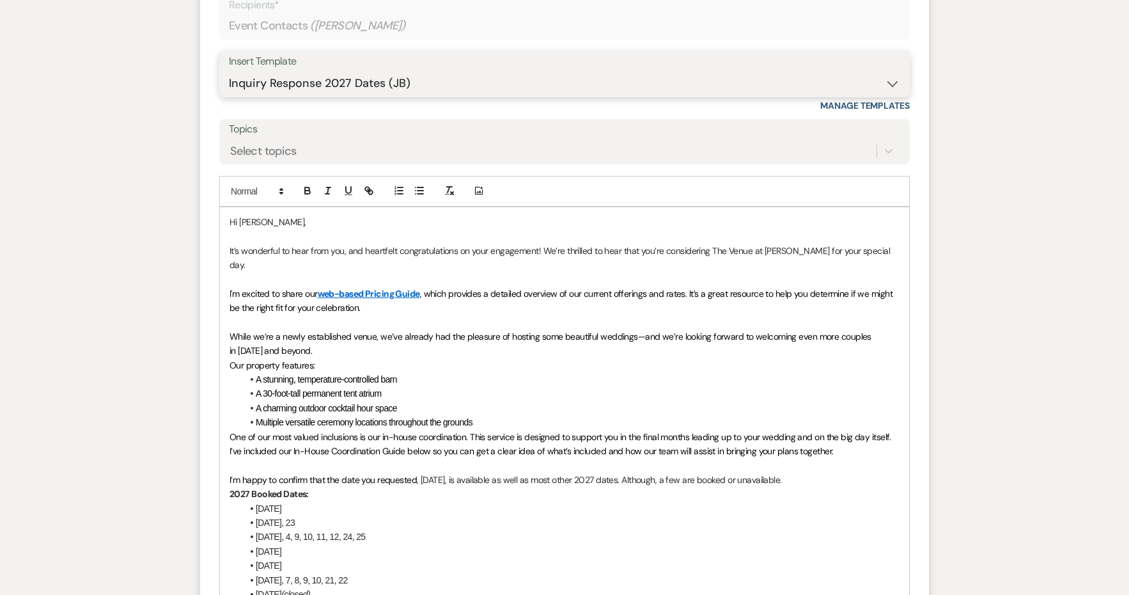
scroll to position [1239, 0]
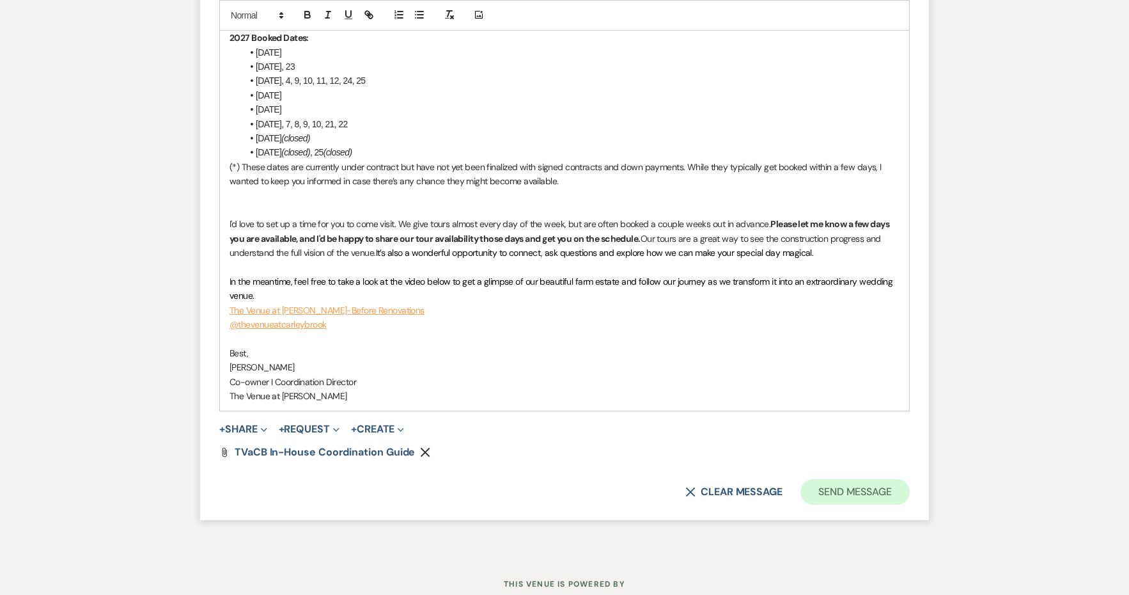
click at [880, 479] on button "Send Message" at bounding box center [855, 492] width 109 height 26
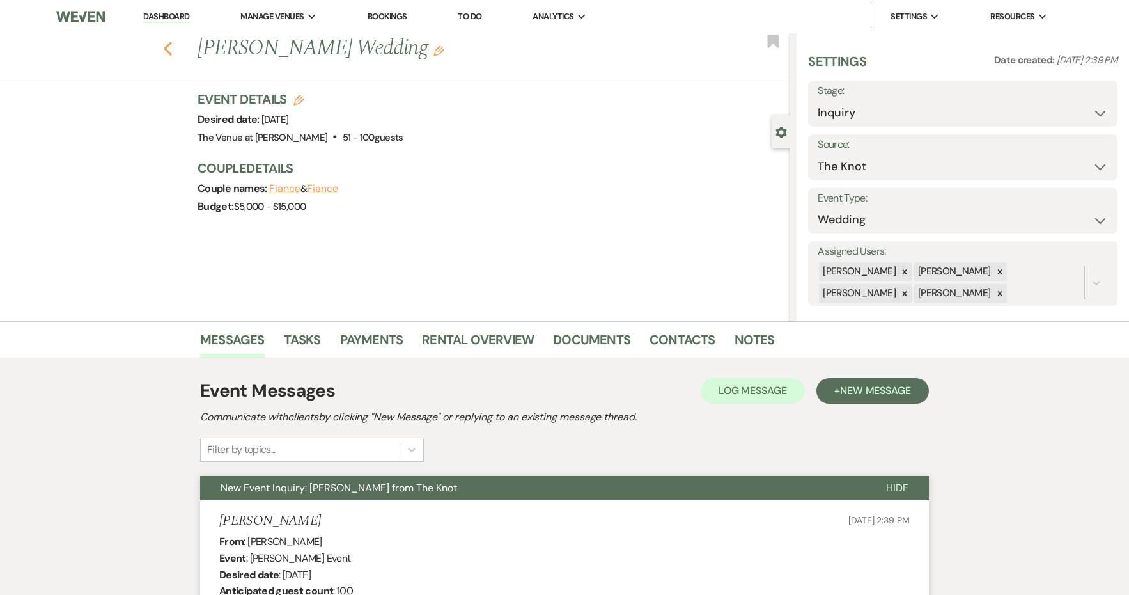
scroll to position [0, 0]
click at [166, 49] on use "button" at bounding box center [168, 49] width 8 height 14
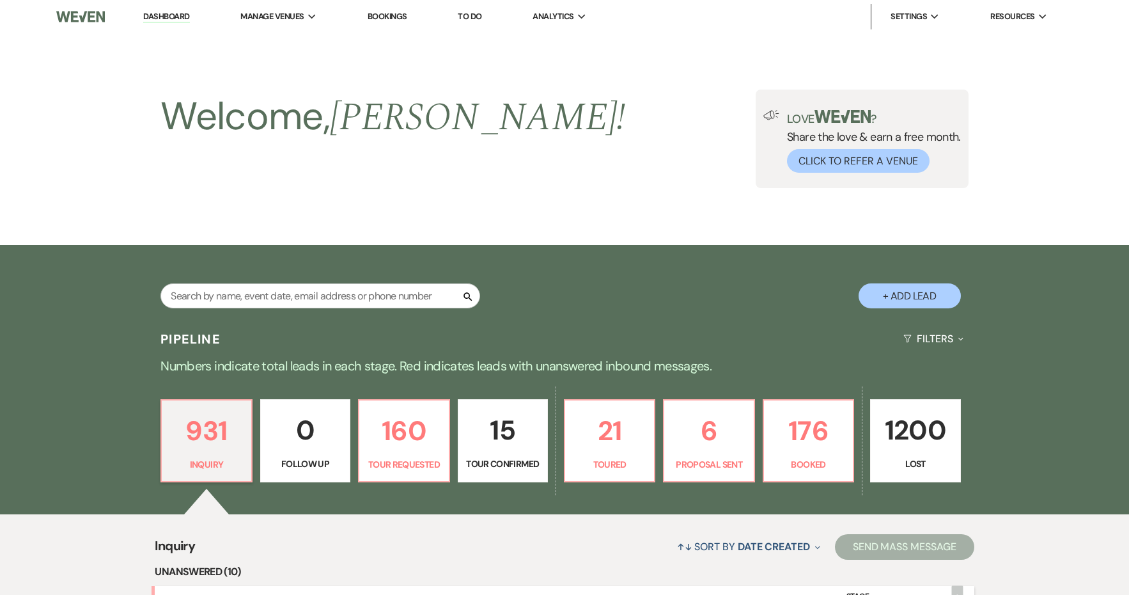
scroll to position [273, 0]
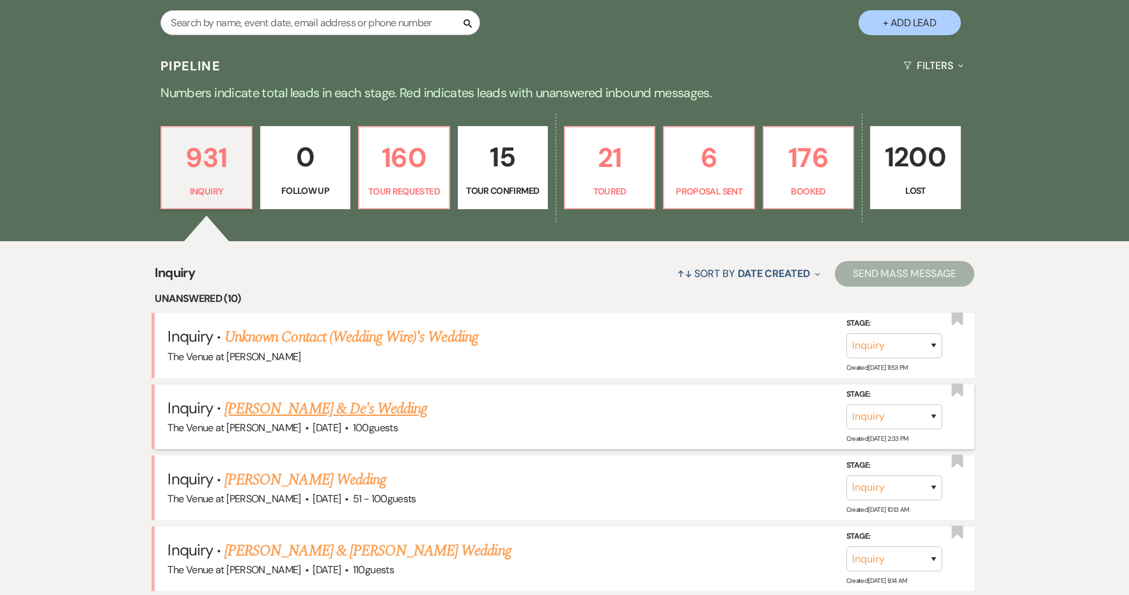
click at [262, 408] on link "[PERSON_NAME] & De's Wedding" at bounding box center [325, 408] width 203 height 23
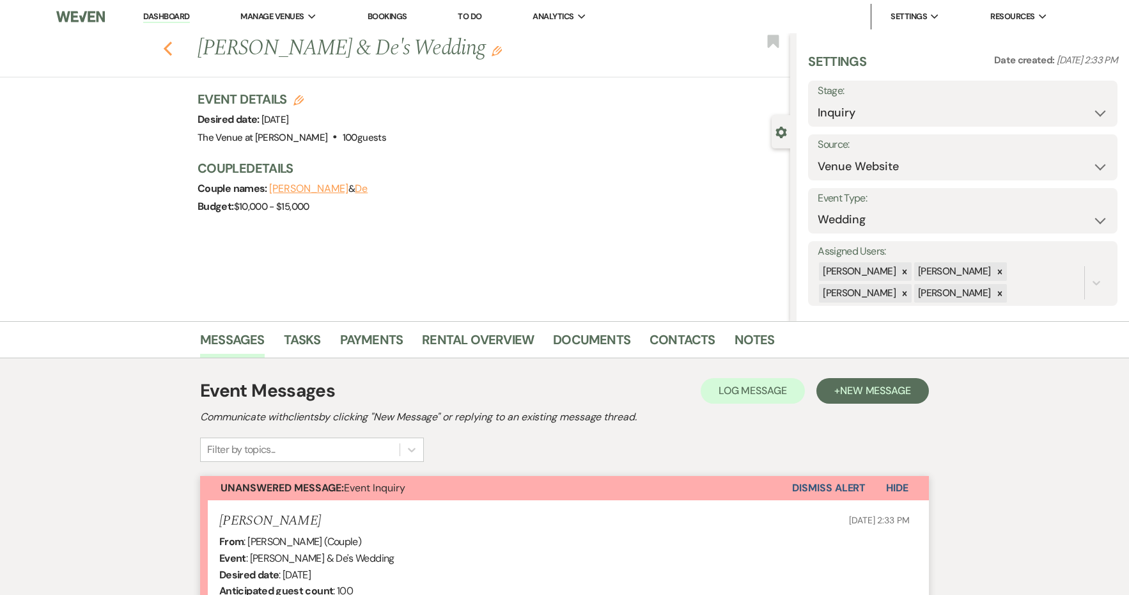
click at [171, 47] on icon "Previous" at bounding box center [168, 48] width 10 height 15
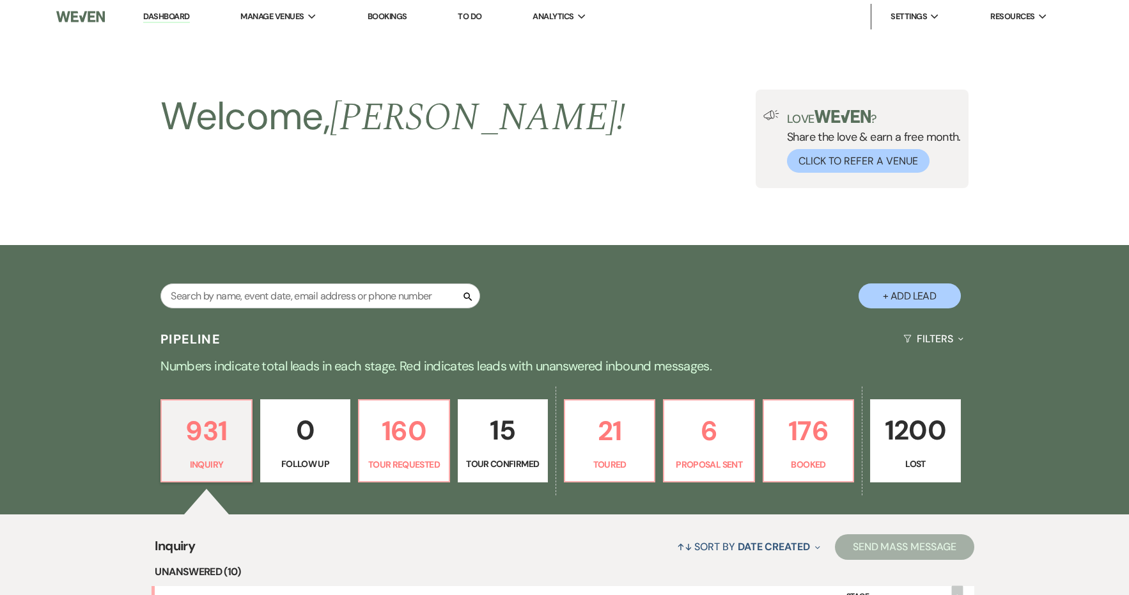
scroll to position [273, 0]
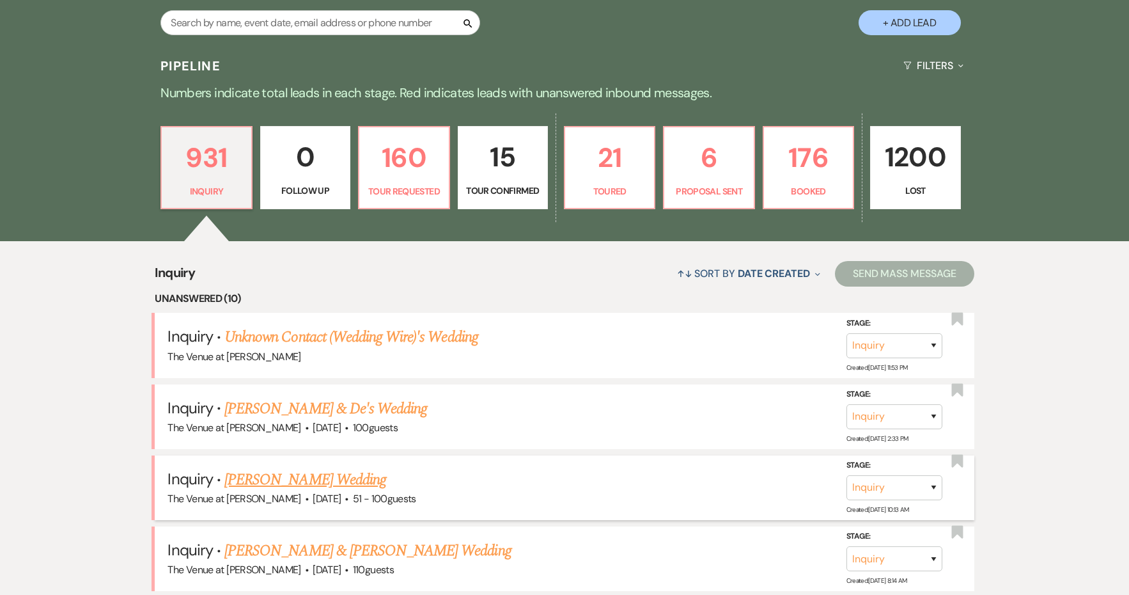
click at [278, 476] on link "[PERSON_NAME] Wedding" at bounding box center [305, 479] width 162 height 23
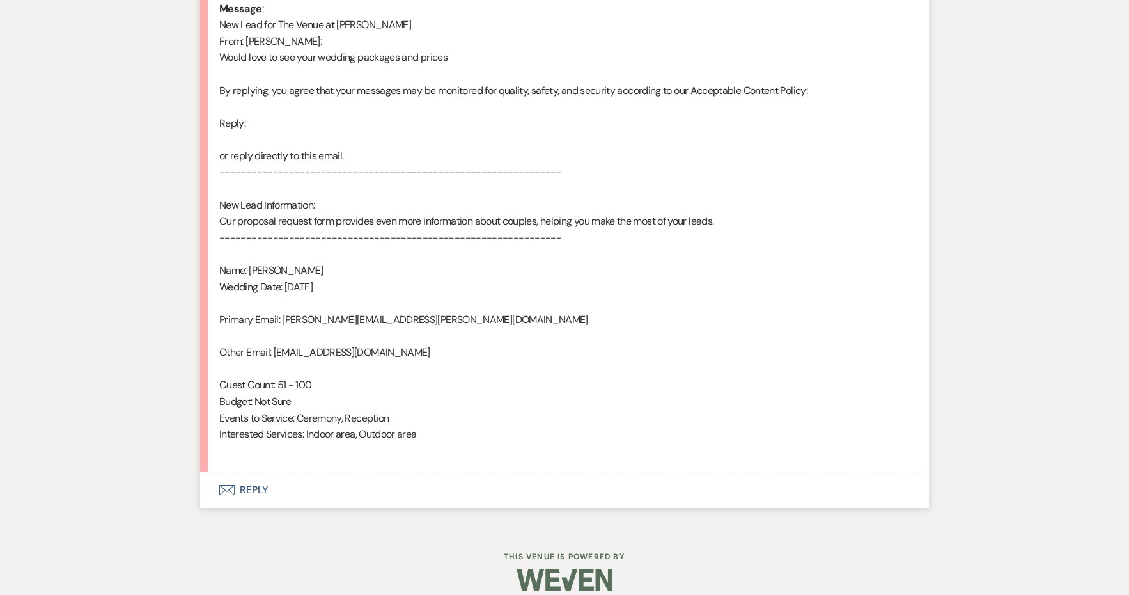
click at [258, 472] on button "Envelope Reply" at bounding box center [564, 490] width 729 height 36
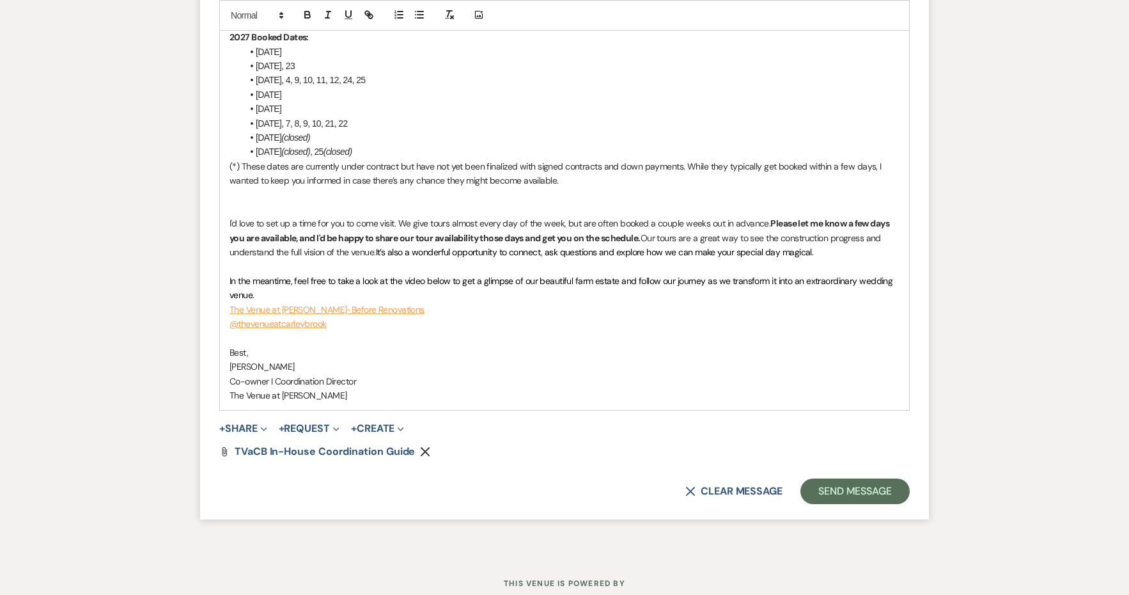
scroll to position [1661, 0]
click at [823, 479] on button "Send Message" at bounding box center [855, 492] width 109 height 26
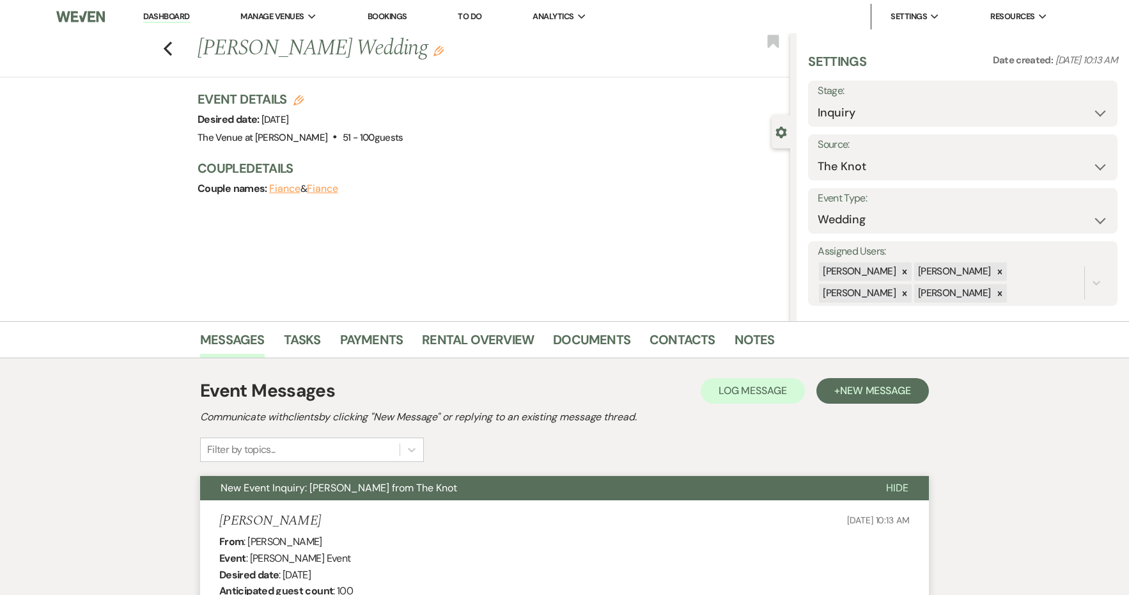
scroll to position [0, 0]
click at [169, 51] on icon "Previous" at bounding box center [168, 48] width 10 height 15
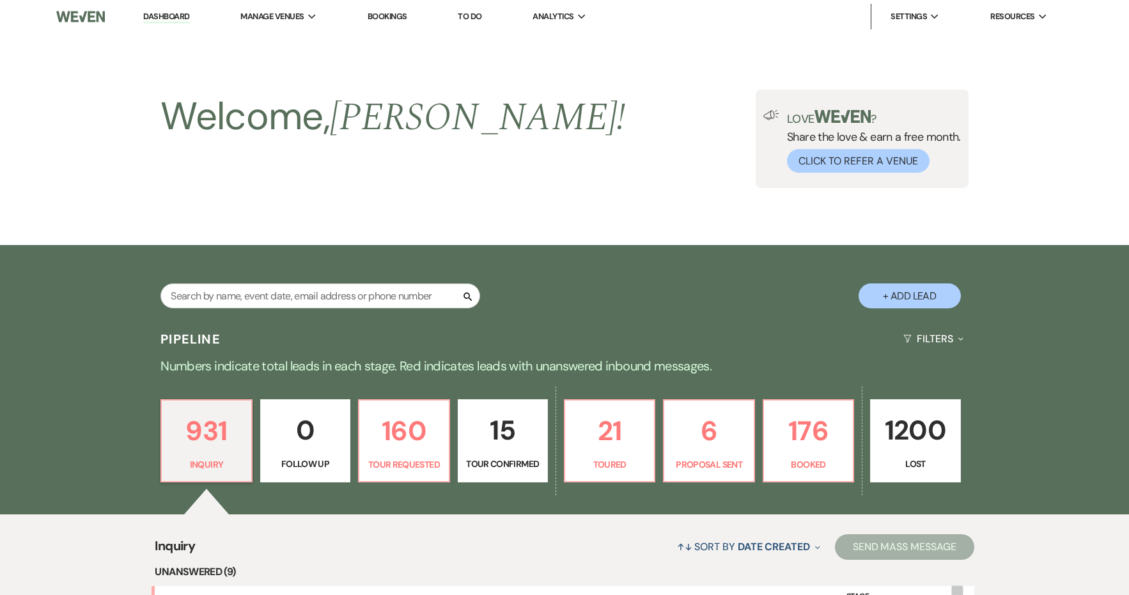
scroll to position [426, 0]
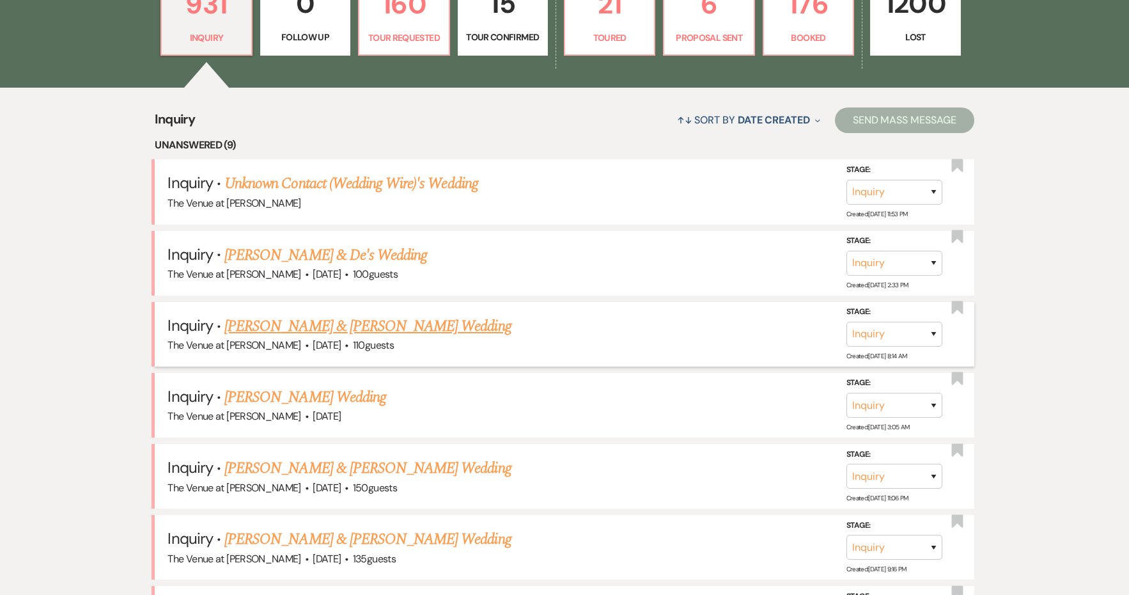
click at [368, 320] on link "[PERSON_NAME] & [PERSON_NAME] Wedding" at bounding box center [367, 326] width 286 height 23
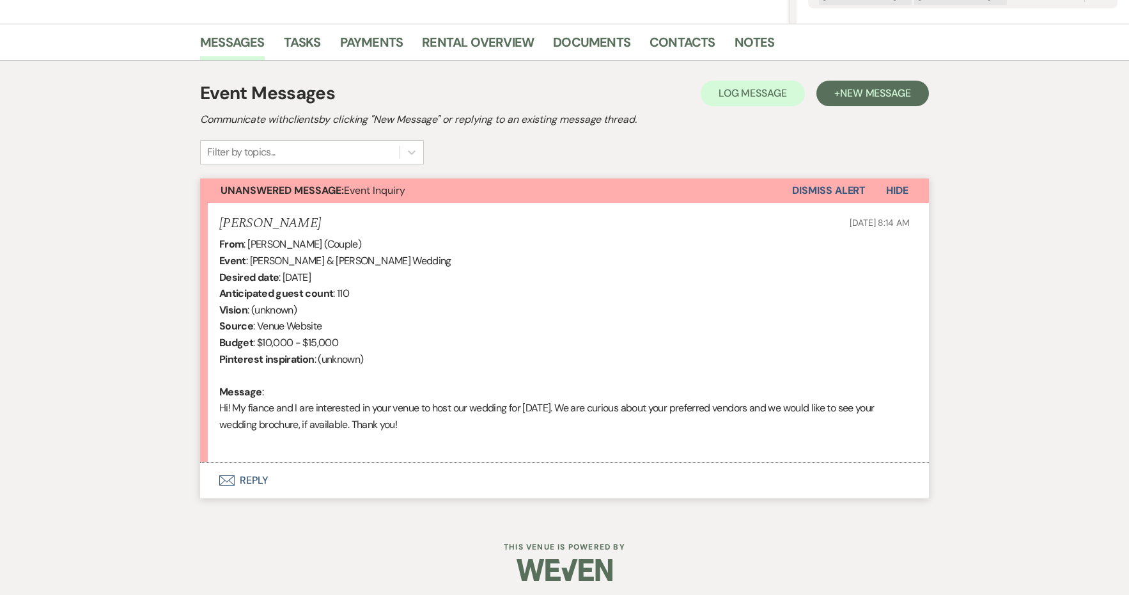
scroll to position [297, 0]
click at [254, 492] on button "Envelope Reply" at bounding box center [564, 481] width 729 height 36
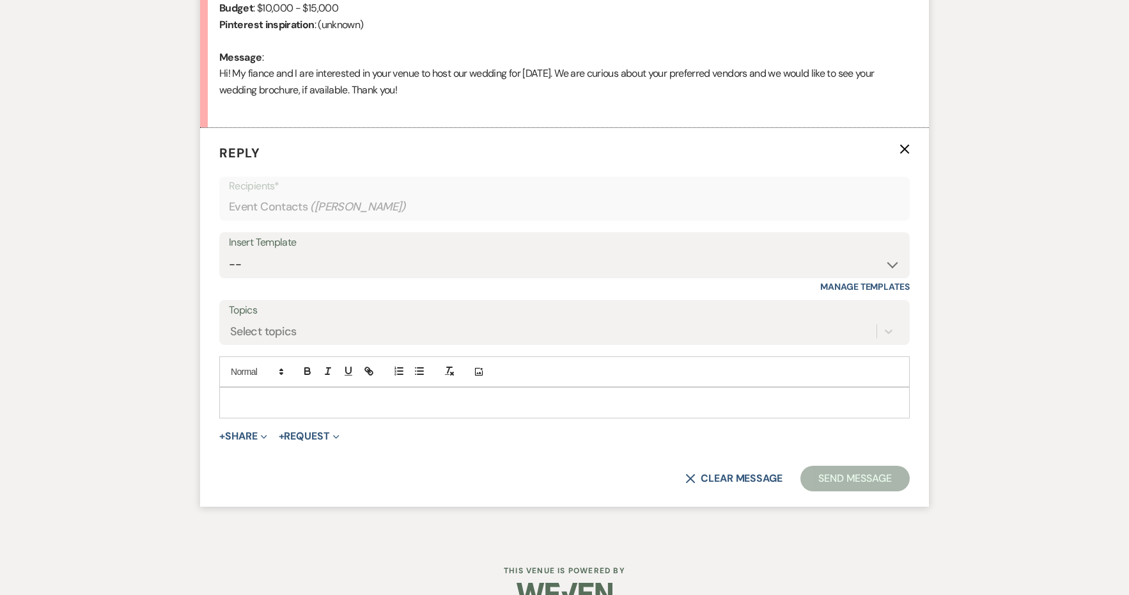
scroll to position [646, 0]
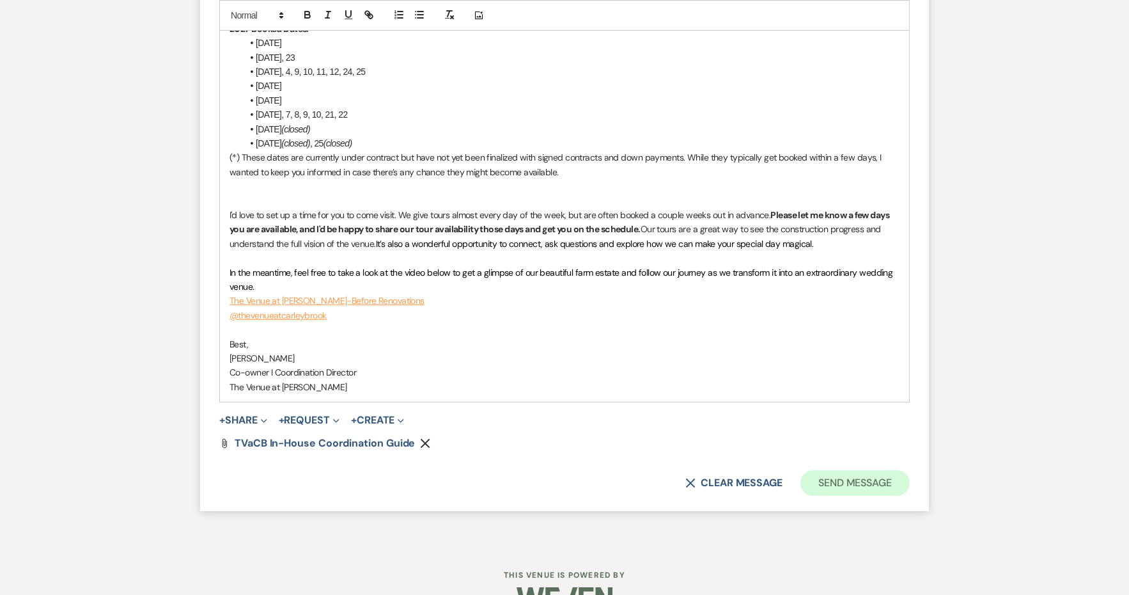
click at [840, 470] on button "Send Message" at bounding box center [855, 483] width 109 height 26
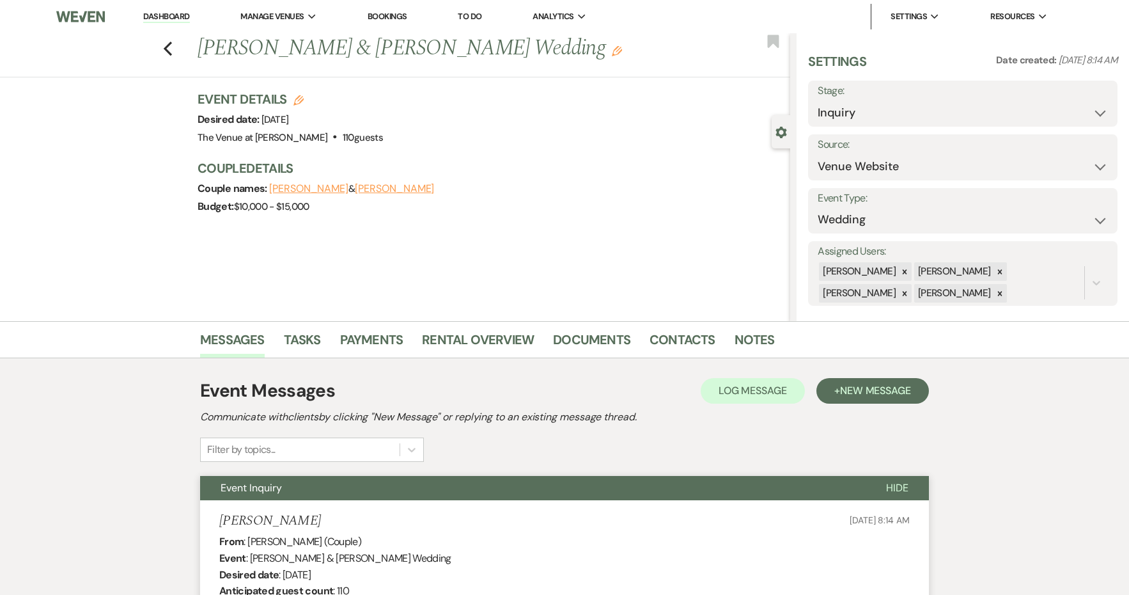
scroll to position [0, 0]
click at [169, 51] on icon "Previous" at bounding box center [168, 48] width 10 height 15
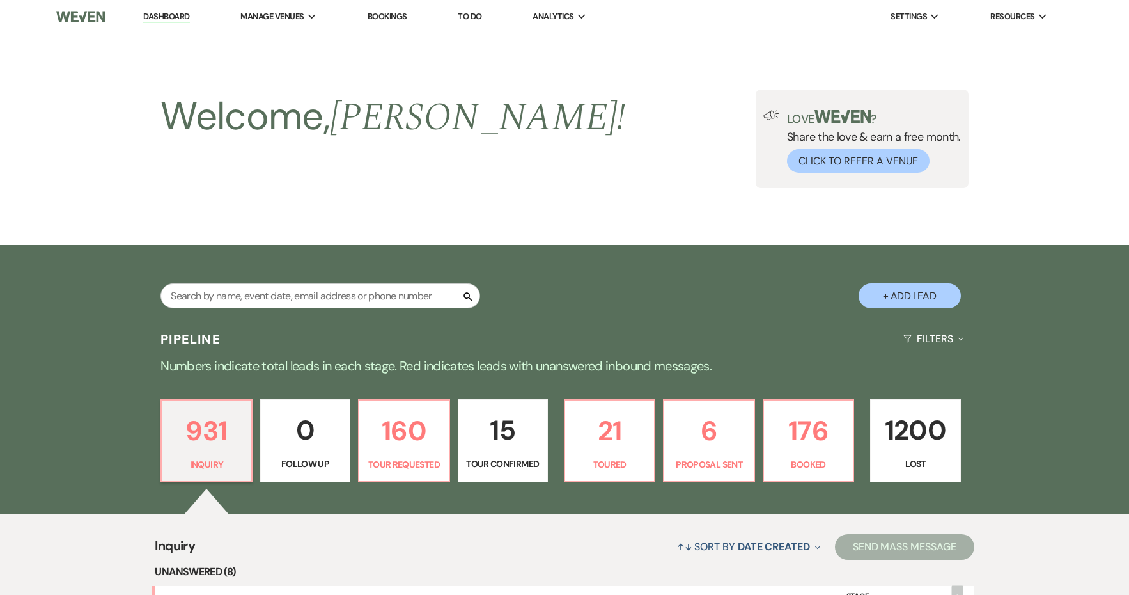
scroll to position [426, 0]
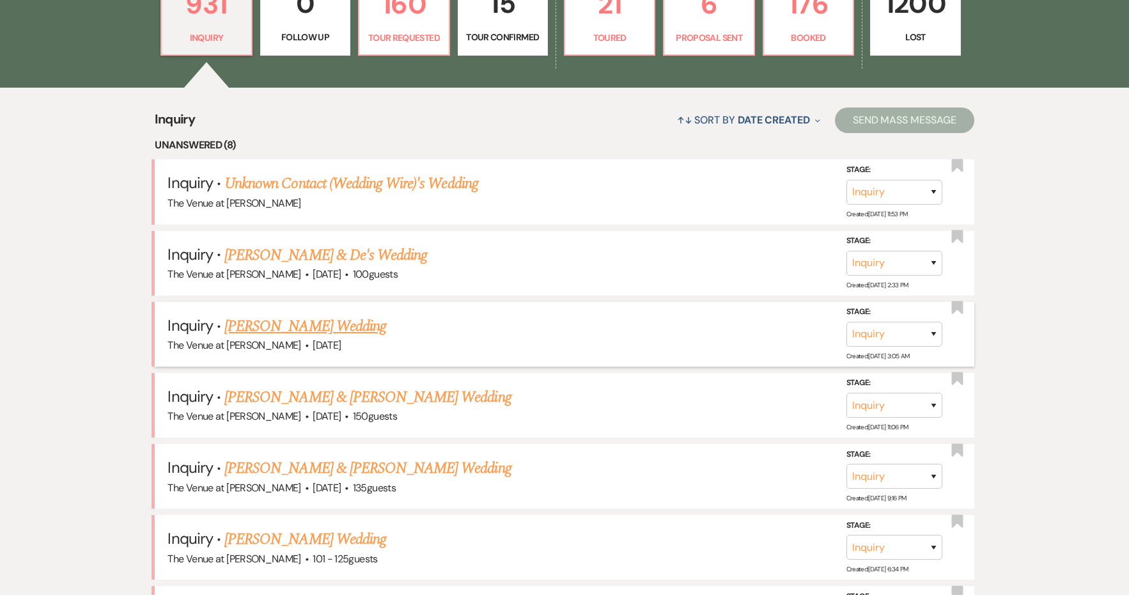
click at [283, 320] on link "[PERSON_NAME] Wedding" at bounding box center [305, 326] width 162 height 23
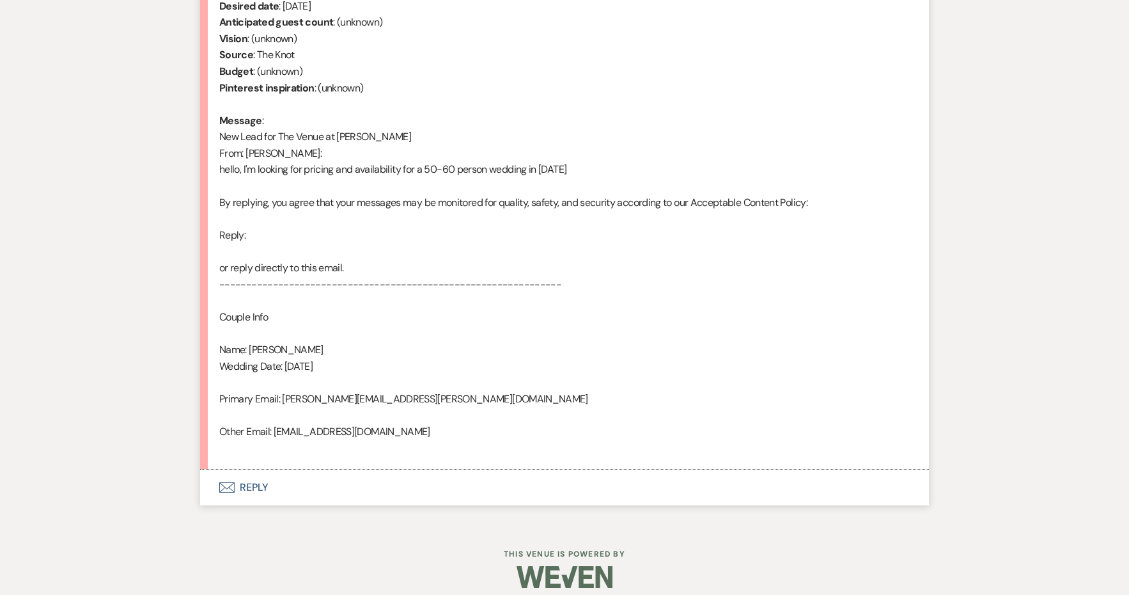
click at [248, 484] on button "Envelope Reply" at bounding box center [564, 487] width 729 height 36
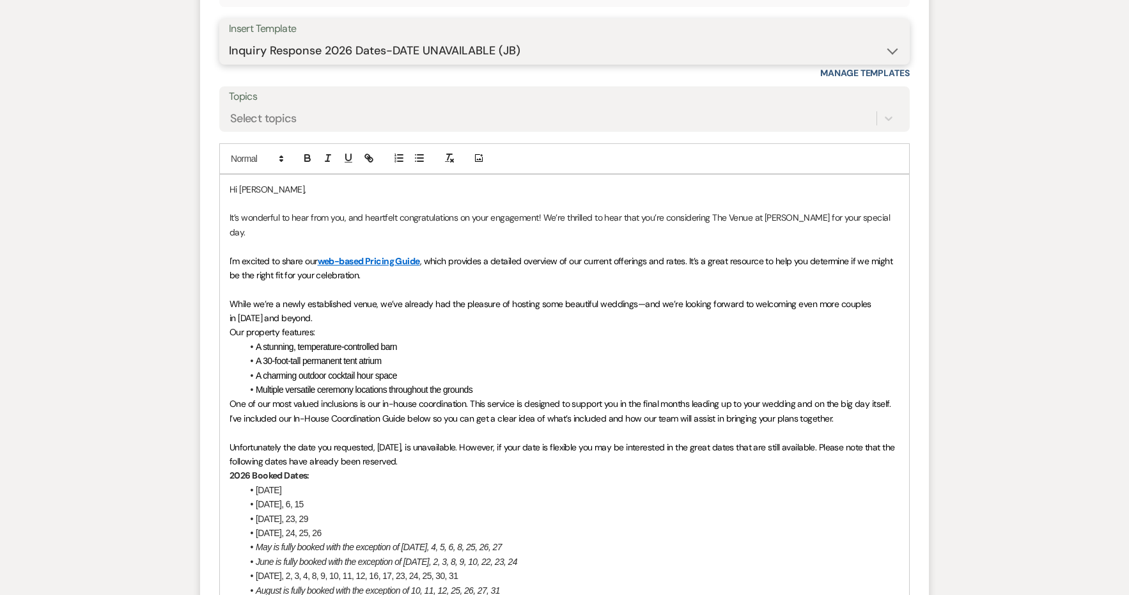
scroll to position [1146, 1]
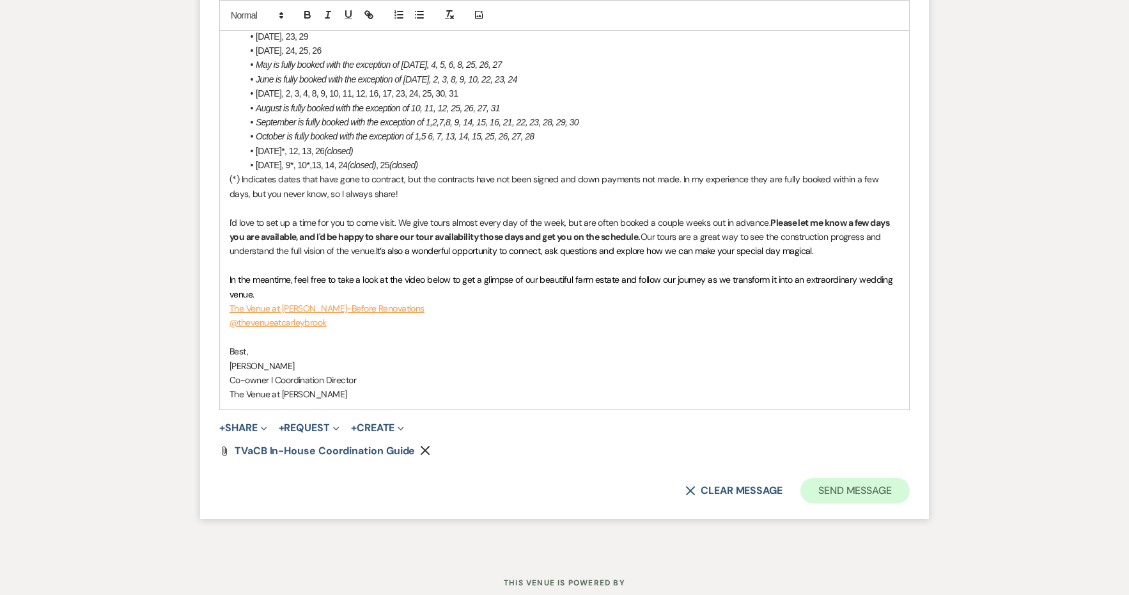
click at [883, 478] on button "Send Message" at bounding box center [855, 491] width 109 height 26
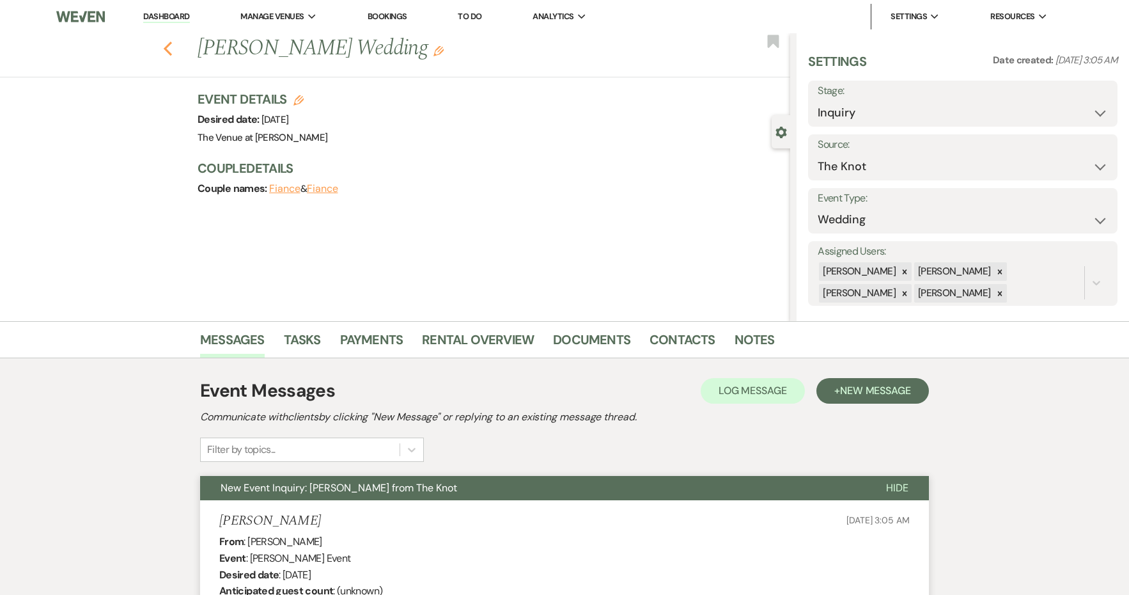
scroll to position [0, 0]
click at [167, 45] on use "button" at bounding box center [168, 49] width 8 height 14
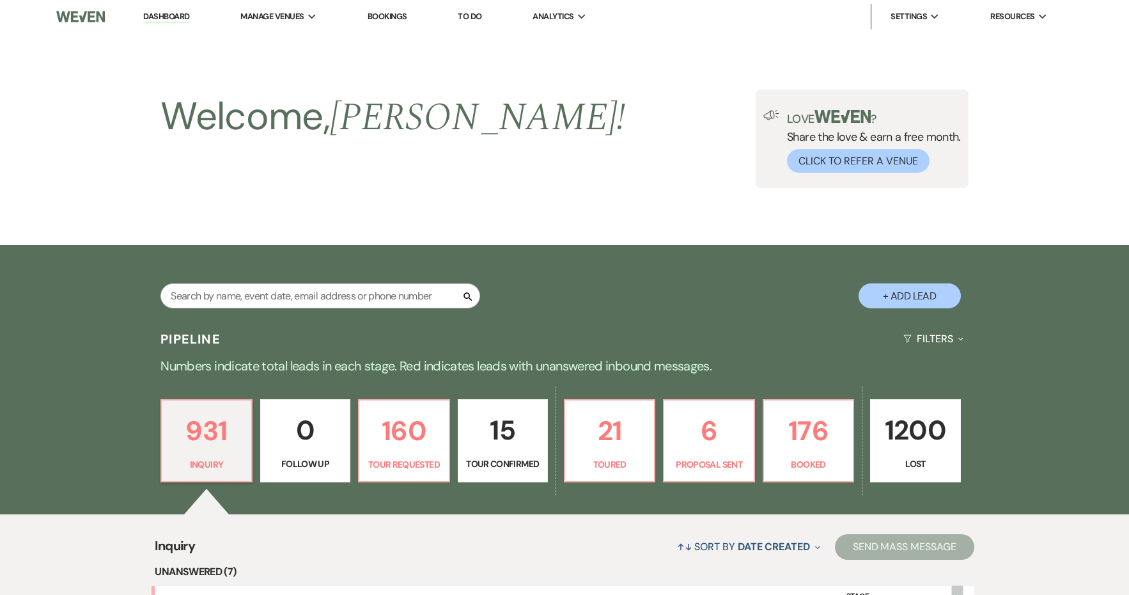
scroll to position [426, 0]
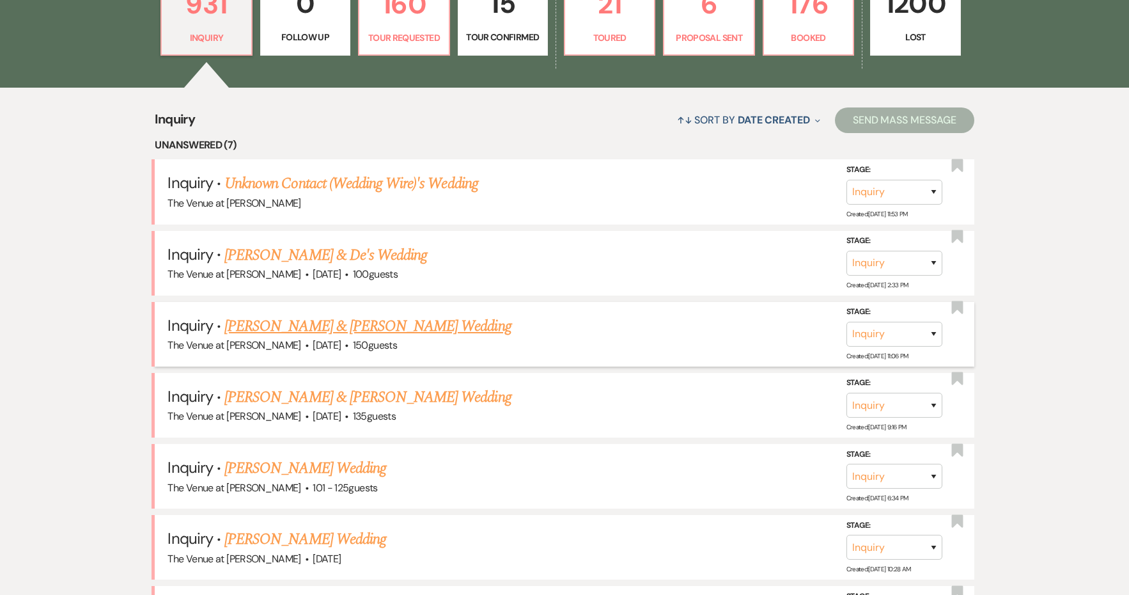
click at [332, 322] on link "[PERSON_NAME] & [PERSON_NAME] Wedding" at bounding box center [367, 326] width 286 height 23
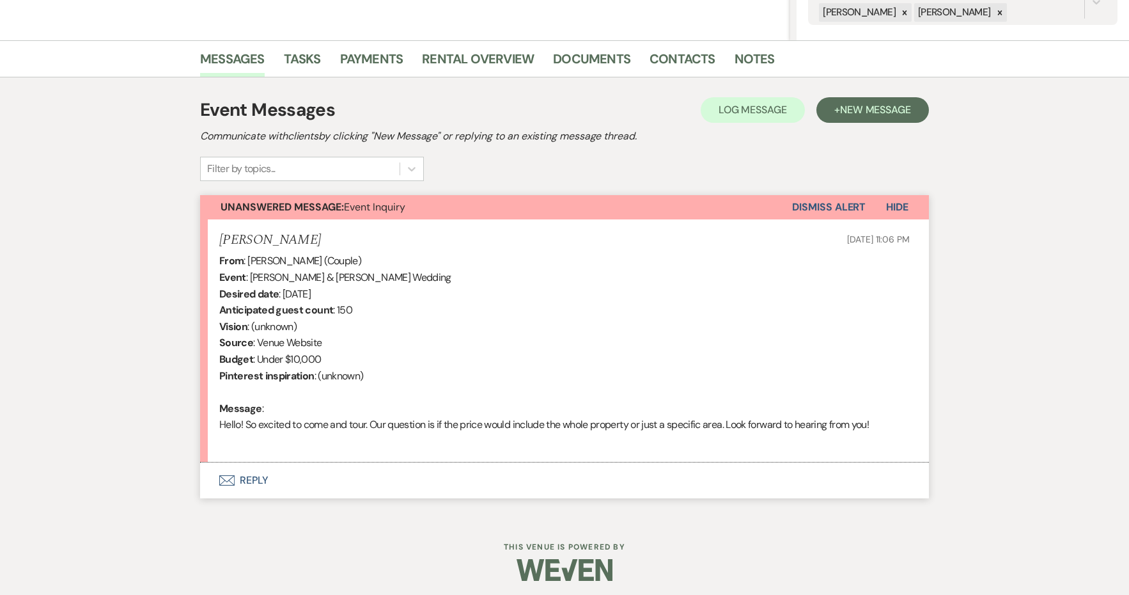
click at [258, 476] on button "Envelope Reply" at bounding box center [564, 480] width 729 height 36
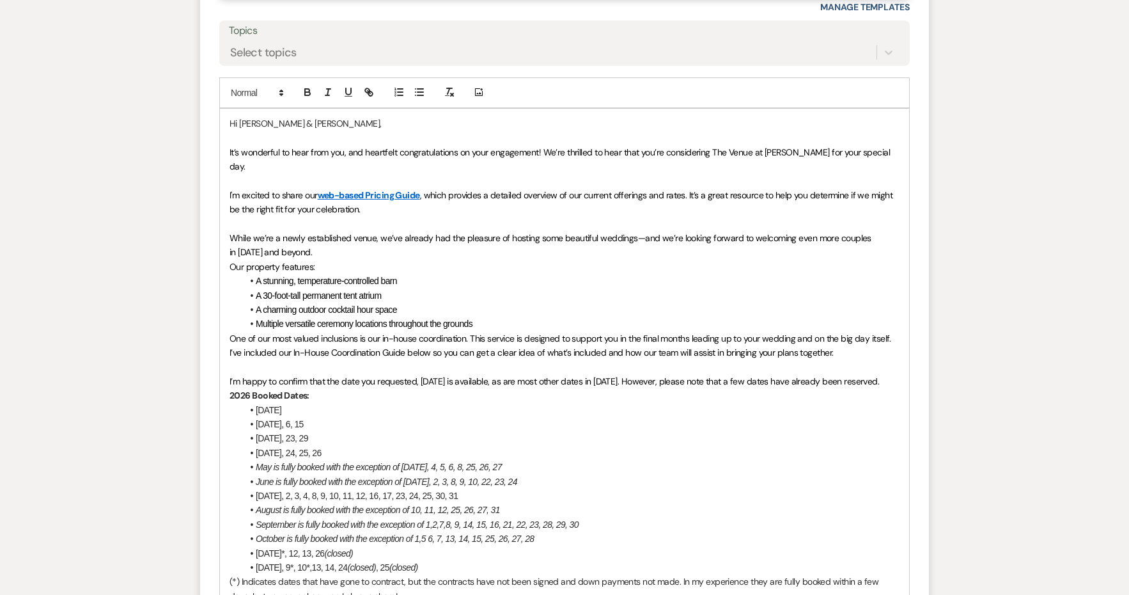
scroll to position [891, 0]
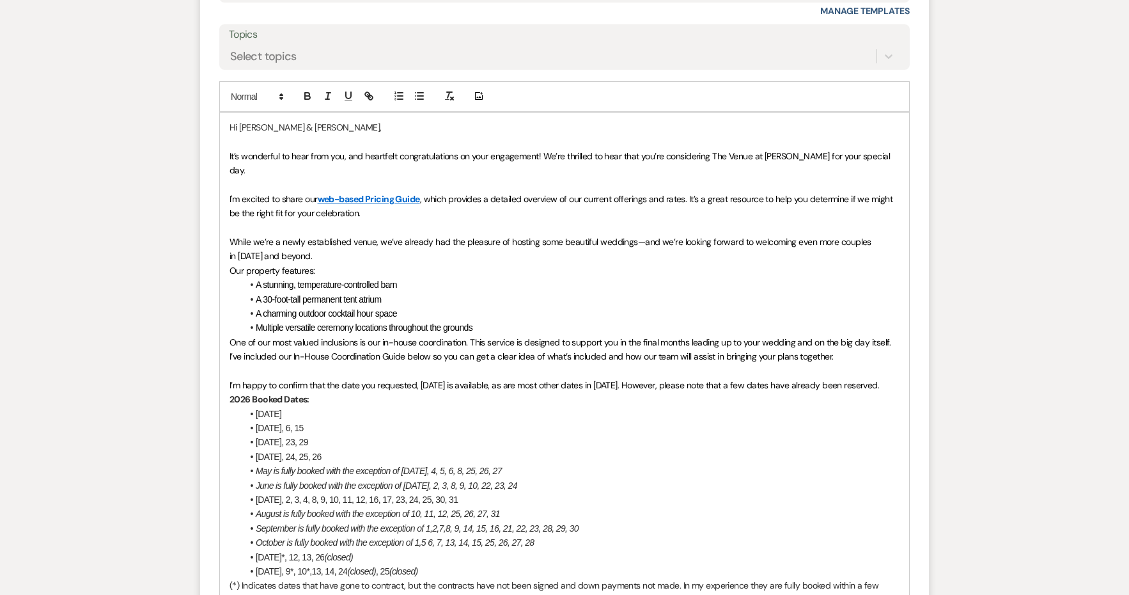
click at [394, 195] on p "I'm excited to share our web-based Pricing Guide , which provides a detailed ov…" at bounding box center [565, 206] width 670 height 29
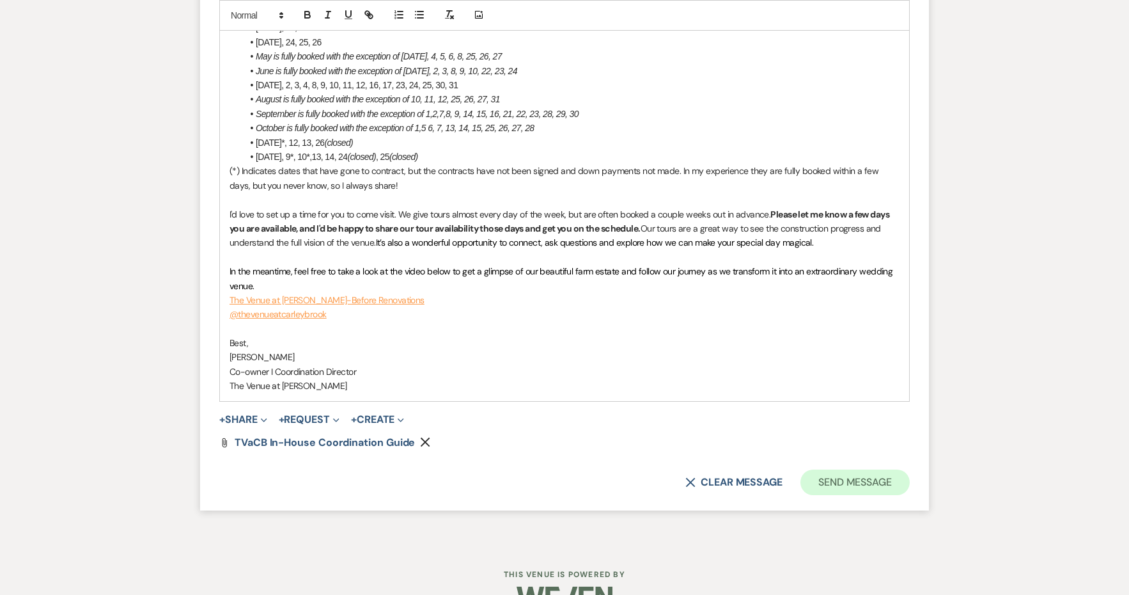
scroll to position [1304, 0]
click at [844, 471] on button "Send Message" at bounding box center [855, 484] width 109 height 26
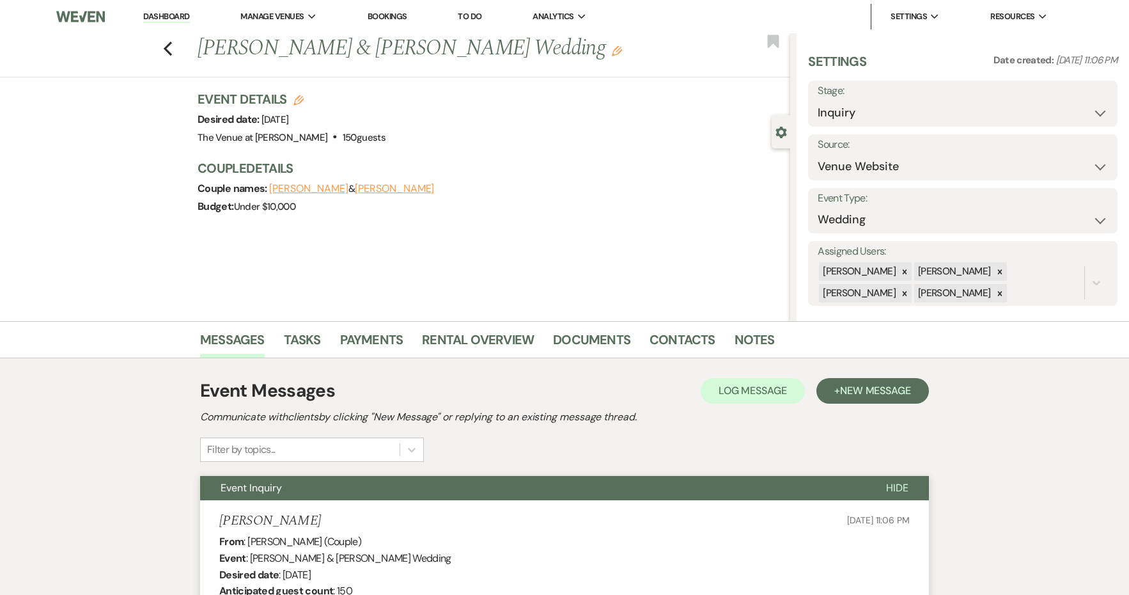
scroll to position [0, 0]
click at [166, 50] on use "button" at bounding box center [168, 49] width 8 height 14
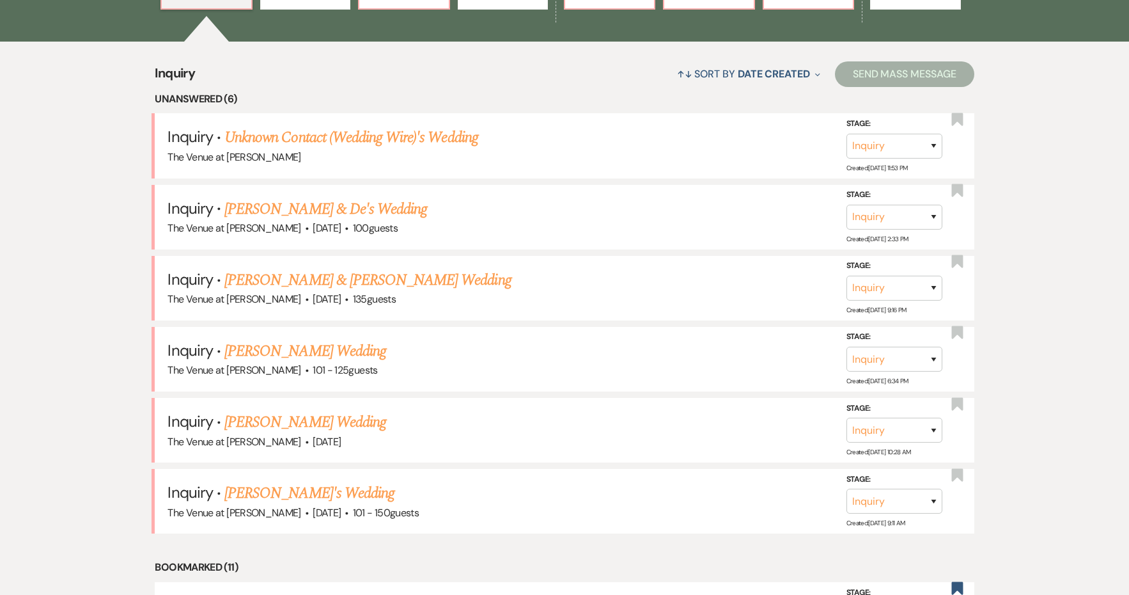
scroll to position [568, 0]
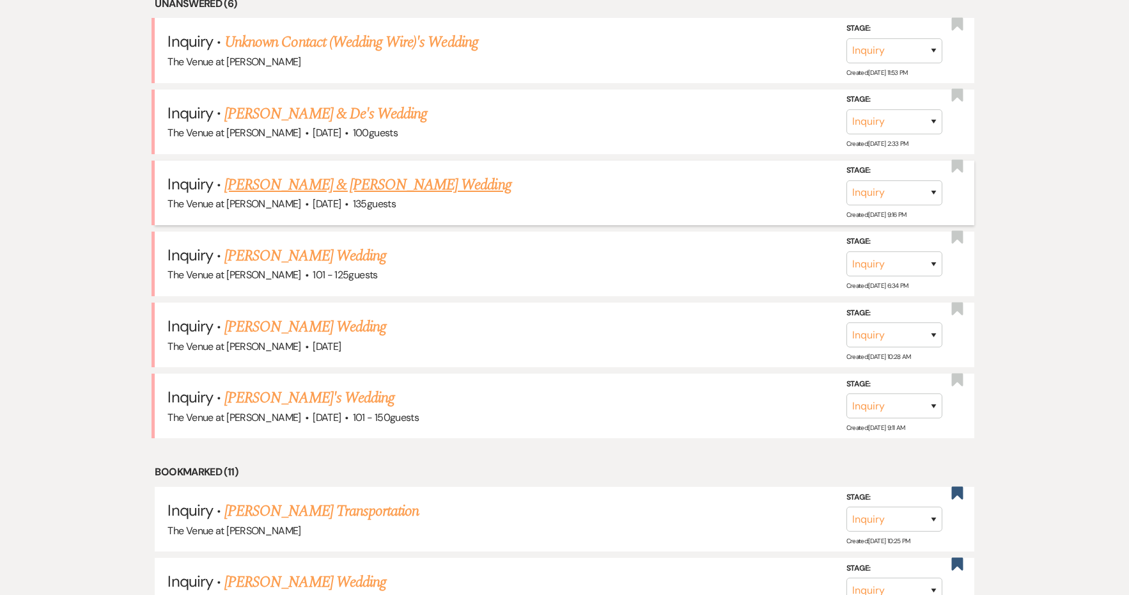
click at [292, 181] on link "[PERSON_NAME] & [PERSON_NAME] Wedding" at bounding box center [367, 184] width 286 height 23
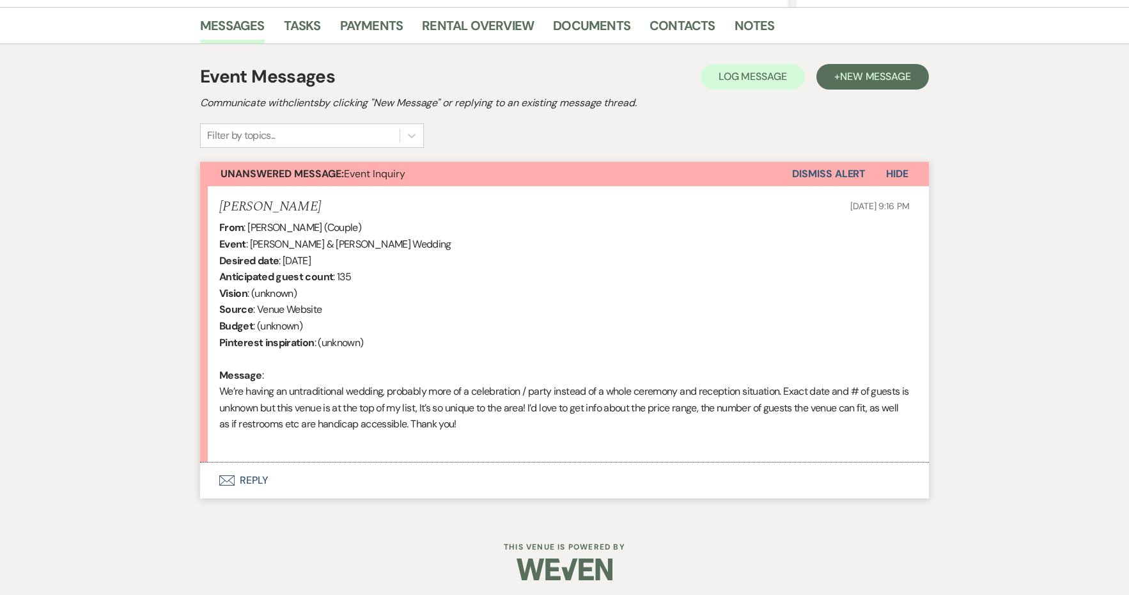
scroll to position [313, 0]
click at [254, 478] on button "Envelope Reply" at bounding box center [564, 482] width 729 height 36
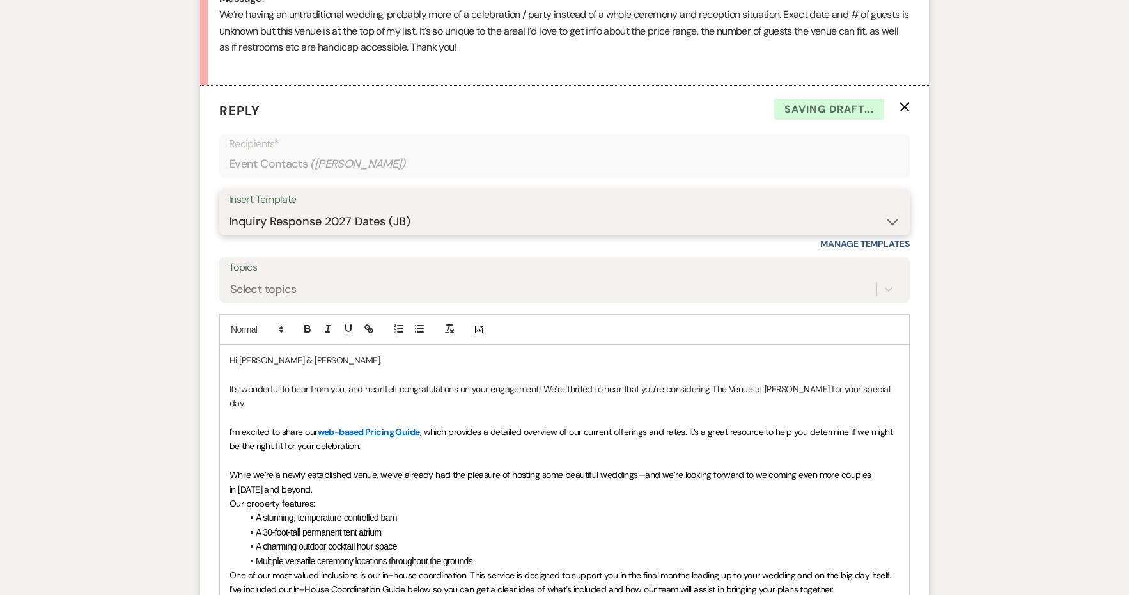
scroll to position [1004, 0]
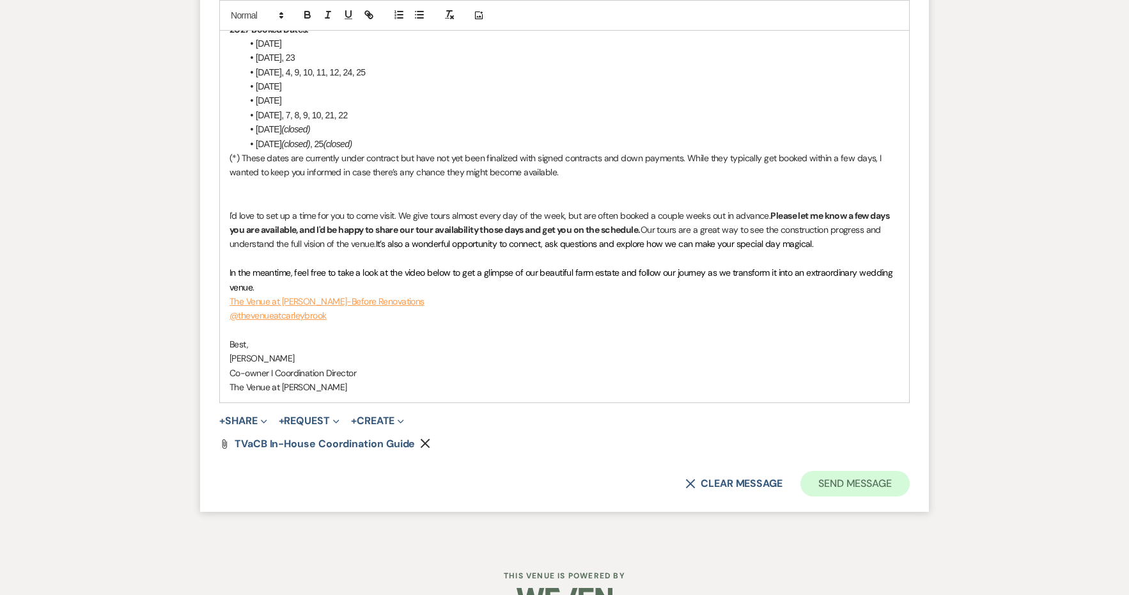
click at [848, 471] on button "Send Message" at bounding box center [855, 484] width 109 height 26
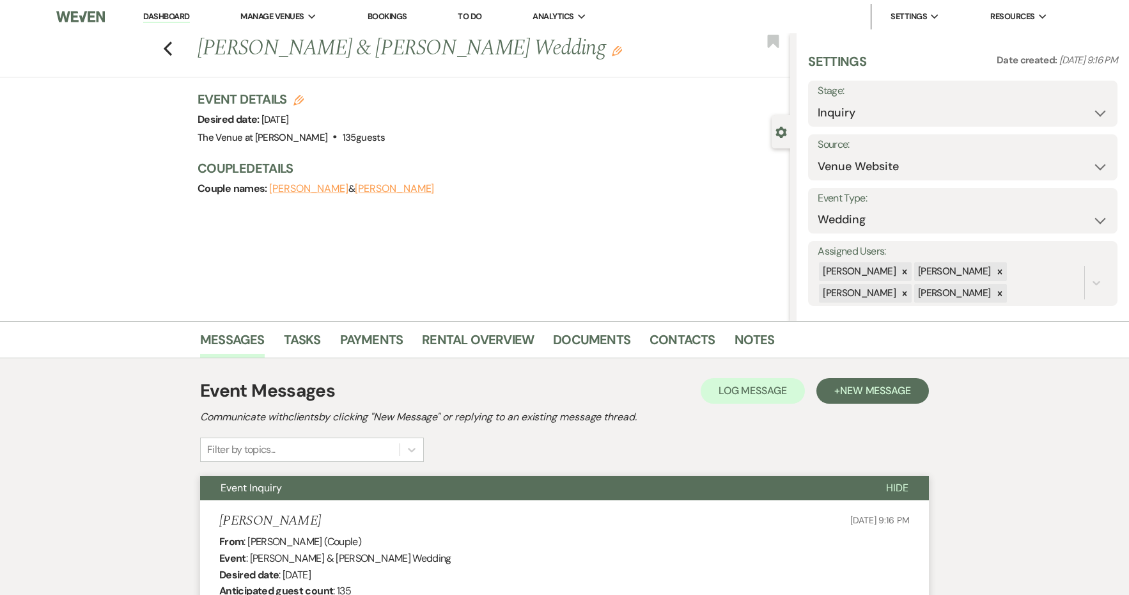
scroll to position [0, 0]
click at [166, 49] on use "button" at bounding box center [168, 49] width 8 height 14
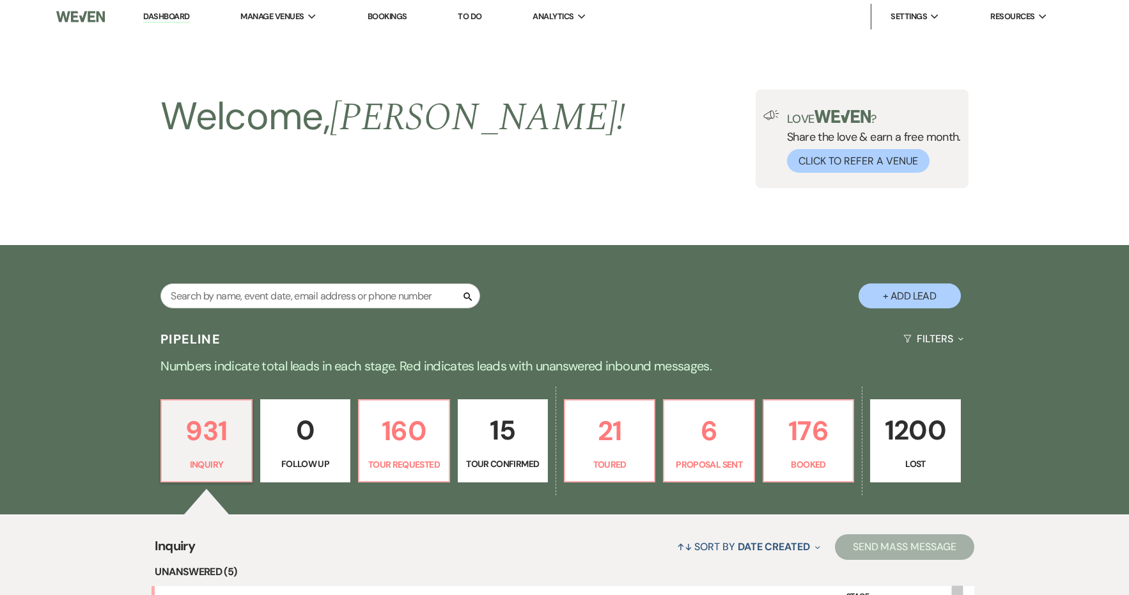
scroll to position [568, 0]
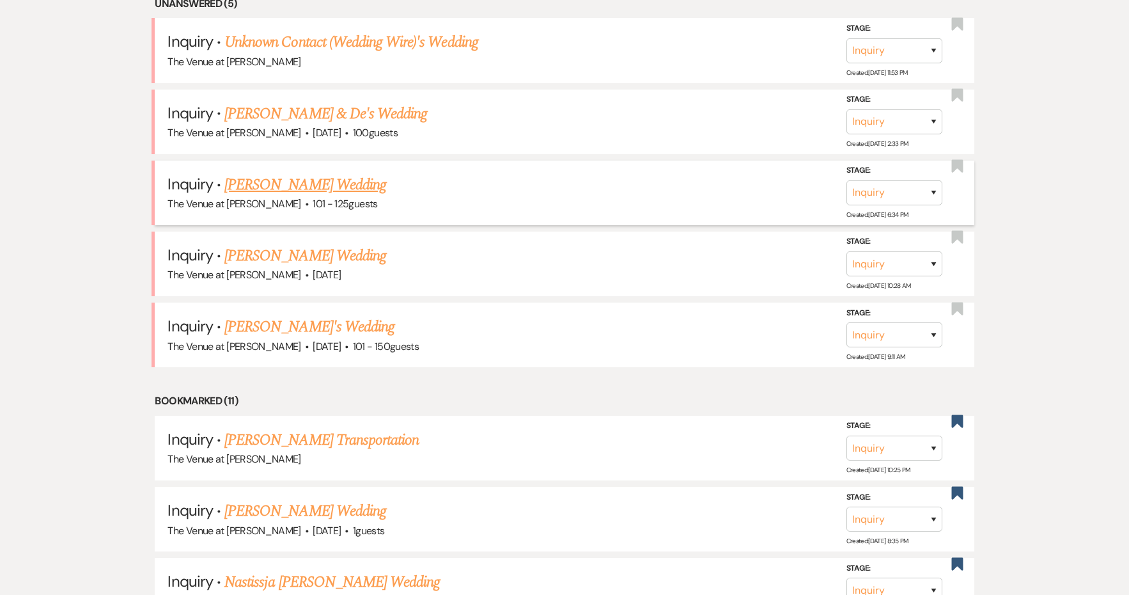
click at [299, 187] on link "[PERSON_NAME] Wedding" at bounding box center [305, 184] width 162 height 23
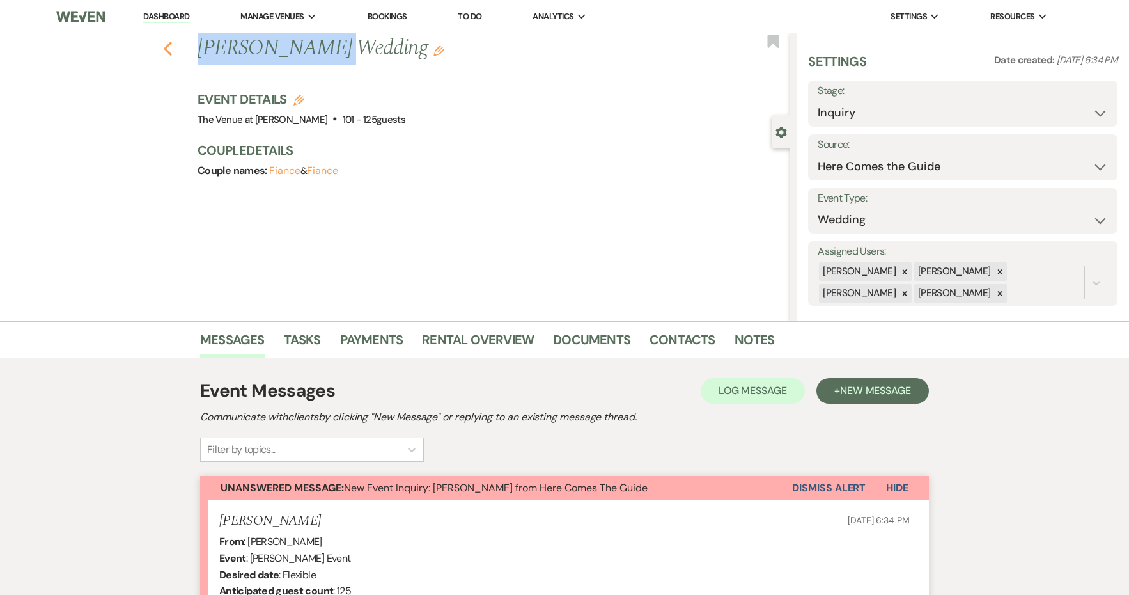
copy h1 "[PERSON_NAME]"
drag, startPoint x: 314, startPoint y: 51, endPoint x: 168, endPoint y: 51, distance: 145.8
click at [191, 51] on div "Previous [PERSON_NAME] Wedding Edit" at bounding box center [490, 48] width 599 height 31
click at [292, 98] on h3 "Event Details Edit" at bounding box center [302, 99] width 208 height 18
click at [297, 97] on use "button" at bounding box center [298, 100] width 10 height 10
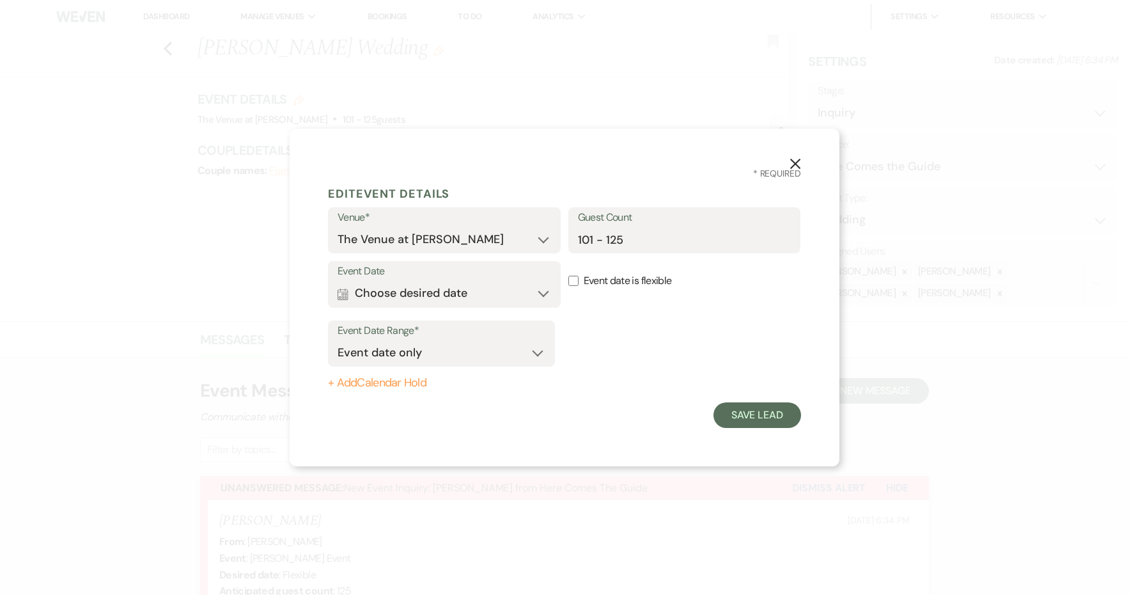
click at [405, 279] on label "Event Date" at bounding box center [445, 271] width 214 height 19
click at [403, 290] on button "Calendar Choose desired date Expand" at bounding box center [445, 294] width 214 height 26
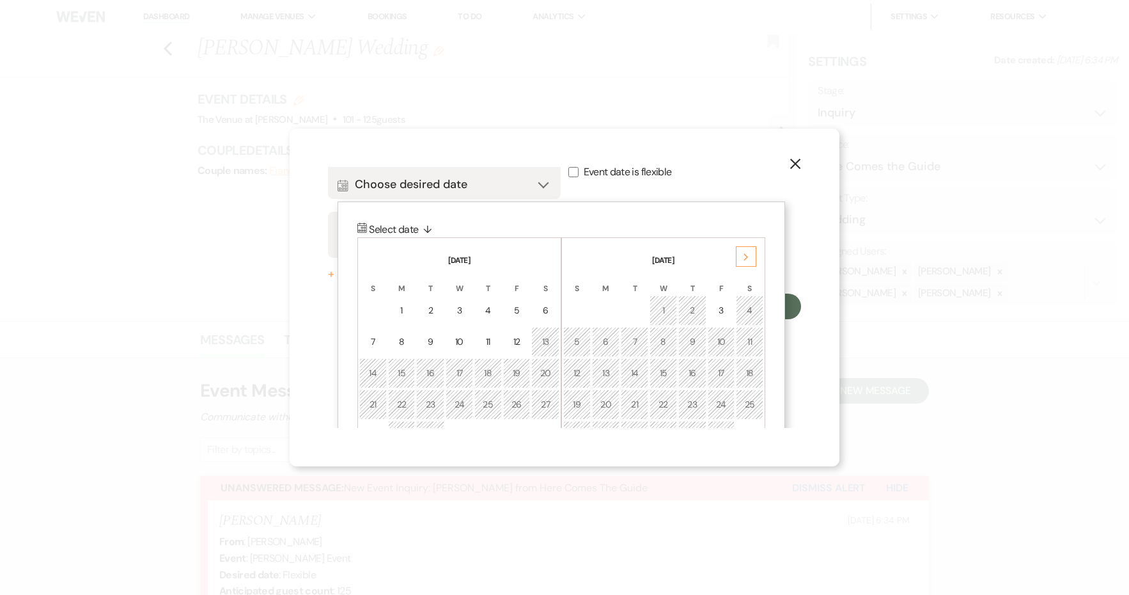
scroll to position [110, 0]
click at [740, 257] on div "Next" at bounding box center [746, 255] width 20 height 20
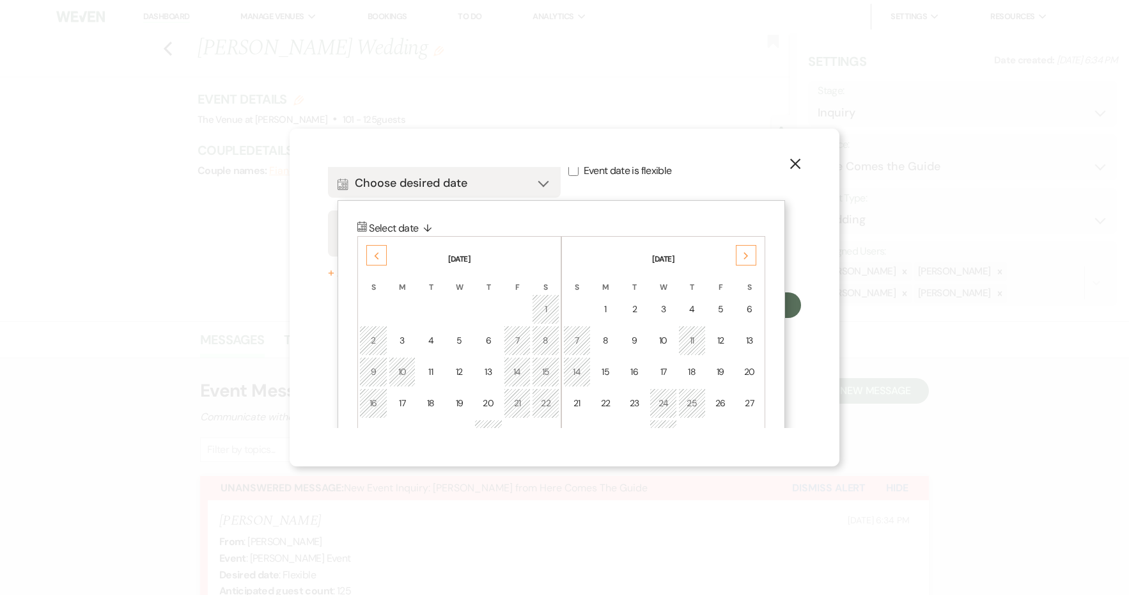
click at [740, 257] on div "Next" at bounding box center [746, 255] width 20 height 20
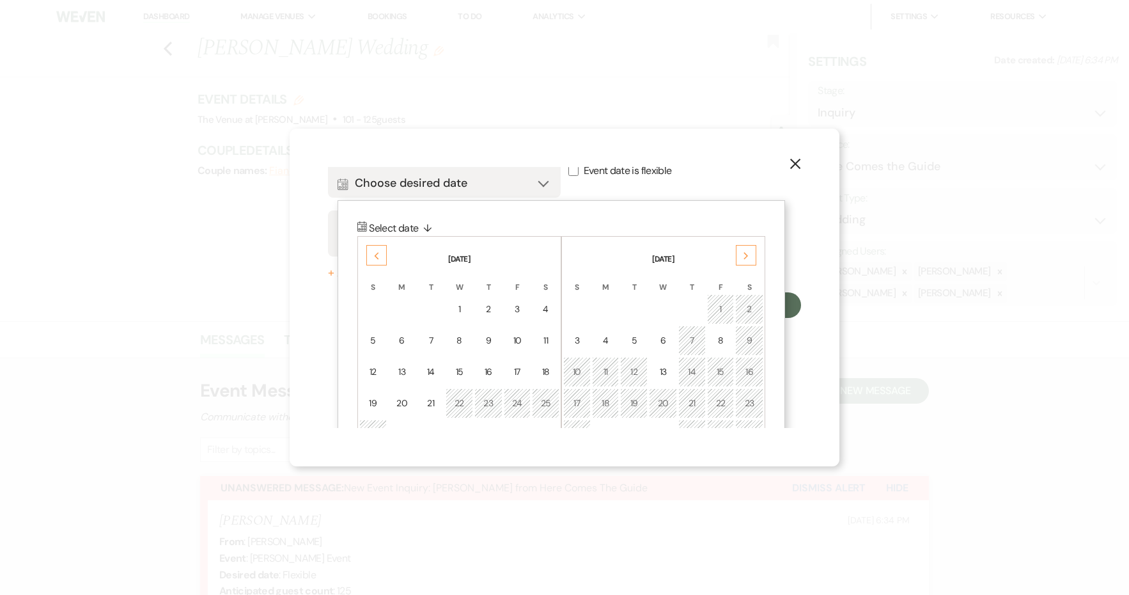
click at [745, 409] on td "23" at bounding box center [749, 403] width 28 height 30
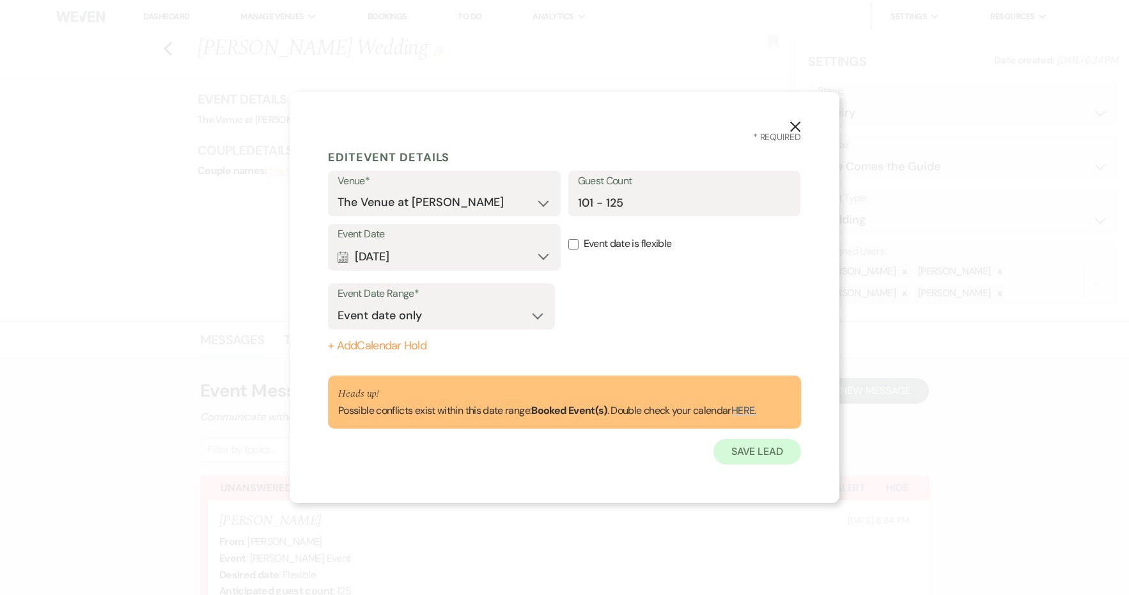
click at [759, 441] on button "Save Lead" at bounding box center [758, 452] width 88 height 26
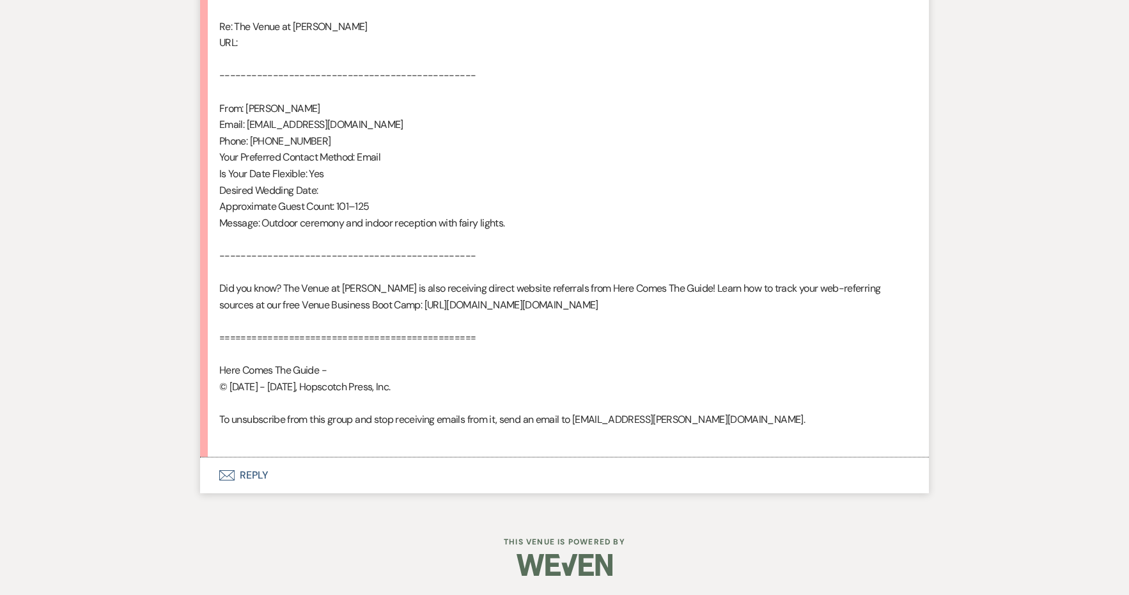
click at [267, 473] on button "Envelope Reply" at bounding box center [564, 475] width 729 height 36
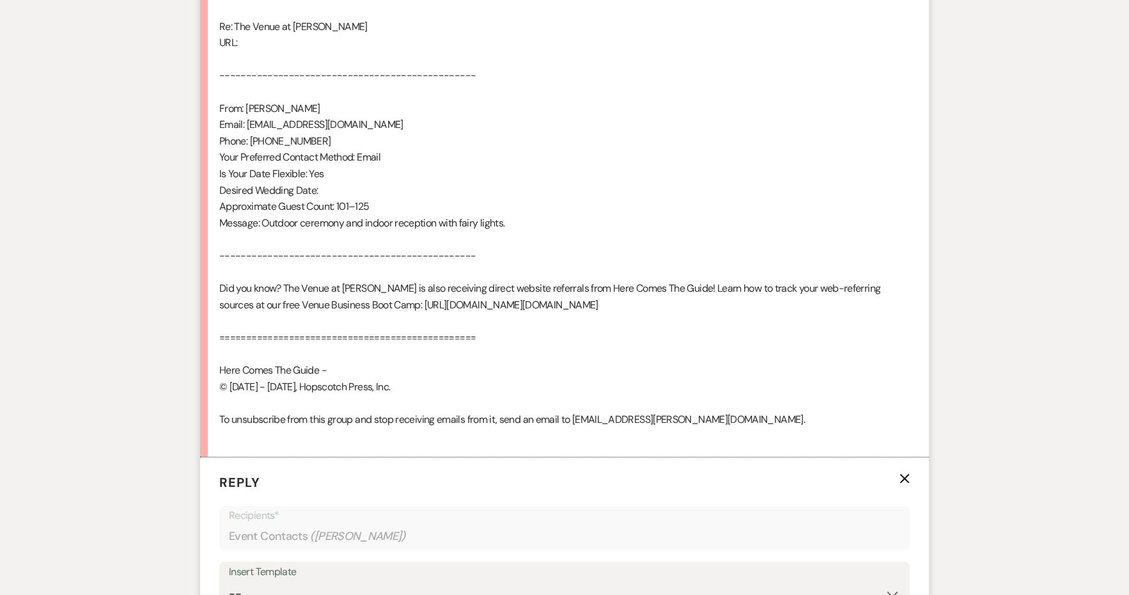
scroll to position [1093, 0]
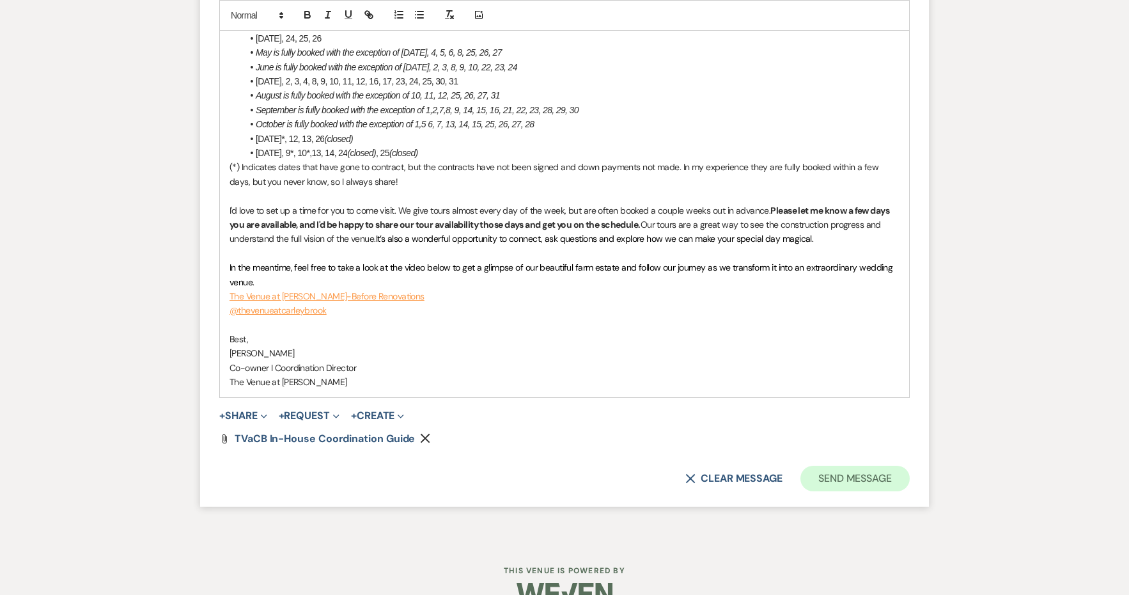
click at [823, 465] on button "Send Message" at bounding box center [855, 478] width 109 height 26
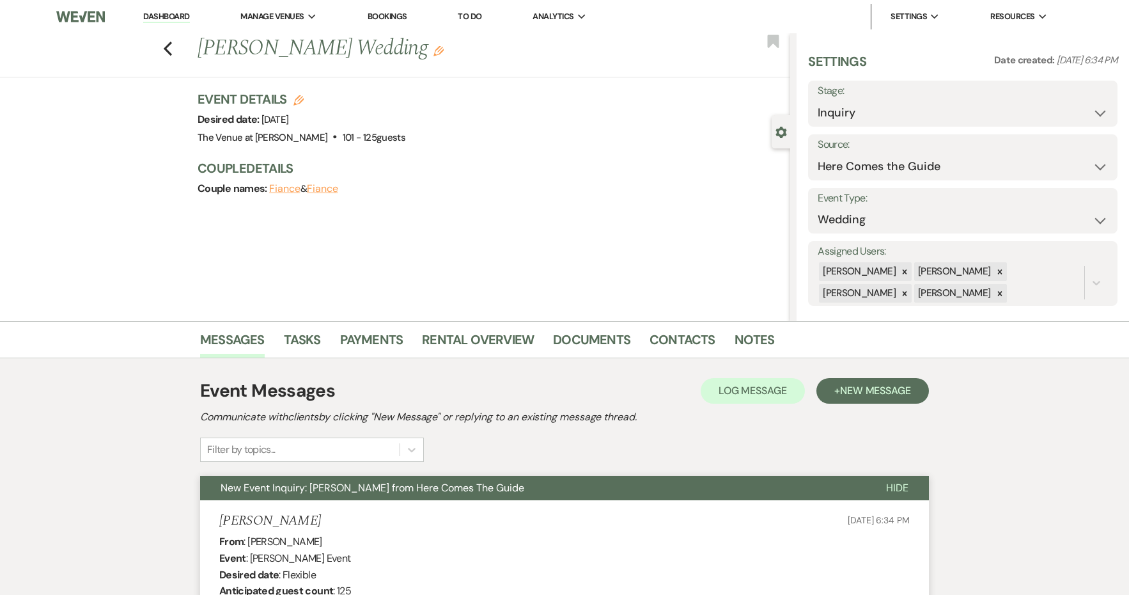
scroll to position [0, 0]
click at [168, 50] on use "button" at bounding box center [168, 49] width 8 height 14
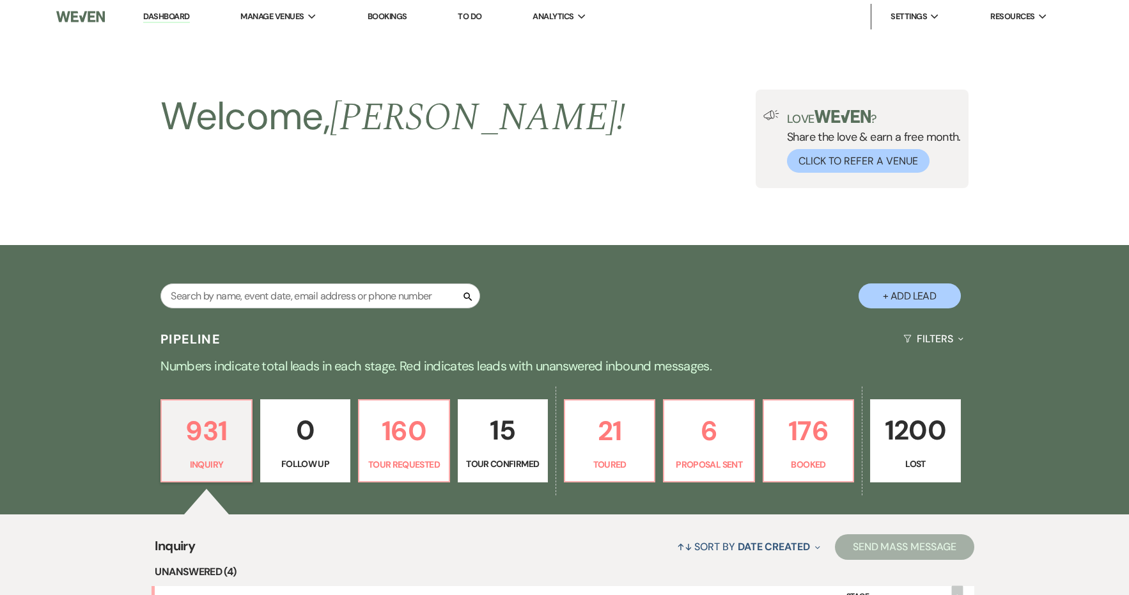
scroll to position [568, 0]
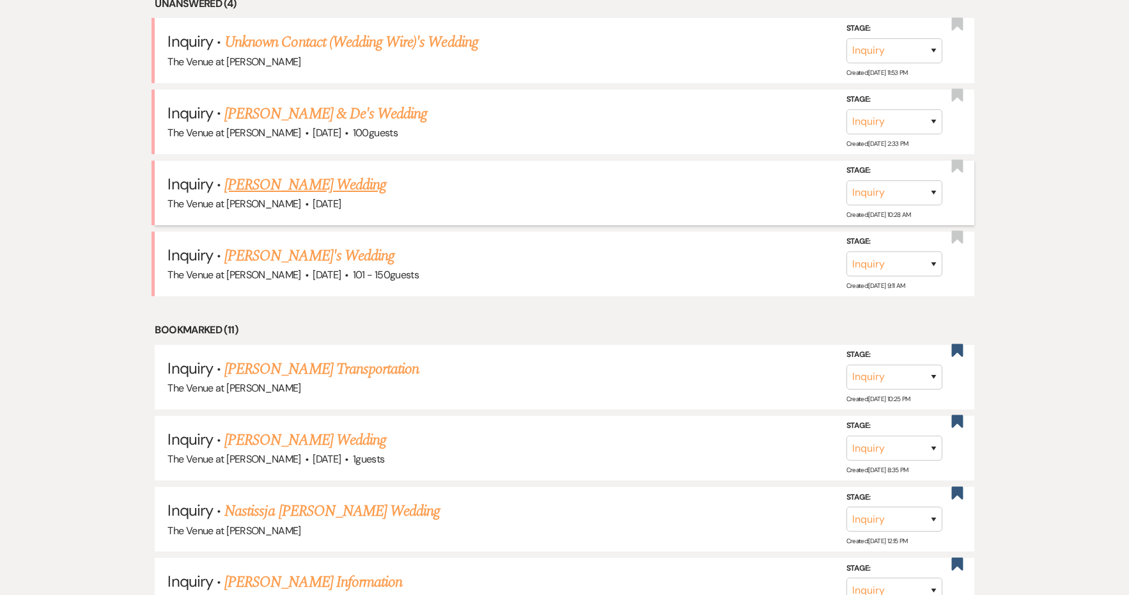
click at [347, 184] on link "[PERSON_NAME] Wedding" at bounding box center [305, 184] width 162 height 23
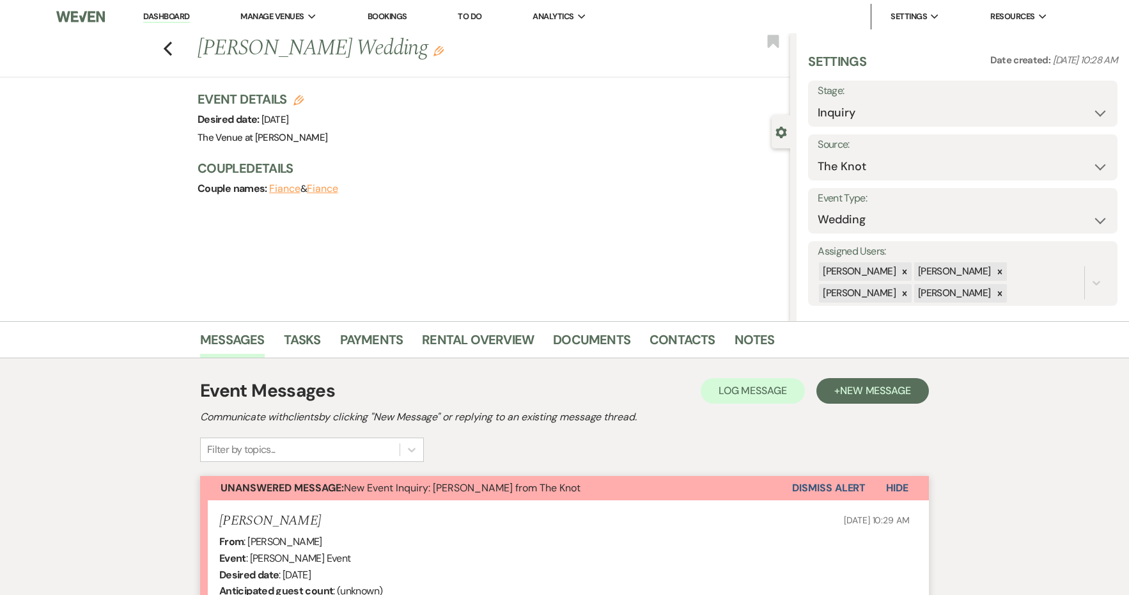
scroll to position [110, 1]
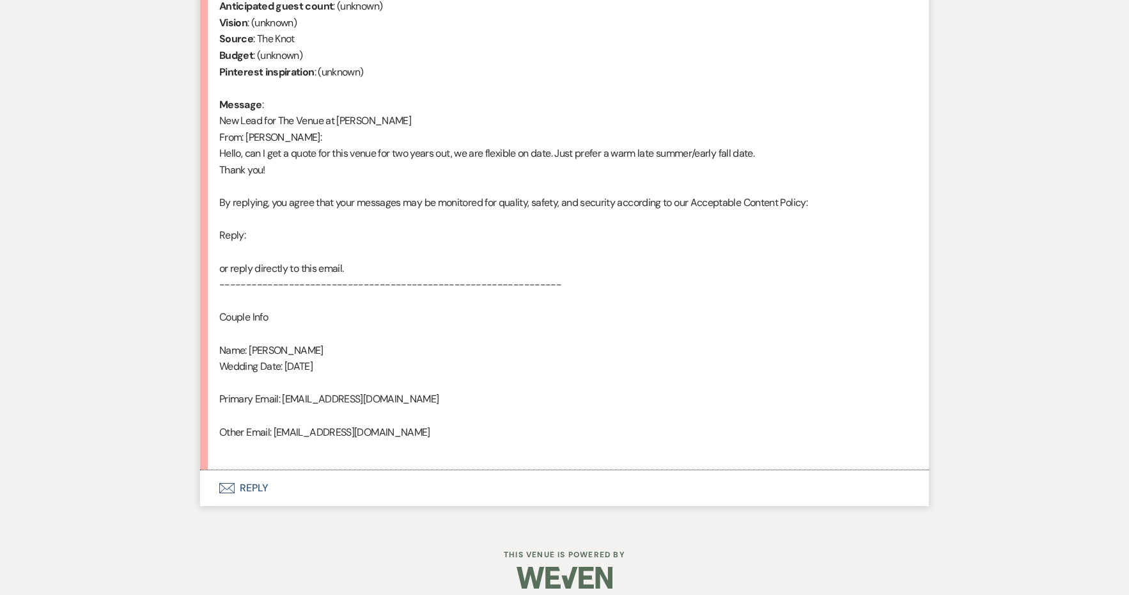
click at [263, 470] on button "Envelope Reply" at bounding box center [564, 488] width 729 height 36
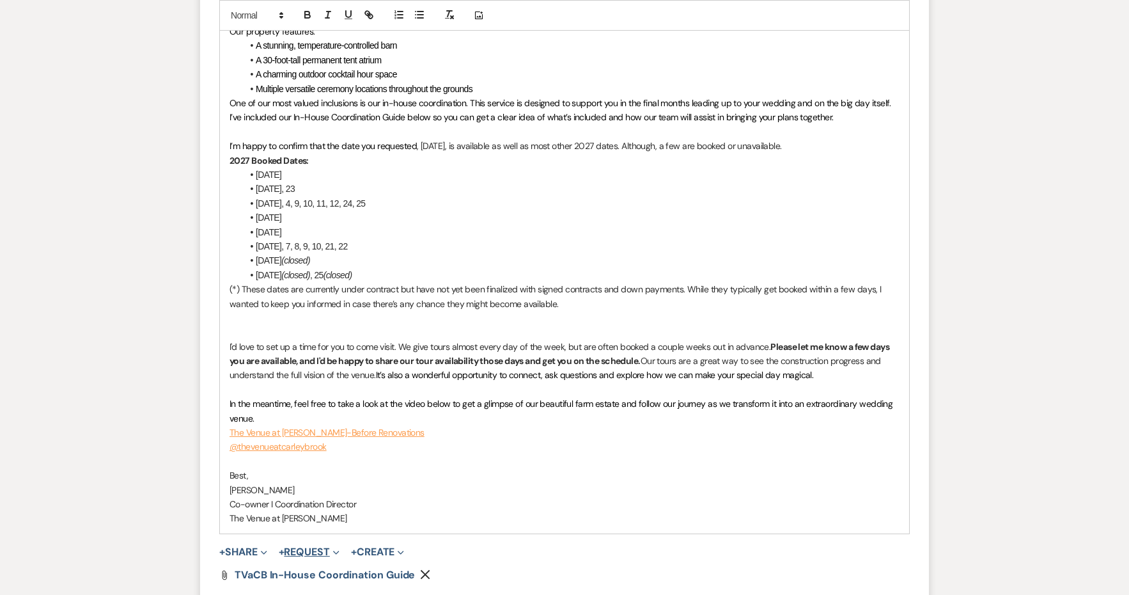
scroll to position [1488, 0]
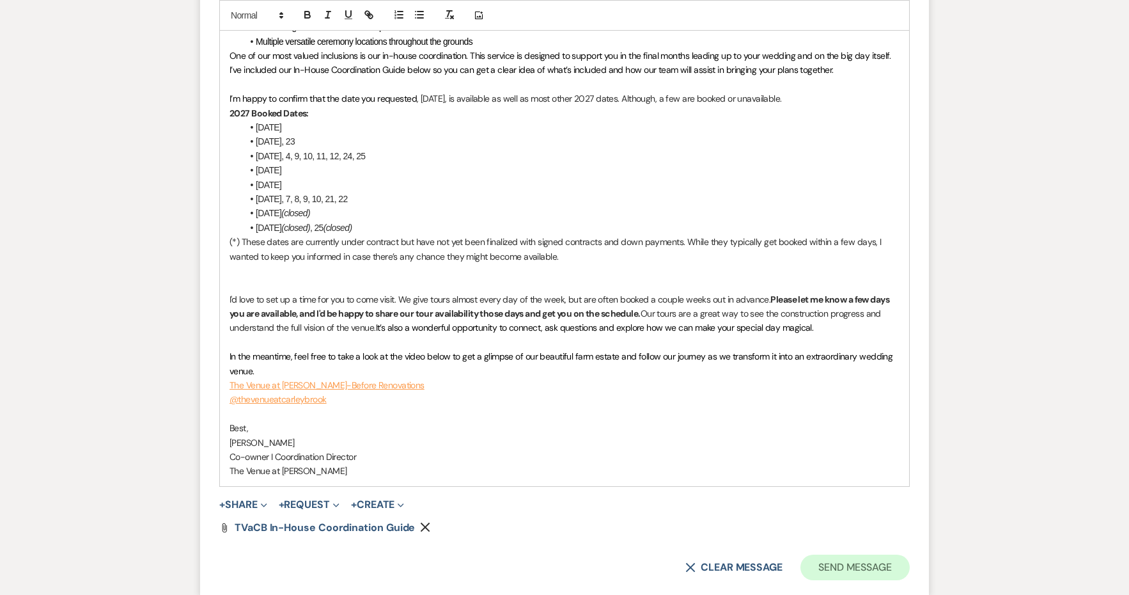
click at [894, 554] on button "Send Message" at bounding box center [855, 567] width 109 height 26
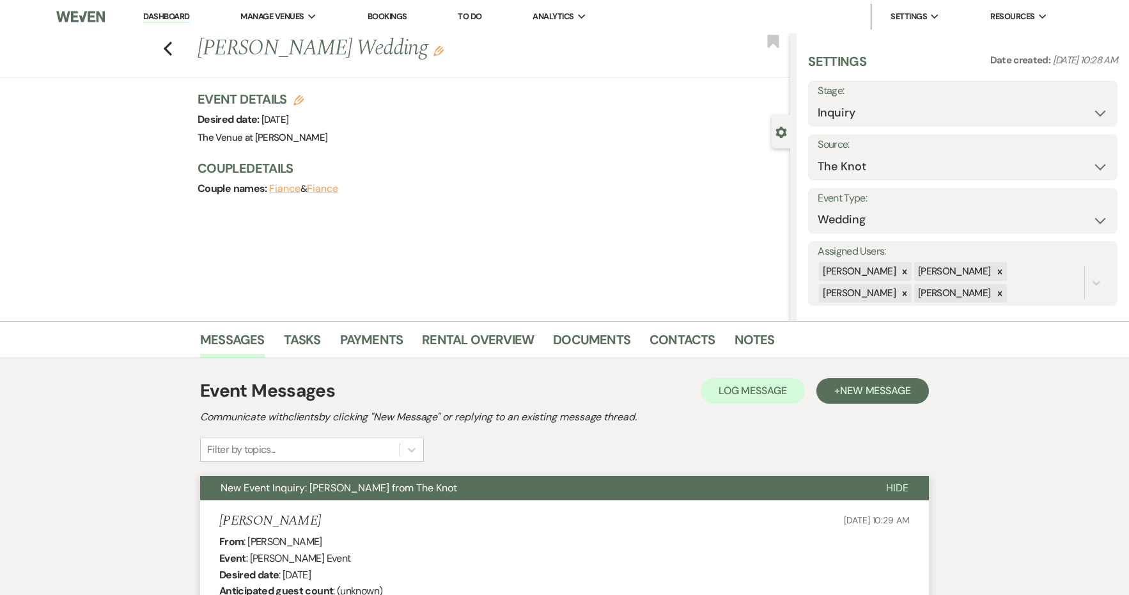
scroll to position [0, 0]
click at [169, 42] on icon "Previous" at bounding box center [168, 48] width 10 height 15
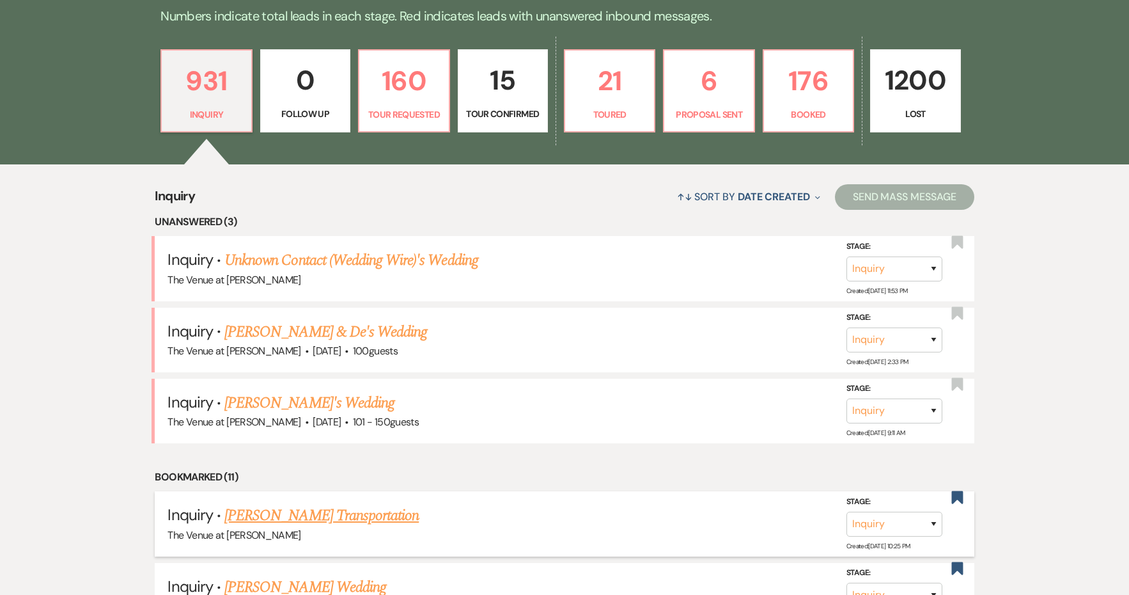
scroll to position [325, 0]
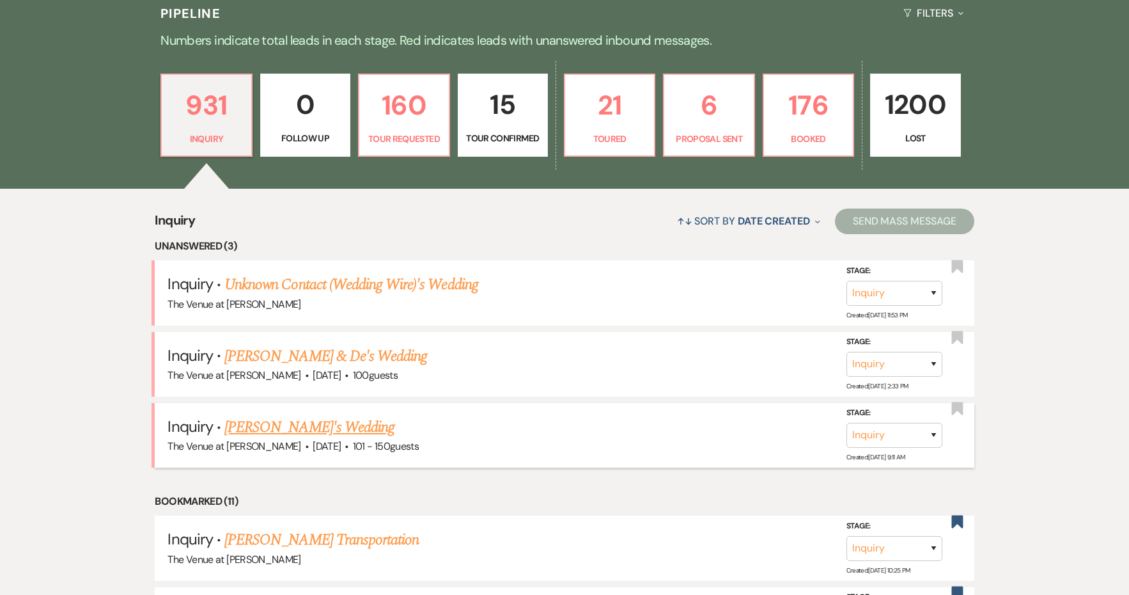
click at [331, 420] on link "[PERSON_NAME]'s Wedding" at bounding box center [309, 427] width 170 height 23
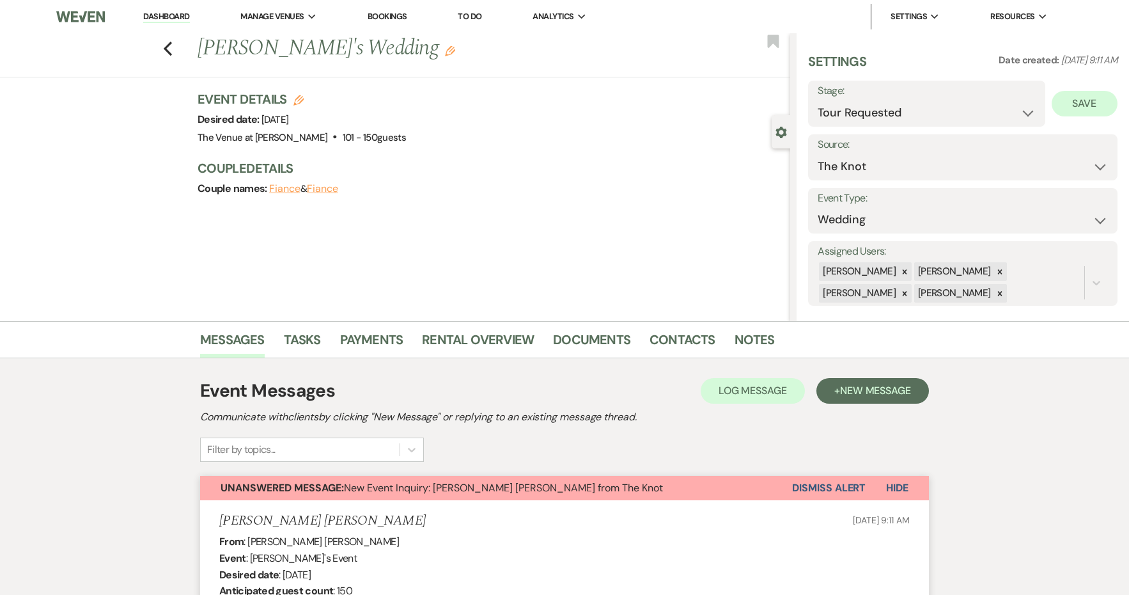
click at [1063, 108] on button "Save" at bounding box center [1085, 104] width 66 height 26
click at [184, 13] on link "Dashboard" at bounding box center [166, 17] width 46 height 12
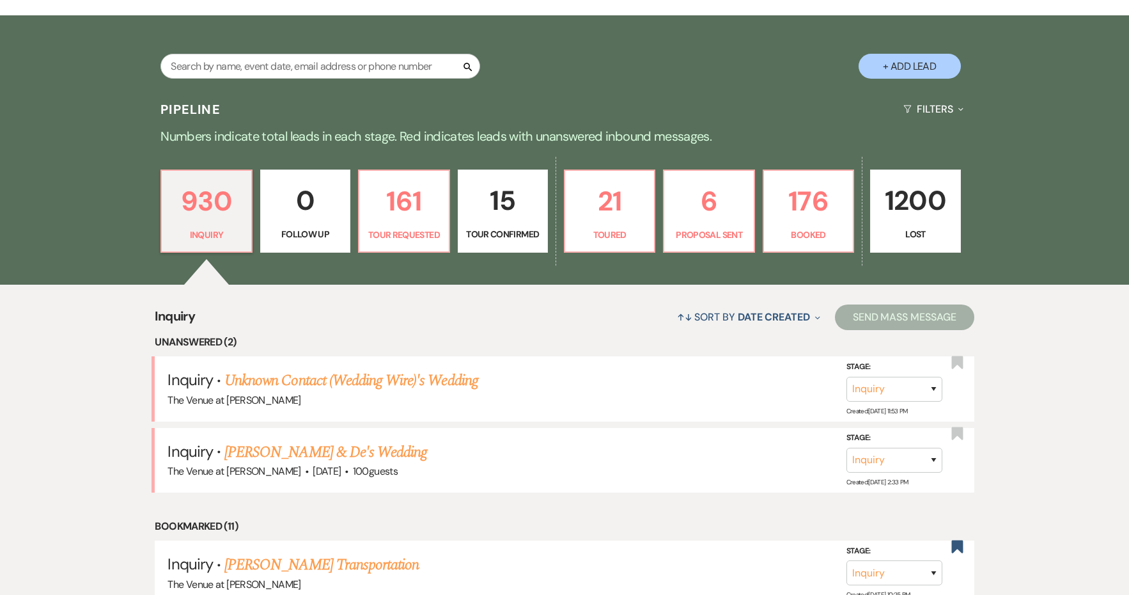
scroll to position [234, 0]
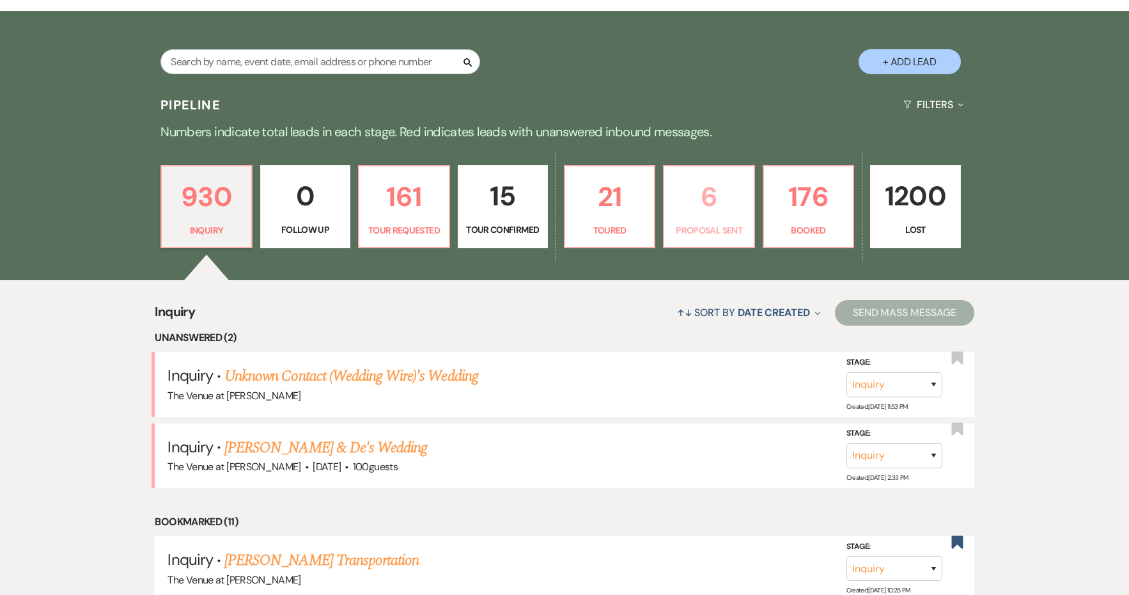
click at [694, 230] on p "Proposal Sent" at bounding box center [709, 230] width 74 height 14
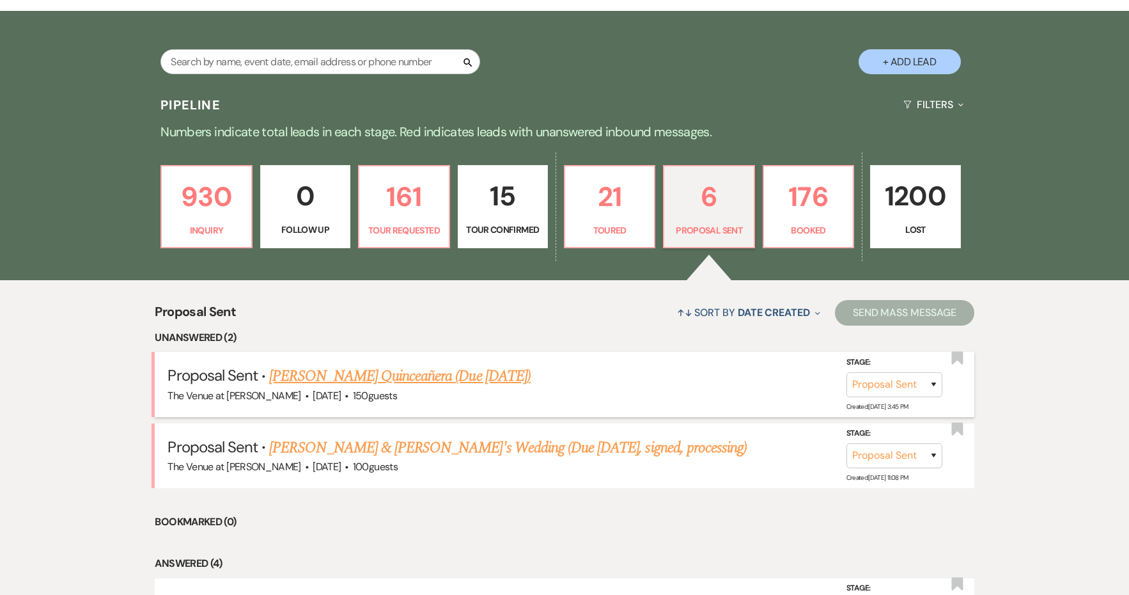
click at [965, 355] on li "Proposal Sent · [PERSON_NAME] Quinceañera (Due [DATE]) The Venue at [PERSON_NAM…" at bounding box center [564, 384] width 819 height 65
click at [963, 355] on use "button" at bounding box center [957, 357] width 12 height 13
click at [492, 380] on link "[PERSON_NAME] Quinceañera (Due [DATE])" at bounding box center [400, 375] width 262 height 23
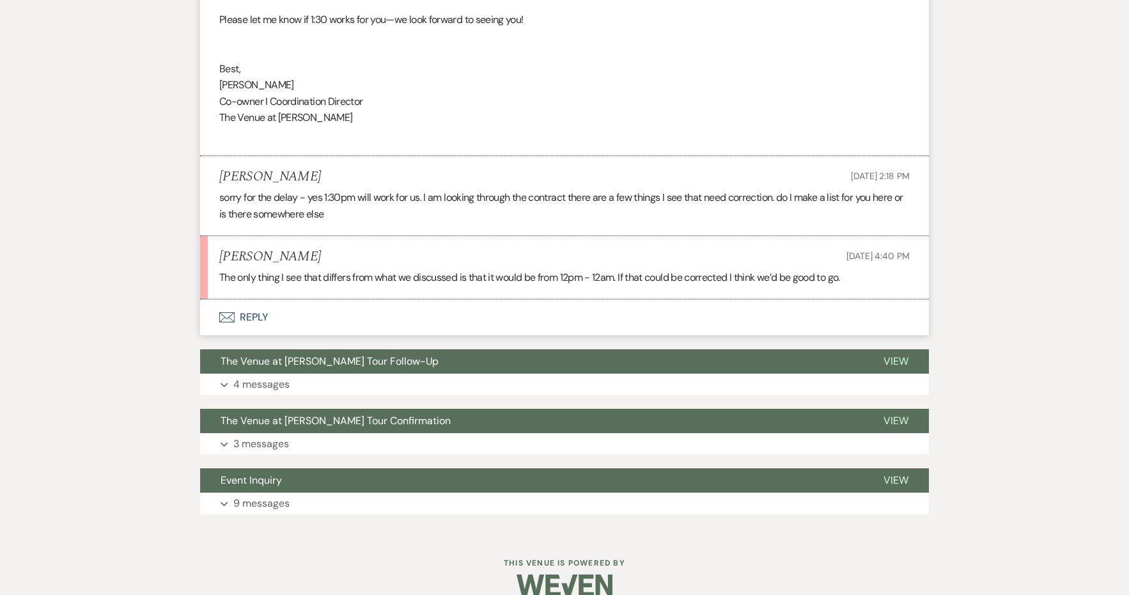
scroll to position [1284, 0]
click at [258, 300] on button "Envelope Reply" at bounding box center [564, 318] width 729 height 36
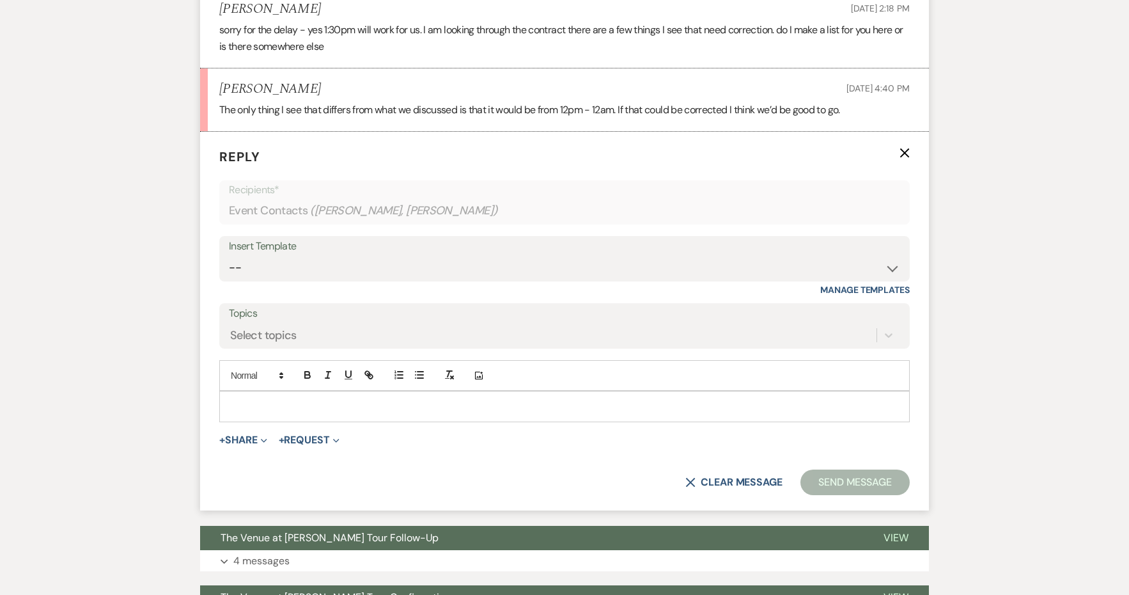
scroll to position [1456, 0]
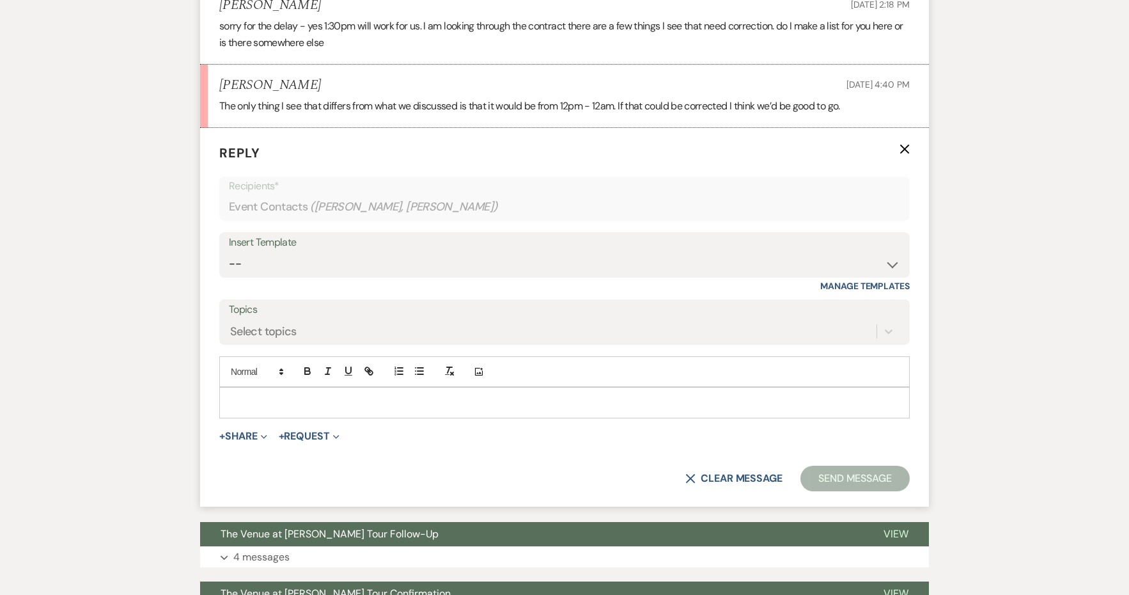
click at [283, 395] on p at bounding box center [565, 402] width 670 height 14
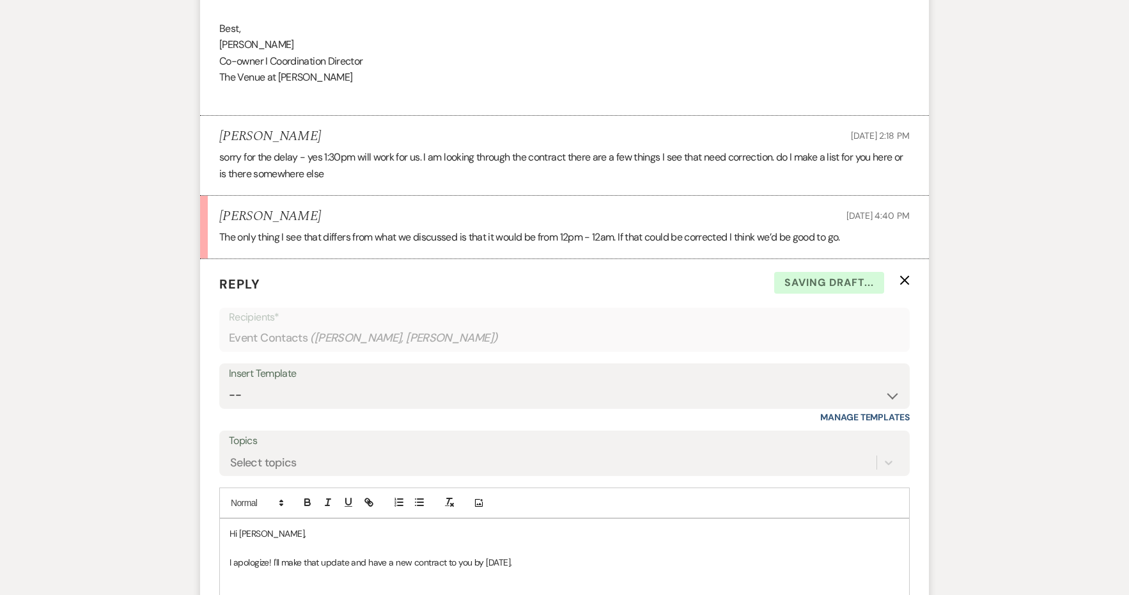
scroll to position [1120, 0]
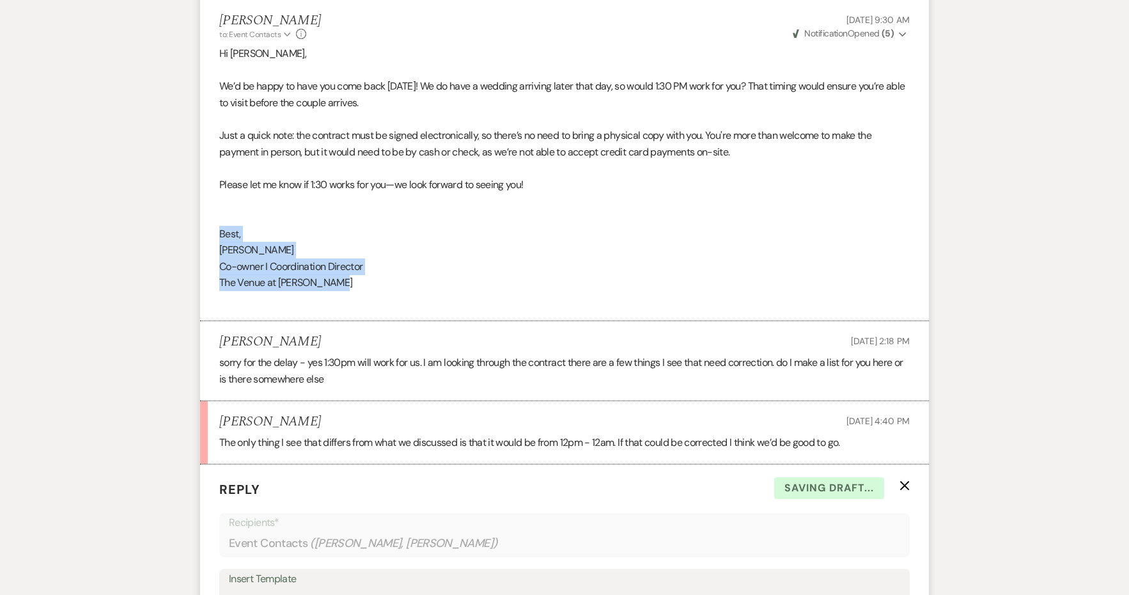
drag, startPoint x: 338, startPoint y: 266, endPoint x: 175, endPoint y: 219, distance: 170.4
click at [175, 219] on div "Messages Tasks Payments Rental Overview Documents Contacts Notes Event Messages…" at bounding box center [564, 150] width 1129 height 1898
copy div "Best, [PERSON_NAME] I Coordination Director The Venue at [PERSON_NAME]"
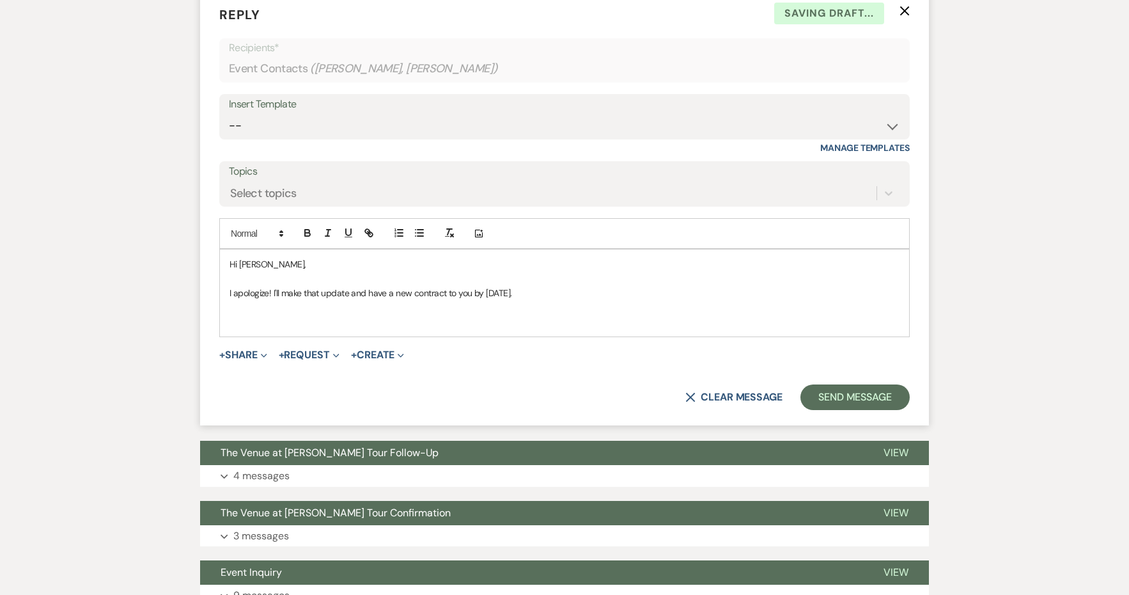
scroll to position [1623, 0]
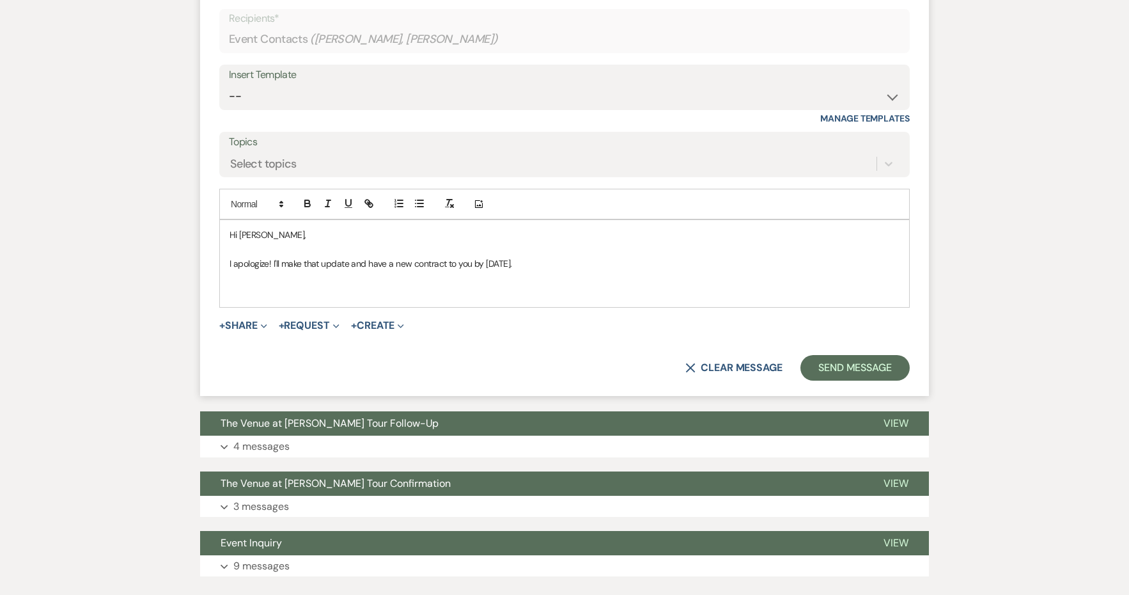
click at [277, 279] on div "Hi [PERSON_NAME], I apologize! I'll make that update and have a new contract to…" at bounding box center [564, 263] width 689 height 87
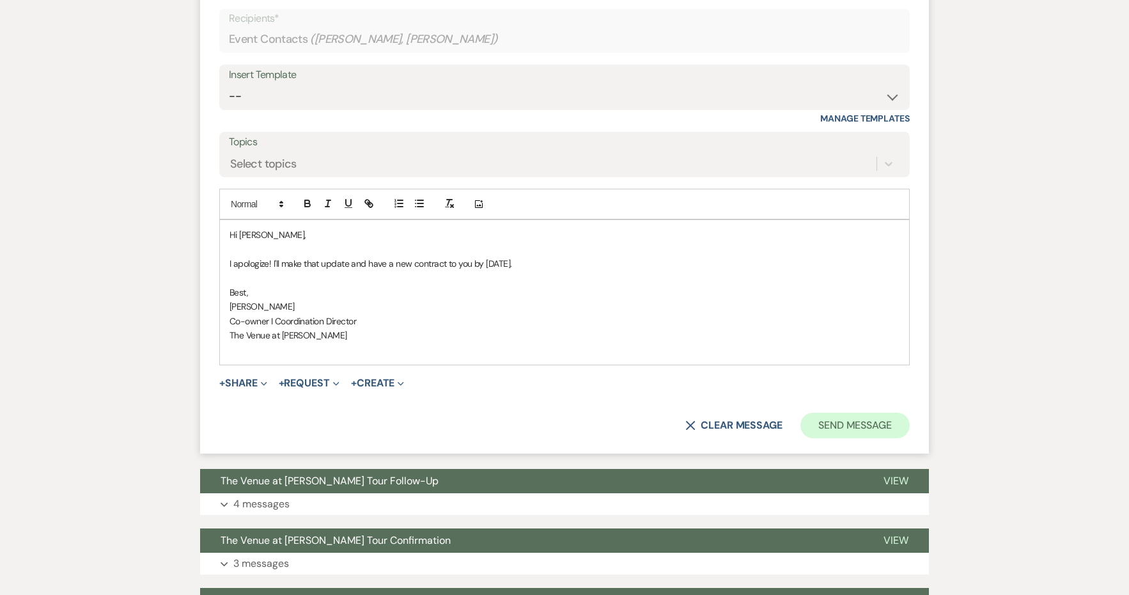
click at [862, 412] on button "Send Message" at bounding box center [855, 425] width 109 height 26
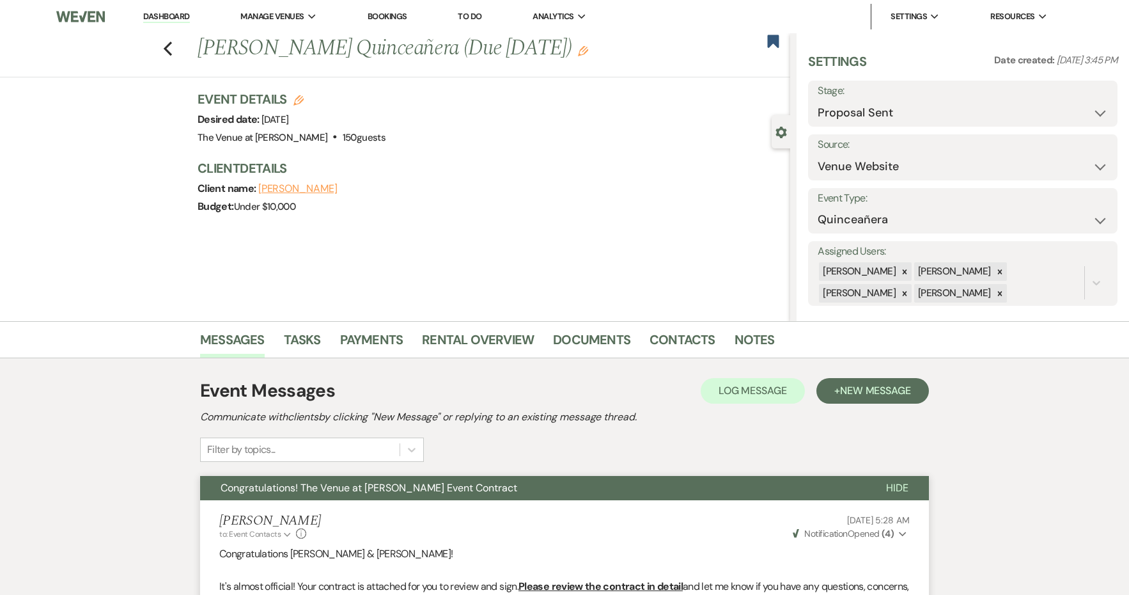
scroll to position [0, 0]
click at [588, 52] on icon "Edit" at bounding box center [583, 51] width 10 height 10
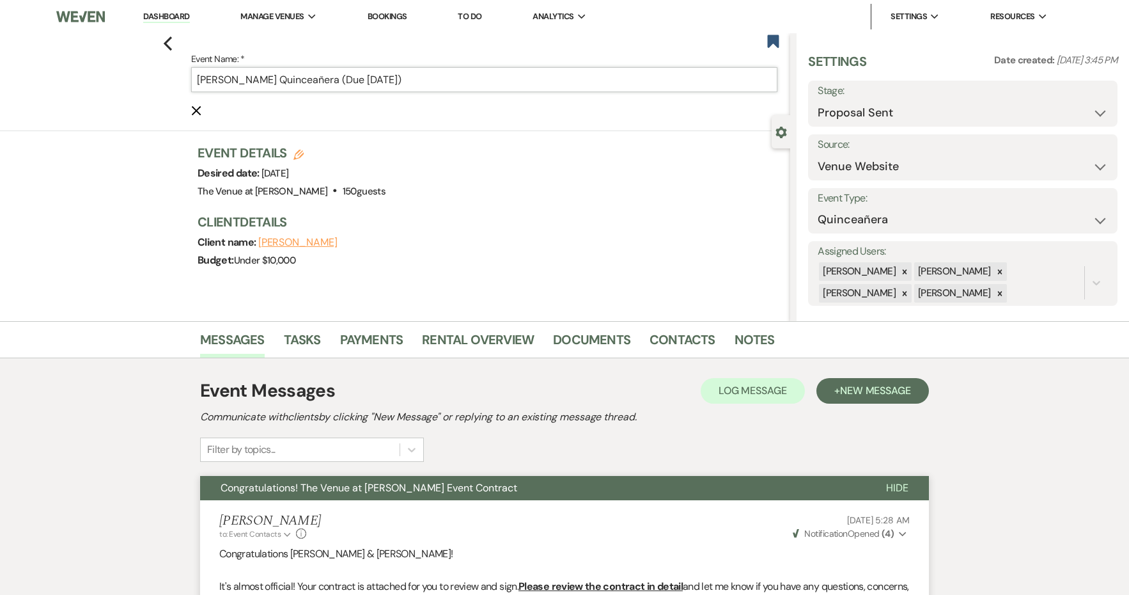
click at [419, 79] on input "[PERSON_NAME] Quinceañera (Due [DATE])" at bounding box center [484, 79] width 586 height 25
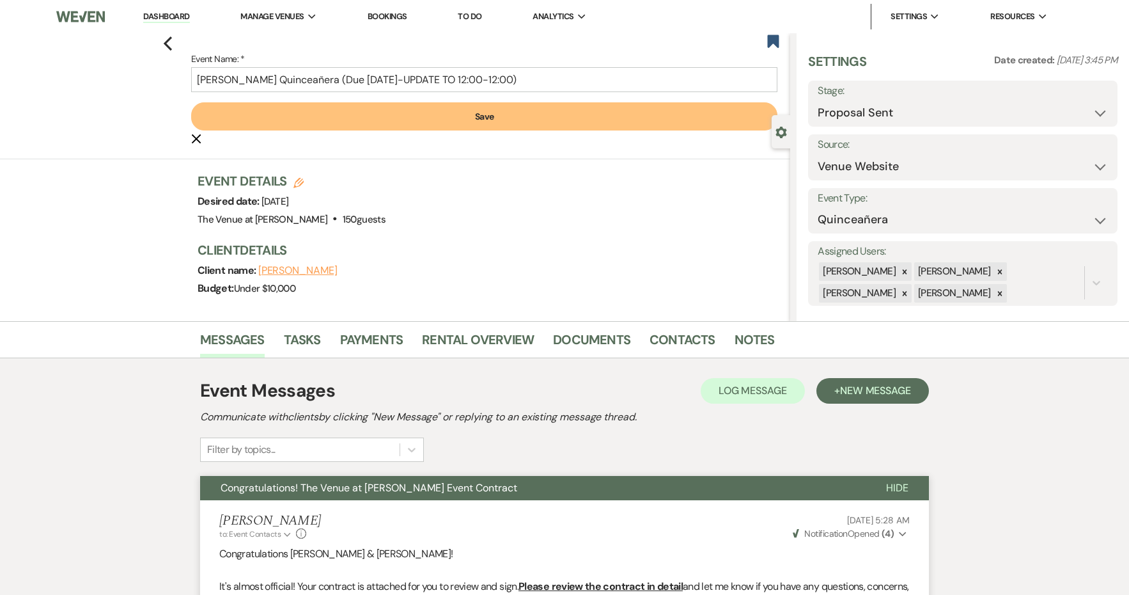
click at [442, 132] on form "Event Name: * [PERSON_NAME] Quinceañera (Due [DATE]-UPDATE TO 12:00-12:00) Save…" at bounding box center [484, 98] width 586 height 95
click at [438, 119] on button "Save" at bounding box center [484, 116] width 586 height 28
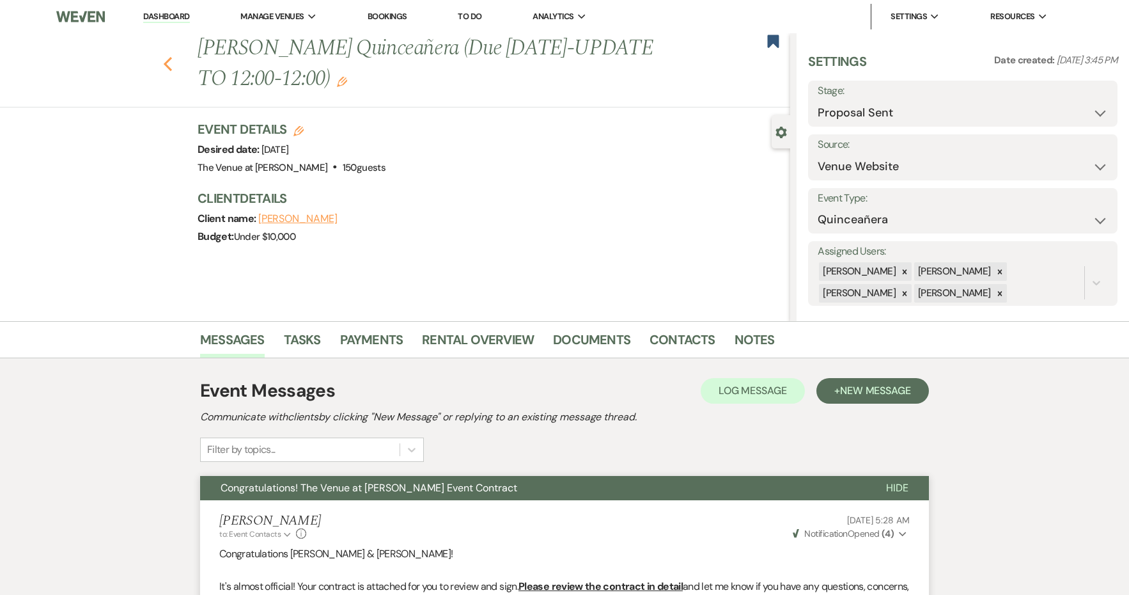
click at [169, 66] on use "button" at bounding box center [168, 64] width 8 height 14
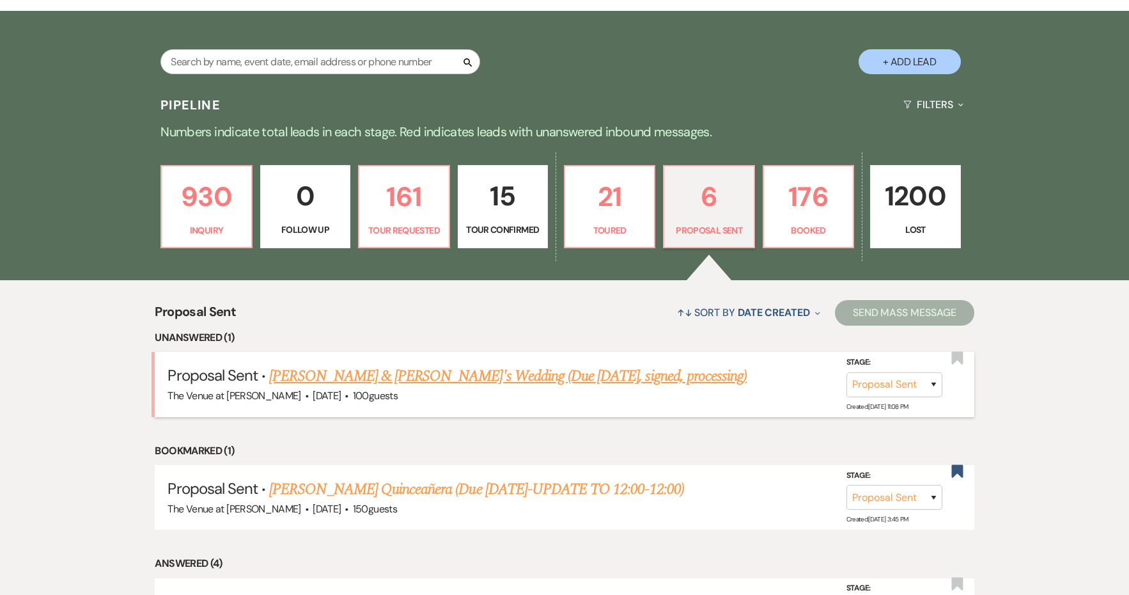
click at [499, 374] on link "[PERSON_NAME] & [PERSON_NAME]'s Wedding (Due [DATE], signed, processing)" at bounding box center [508, 375] width 478 height 23
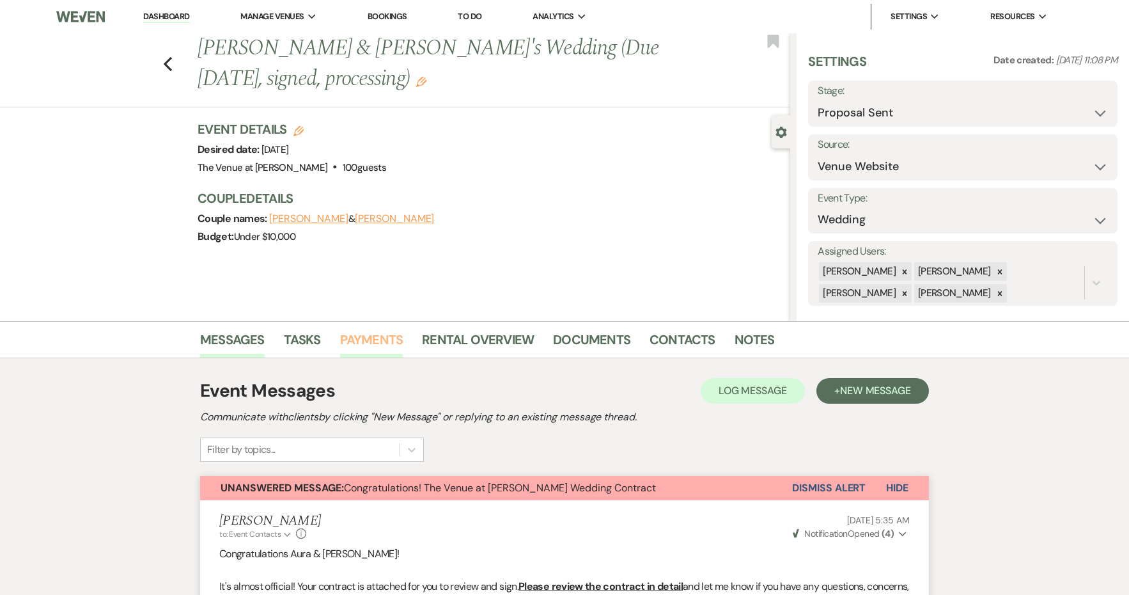
click at [387, 336] on link "Payments" at bounding box center [371, 343] width 63 height 28
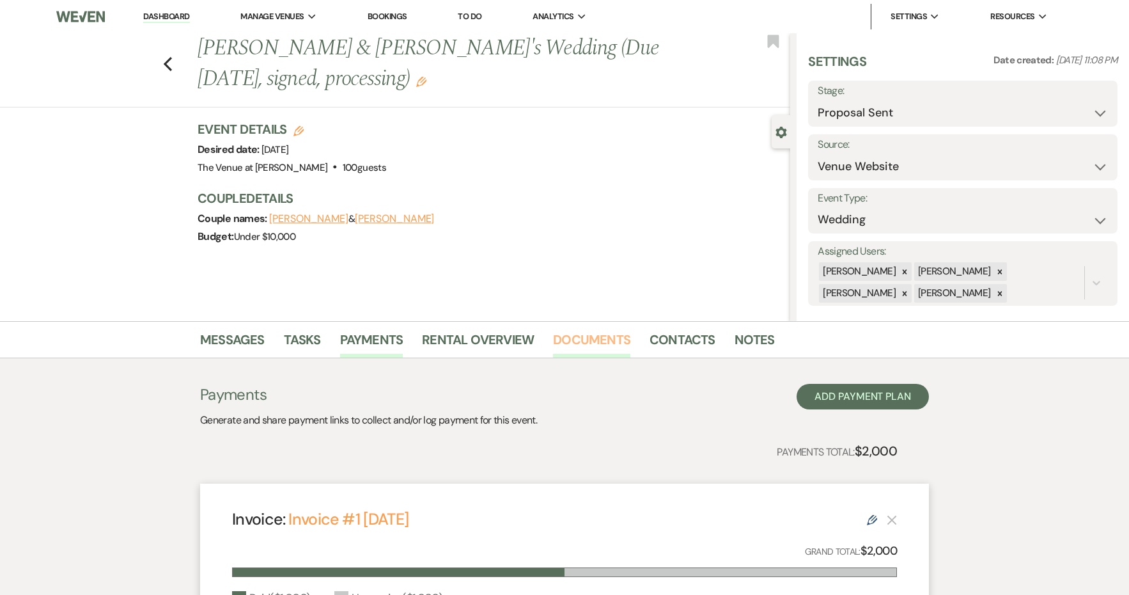
click at [604, 343] on link "Documents" at bounding box center [591, 343] width 77 height 28
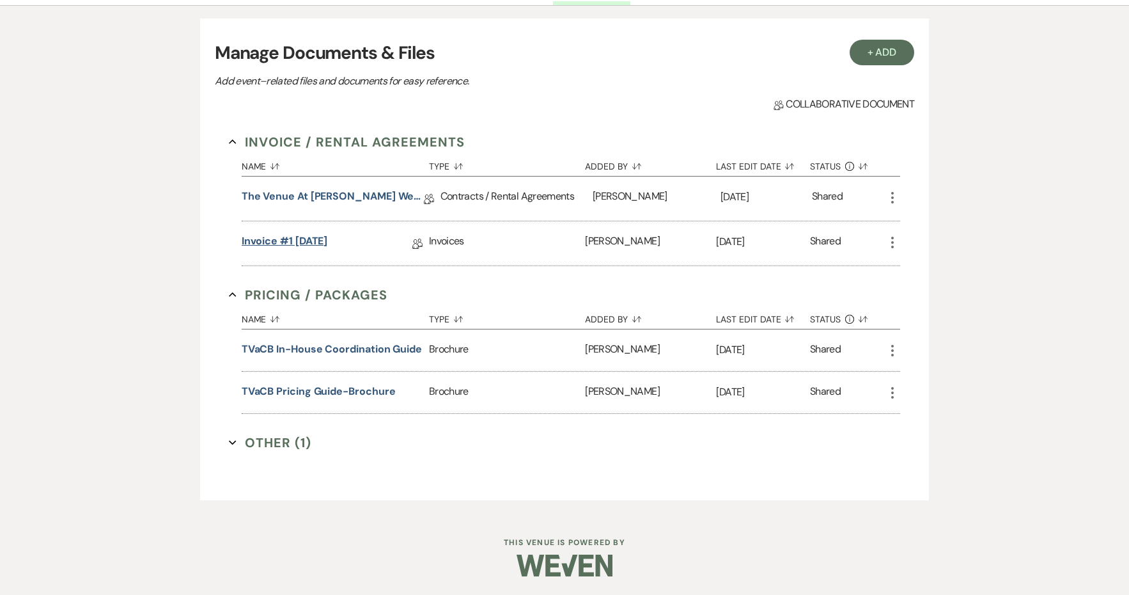
scroll to position [352, 0]
click at [332, 201] on link "The Venue at [PERSON_NAME] Wedding Contract ([DATE] [PERSON_NAME])" at bounding box center [333, 199] width 182 height 20
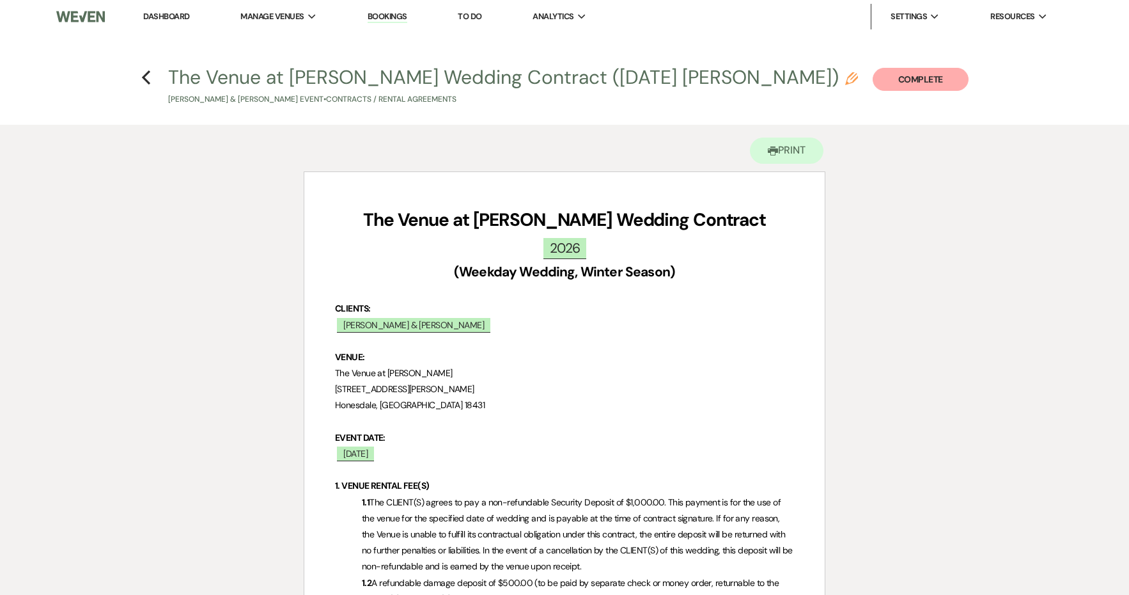
scroll to position [5052, 0]
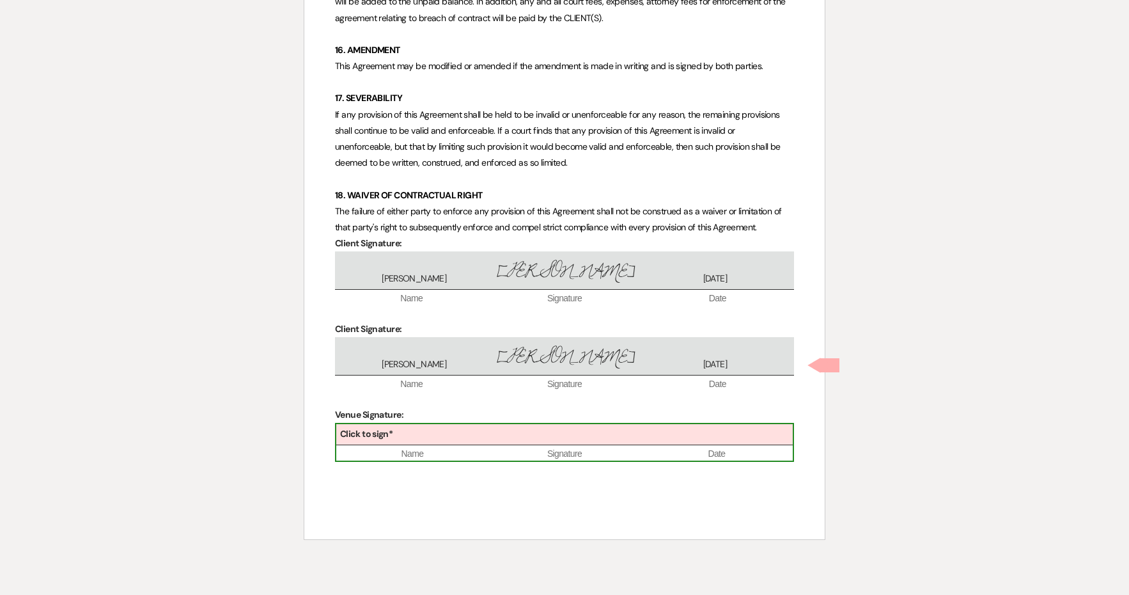
click at [432, 424] on div "Click to sign*" at bounding box center [564, 434] width 457 height 21
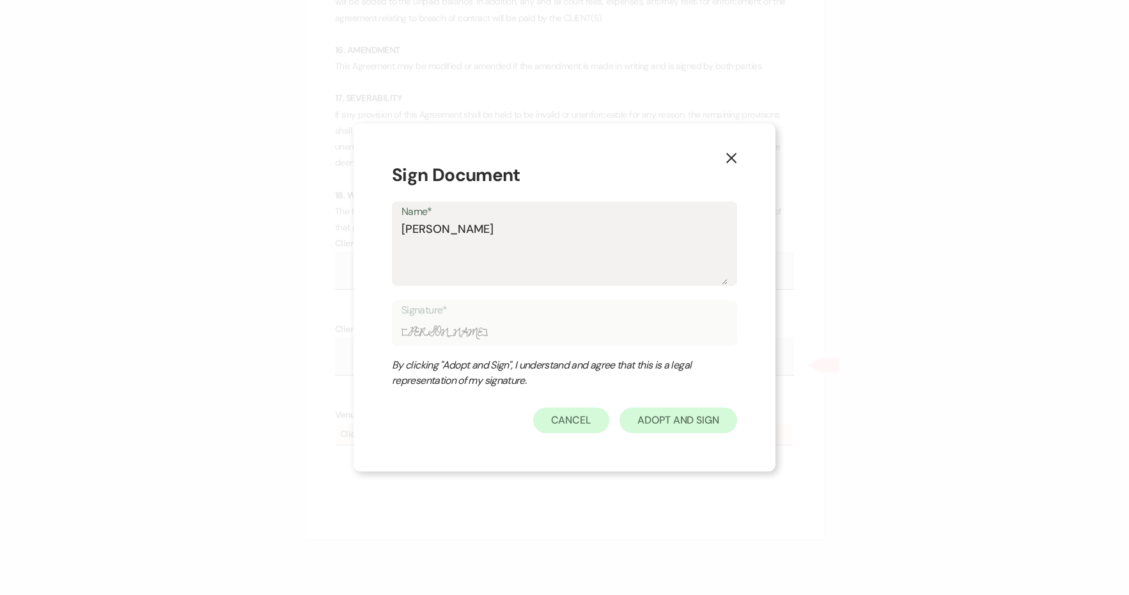
click at [659, 423] on button "Adopt And Sign" at bounding box center [679, 420] width 118 height 26
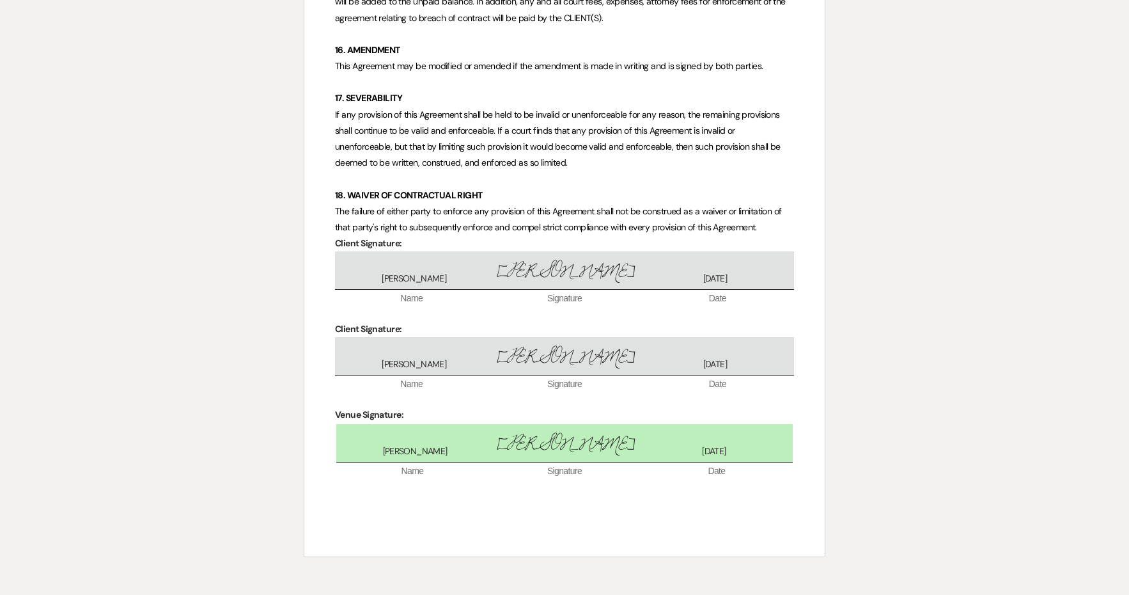
scroll to position [5108, 0]
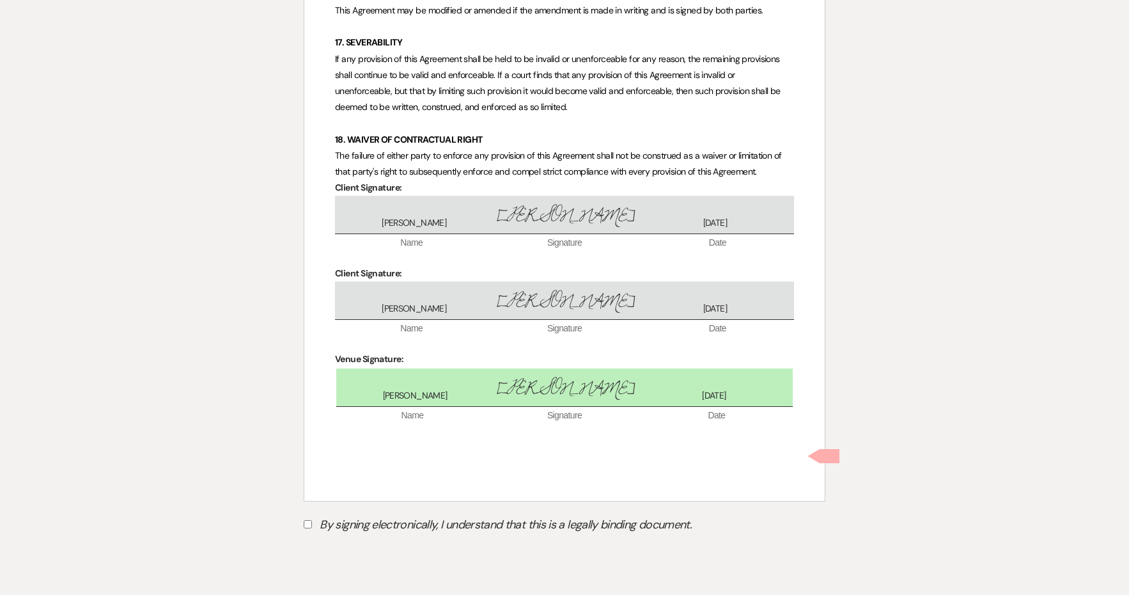
click at [467, 514] on label "By signing electronically, I understand that this is a legally binding document." at bounding box center [565, 526] width 522 height 24
click at [312, 520] on input "By signing electronically, I understand that this is a legally binding document." at bounding box center [308, 524] width 8 height 8
click at [457, 514] on label "By signing electronically, I understand that this is a legally binding document." at bounding box center [565, 526] width 522 height 24
click at [312, 520] on input "By signing electronically, I understand that this is a legally binding document." at bounding box center [308, 524] width 8 height 8
click at [369, 514] on label "By signing electronically, I understand that this is a legally binding document." at bounding box center [565, 526] width 522 height 24
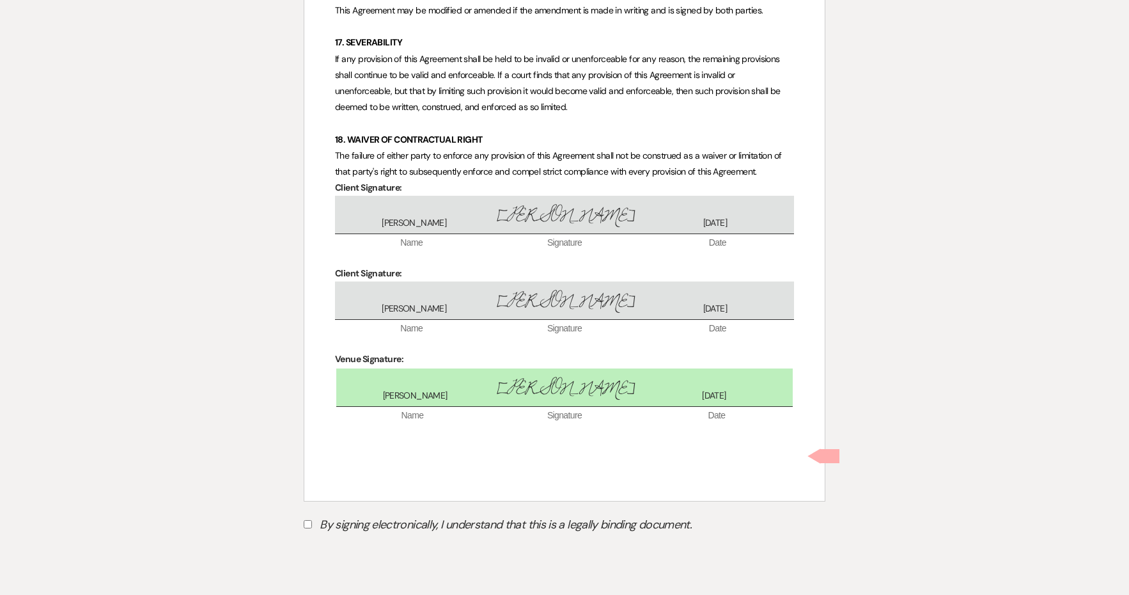
click at [312, 520] on input "By signing electronically, I understand that this is a legally binding document." at bounding box center [308, 524] width 8 height 8
click at [361, 514] on label "By signing electronically, I understand that this is a legally binding document." at bounding box center [565, 526] width 522 height 24
click at [312, 520] on input "By signing electronically, I understand that this is a legally binding document." at bounding box center [308, 524] width 8 height 8
click at [361, 514] on label "By signing electronically, I understand that this is a legally binding document." at bounding box center [565, 526] width 522 height 24
click at [312, 520] on input "By signing electronically, I understand that this is a legally binding document." at bounding box center [308, 524] width 8 height 8
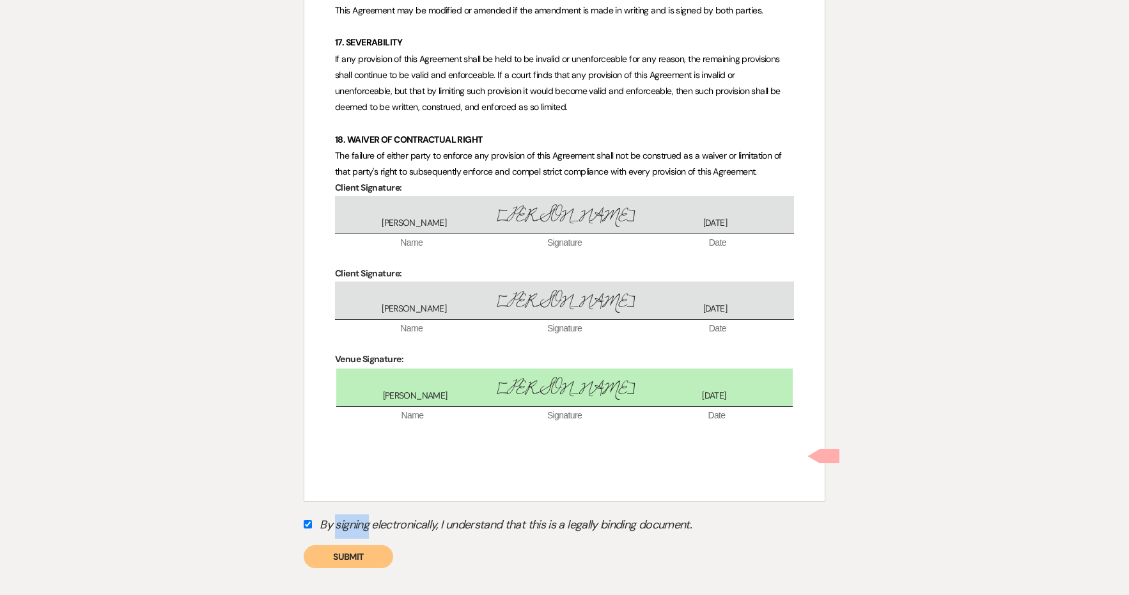
click at [361, 545] on button "Submit" at bounding box center [349, 556] width 90 height 23
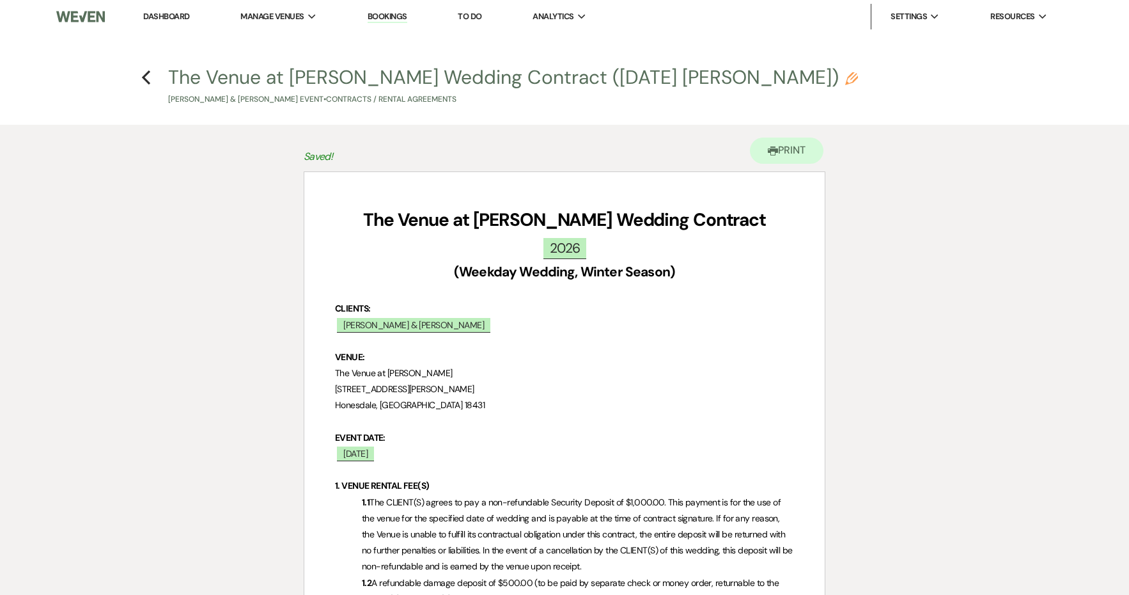
scroll to position [0, 0]
click at [149, 80] on icon "Previous" at bounding box center [146, 77] width 10 height 15
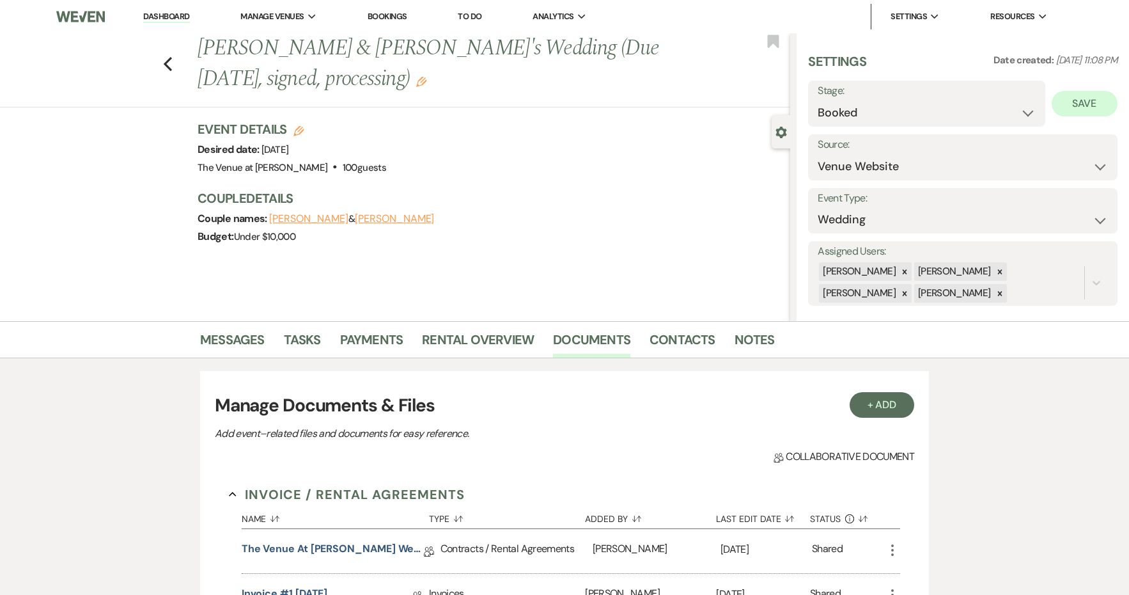
click at [1093, 94] on button "Save" at bounding box center [1085, 104] width 66 height 26
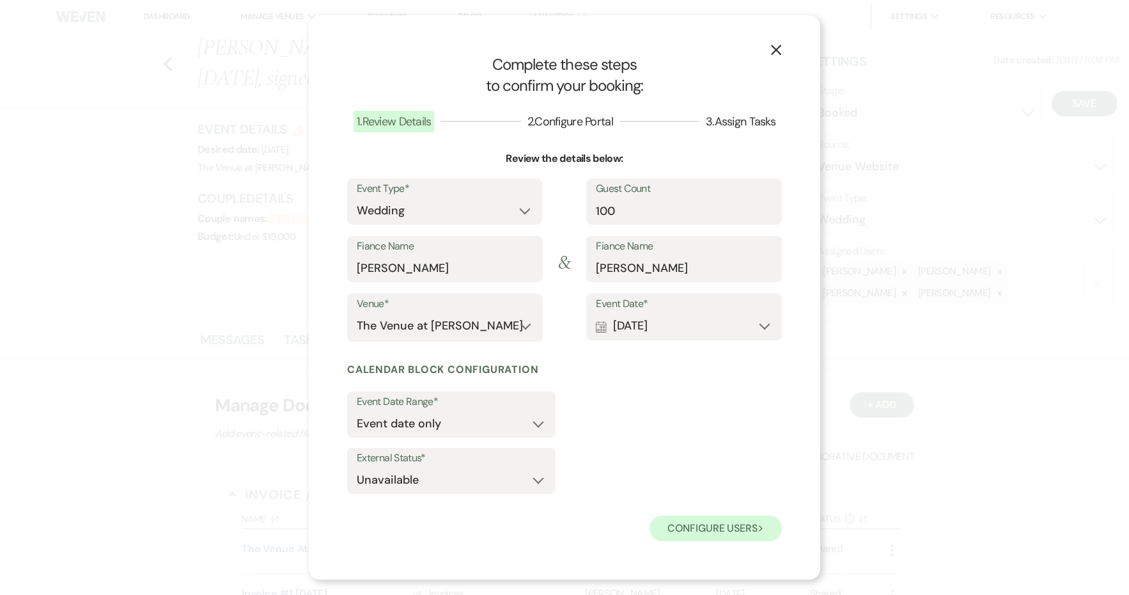
click at [684, 525] on button "Configure users Next" at bounding box center [716, 528] width 132 height 26
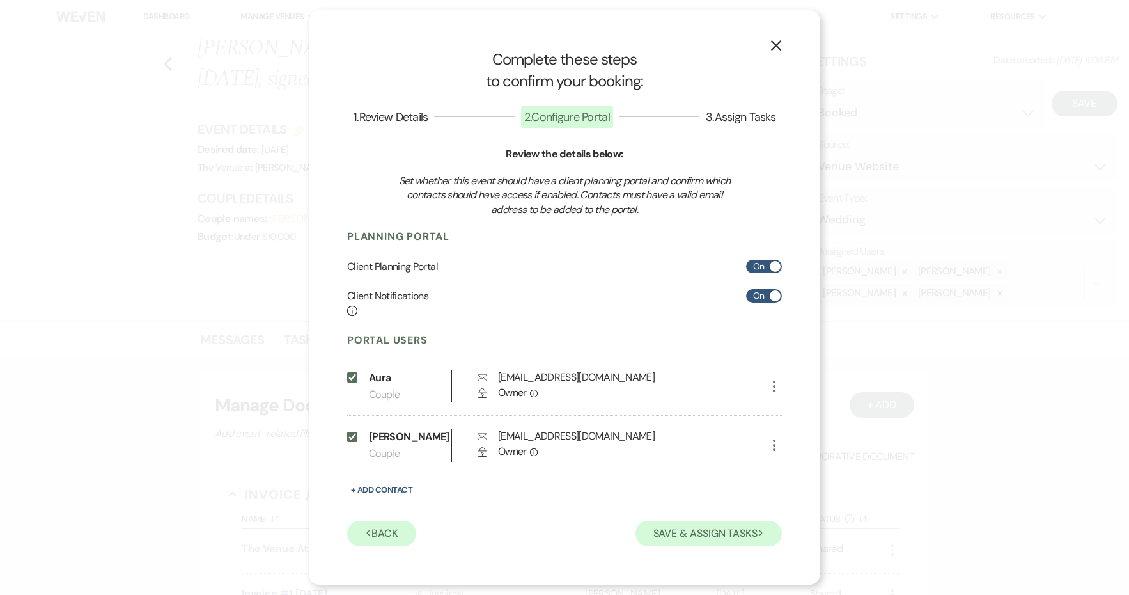
click at [681, 537] on button "Save & Assign Tasks Next" at bounding box center [709, 533] width 146 height 26
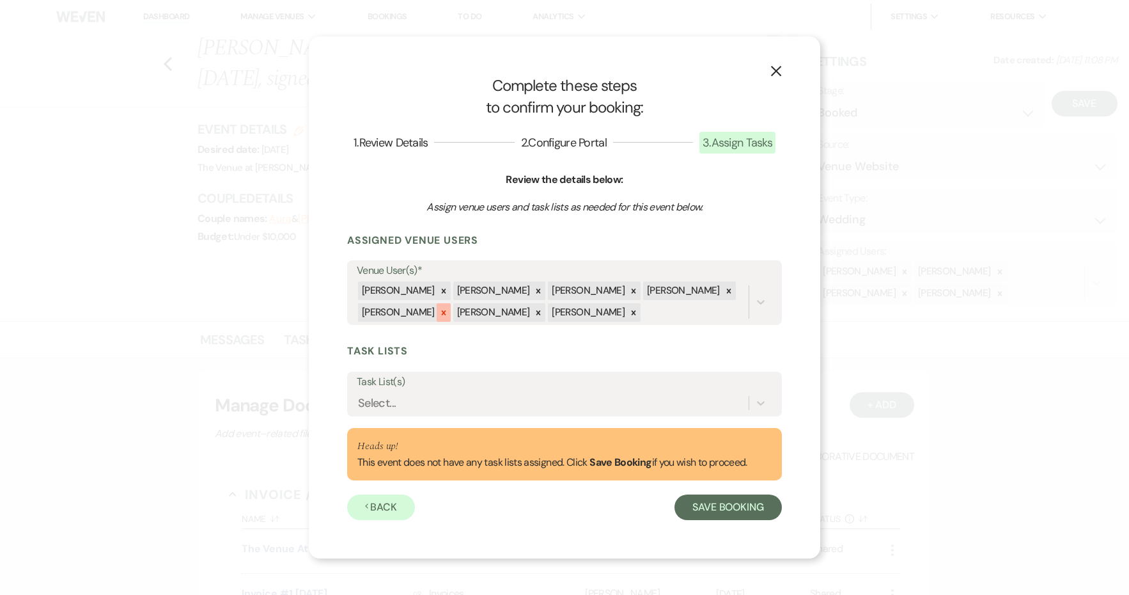
click at [441, 311] on icon at bounding box center [443, 312] width 4 height 4
click at [439, 311] on icon at bounding box center [443, 312] width 9 height 9
click at [714, 512] on button "Save Booking" at bounding box center [728, 507] width 107 height 26
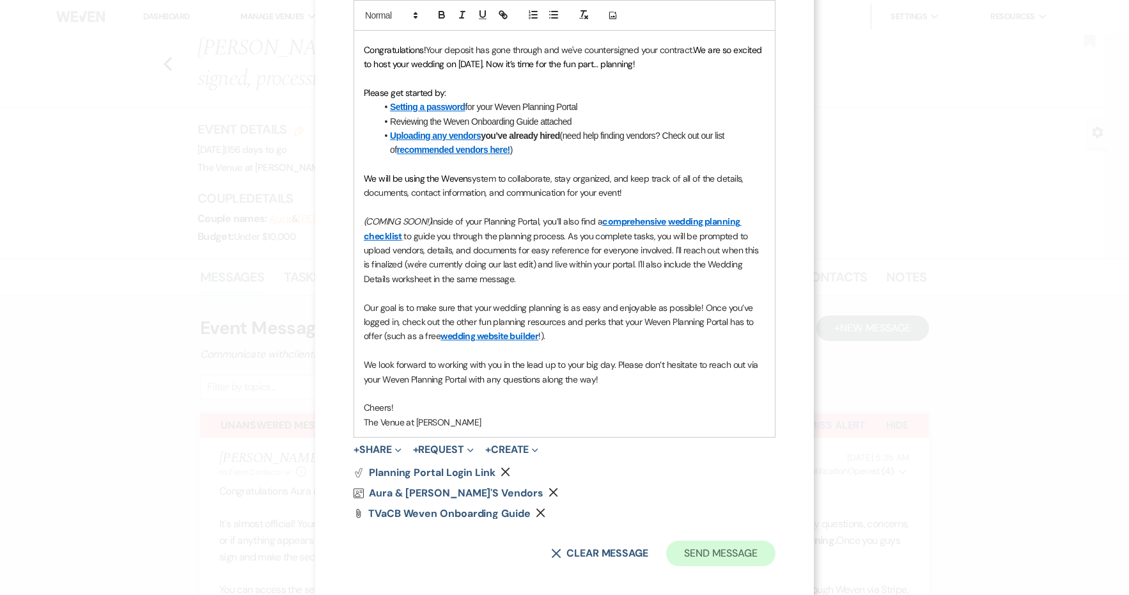
scroll to position [352, 0]
click at [692, 547] on button "Send Message" at bounding box center [720, 554] width 109 height 26
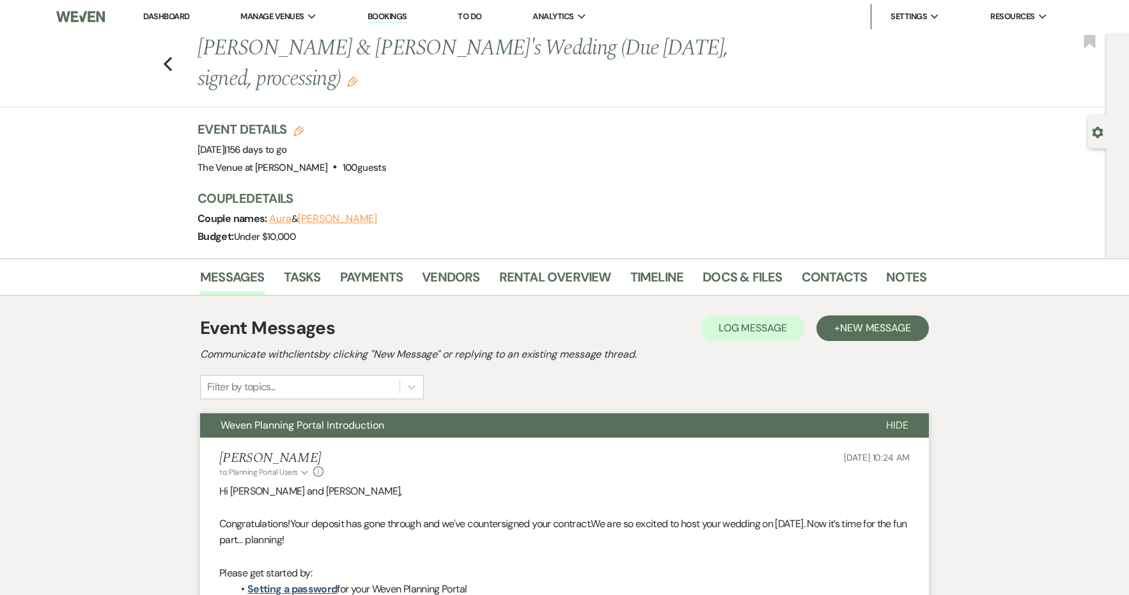
scroll to position [0, 0]
click at [357, 77] on icon "Edit" at bounding box center [352, 82] width 10 height 10
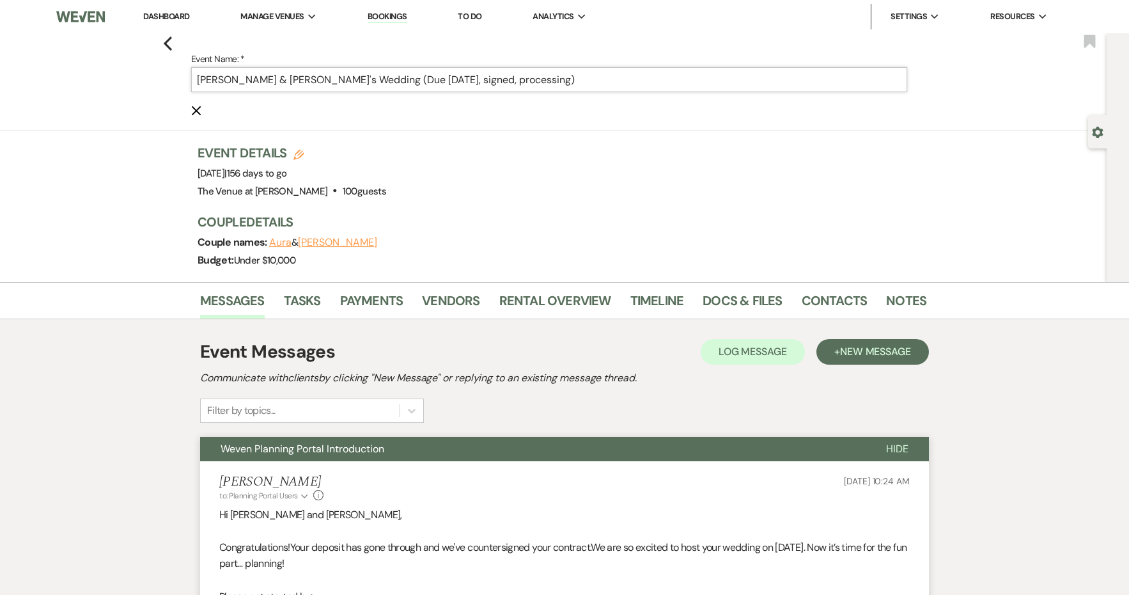
drag, startPoint x: 515, startPoint y: 82, endPoint x: 316, endPoint y: 75, distance: 199.0
click at [316, 75] on input "[PERSON_NAME] & [PERSON_NAME]'s Wedding (Due [DATE], signed, processing)" at bounding box center [549, 79] width 716 height 25
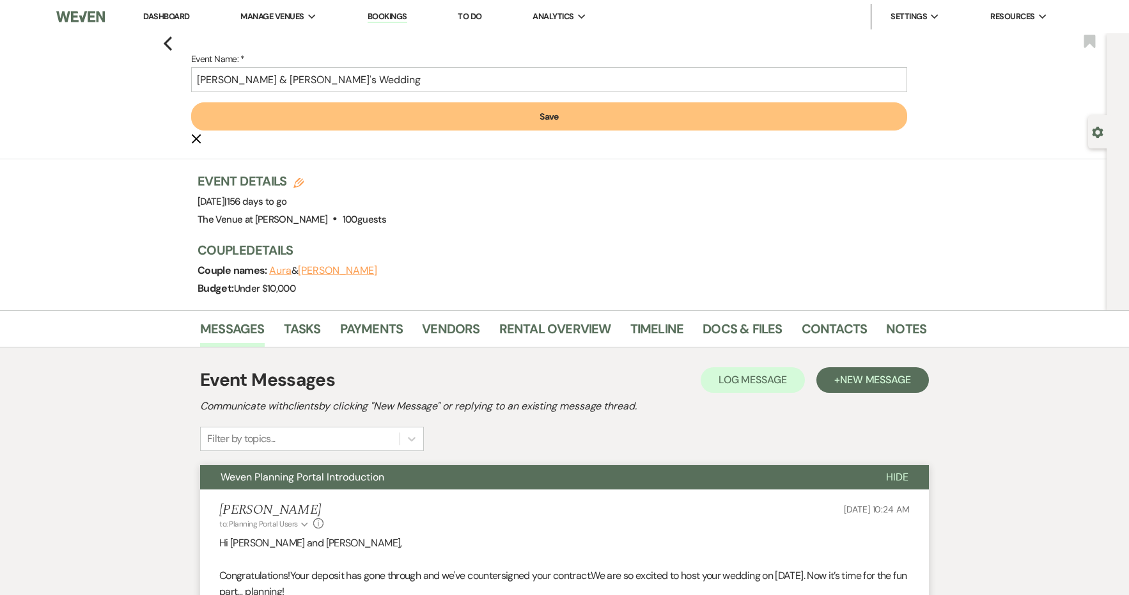
click at [409, 147] on div "Previous Event Name: * [PERSON_NAME] & [PERSON_NAME]'s Wedding Save Cancel Edit…" at bounding box center [550, 96] width 1113 height 126
click at [409, 115] on button "Save" at bounding box center [549, 116] width 716 height 28
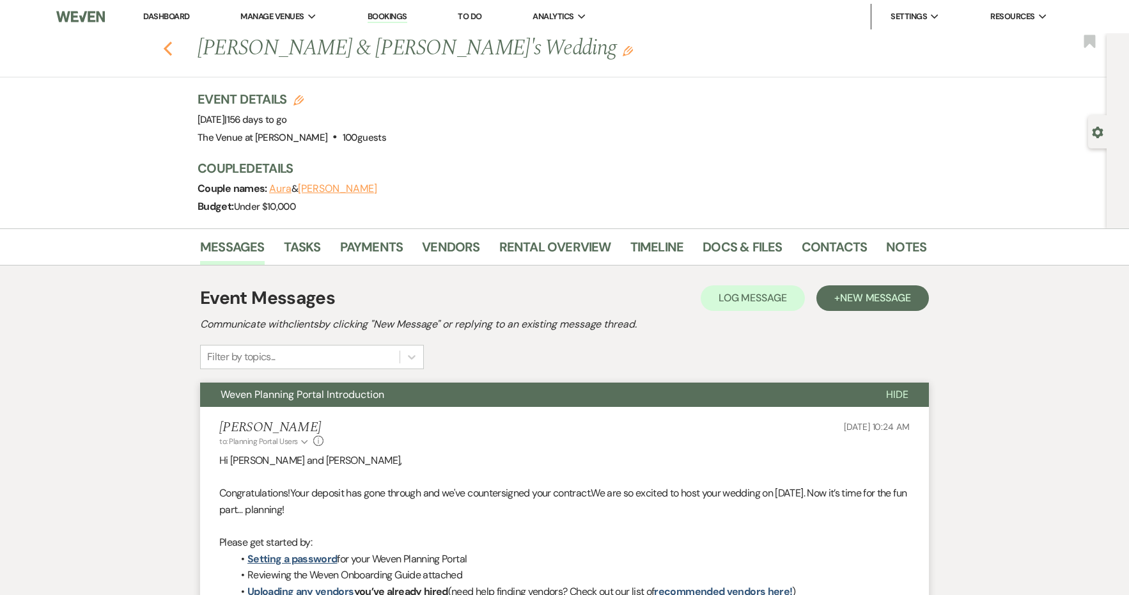
click at [169, 50] on icon "Previous" at bounding box center [168, 48] width 10 height 15
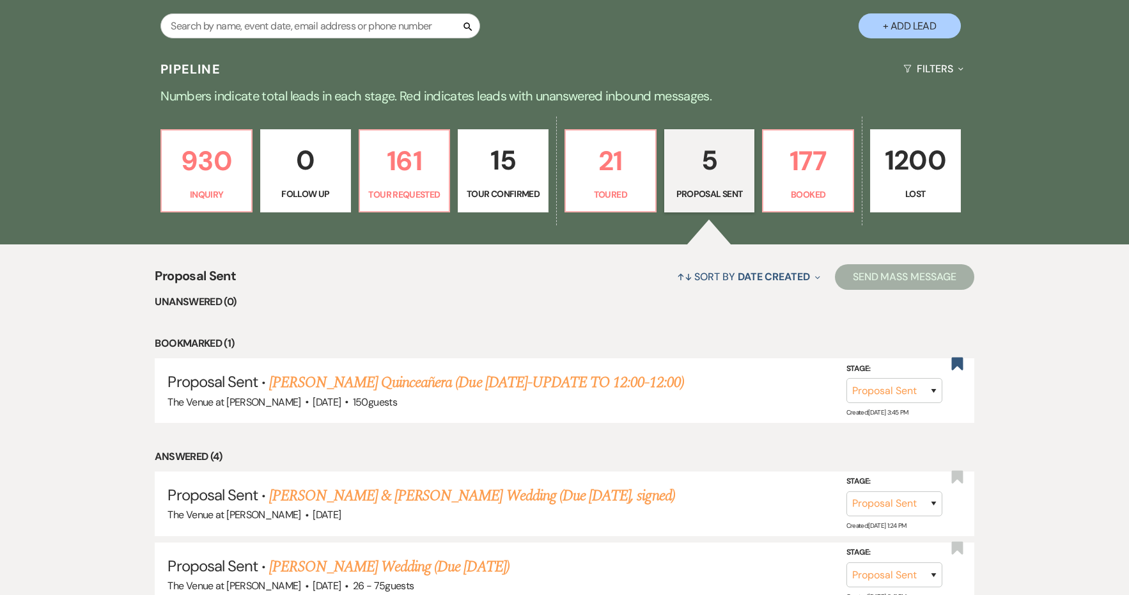
scroll to position [272, 0]
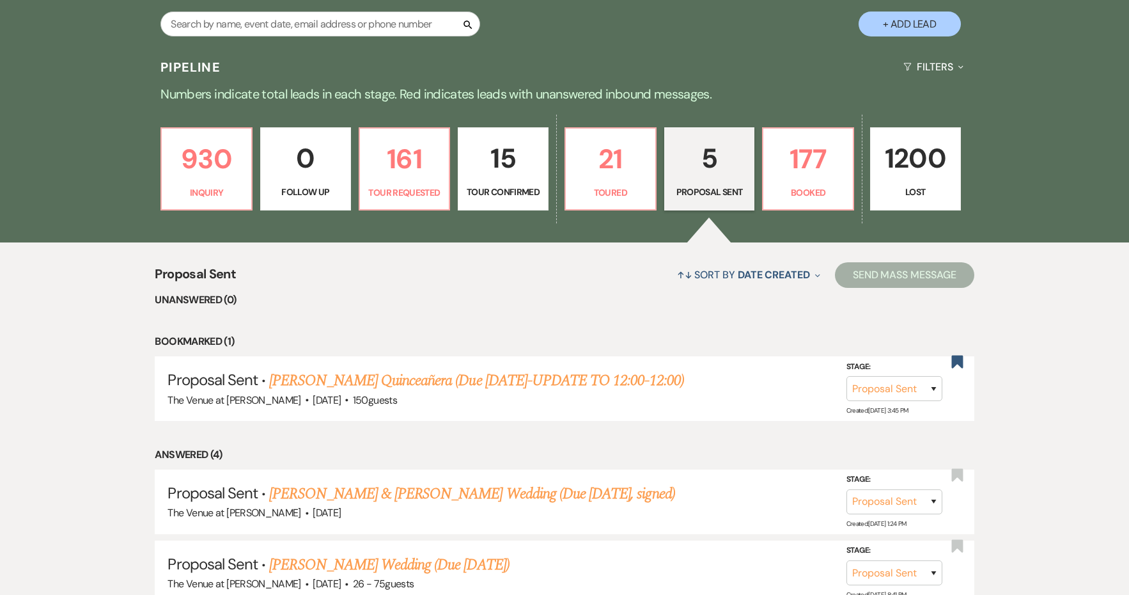
click at [671, 191] on link "5 Proposal Sent" at bounding box center [709, 168] width 91 height 83
click at [627, 189] on p "Toured" at bounding box center [611, 192] width 74 height 14
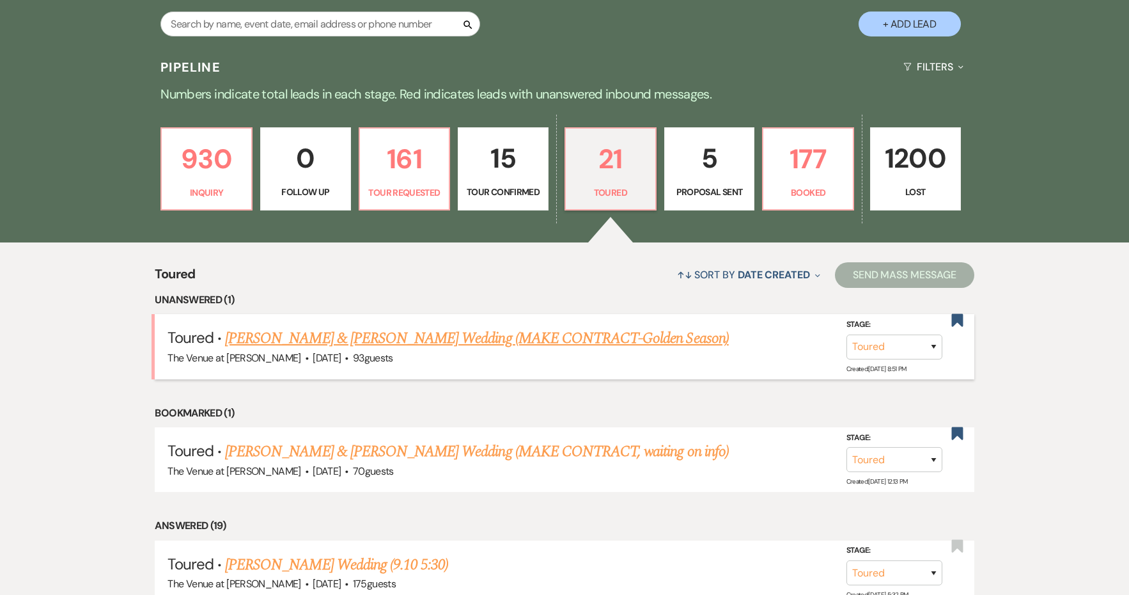
click at [565, 337] on link "[PERSON_NAME] & [PERSON_NAME] Wedding (MAKE CONTRACT-Golden Season)" at bounding box center [477, 338] width 504 height 23
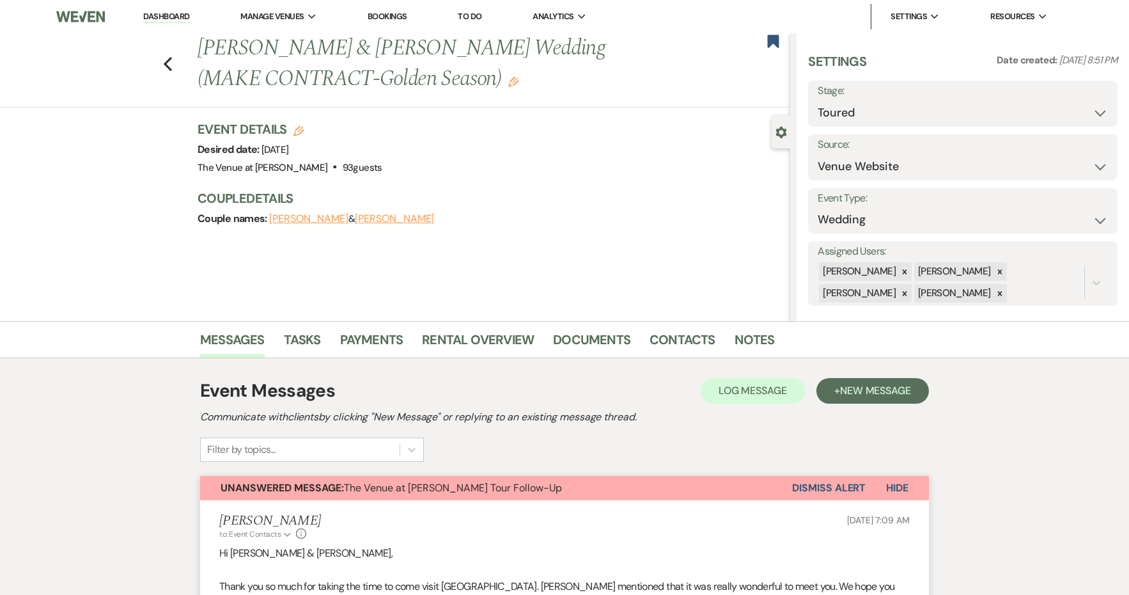
click at [827, 480] on button "Dismiss Alert" at bounding box center [829, 488] width 74 height 24
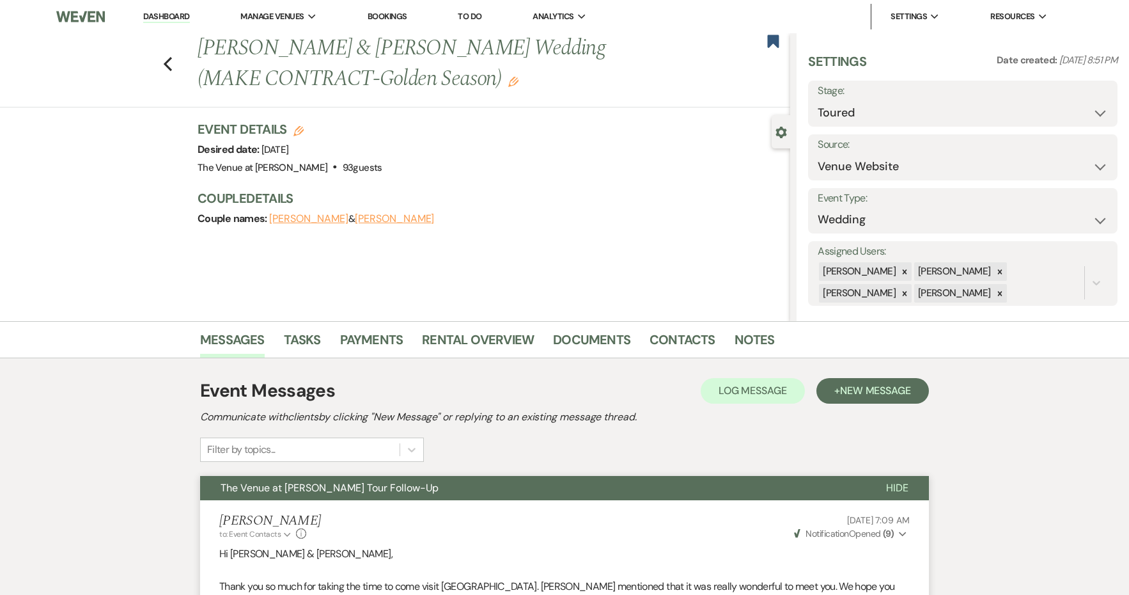
click at [769, 488] on button "The Venue at [PERSON_NAME] Tour Follow-Up" at bounding box center [533, 488] width 666 height 24
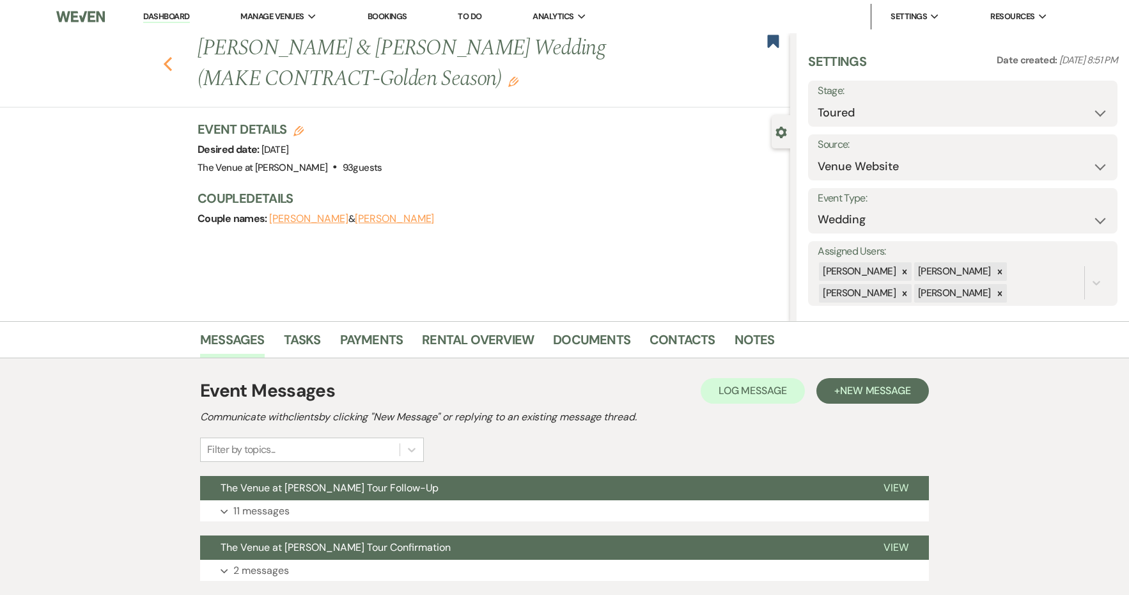
click at [164, 61] on icon "Previous" at bounding box center [168, 63] width 10 height 15
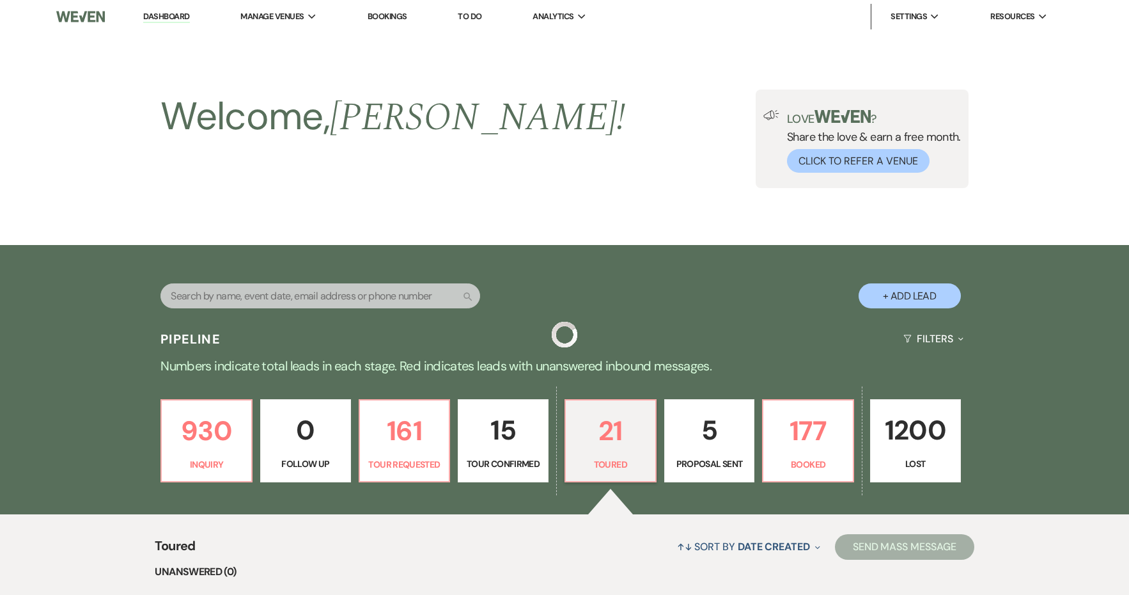
scroll to position [272, 0]
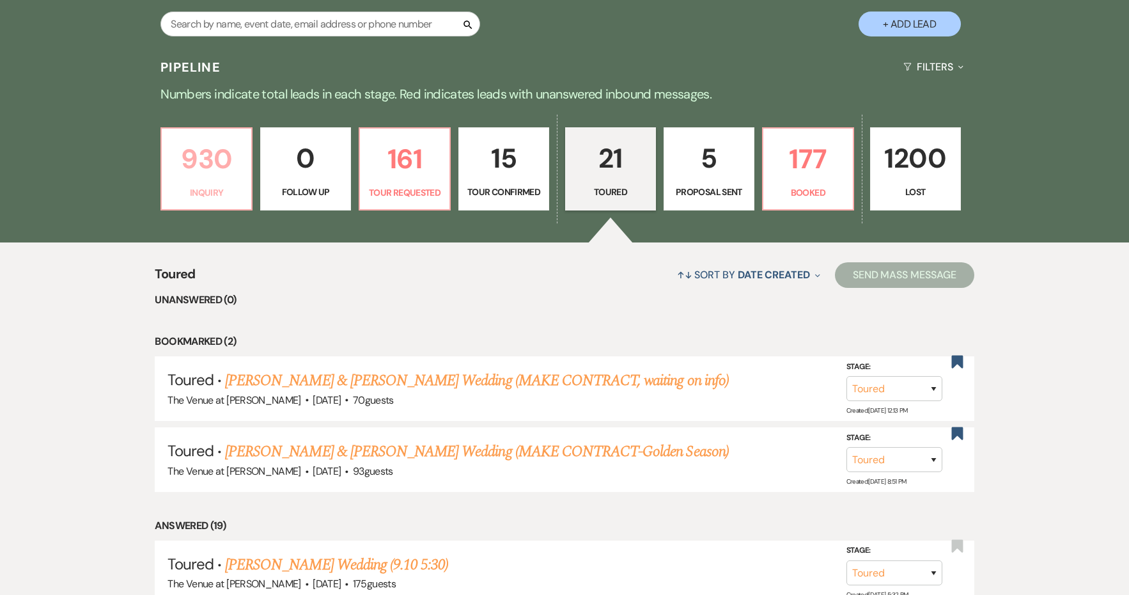
click at [227, 195] on p "Inquiry" at bounding box center [206, 192] width 74 height 14
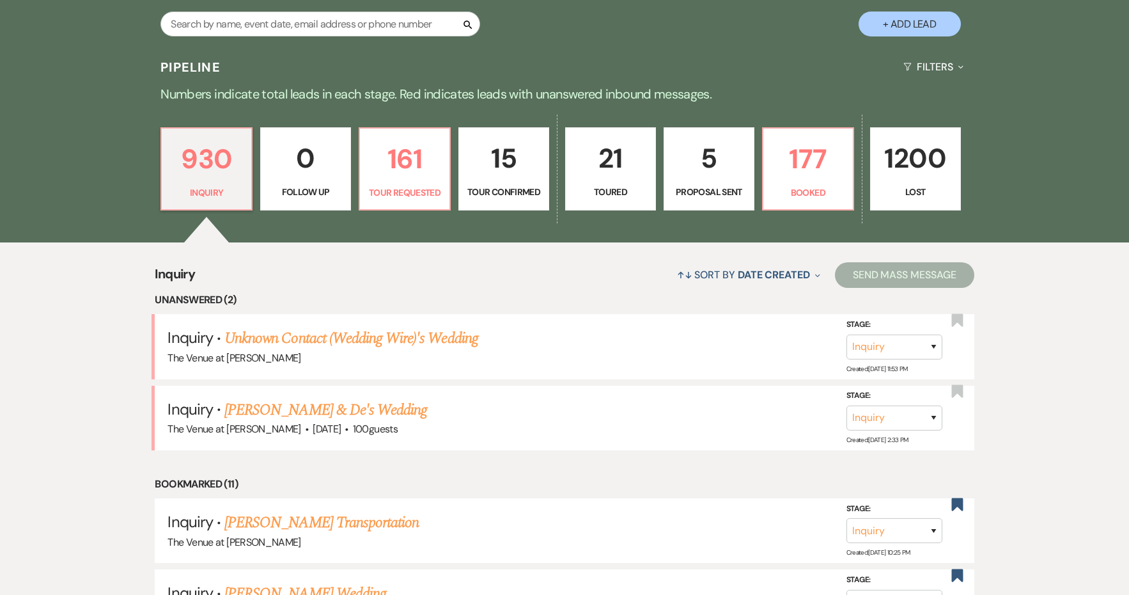
click at [402, 172] on p "161" at bounding box center [405, 158] width 74 height 43
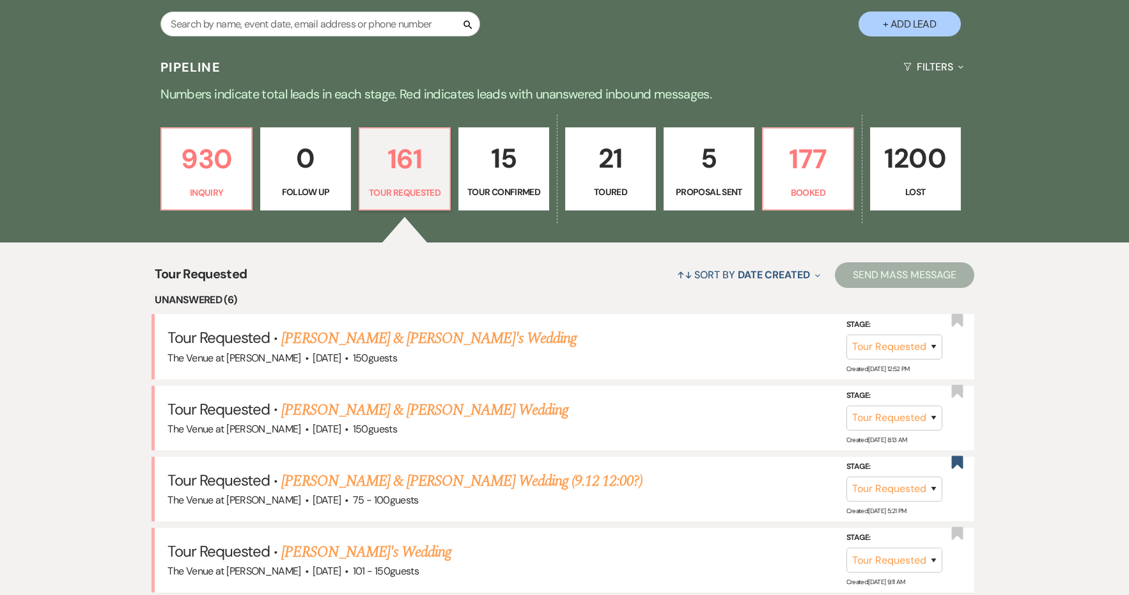
click at [802, 171] on p "177" at bounding box center [808, 158] width 74 height 43
